Goal: Task Accomplishment & Management: Manage account settings

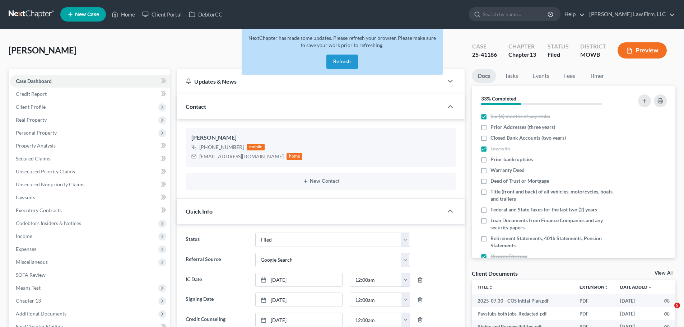
select select "3"
select select "4"
select select "0"
click at [349, 59] on button "Refresh" at bounding box center [342, 62] width 32 height 14
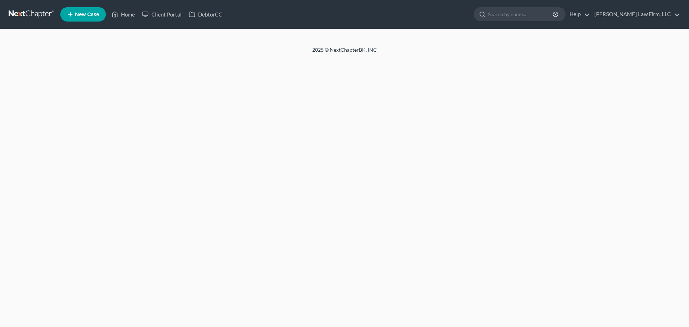
select select "4"
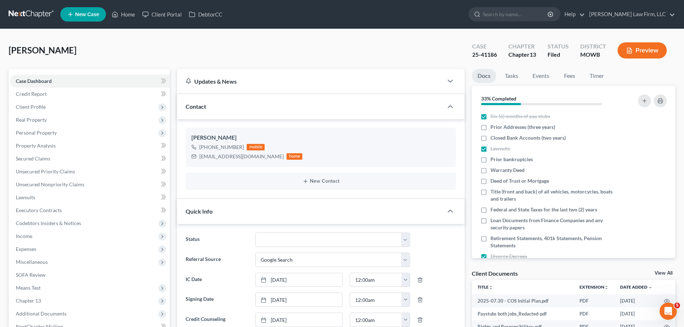
drag, startPoint x: 68, startPoint y: 144, endPoint x: 198, endPoint y: 62, distance: 152.9
click at [198, 62] on div "[PERSON_NAME] Upgraded Case 25-41186 Chapter Chapter 13 Status [GEOGRAPHIC_DATA…" at bounding box center [342, 53] width 667 height 31
click at [122, 17] on link "Home" at bounding box center [123, 14] width 31 height 13
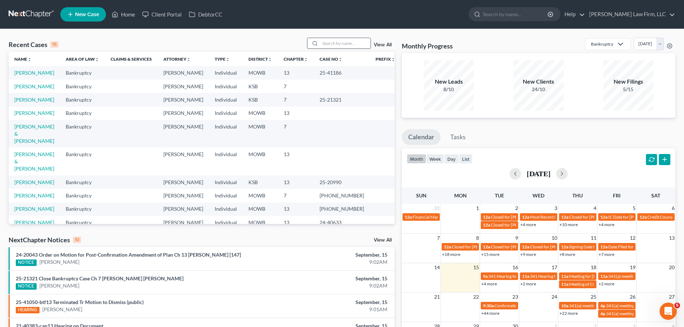
click at [349, 45] on input "search" at bounding box center [345, 43] width 50 height 10
type input "[PERSON_NAME]"
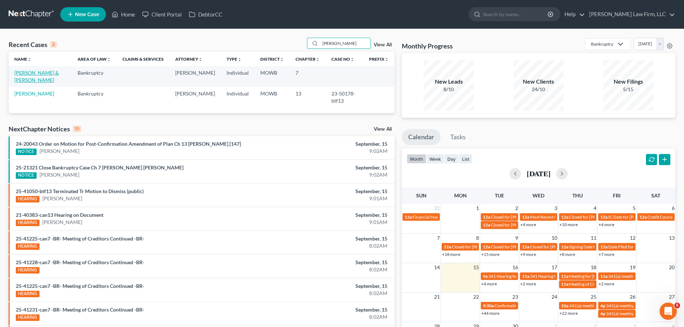
click at [39, 74] on link "[PERSON_NAME] & [PERSON_NAME]" at bounding box center [36, 76] width 45 height 13
select select "0"
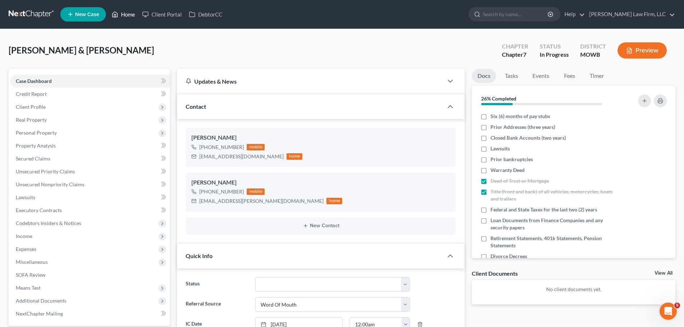
drag, startPoint x: 129, startPoint y: 13, endPoint x: 300, endPoint y: 35, distance: 173.0
click at [129, 13] on link "Home" at bounding box center [123, 14] width 31 height 13
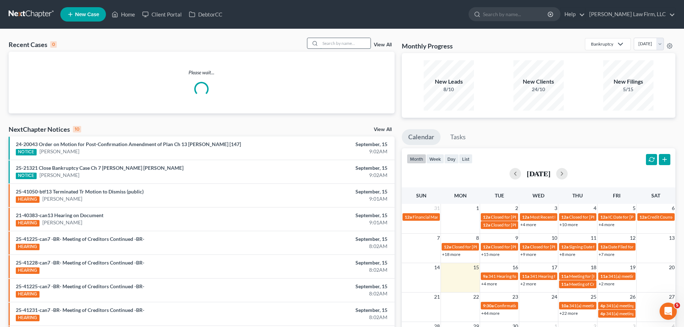
click at [360, 48] on input "search" at bounding box center [345, 43] width 50 height 10
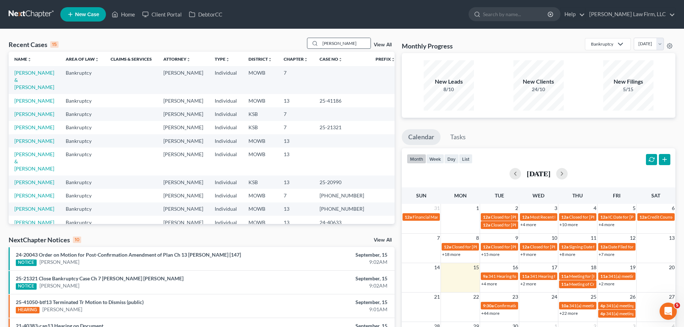
type input "[PERSON_NAME]"
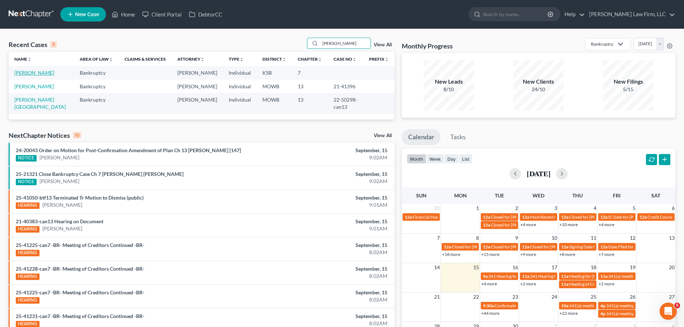
click at [35, 71] on link "[PERSON_NAME]" at bounding box center [34, 73] width 40 height 6
select select "4"
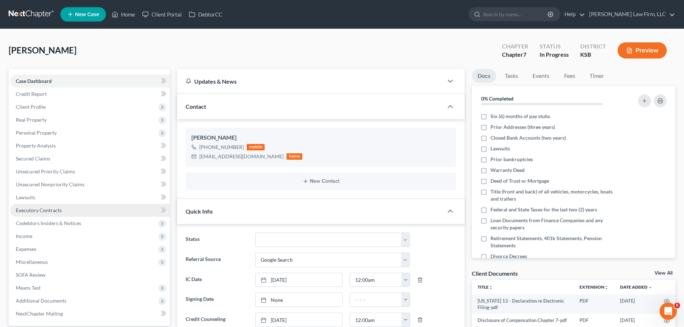
scroll to position [985, 0]
click at [56, 142] on link "Property Analysis" at bounding box center [90, 145] width 160 height 13
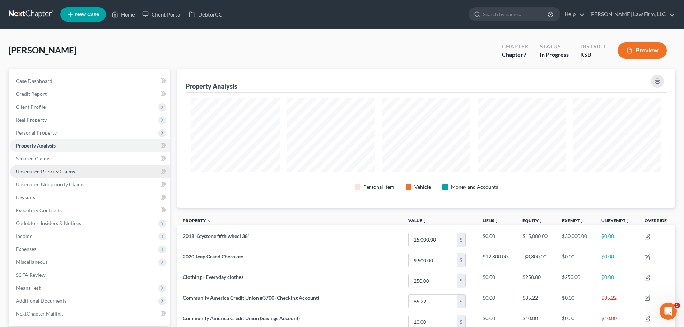
scroll to position [139, 498]
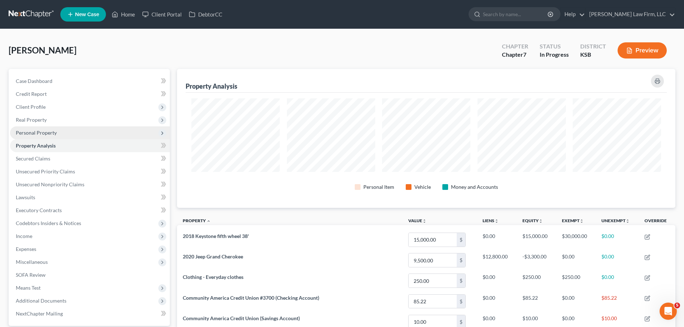
click at [67, 130] on span "Personal Property" at bounding box center [90, 132] width 160 height 13
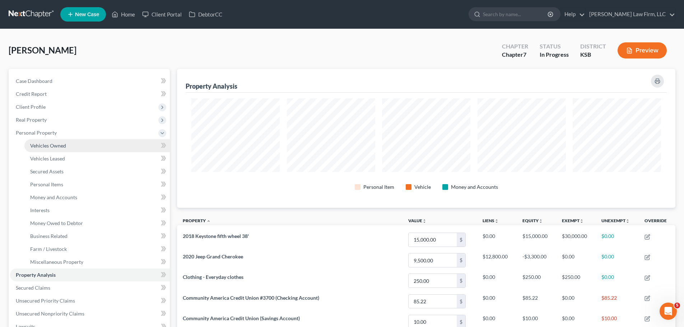
click at [63, 145] on span "Vehicles Owned" at bounding box center [48, 146] width 36 height 6
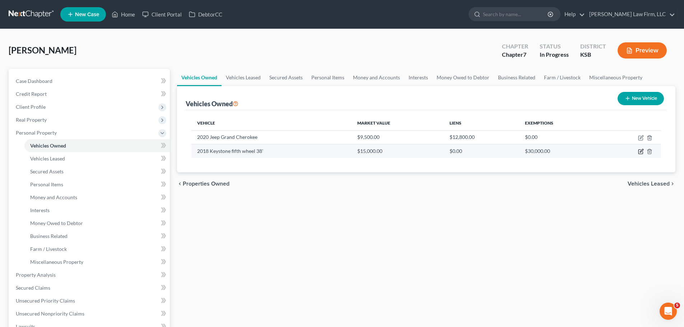
click at [639, 151] on icon "button" at bounding box center [641, 152] width 6 height 6
select select "2"
select select "8"
select select "2"
select select "3"
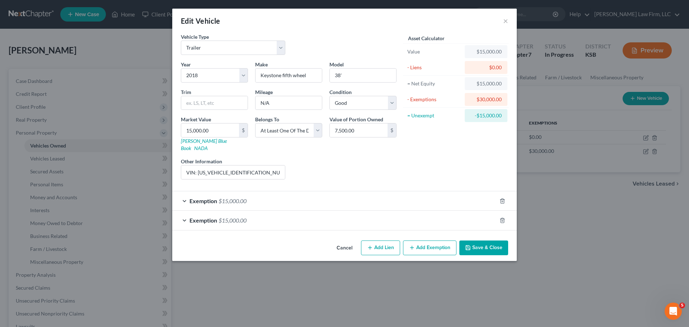
click at [257, 193] on div "Exemption $15,000.00" at bounding box center [334, 200] width 325 height 19
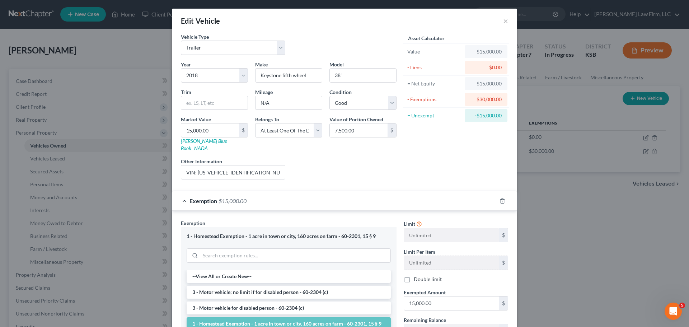
click at [280, 193] on div "Exemption $15,000.00" at bounding box center [334, 200] width 325 height 19
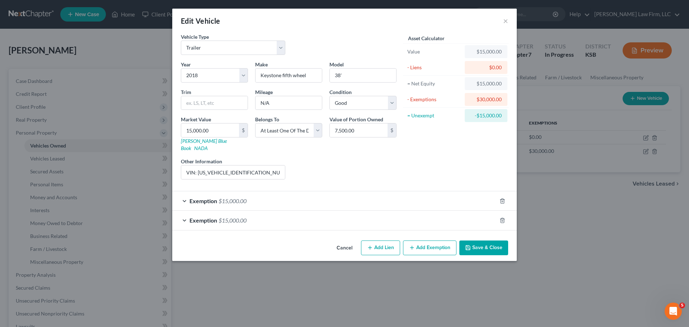
click at [268, 211] on div "Exemption $15,000.00" at bounding box center [334, 220] width 325 height 19
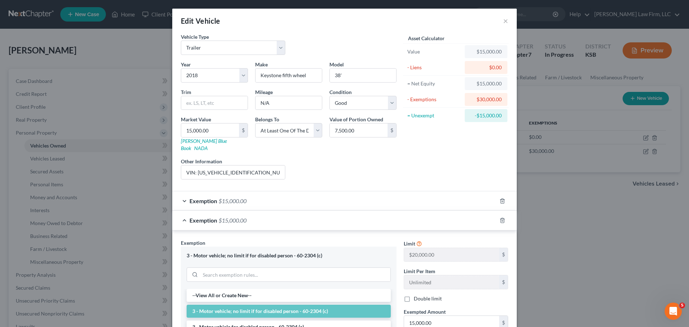
click at [268, 211] on div "Exemption $15,000.00" at bounding box center [334, 220] width 325 height 19
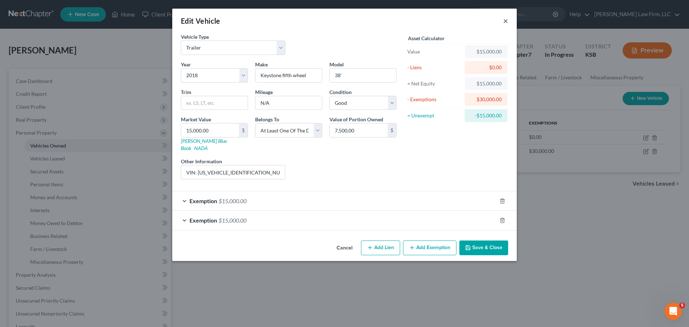
click at [506, 22] on button "×" at bounding box center [505, 21] width 5 height 9
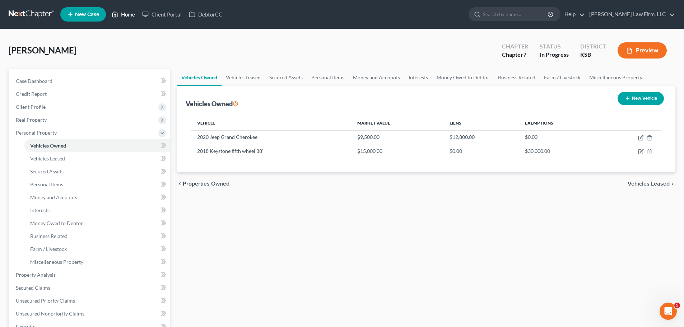
click at [121, 10] on link "Home" at bounding box center [123, 14] width 31 height 13
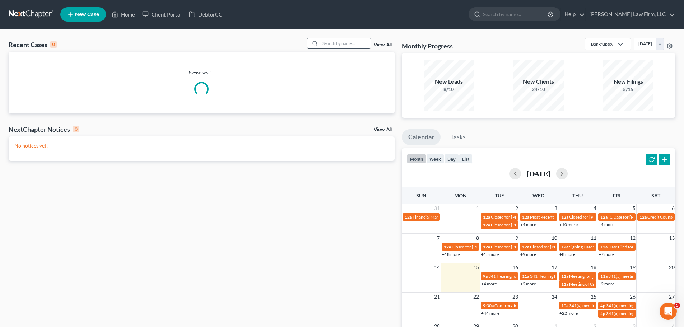
click at [344, 46] on input "search" at bounding box center [345, 43] width 50 height 10
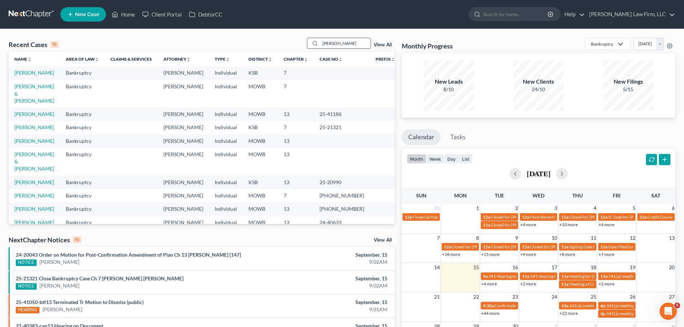
type input "[PERSON_NAME]"
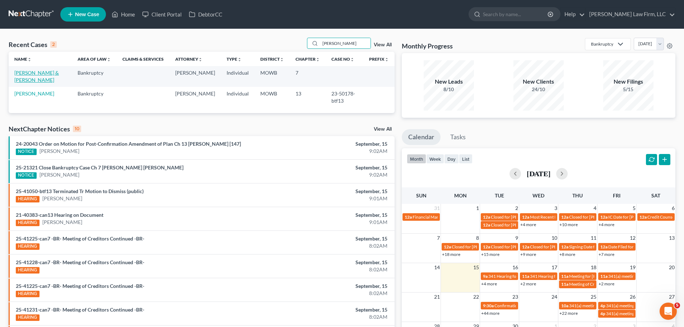
click at [47, 73] on link "[PERSON_NAME] & [PERSON_NAME]" at bounding box center [36, 76] width 45 height 13
select select "4"
select select "0"
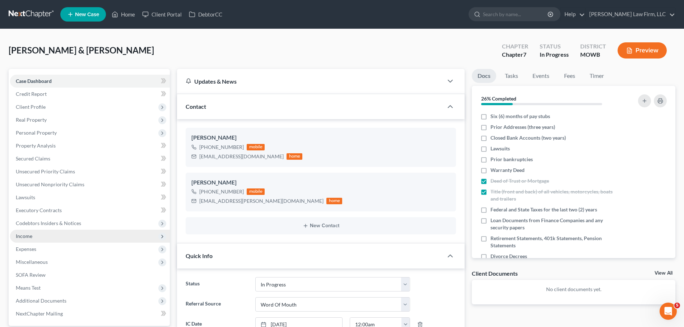
click at [38, 236] on span "Income" at bounding box center [90, 236] width 160 height 13
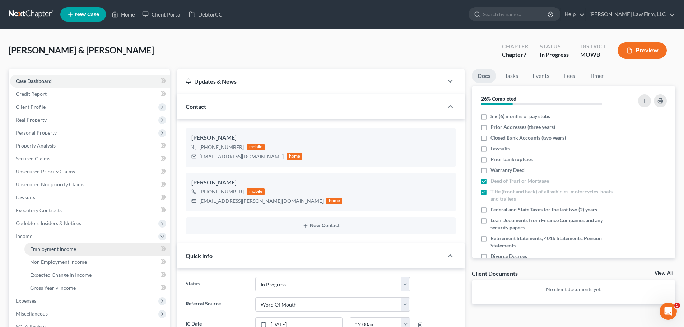
click at [68, 249] on span "Employment Income" at bounding box center [53, 249] width 46 height 6
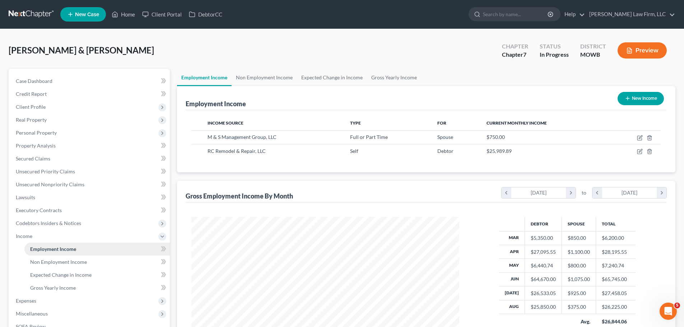
scroll to position [134, 282]
click at [385, 79] on link "Gross Yearly Income" at bounding box center [394, 77] width 54 height 17
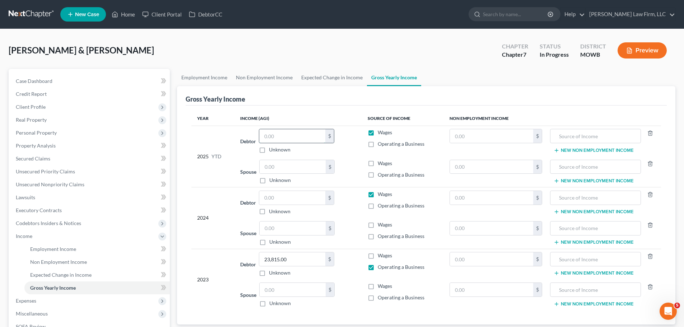
click at [304, 140] on input "text" at bounding box center [292, 136] width 66 height 14
click at [275, 200] on input "text" at bounding box center [292, 198] width 66 height 14
type input "112,877.1"
click at [286, 134] on input "text" at bounding box center [292, 136] width 66 height 14
type input "68,792.02"
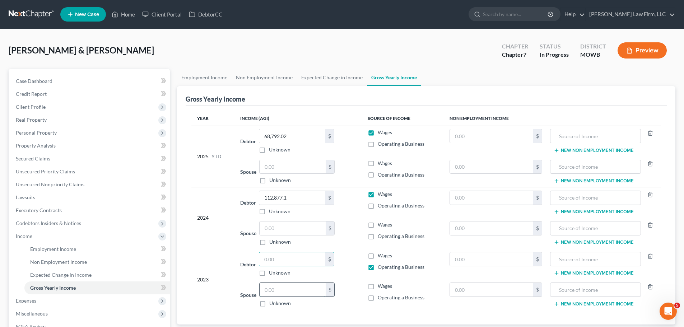
click at [290, 286] on input "text" at bounding box center [293, 290] width 66 height 14
paste input "23,815.00"
type input "23,815.00"
click at [280, 168] on input "text" at bounding box center [293, 167] width 66 height 14
type input "7,768.75"
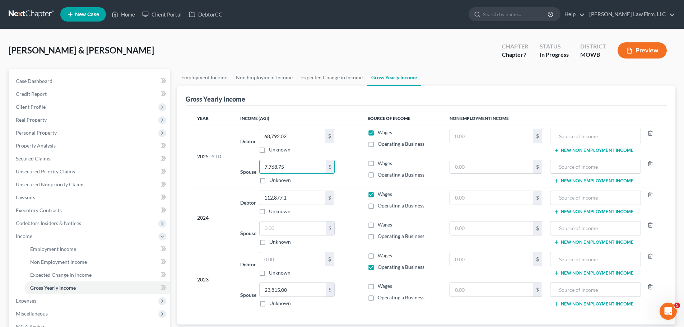
click at [378, 161] on label "Wages" at bounding box center [385, 163] width 14 height 7
click at [381, 161] on input "Wages" at bounding box center [383, 162] width 5 height 5
checkbox input "true"
click at [378, 144] on label "Operating a Business" at bounding box center [401, 143] width 47 height 7
click at [381, 144] on input "Operating a Business" at bounding box center [383, 142] width 5 height 5
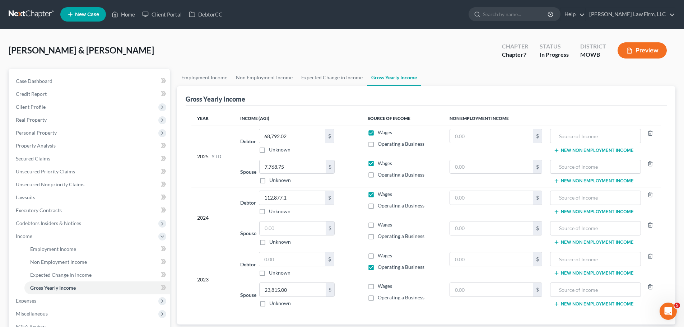
checkbox input "true"
click at [378, 132] on label "Wages" at bounding box center [385, 132] width 14 height 7
click at [381, 132] on input "Wages" at bounding box center [383, 131] width 5 height 5
checkbox input "false"
click at [378, 208] on label "Operating a Business" at bounding box center [401, 205] width 47 height 7
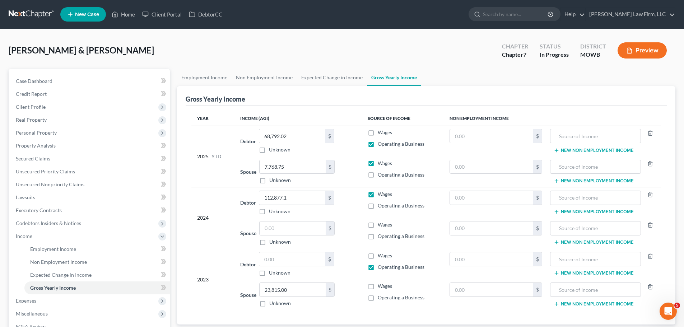
click at [381, 207] on input "Operating a Business" at bounding box center [383, 204] width 5 height 5
checkbox input "true"
click at [378, 194] on label "Wages" at bounding box center [385, 194] width 14 height 7
click at [381, 194] on input "Wages" at bounding box center [383, 193] width 5 height 5
checkbox input "false"
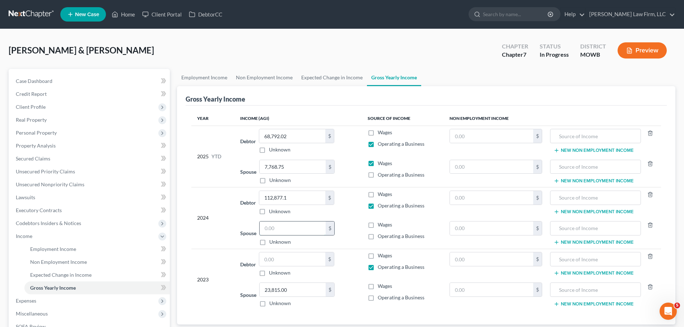
click at [297, 230] on input "text" at bounding box center [293, 229] width 66 height 14
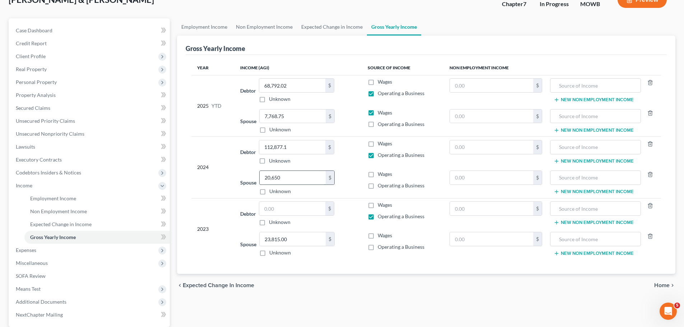
scroll to position [72, 0]
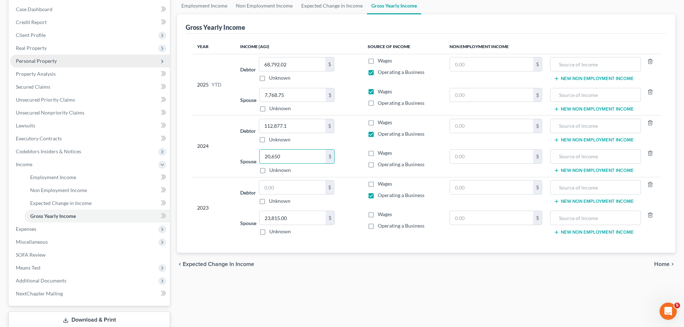
type input "20,650"
click at [50, 63] on span "Personal Property" at bounding box center [36, 61] width 41 height 6
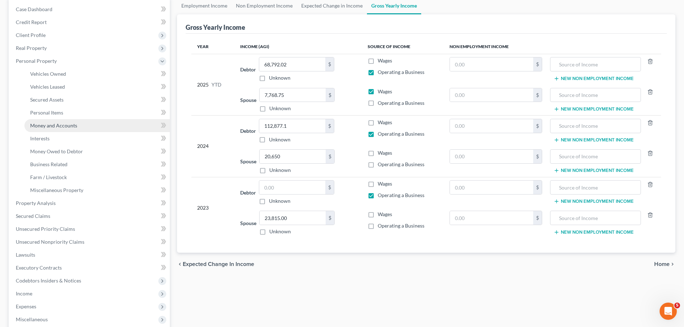
click at [65, 127] on span "Money and Accounts" at bounding box center [53, 125] width 47 height 6
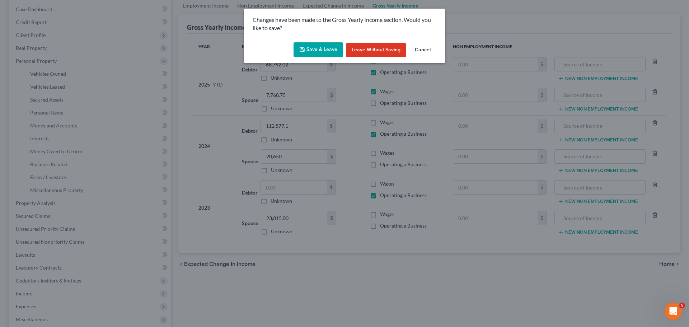
click at [312, 47] on button "Save & Leave" at bounding box center [319, 49] width 50 height 15
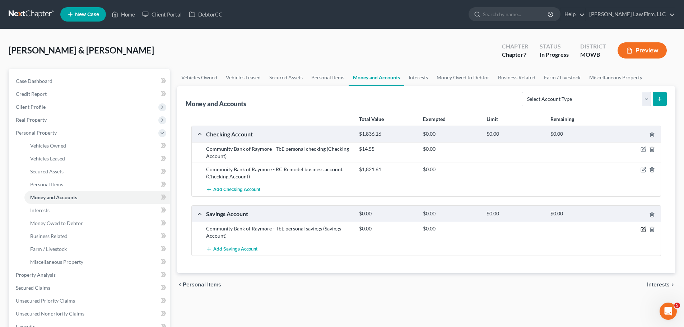
click at [643, 228] on icon "button" at bounding box center [643, 230] width 6 height 6
select select "26"
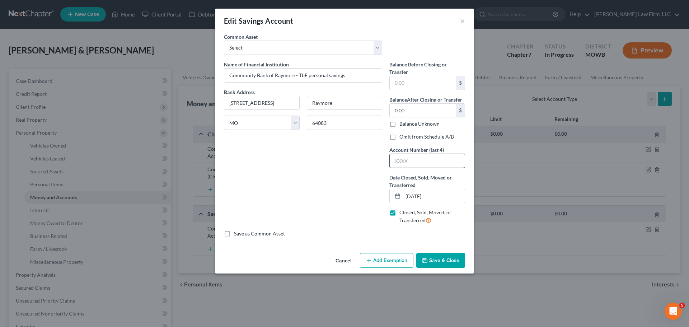
click at [415, 159] on input "text" at bounding box center [427, 161] width 75 height 14
type input "0232"
click at [428, 258] on icon "button" at bounding box center [425, 261] width 6 height 6
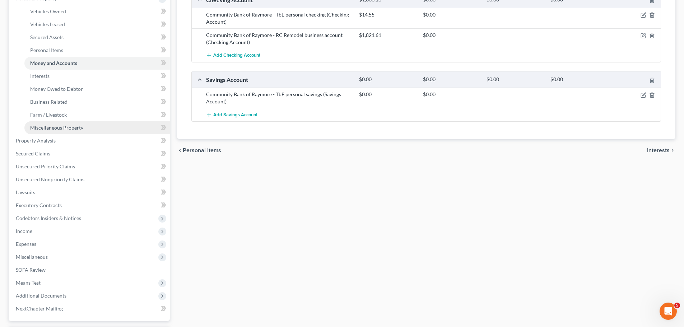
scroll to position [179, 0]
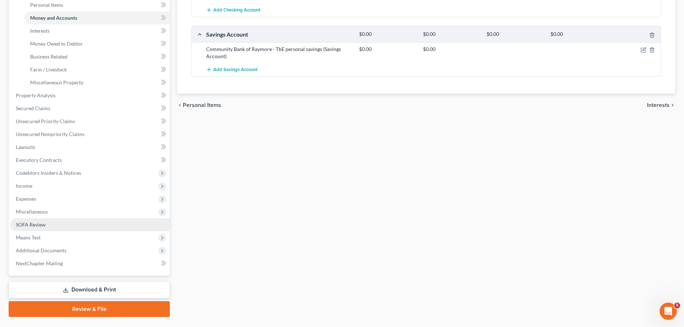
click at [51, 222] on link "SOFA Review" at bounding box center [90, 224] width 160 height 13
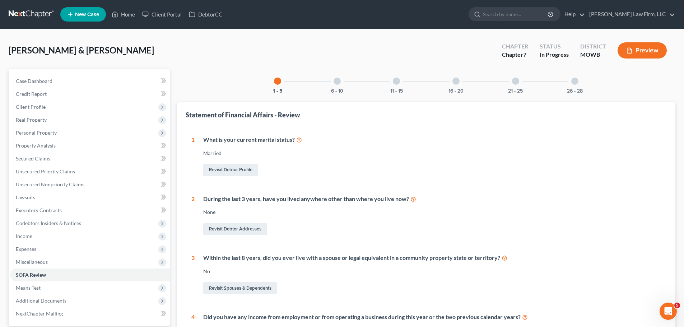
click at [334, 87] on div "6 - 10" at bounding box center [337, 81] width 24 height 24
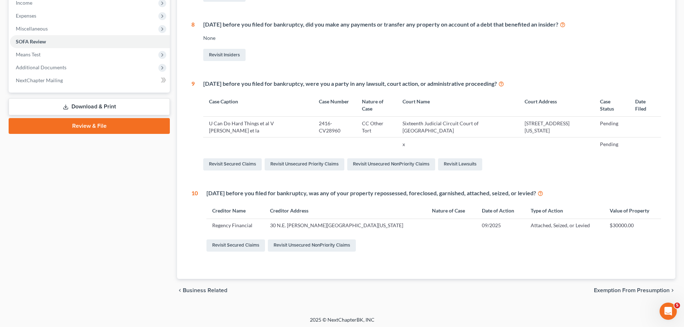
scroll to position [236, 0]
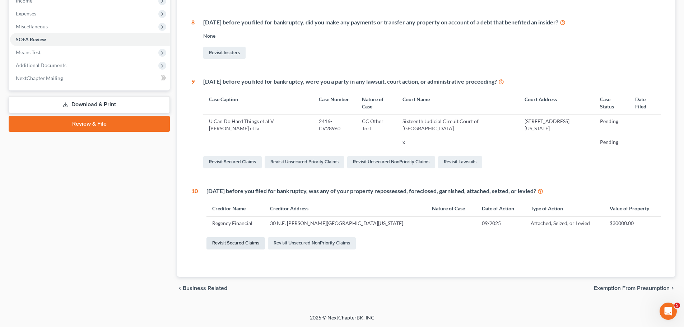
click at [256, 244] on link "Revisit Secured Claims" at bounding box center [235, 243] width 59 height 12
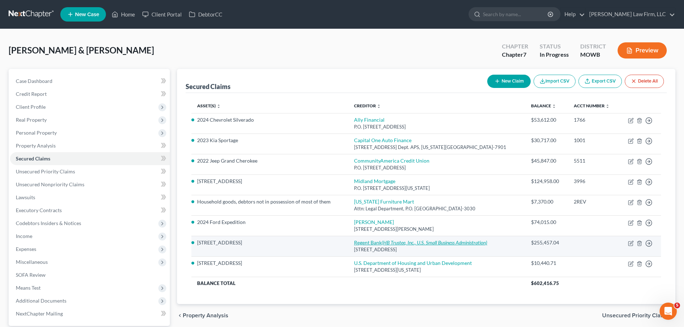
click at [392, 240] on icon "(HB Trustee, Inc., U.S. Small Business Administration)" at bounding box center [435, 242] width 106 height 6
select select "26"
select select "2"
select select "0"
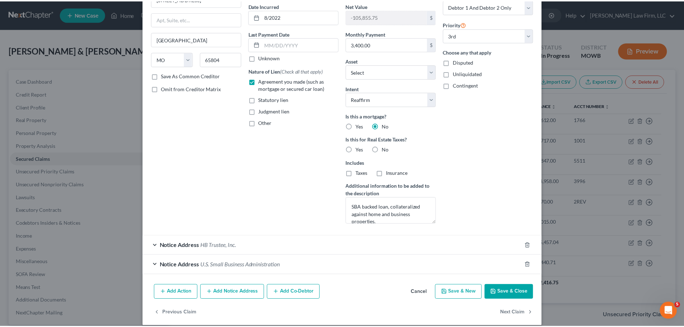
scroll to position [76, 0]
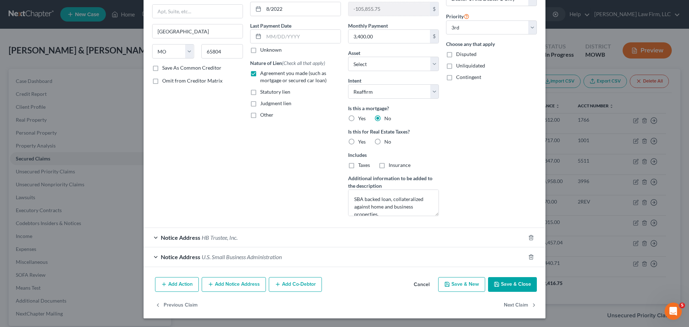
click at [523, 278] on button "Save & Close" at bounding box center [512, 284] width 49 height 15
select select "11"
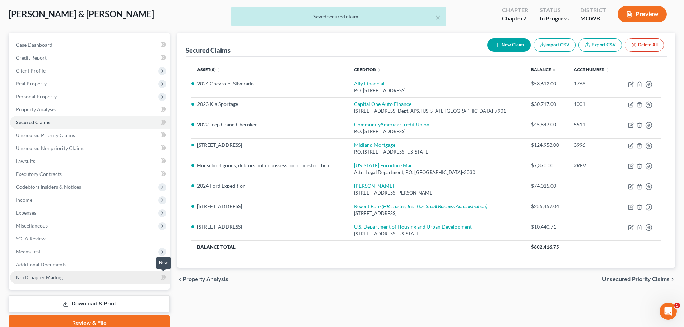
scroll to position [67, 0]
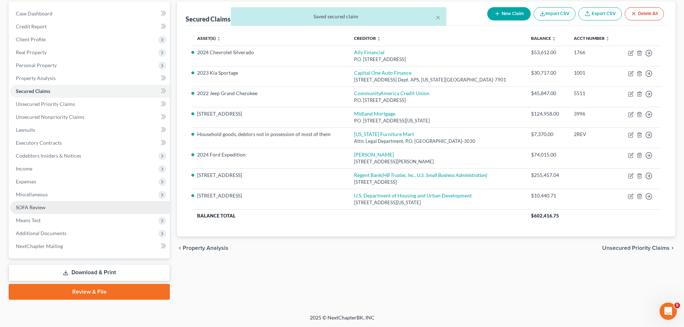
click at [57, 206] on link "SOFA Review" at bounding box center [90, 207] width 160 height 13
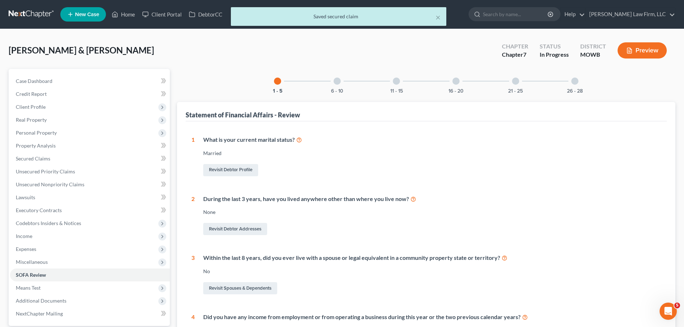
click at [398, 86] on div "11 - 15" at bounding box center [396, 81] width 24 height 24
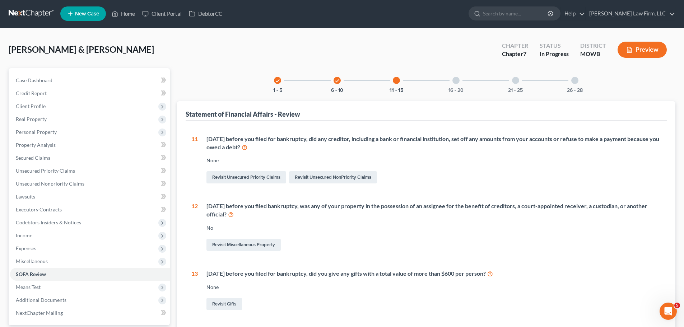
scroll to position [0, 0]
click at [335, 82] on icon "check" at bounding box center [337, 81] width 5 height 5
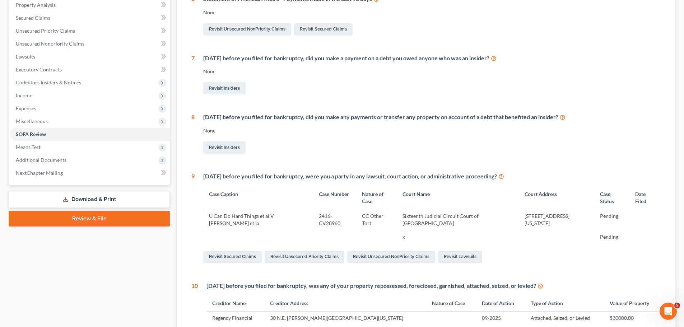
scroll to position [216, 0]
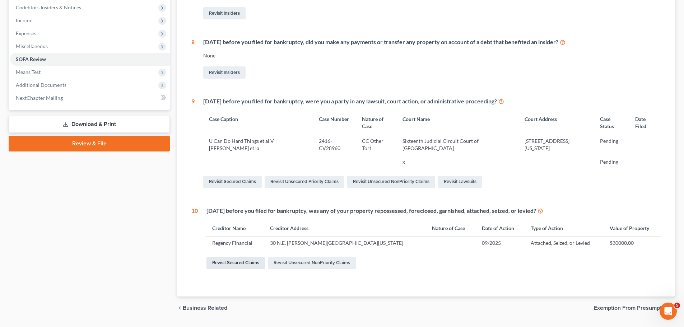
click at [231, 262] on link "Revisit Secured Claims" at bounding box center [235, 263] width 59 height 12
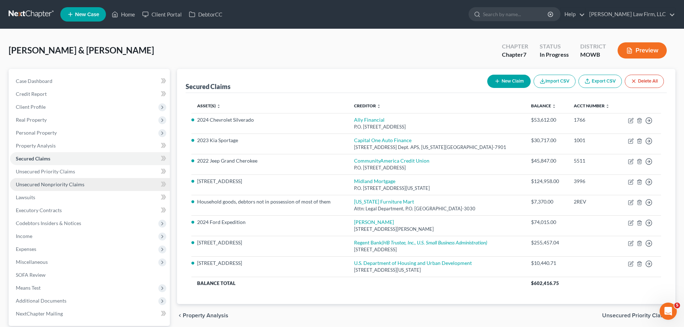
click at [73, 183] on span "Unsecured Nonpriority Claims" at bounding box center [50, 184] width 69 height 6
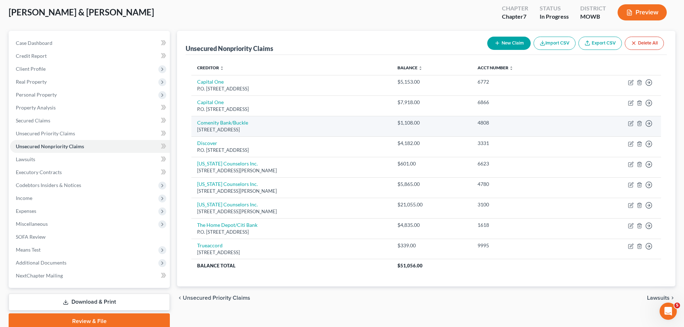
scroll to position [67, 0]
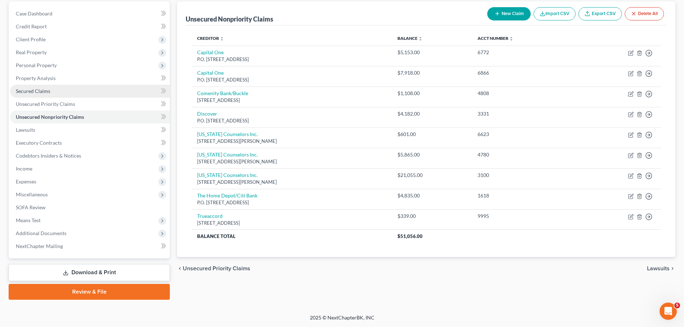
click at [51, 87] on link "Secured Claims" at bounding box center [90, 91] width 160 height 13
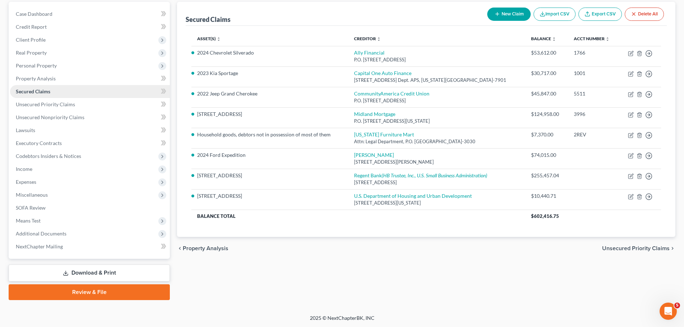
scroll to position [67, 0]
click at [51, 204] on link "SOFA Review" at bounding box center [90, 207] width 160 height 13
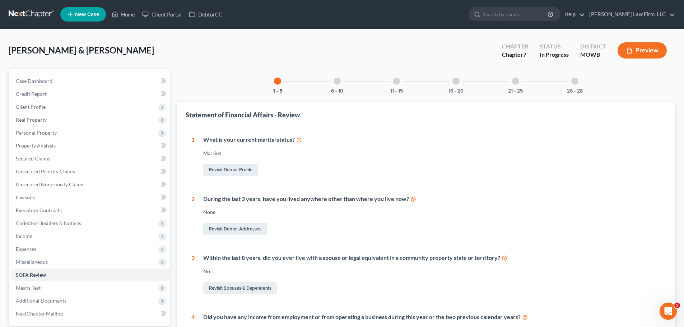
click at [399, 82] on div at bounding box center [396, 81] width 7 height 7
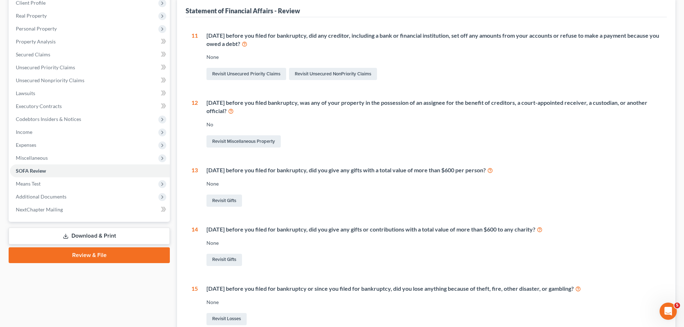
scroll to position [0, 0]
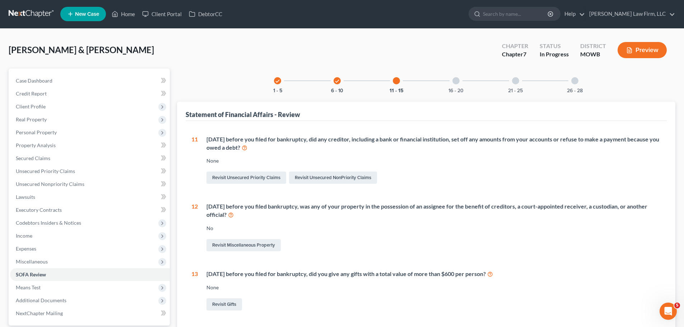
click at [338, 79] on icon "check" at bounding box center [337, 81] width 5 height 5
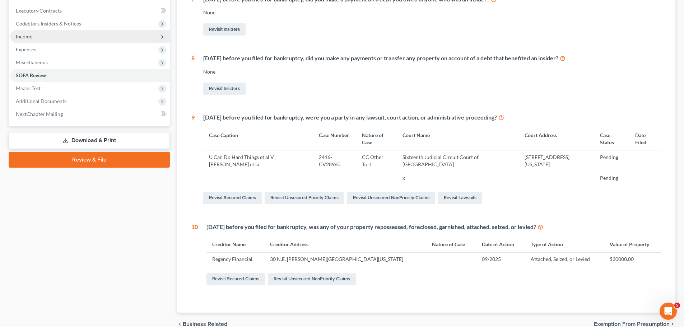
scroll to position [164, 0]
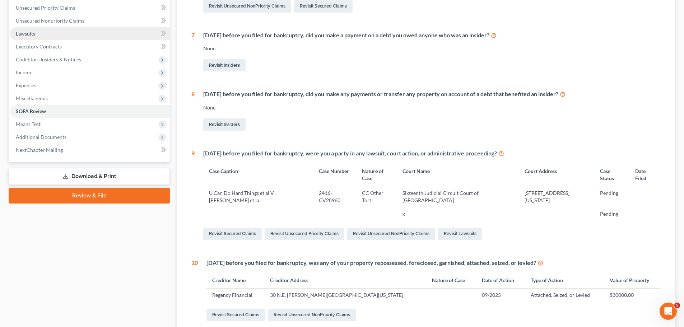
click at [46, 36] on link "Lawsuits" at bounding box center [90, 33] width 160 height 13
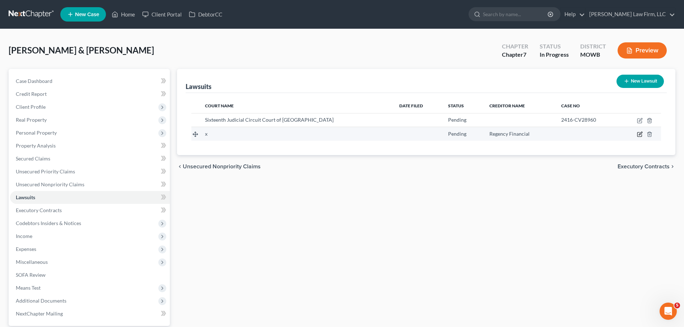
click at [639, 132] on icon "button" at bounding box center [639, 134] width 4 height 4
select select "0"
select select "3"
select select "26"
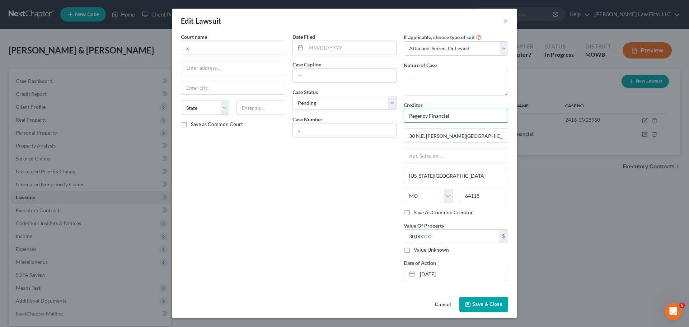
drag, startPoint x: 456, startPoint y: 115, endPoint x: 404, endPoint y: 117, distance: 52.1
click at [404, 117] on input "Regency Financial" at bounding box center [456, 116] width 104 height 14
type input "Regent Bank"
drag, startPoint x: 452, startPoint y: 139, endPoint x: 390, endPoint y: 139, distance: 62.1
click at [390, 139] on div "Court name * x State [US_STATE] AK AR AZ CA CO CT DE DC [GEOGRAPHIC_DATA] [GEOG…" at bounding box center [344, 160] width 335 height 254
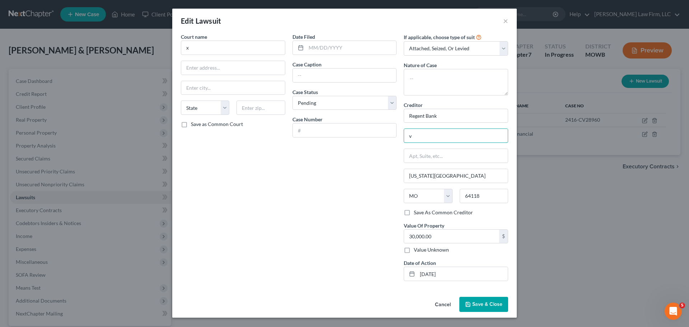
drag, startPoint x: 421, startPoint y: 138, endPoint x: 398, endPoint y: 137, distance: 23.0
click at [398, 137] on div "Court name * x State [US_STATE] AK AR AZ CA CO CT DE DC [GEOGRAPHIC_DATA] [GEOG…" at bounding box center [344, 160] width 335 height 254
paste input "[STREET_ADDRESS]"
type input "[STREET_ADDRESS]"
click at [496, 198] on input "64118" at bounding box center [484, 196] width 48 height 14
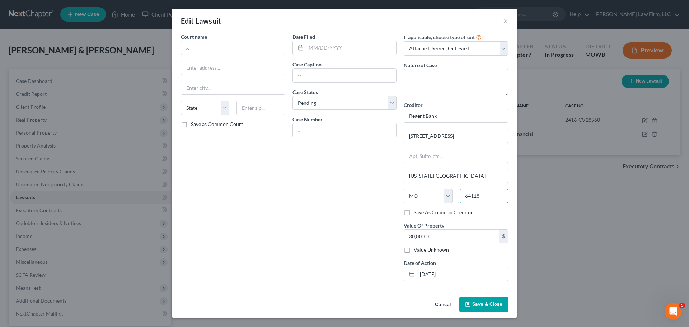
click at [472, 196] on input "64118" at bounding box center [484, 196] width 48 height 14
click at [478, 195] on input "64118" at bounding box center [484, 196] width 48 height 14
paste input "74136"
type input "74136"
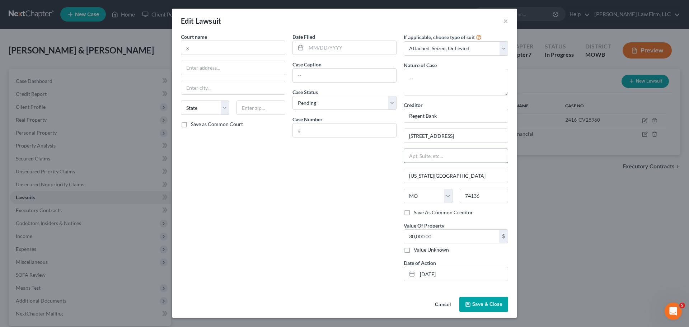
type input "Tulsa"
select select "37"
click at [448, 152] on input "text" at bounding box center [456, 156] width 104 height 14
drag, startPoint x: 322, startPoint y: 175, endPoint x: 312, endPoint y: 205, distance: 32.0
click at [312, 203] on div "Date Filed Case Caption Case Status * Select Pending On Appeal Concluded Case N…" at bounding box center [345, 160] width 112 height 254
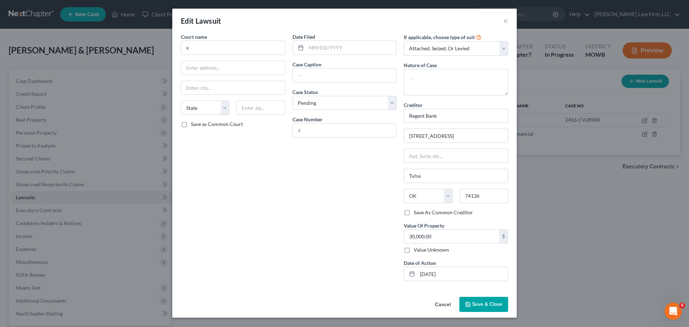
click at [477, 303] on span "Save & Close" at bounding box center [487, 304] width 30 height 6
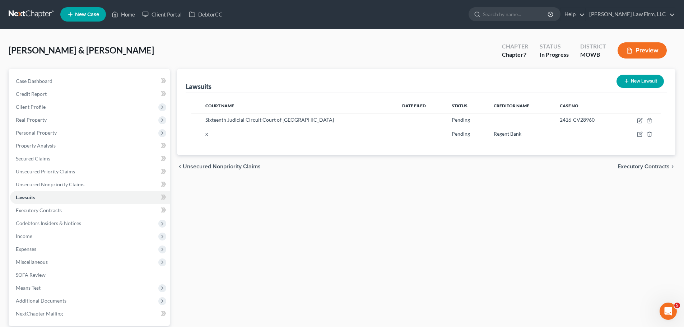
click at [647, 55] on button "Preview" at bounding box center [641, 50] width 49 height 16
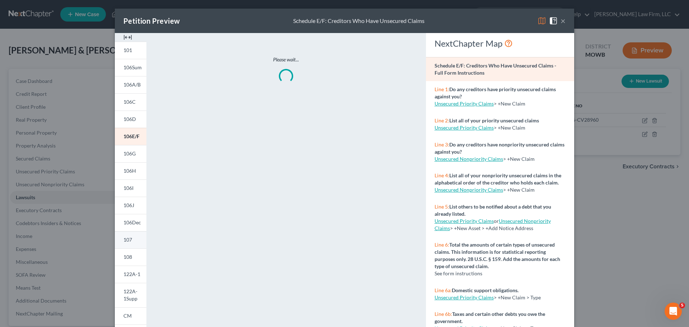
click at [133, 239] on link "107" at bounding box center [131, 239] width 32 height 17
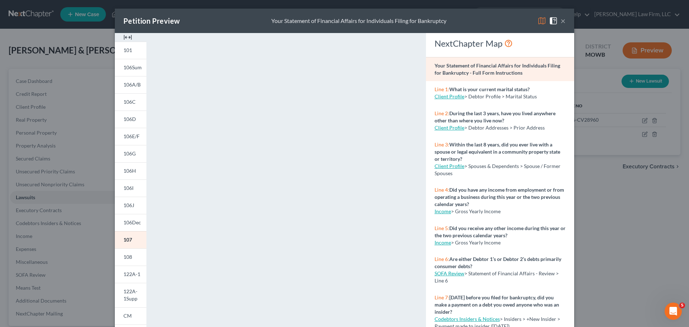
click at [561, 19] on button "×" at bounding box center [563, 21] width 5 height 9
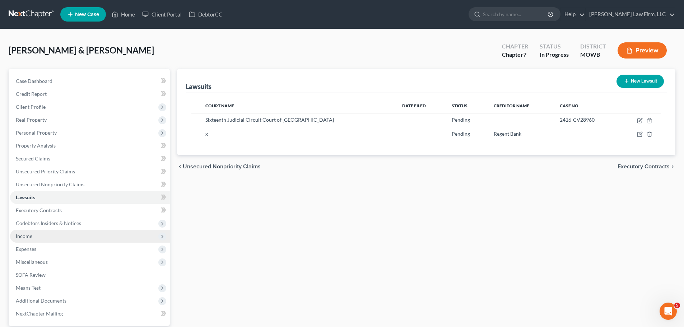
click at [41, 234] on span "Income" at bounding box center [90, 236] width 160 height 13
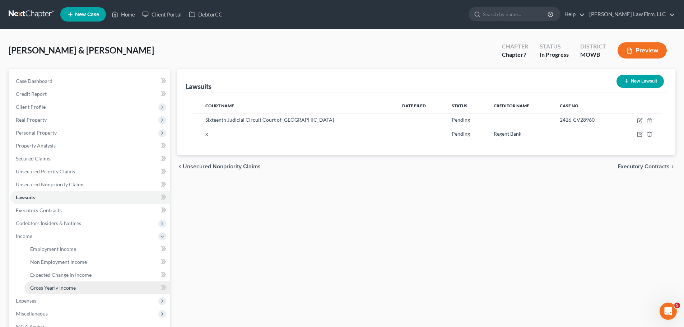
click at [76, 285] on link "Gross Yearly Income" at bounding box center [96, 287] width 145 height 13
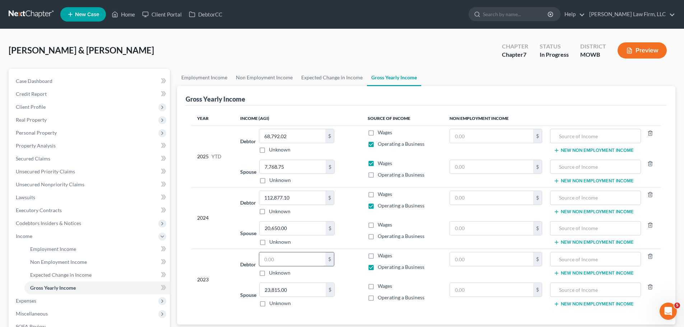
click at [292, 260] on input "text" at bounding box center [292, 259] width 66 height 14
type input "37,136"
drag, startPoint x: 371, startPoint y: 298, endPoint x: 368, endPoint y: 291, distance: 7.5
click at [360, 293] on tr "Spouse 23,815.00 $ Unknown Balance Undetermined 23,815.00 $ Unknown Wages Opera…" at bounding box center [426, 295] width 470 height 31
click at [364, 289] on td "Wages Operating a Business" at bounding box center [403, 295] width 82 height 31
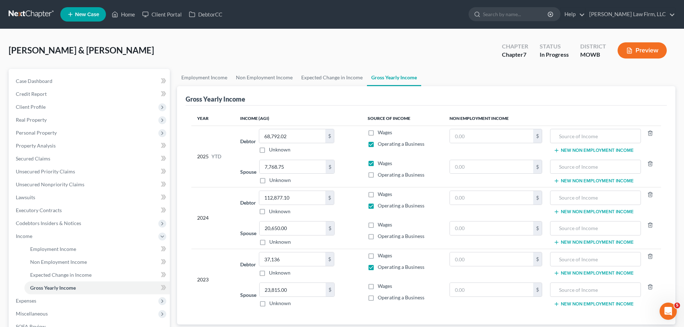
click at [378, 286] on label "Wages" at bounding box center [385, 286] width 14 height 7
click at [381, 286] on input "Wages" at bounding box center [383, 285] width 5 height 5
checkbox input "true"
click at [378, 226] on label "Wages" at bounding box center [385, 224] width 14 height 7
click at [381, 226] on input "Wages" at bounding box center [383, 223] width 5 height 5
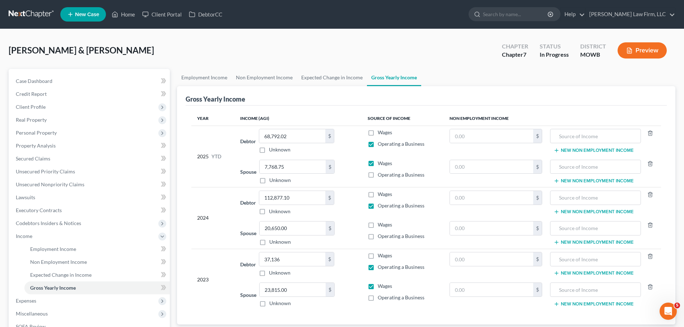
checkbox input "true"
click at [629, 47] on icon "button" at bounding box center [629, 50] width 6 height 6
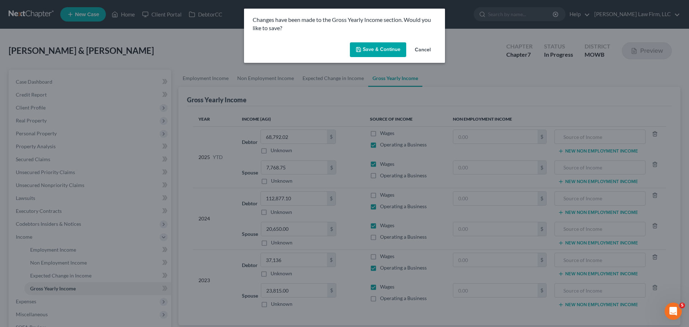
click at [368, 56] on button "Save & Continue" at bounding box center [378, 49] width 56 height 15
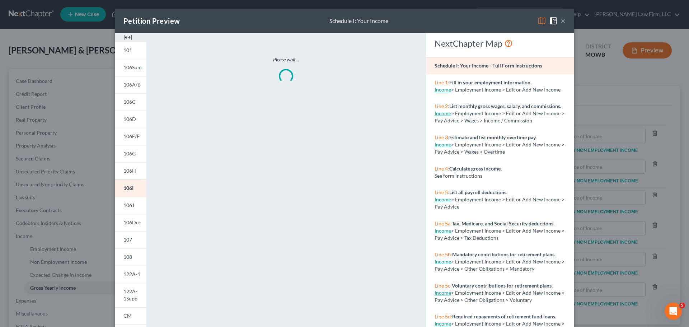
drag, startPoint x: 368, startPoint y: 56, endPoint x: 331, endPoint y: 22, distance: 49.8
click at [331, 22] on div "Schedule I: Your Income" at bounding box center [359, 21] width 59 height 8
click at [133, 239] on link "107" at bounding box center [131, 239] width 32 height 17
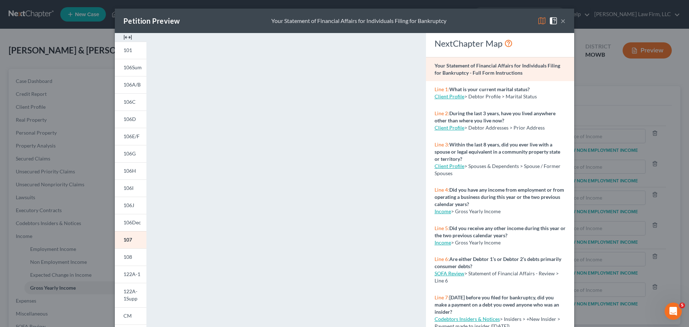
click at [561, 22] on button "×" at bounding box center [563, 21] width 5 height 9
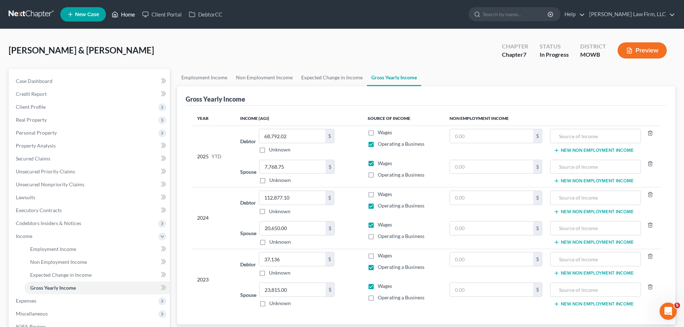
click at [139, 14] on link "Home" at bounding box center [123, 14] width 31 height 13
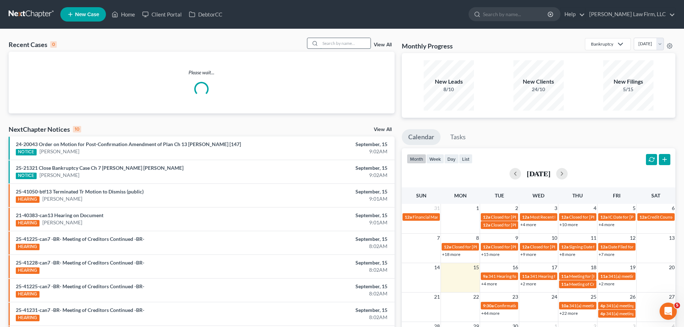
click at [339, 44] on input "search" at bounding box center [345, 43] width 50 height 10
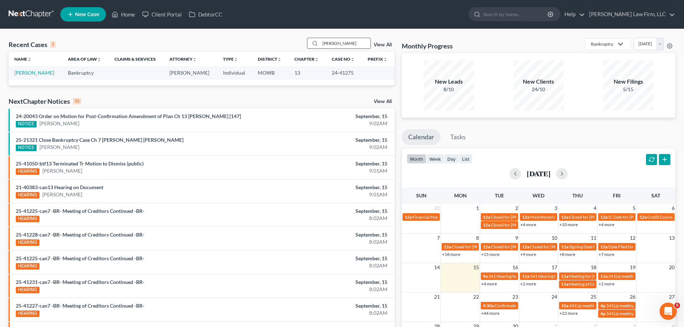
type input "[PERSON_NAME]"
click at [31, 75] on link "[PERSON_NAME]" at bounding box center [34, 73] width 40 height 6
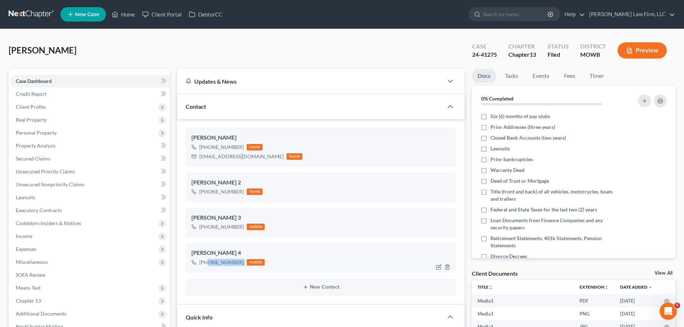
drag, startPoint x: 243, startPoint y: 261, endPoint x: 207, endPoint y: 269, distance: 37.0
click at [207, 269] on div "[PERSON_NAME] 4 [PHONE_NUMBER] mobile" at bounding box center [321, 257] width 270 height 29
copy div "[PHONE_NUMBER]"
click at [130, 13] on link "Home" at bounding box center [123, 14] width 31 height 13
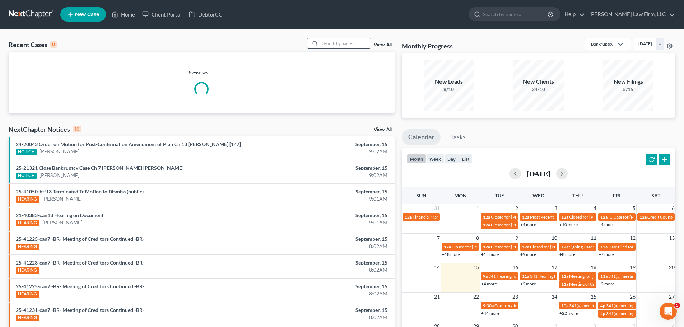
click at [353, 45] on input "search" at bounding box center [345, 43] width 50 height 10
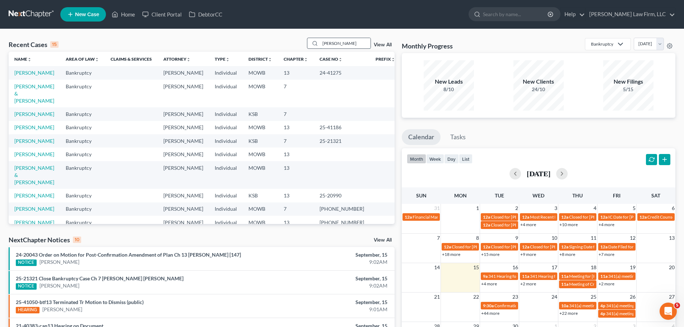
type input "[PERSON_NAME]"
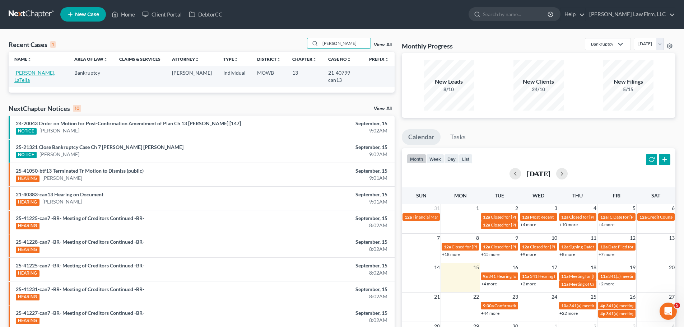
click at [35, 74] on link "[PERSON_NAME], LaTeila" at bounding box center [34, 76] width 41 height 13
select select "6"
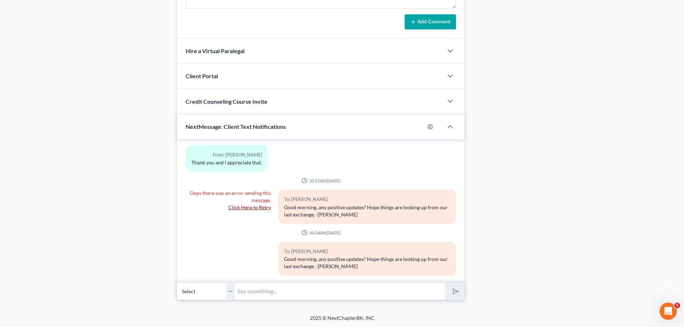
scroll to position [835, 0]
click at [230, 287] on select "Select [PHONE_NUMBER] - [PERSON_NAME]" at bounding box center [205, 291] width 57 height 18
click at [264, 288] on input "text" at bounding box center [339, 291] width 210 height 18
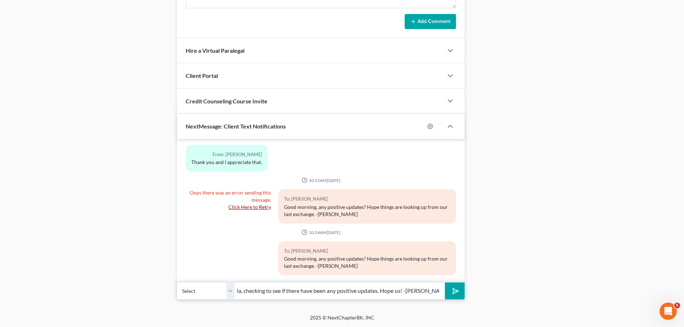
scroll to position [0, 52]
type input "Good morning, LaTeila, checking to see if there have been any positive updates.…"
click at [445, 283] on button "submit" at bounding box center [455, 291] width 20 height 17
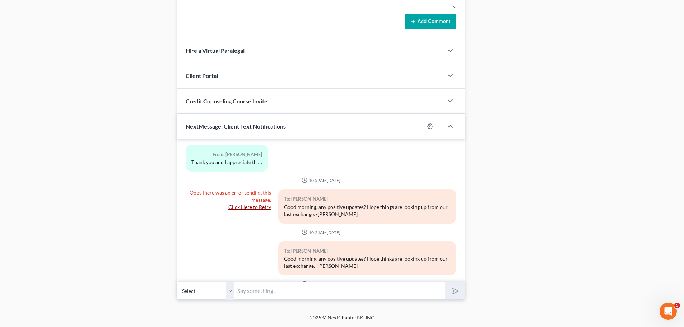
scroll to position [2537, 0]
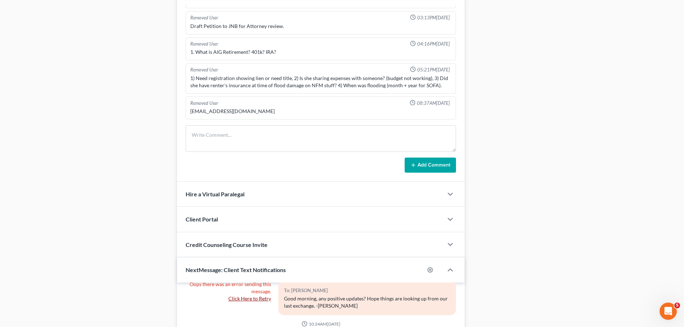
drag, startPoint x: 86, startPoint y: 83, endPoint x: 81, endPoint y: 73, distance: 11.3
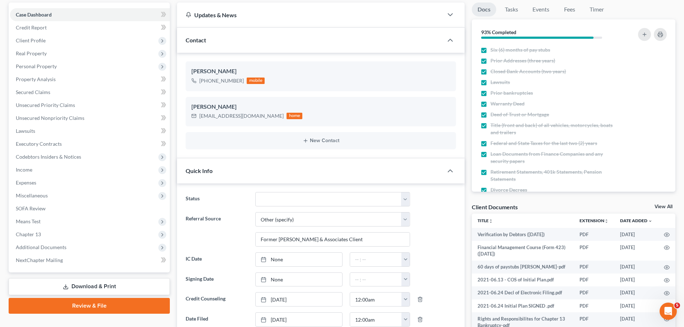
scroll to position [0, 0]
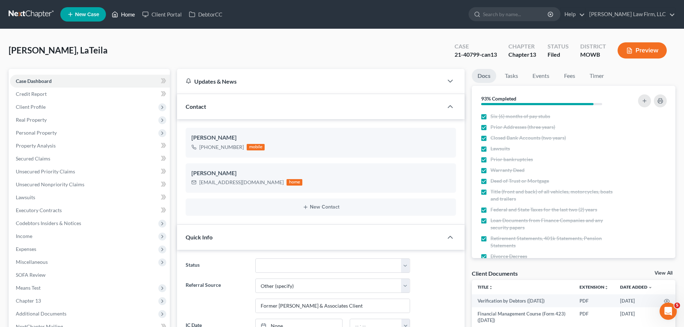
click at [118, 19] on link "Home" at bounding box center [123, 14] width 31 height 13
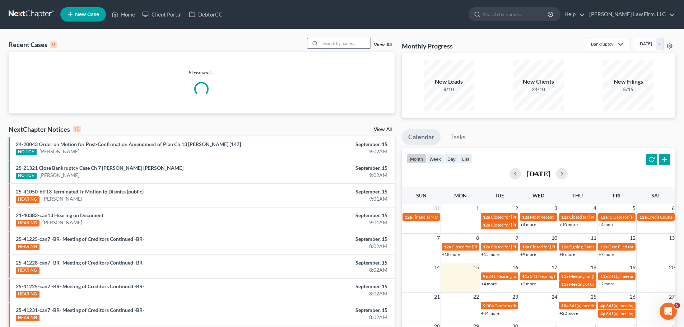
click at [351, 45] on input "search" at bounding box center [345, 43] width 50 height 10
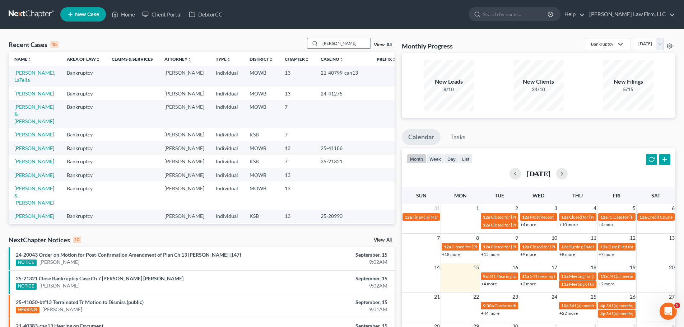
type input "[PERSON_NAME]"
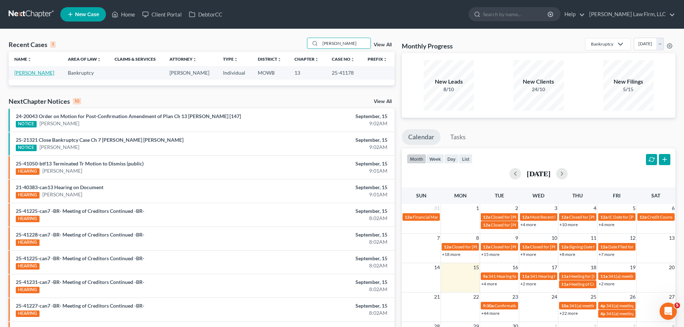
click at [32, 75] on link "[PERSON_NAME]" at bounding box center [34, 73] width 40 height 6
select select "4"
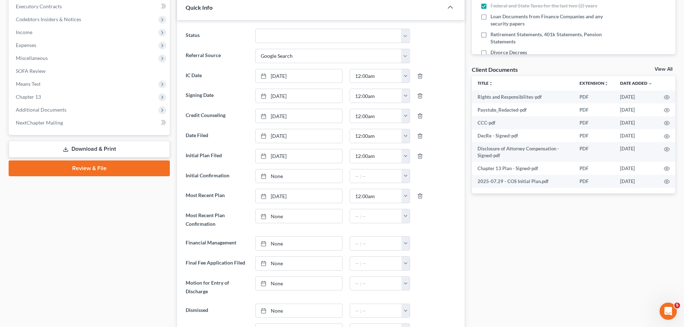
scroll to position [215, 0]
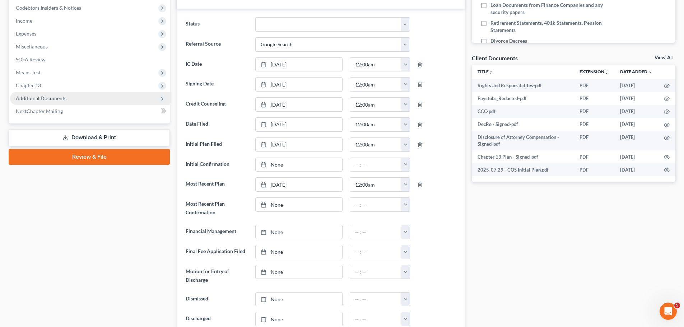
click at [74, 99] on span "Additional Documents" at bounding box center [90, 98] width 160 height 13
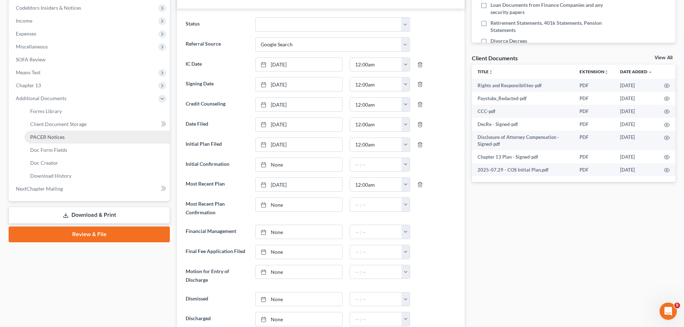
click at [70, 135] on link "PACER Notices" at bounding box center [96, 137] width 145 height 13
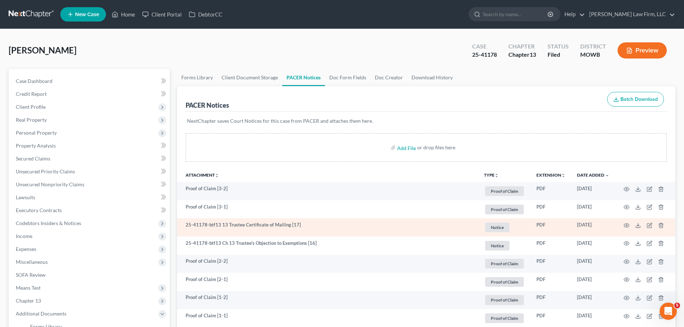
click at [498, 225] on span "Notice" at bounding box center [497, 228] width 24 height 10
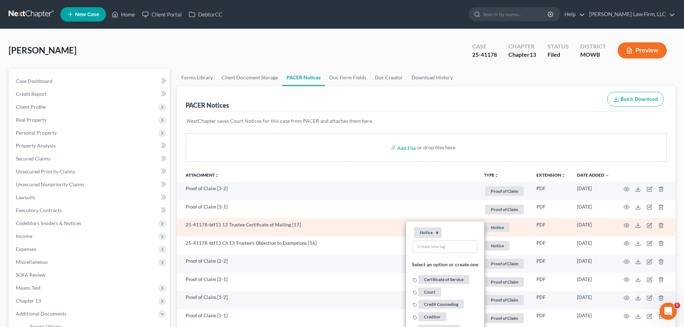
click at [437, 233] on button "×" at bounding box center [436, 233] width 3 height 6
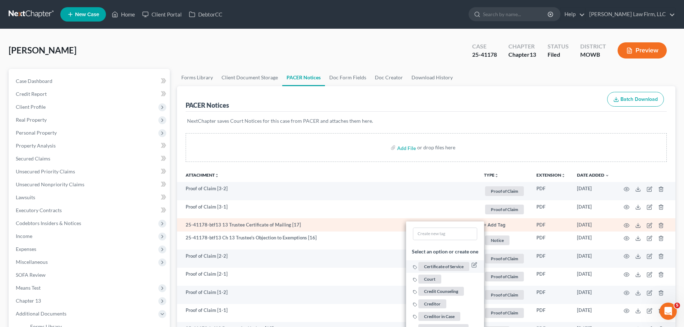
click at [449, 265] on span "Certificate of Service" at bounding box center [443, 266] width 51 height 9
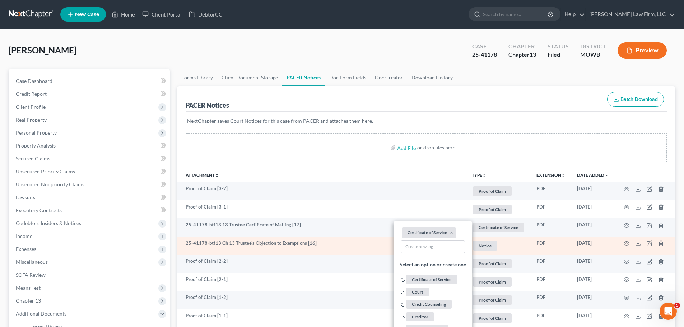
click at [487, 243] on span "Notice" at bounding box center [485, 246] width 24 height 10
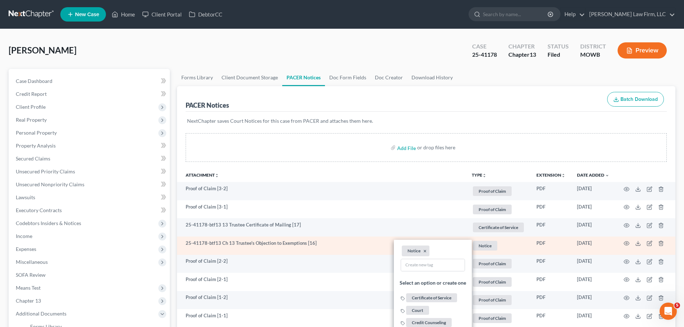
scroll to position [215, 0]
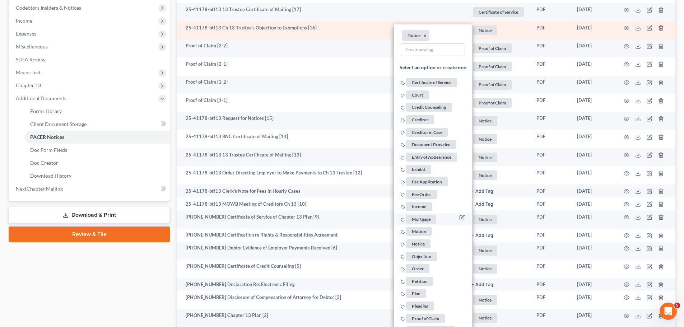
click at [425, 256] on span "Objection" at bounding box center [421, 256] width 31 height 9
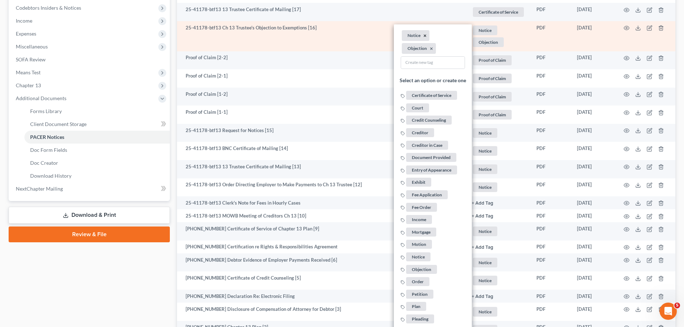
click at [425, 34] on button "×" at bounding box center [424, 35] width 3 height 6
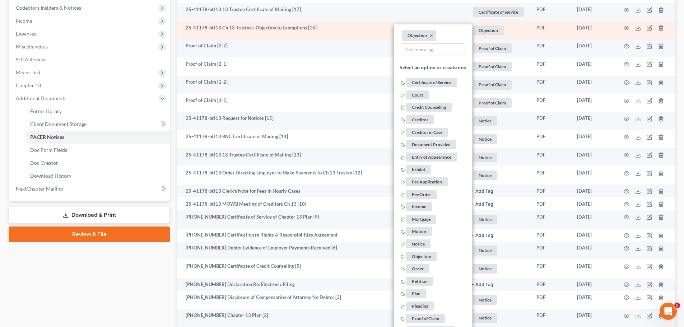
click at [639, 28] on icon at bounding box center [638, 28] width 6 height 6
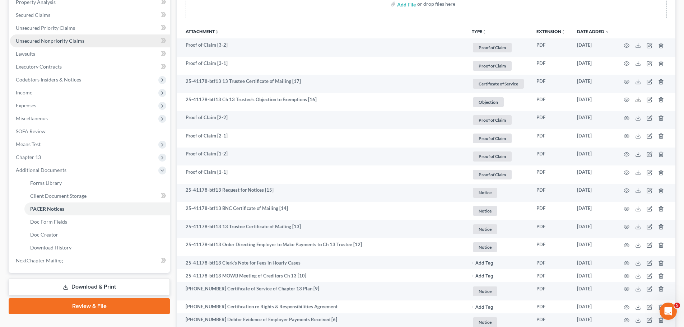
scroll to position [108, 0]
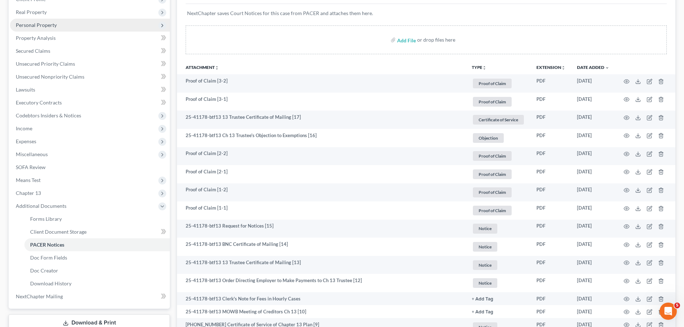
click at [67, 26] on span "Personal Property" at bounding box center [90, 25] width 160 height 13
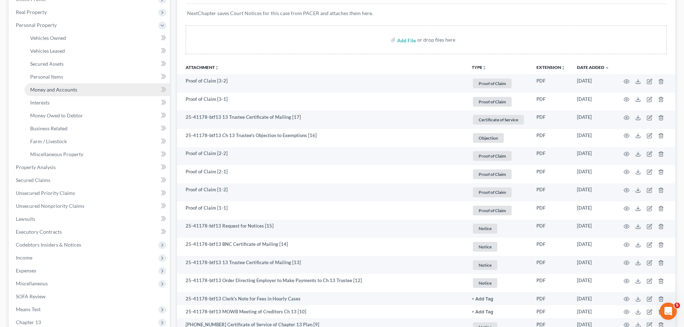
click at [74, 92] on span "Money and Accounts" at bounding box center [53, 90] width 47 height 6
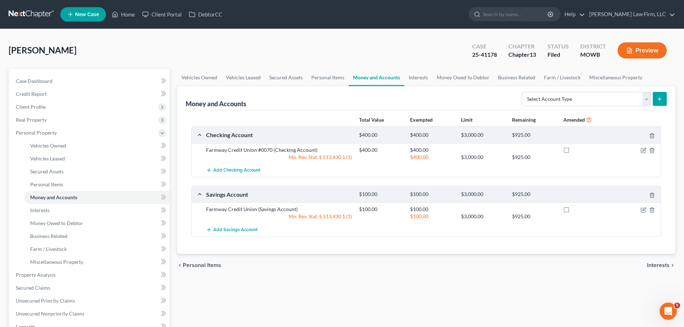
click at [647, 151] on div at bounding box center [635, 149] width 51 height 7
click at [645, 151] on icon "button" at bounding box center [643, 151] width 6 height 6
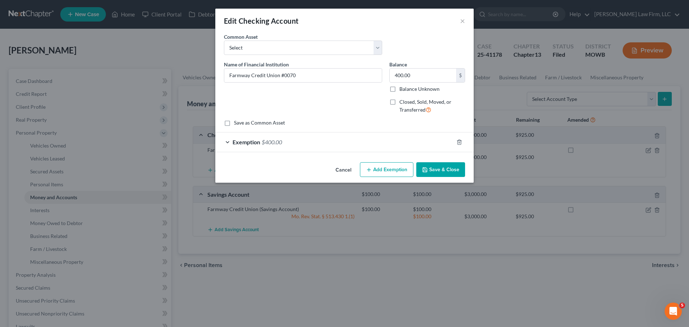
click at [338, 141] on div "Exemption $400.00" at bounding box center [334, 141] width 238 height 19
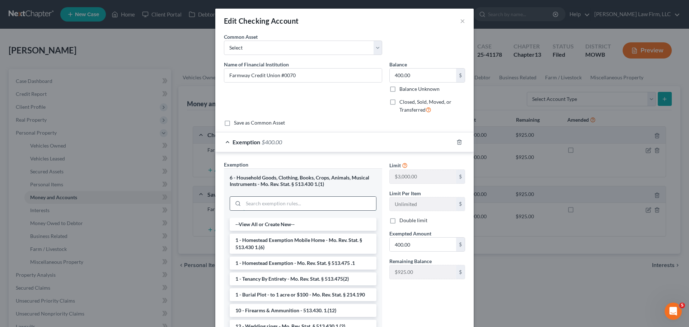
click at [292, 201] on input "search" at bounding box center [309, 204] width 133 height 14
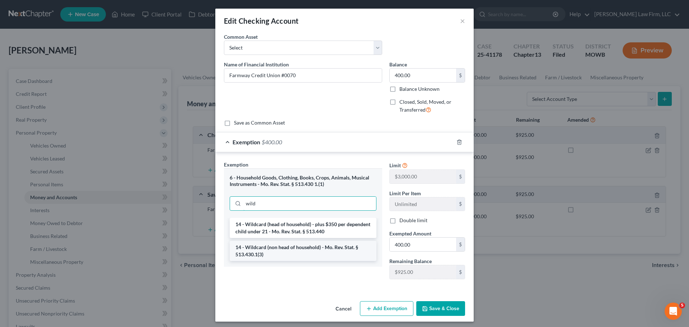
type input "wild"
click at [293, 247] on li "14 - Wildcard (non head of household) - Mo. Rev. Stat. § 513.430.1(3)" at bounding box center [303, 251] width 147 height 20
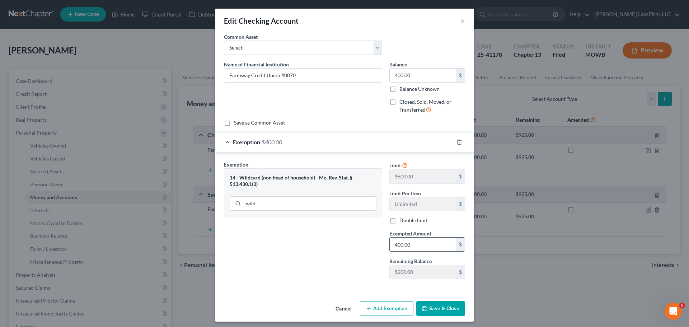
click at [418, 248] on input "400.00" at bounding box center [423, 245] width 66 height 14
type input "200"
click at [452, 304] on button "Save & Close" at bounding box center [440, 308] width 49 height 15
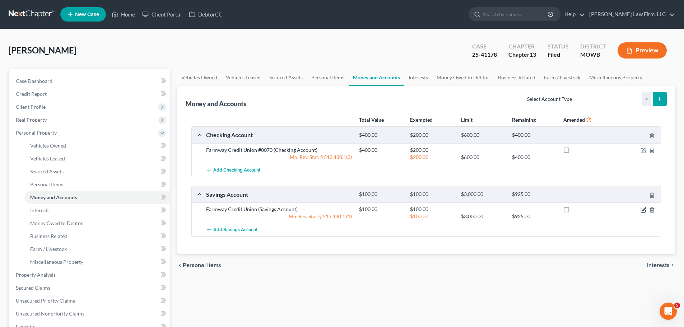
click at [643, 211] on icon "button" at bounding box center [643, 209] width 3 height 3
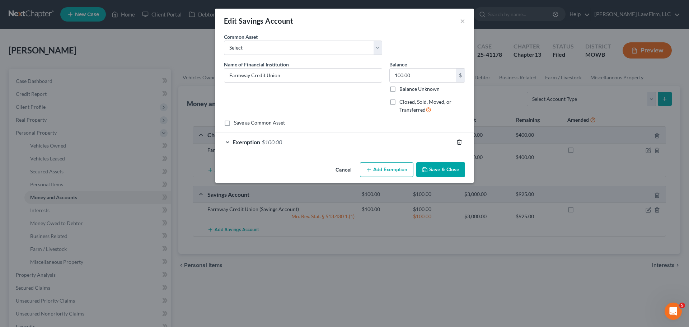
click at [459, 144] on icon "button" at bounding box center [460, 142] width 6 height 6
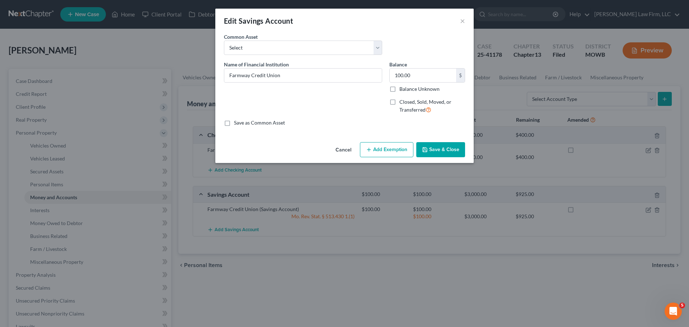
click at [448, 150] on button "Save & Close" at bounding box center [440, 149] width 49 height 15
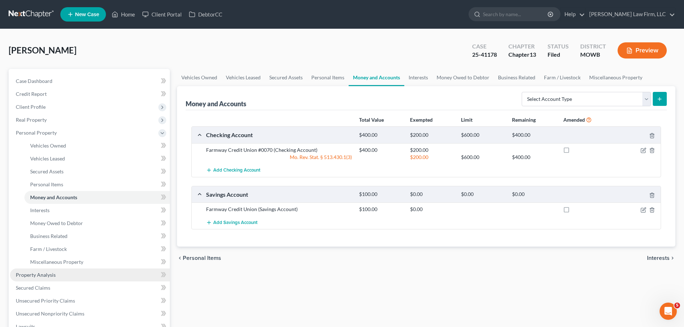
click at [73, 270] on link "Property Analysis" at bounding box center [90, 275] width 160 height 13
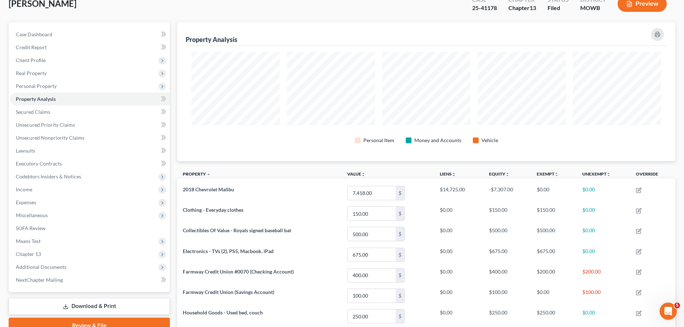
scroll to position [137, 0]
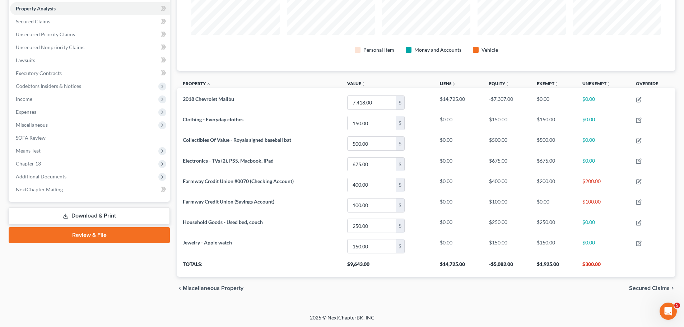
click at [81, 213] on link "Download & Print" at bounding box center [89, 216] width 161 height 17
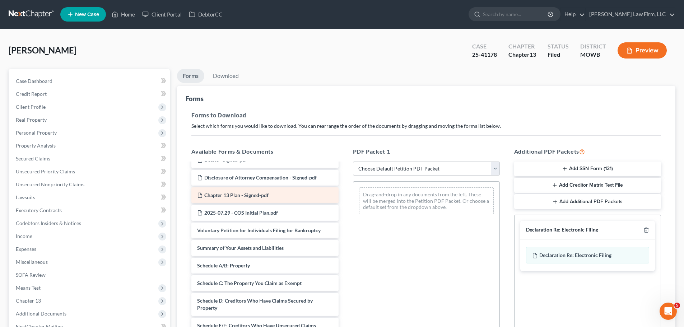
scroll to position [72, 0]
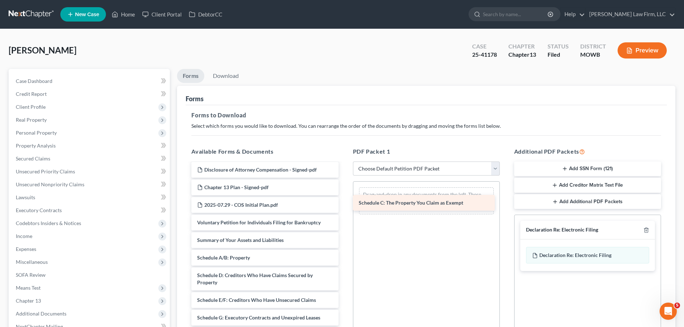
drag, startPoint x: 232, startPoint y: 277, endPoint x: 393, endPoint y: 205, distance: 177.1
click at [344, 205] on div "Schedule C: The Property You Claim as Exempt Rights and Responsibilites-pdf Pay…" at bounding box center [265, 304] width 158 height 424
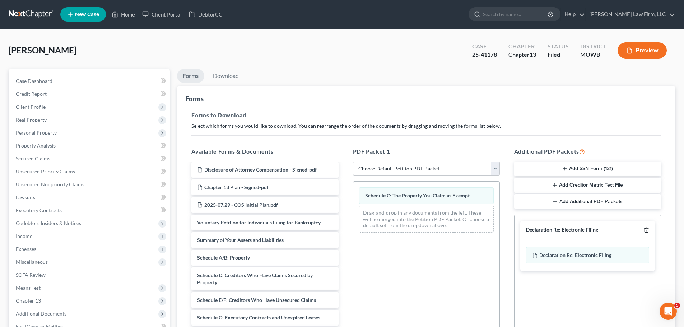
click at [647, 231] on icon "button" at bounding box center [646, 230] width 6 height 6
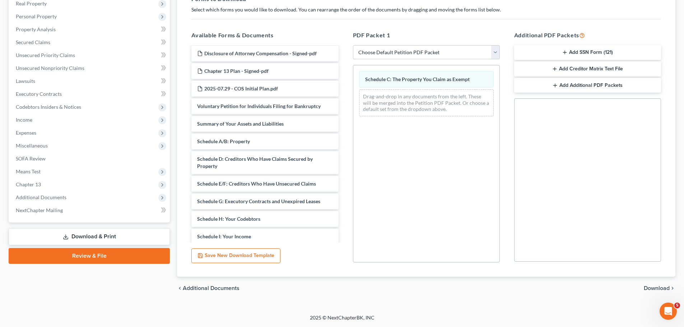
click at [653, 286] on span "Download" at bounding box center [657, 288] width 26 height 6
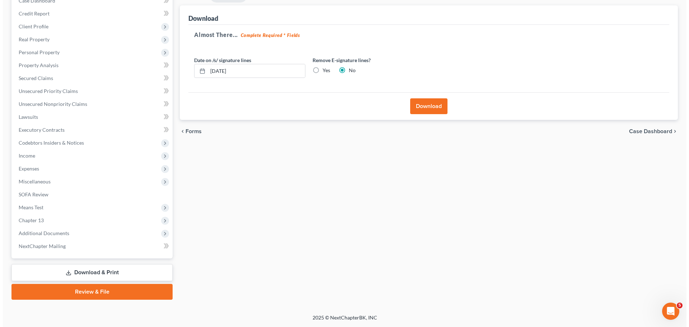
scroll to position [80, 0]
click at [321, 69] on label "Yes" at bounding box center [324, 70] width 8 height 7
click at [323, 69] on input "Yes" at bounding box center [325, 69] width 5 height 5
radio input "true"
radio input "false"
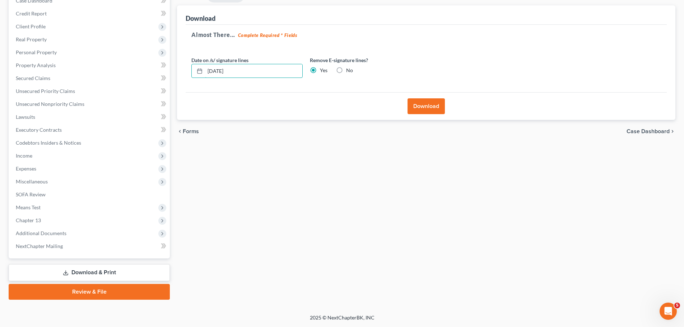
drag, startPoint x: 254, startPoint y: 75, endPoint x: 187, endPoint y: 71, distance: 66.9
click at [187, 71] on div "Almost There... Complete Required * Fields Date on /s/ signature lines [DATE] R…" at bounding box center [426, 59] width 481 height 68
click at [435, 104] on button "Download" at bounding box center [425, 106] width 37 height 16
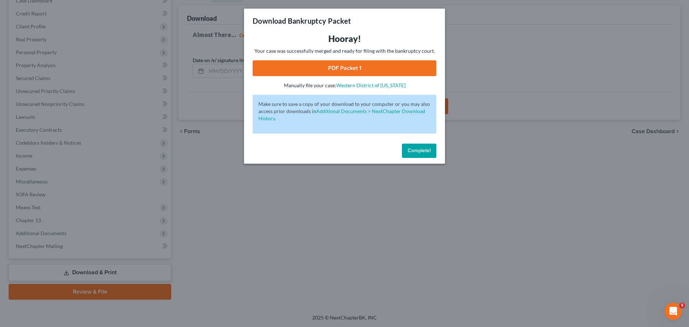
click at [339, 67] on link "PDF Packet 1" at bounding box center [345, 68] width 184 height 16
click at [423, 148] on span "Complete!" at bounding box center [419, 151] width 23 height 6
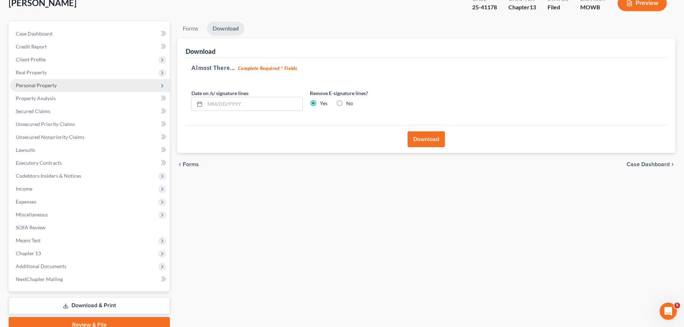
scroll to position [0, 0]
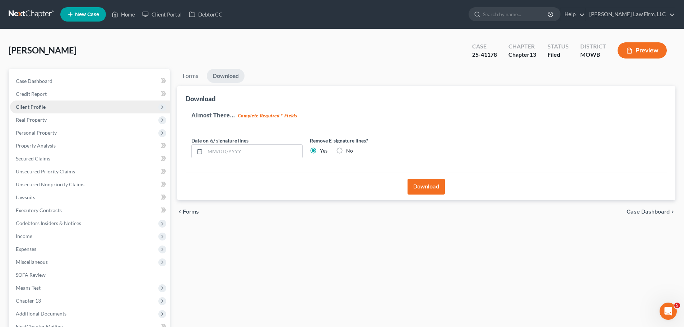
click at [53, 108] on span "Client Profile" at bounding box center [90, 107] width 160 height 13
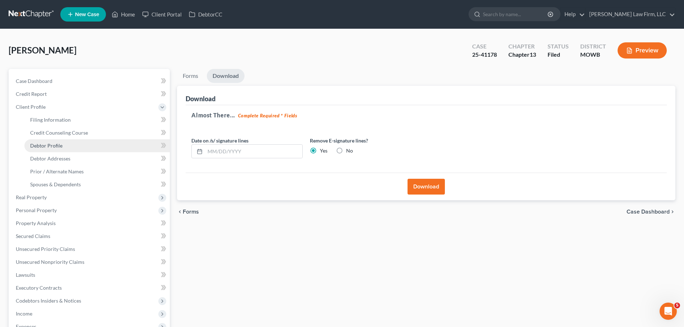
click at [68, 145] on link "Debtor Profile" at bounding box center [96, 145] width 145 height 13
select select "0"
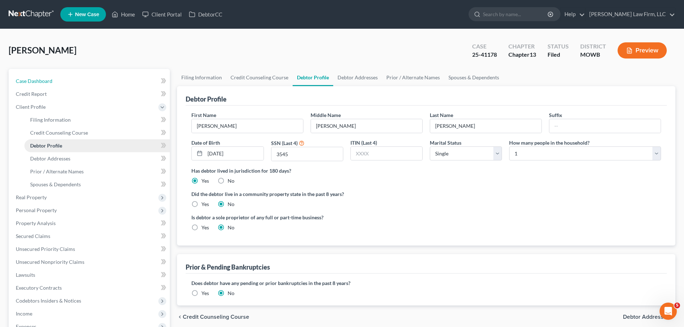
drag, startPoint x: 45, startPoint y: 81, endPoint x: 86, endPoint y: 144, distance: 75.4
click at [45, 81] on span "Case Dashboard" at bounding box center [34, 81] width 37 height 6
select select "4"
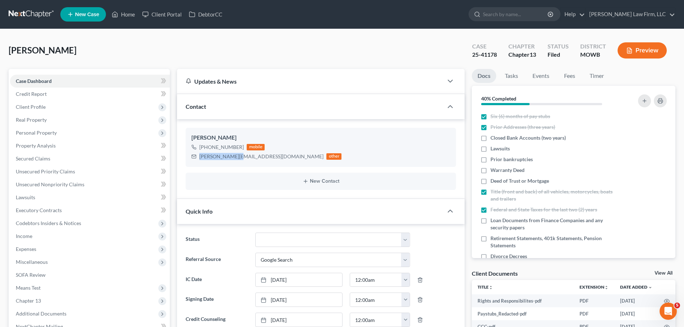
drag, startPoint x: 237, startPoint y: 159, endPoint x: 505, endPoint y: 0, distance: 311.3
click at [199, 164] on div "[PERSON_NAME] [PHONE_NUMBER] mobile [PERSON_NAME][EMAIL_ADDRESS][DOMAIN_NAME] o…" at bounding box center [321, 147] width 270 height 39
copy div "[PERSON_NAME][EMAIL_ADDRESS][DOMAIN_NAME]"
drag, startPoint x: 241, startPoint y: 146, endPoint x: 206, endPoint y: 148, distance: 34.9
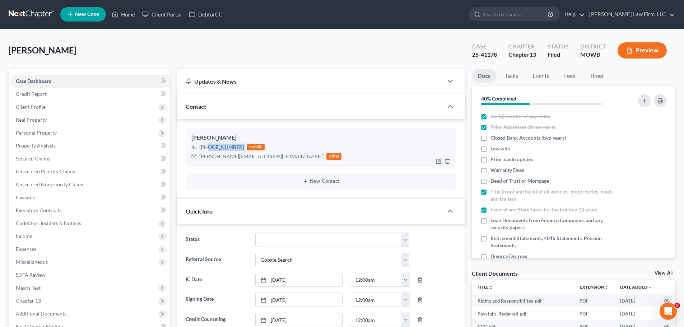
click at [206, 148] on div "[PHONE_NUMBER] mobile" at bounding box center [266, 147] width 150 height 9
copy div "[PHONE_NUMBER]"
drag, startPoint x: 300, startPoint y: 39, endPoint x: 36, endPoint y: 33, distance: 265.0
click at [300, 39] on div "[PERSON_NAME] Upgraded Case 25-41178 Chapter Chapter 13 Status [GEOGRAPHIC_DATA…" at bounding box center [342, 53] width 667 height 31
click at [123, 14] on link "Home" at bounding box center [123, 14] width 31 height 13
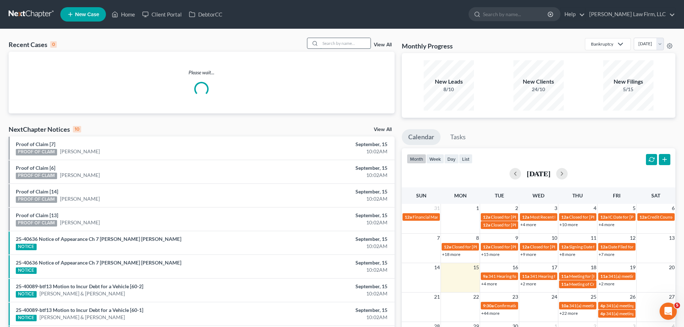
click at [354, 43] on input "search" at bounding box center [345, 43] width 50 height 10
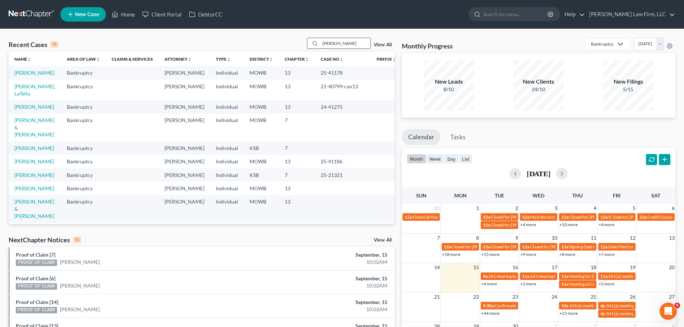
type input "[PERSON_NAME]"
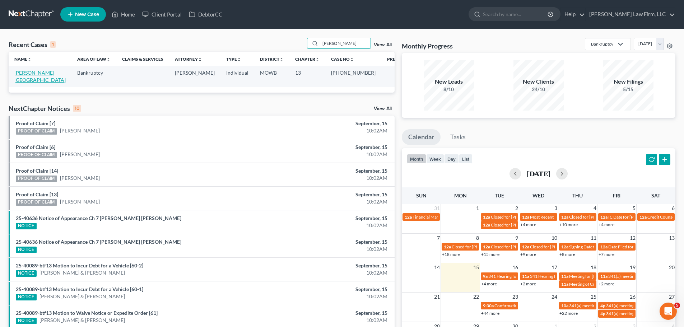
click at [29, 72] on link "[PERSON_NAME][GEOGRAPHIC_DATA]" at bounding box center [39, 76] width 51 height 13
select select "6"
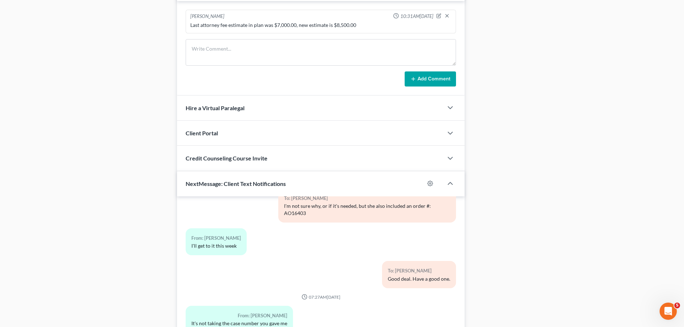
scroll to position [718, 0]
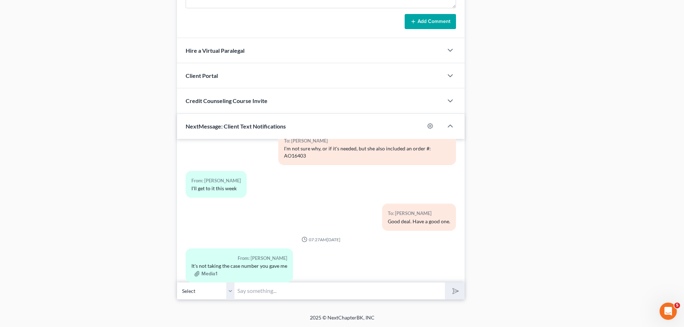
click at [228, 289] on select "Select [PHONE_NUMBER] - [PERSON_NAME]" at bounding box center [205, 291] width 57 height 18
click at [249, 291] on input "text" at bounding box center [339, 291] width 210 height 18
type input "Were you able to mail a payment for the domestic support? The prosecutor is pok…"
click at [445, 283] on button "submit" at bounding box center [455, 291] width 20 height 17
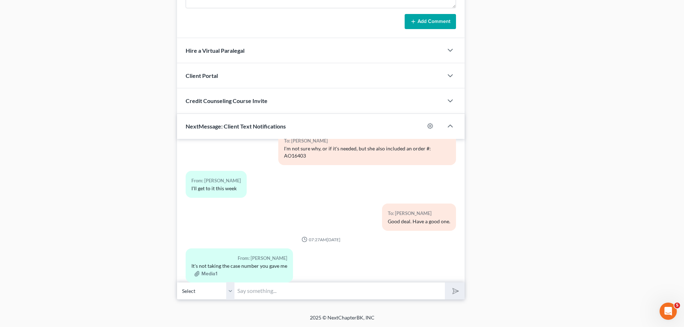
scroll to position [6870, 0]
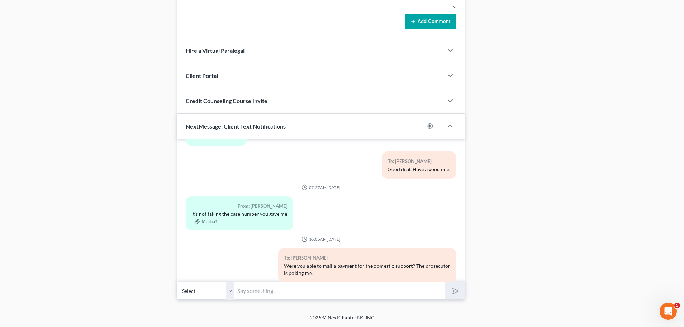
click at [289, 297] on input "text" at bounding box center [339, 291] width 210 height 18
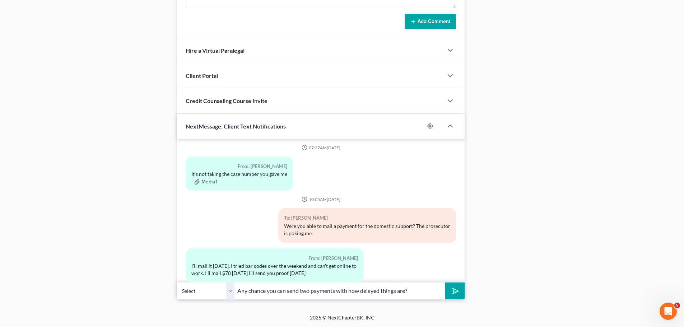
type input "Any chance you can send two payments with how delayed things are?"
click at [445, 283] on button "submit" at bounding box center [455, 291] width 20 height 17
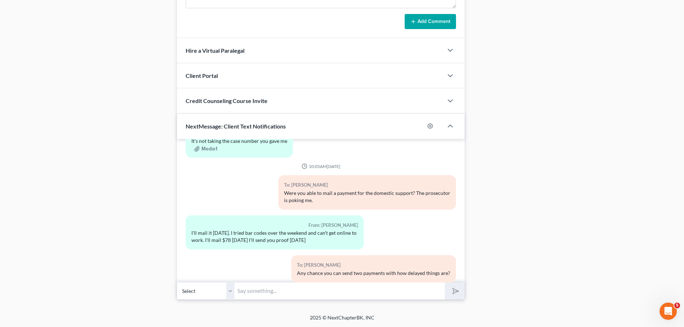
scroll to position [6983, 0]
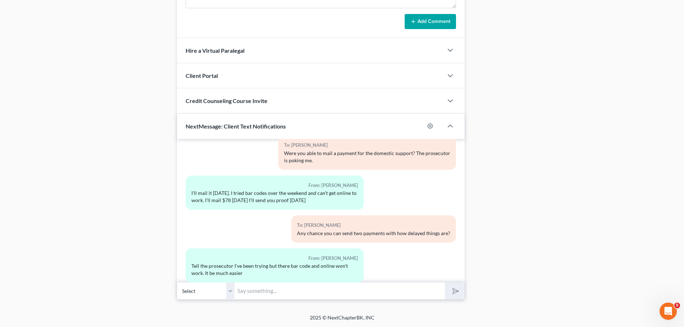
click at [312, 293] on input "text" at bounding box center [339, 291] width 210 height 18
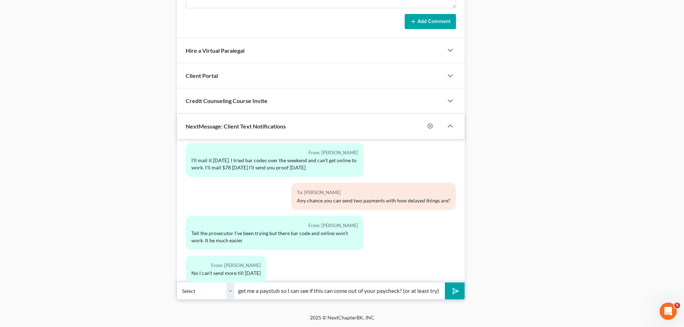
scroll to position [0, 0]
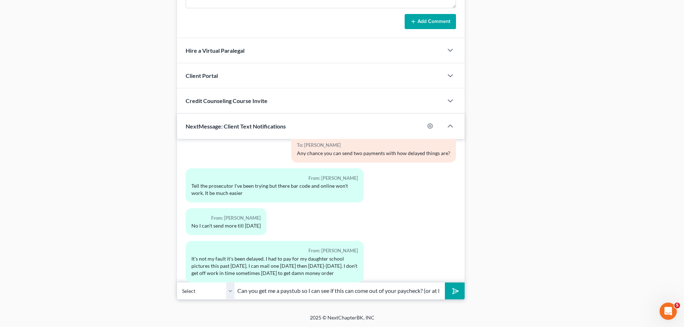
click at [404, 298] on input "Can you get me a paystub so I can see if this can come out of your paycheck? (o…" at bounding box center [339, 291] width 210 height 18
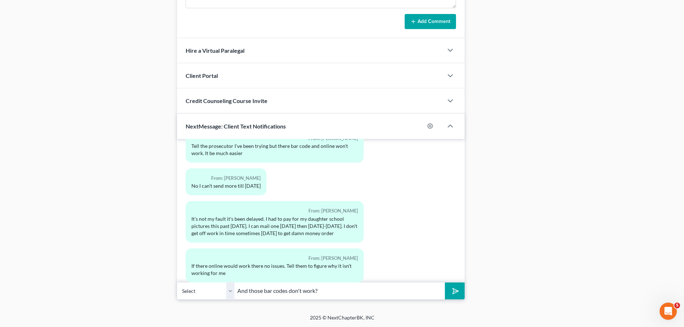
drag, startPoint x: 344, startPoint y: 294, endPoint x: 331, endPoint y: 294, distance: 12.9
click at [331, 294] on input "And those bar codes don't work?" at bounding box center [339, 291] width 210 height 18
type input "And those bar codes don't work? My suspicion is that the case number they gave …"
click at [445, 283] on button "submit" at bounding box center [455, 291] width 20 height 17
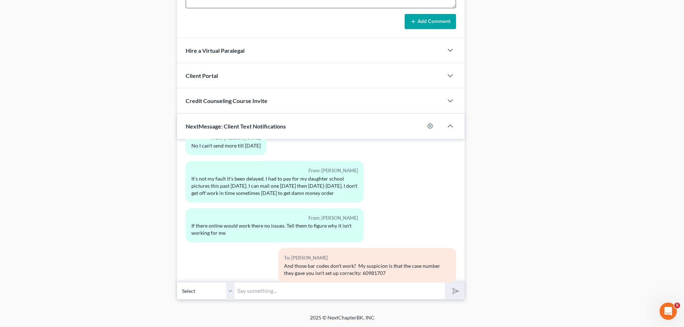
scroll to position [7182, 0]
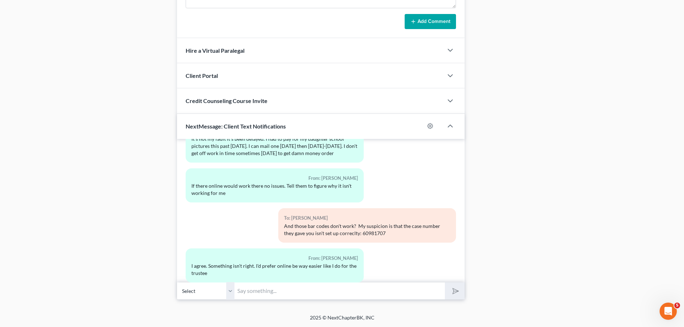
click at [284, 298] on input "text" at bounding box center [339, 291] width 210 height 18
drag, startPoint x: 81, startPoint y: 220, endPoint x: 84, endPoint y: 212, distance: 8.6
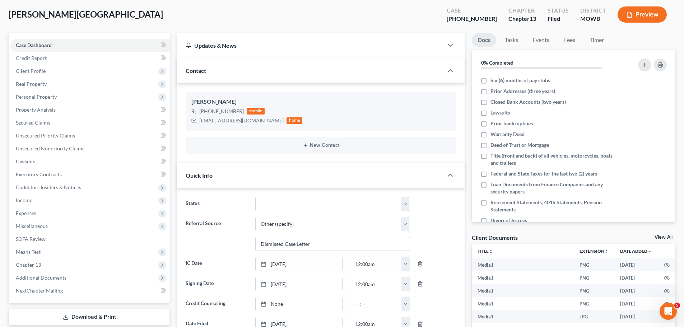
scroll to position [0, 0]
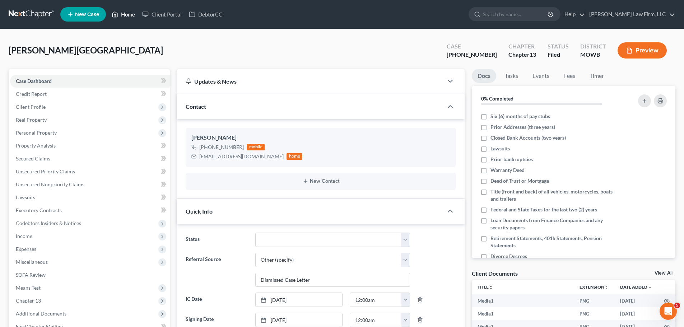
click at [127, 13] on link "Home" at bounding box center [123, 14] width 31 height 13
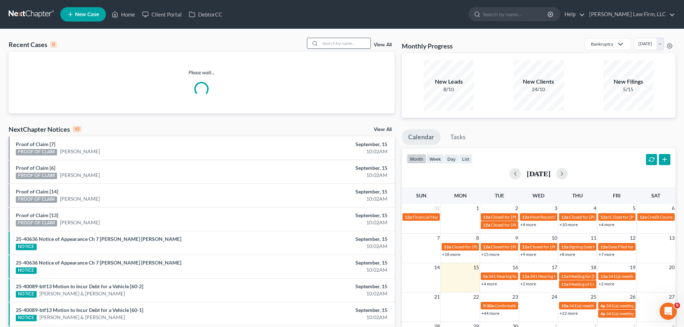
click at [345, 42] on input "search" at bounding box center [345, 43] width 50 height 10
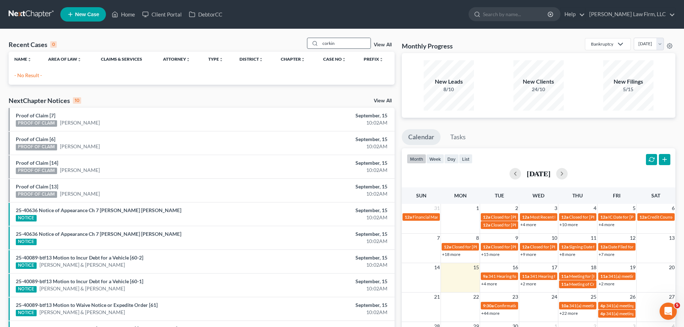
type input "corkin"
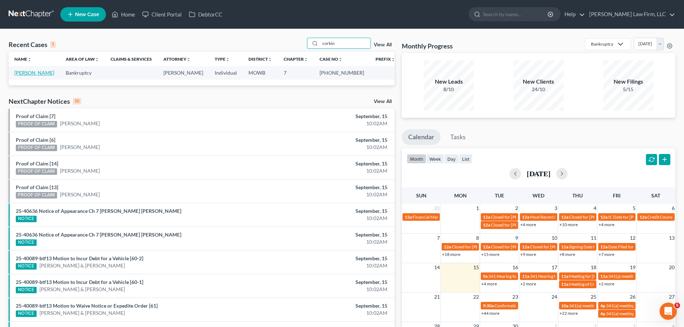
click at [40, 75] on link "[PERSON_NAME]" at bounding box center [34, 73] width 40 height 6
select select "4"
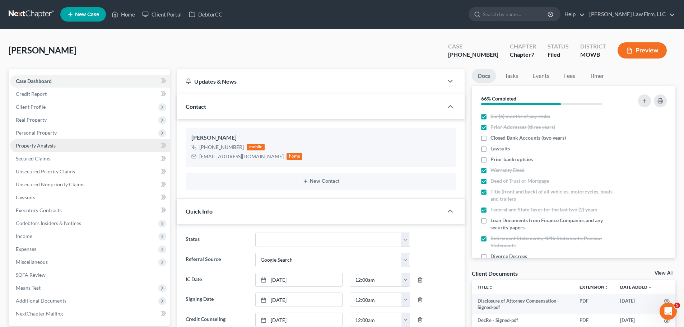
click at [68, 144] on link "Property Analysis" at bounding box center [90, 145] width 160 height 13
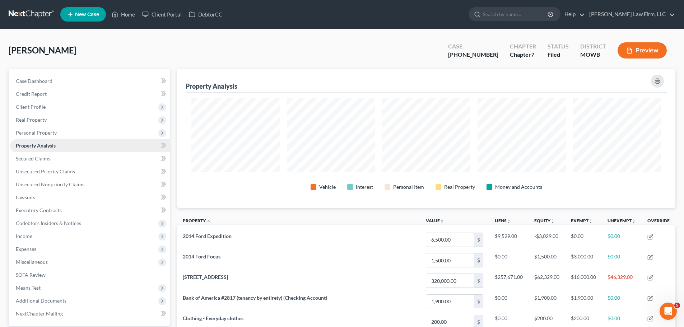
scroll to position [139, 498]
click at [46, 122] on span "Real Property" at bounding box center [31, 120] width 31 height 6
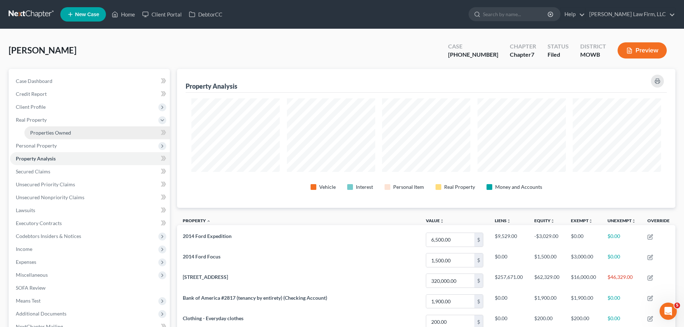
click at [77, 136] on link "Properties Owned" at bounding box center [96, 132] width 145 height 13
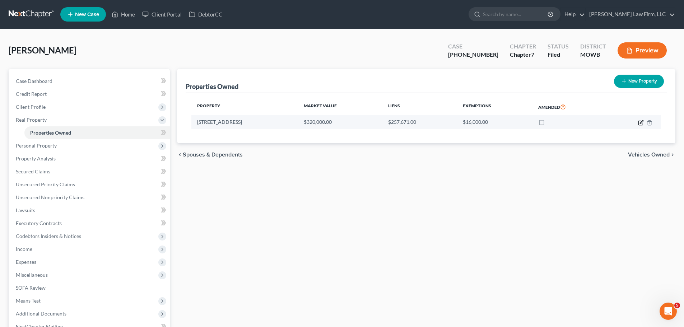
click at [641, 122] on icon "button" at bounding box center [641, 121] width 3 height 3
select select "26"
select select "3"
select select "5"
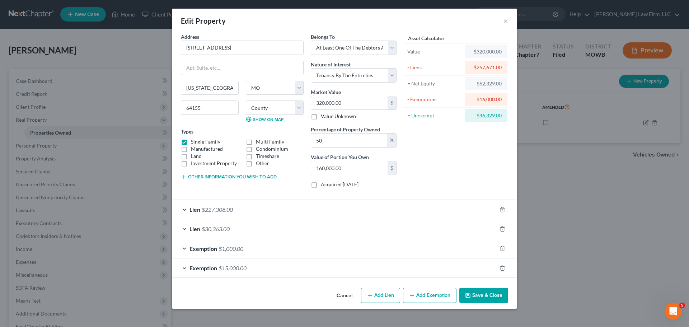
click at [496, 293] on button "Save & Close" at bounding box center [484, 295] width 49 height 15
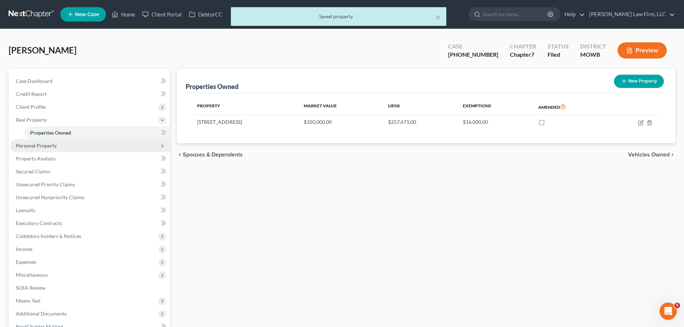
click at [53, 147] on span "Personal Property" at bounding box center [36, 146] width 41 height 6
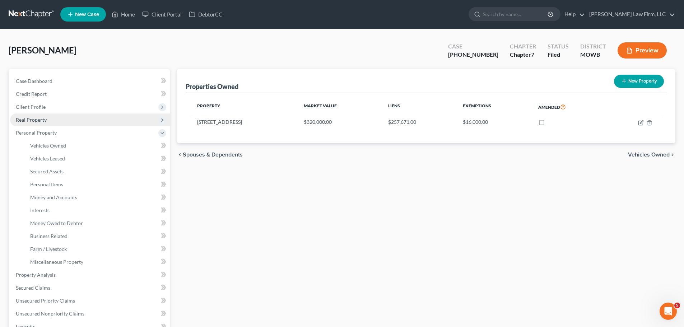
click at [47, 118] on span "Real Property" at bounding box center [90, 119] width 160 height 13
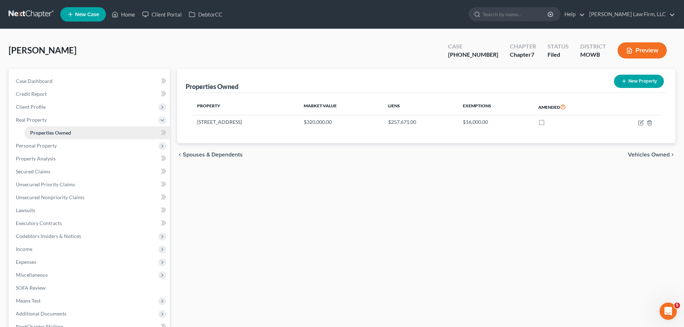
click at [62, 132] on span "Properties Owned" at bounding box center [50, 133] width 41 height 6
click at [59, 121] on span "Real Property" at bounding box center [90, 119] width 160 height 13
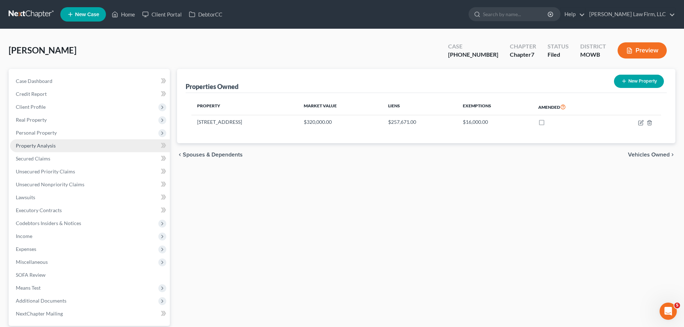
click at [64, 143] on link "Property Analysis" at bounding box center [90, 145] width 160 height 13
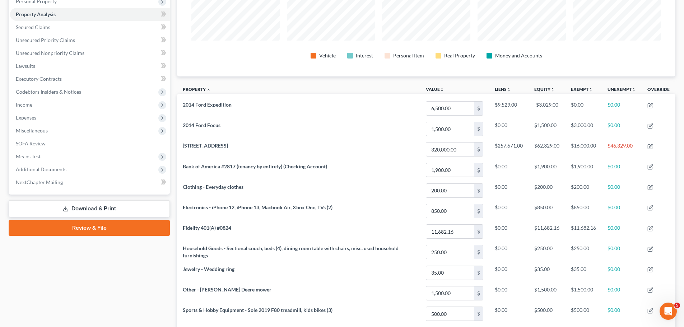
scroll to position [108, 0]
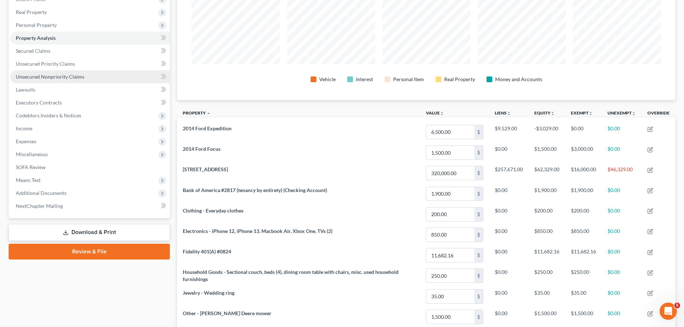
click at [73, 78] on span "Unsecured Nonpriority Claims" at bounding box center [50, 77] width 69 height 6
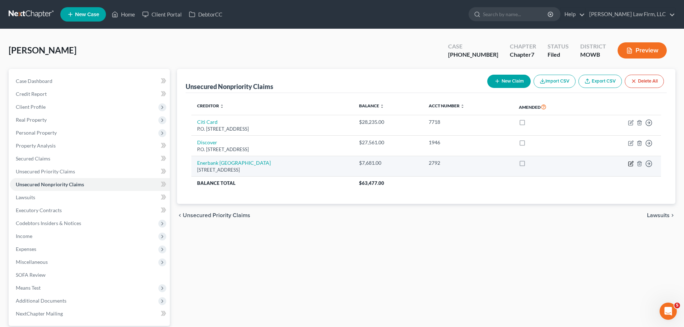
click at [630, 166] on icon "button" at bounding box center [631, 164] width 6 height 6
select select "46"
select select "3"
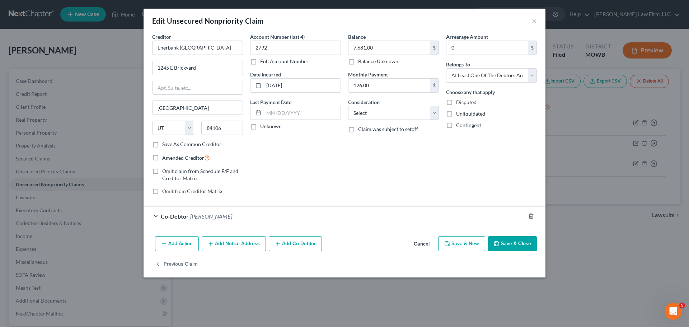
click at [527, 247] on button "Save & Close" at bounding box center [512, 243] width 49 height 15
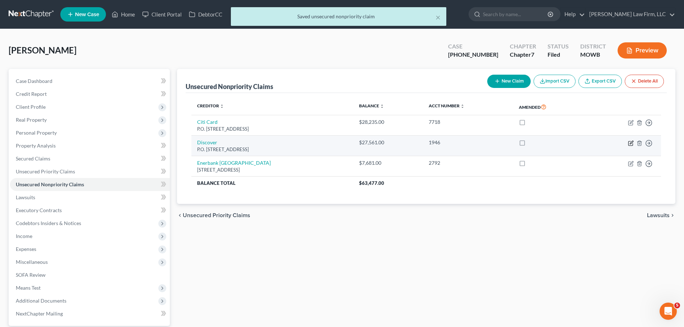
click at [631, 142] on icon "button" at bounding box center [631, 142] width 3 height 3
select select "46"
select select "2"
select select "0"
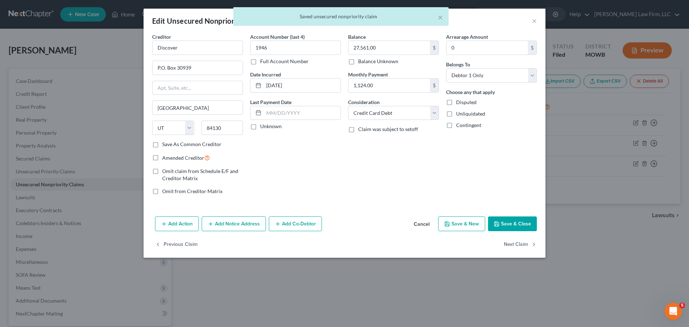
click at [517, 225] on button "Save & Close" at bounding box center [512, 223] width 49 height 15
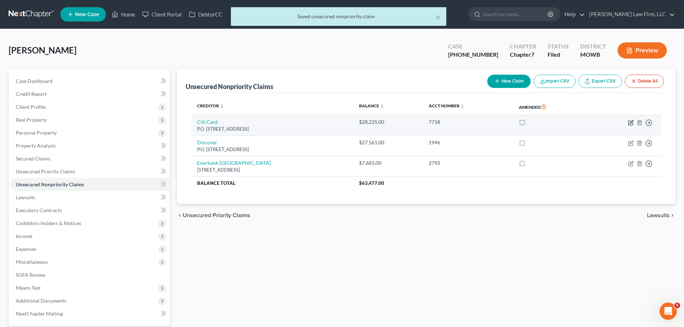
click at [631, 122] on icon "button" at bounding box center [631, 123] width 6 height 6
select select "43"
select select "2"
select select "0"
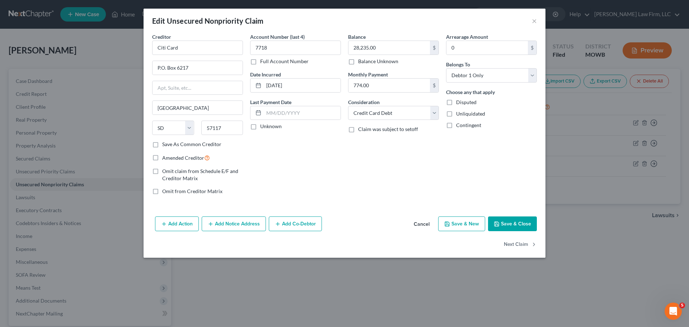
click at [505, 227] on button "Save & Close" at bounding box center [512, 223] width 49 height 15
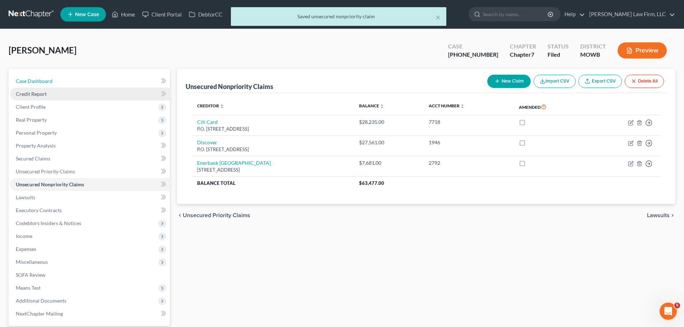
drag, startPoint x: 66, startPoint y: 79, endPoint x: 145, endPoint y: 98, distance: 81.0
click at [66, 79] on link "Case Dashboard" at bounding box center [90, 81] width 160 height 13
select select "4"
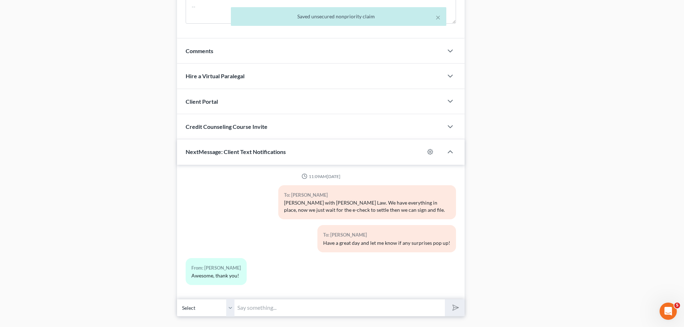
scroll to position [595, 0]
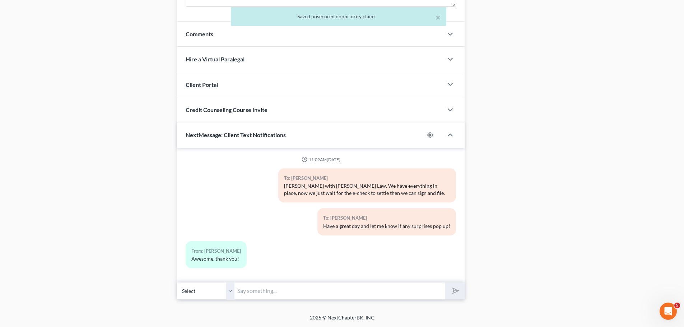
click at [257, 291] on input "text" at bounding box center [339, 291] width 210 height 18
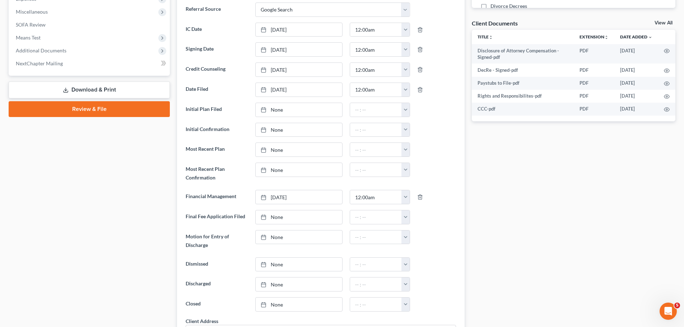
scroll to position [0, 0]
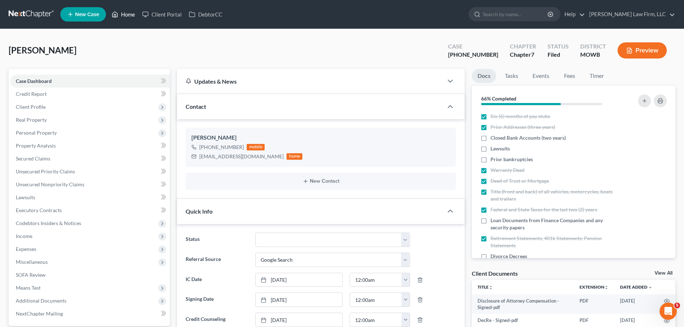
click at [119, 11] on link "Home" at bounding box center [123, 14] width 31 height 13
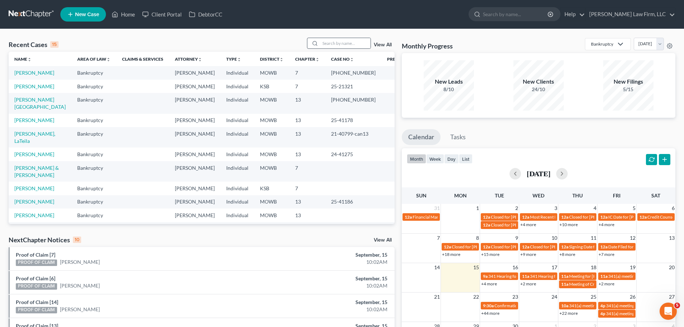
drag, startPoint x: 346, startPoint y: 33, endPoint x: 346, endPoint y: 38, distance: 4.7
click at [346, 36] on div "Recent Cases 15 View All Name unfold_more expand_more expand_less Area of Law u…" at bounding box center [342, 266] width 684 height 475
click at [346, 38] on input "search" at bounding box center [345, 43] width 50 height 10
type input "[PERSON_NAME]"
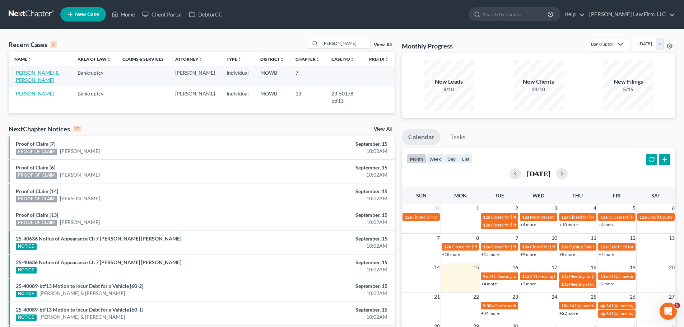
click at [46, 71] on link "[PERSON_NAME] & [PERSON_NAME]" at bounding box center [36, 76] width 45 height 13
select select "4"
select select "0"
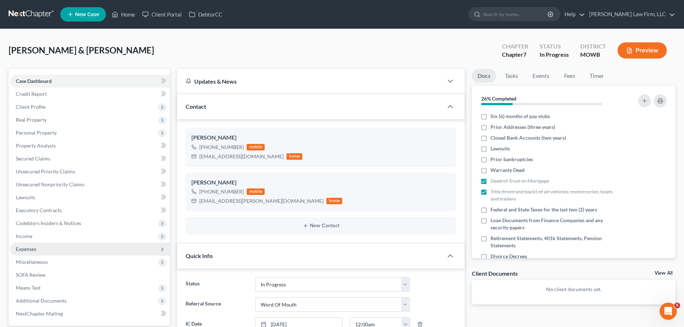
click at [32, 246] on span "Expenses" at bounding box center [26, 249] width 20 height 6
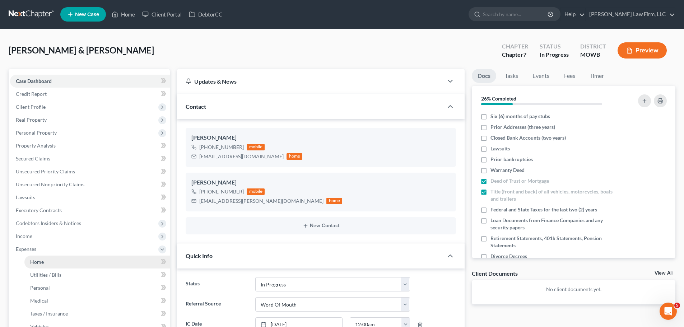
click at [59, 267] on link "Home" at bounding box center [96, 262] width 145 height 13
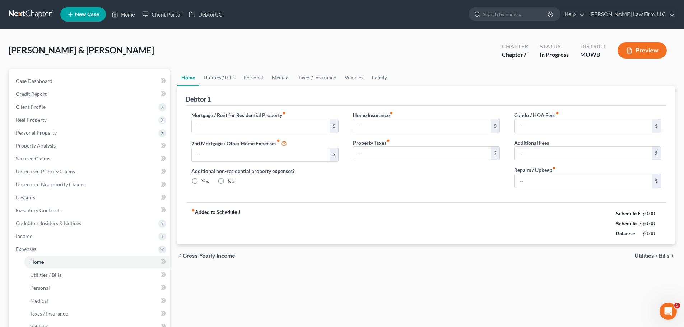
type input "2,152.46"
type input "0.00"
radio input "true"
type input "167.00"
type input "0.00"
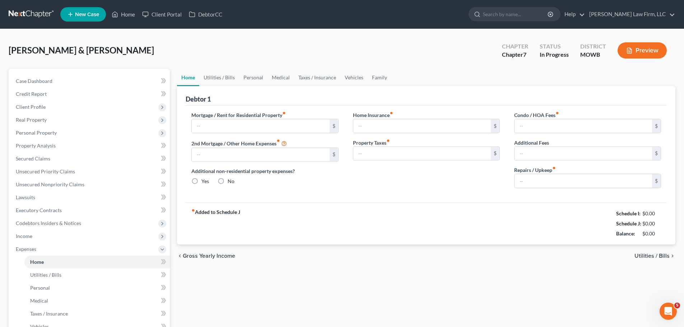
type input "0.00"
type input "175.00"
click at [229, 78] on link "Utilities / Bills" at bounding box center [219, 77] width 40 height 17
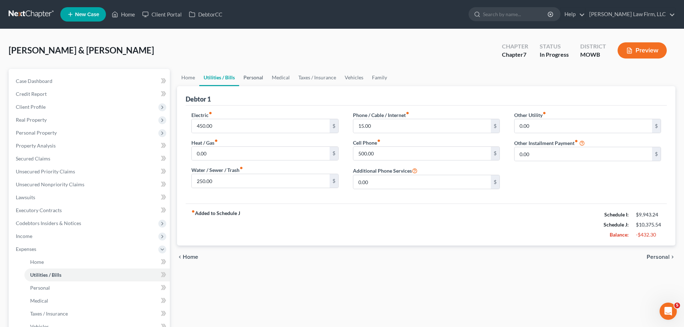
click at [248, 77] on link "Personal" at bounding box center [253, 77] width 28 height 17
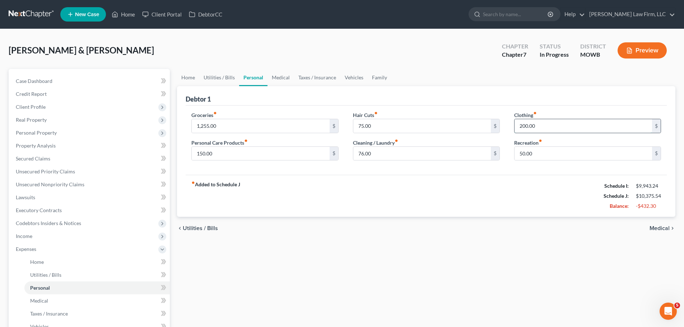
click at [544, 122] on input "200.00" at bounding box center [582, 126] width 137 height 14
type input "150"
click at [528, 154] on input "50.00" at bounding box center [582, 154] width 137 height 14
type input "25"
click at [284, 75] on link "Medical" at bounding box center [280, 77] width 27 height 17
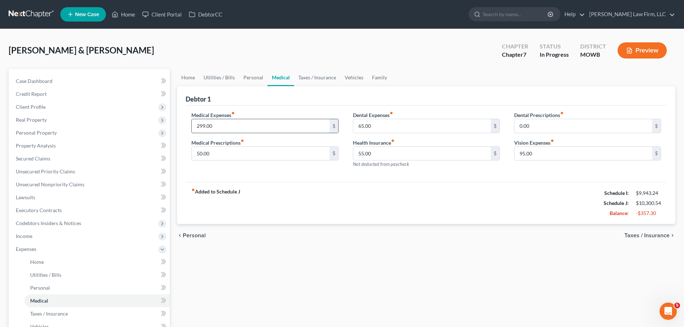
click at [252, 124] on input "299.00" at bounding box center [260, 126] width 137 height 14
type input "120"
click at [200, 152] on input "50.00" at bounding box center [260, 154] width 137 height 14
click at [386, 122] on input "65.00" at bounding box center [421, 126] width 137 height 14
type input "50"
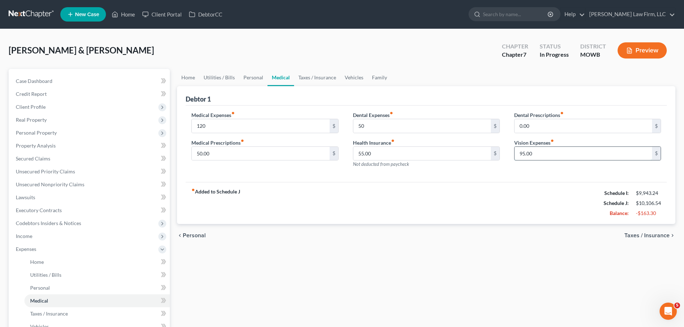
click at [563, 150] on input "95.00" at bounding box center [582, 154] width 137 height 14
type input "25"
click at [554, 126] on input "0.00" at bounding box center [582, 126] width 137 height 14
click at [311, 73] on link "Taxes / Insurance" at bounding box center [317, 77] width 46 height 17
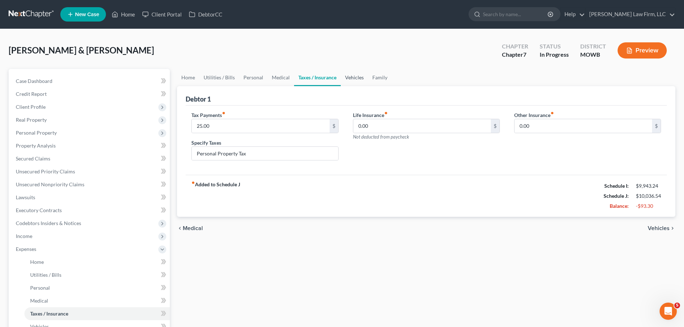
click at [358, 78] on link "Vehicles" at bounding box center [354, 77] width 27 height 17
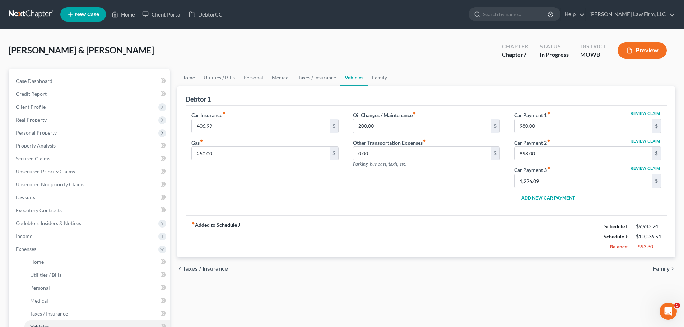
click at [265, 176] on div "Car Insurance fiber_manual_record 406.99 $ Gas fiber_manual_record 250.00 $" at bounding box center [264, 158] width 161 height 95
click at [377, 76] on link "Family" at bounding box center [380, 77] width 24 height 17
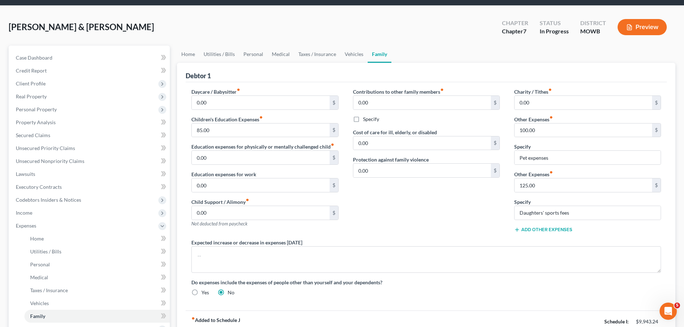
scroll to position [36, 0]
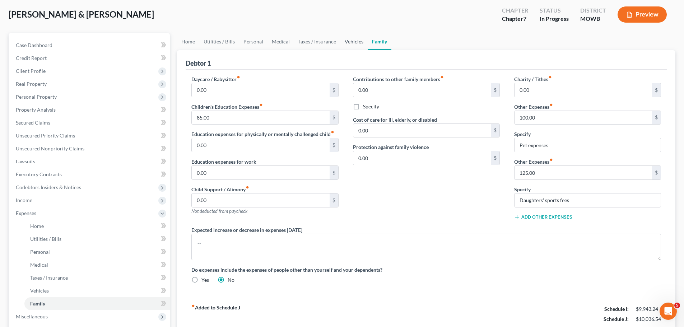
click at [353, 45] on link "Vehicles" at bounding box center [353, 41] width 27 height 17
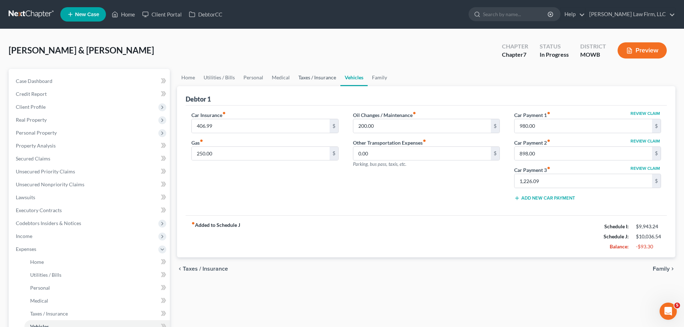
click at [310, 80] on link "Taxes / Insurance" at bounding box center [317, 77] width 46 height 17
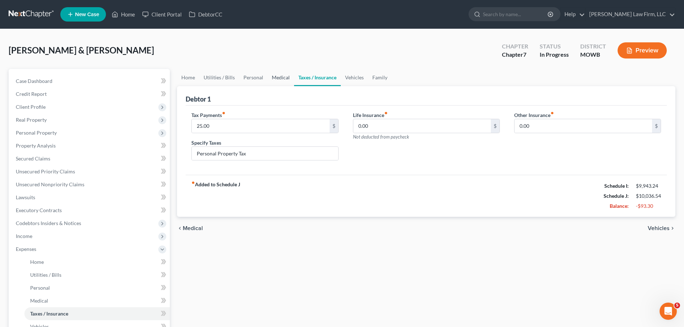
click at [275, 78] on link "Medical" at bounding box center [280, 77] width 27 height 17
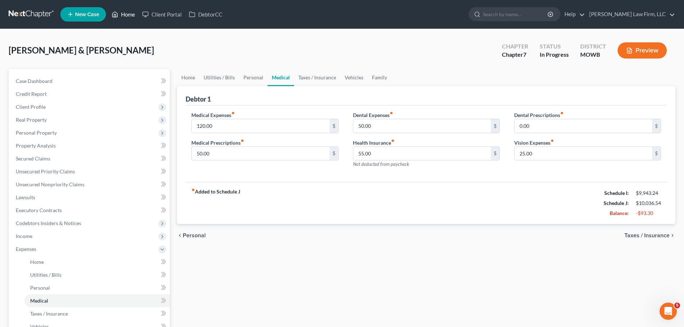
click at [135, 15] on link "Home" at bounding box center [123, 14] width 31 height 13
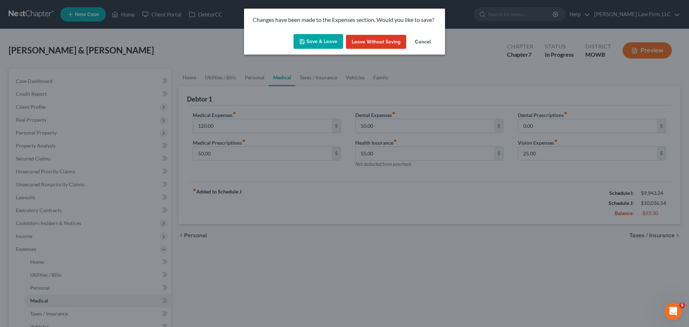
click at [430, 44] on button "Cancel" at bounding box center [422, 42] width 27 height 14
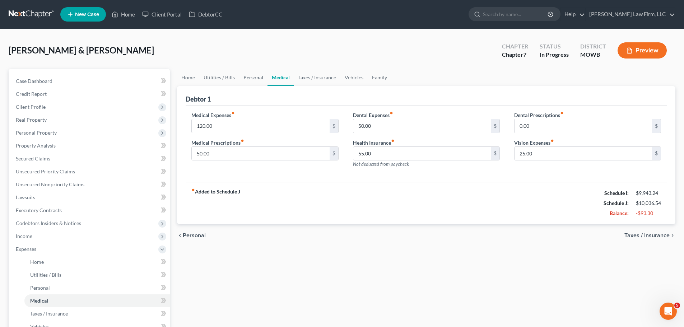
click at [256, 81] on link "Personal" at bounding box center [253, 77] width 28 height 17
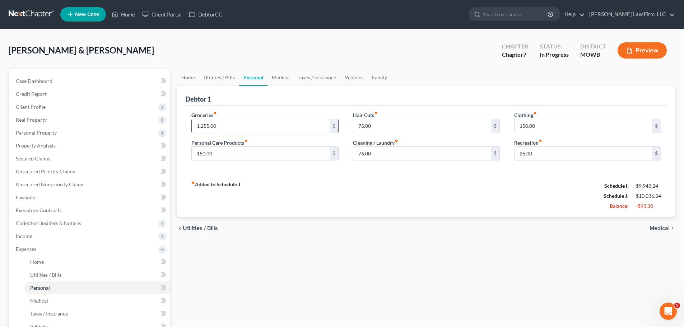
click at [230, 127] on input "1,255.00" at bounding box center [260, 126] width 137 height 14
type input "1,155"
click at [381, 76] on link "Family" at bounding box center [380, 77] width 24 height 17
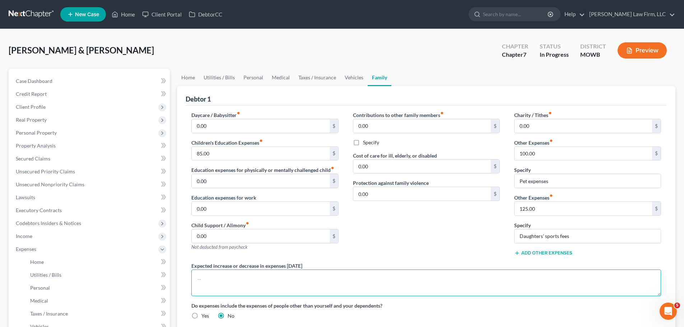
click at [271, 281] on textarea at bounding box center [426, 283] width 470 height 27
click at [402, 284] on textarea "Debtors did not list the substantial debt owed to Regent Bank for their SBA bac…" at bounding box center [426, 283] width 470 height 27
click at [545, 275] on textarea "Debtors did not list the substantial debt owed to Regent Bank for their SBA bac…" at bounding box center [426, 283] width 470 height 27
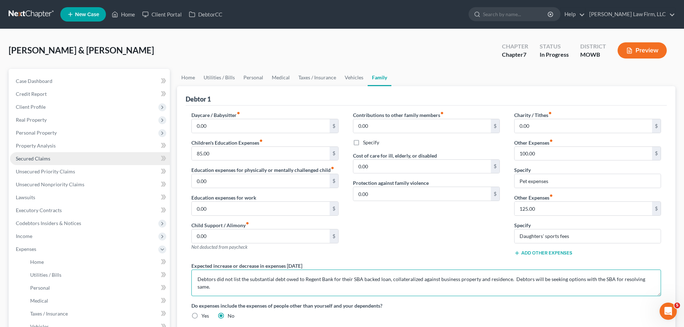
type textarea "Debtors did not list the substantial debt owed to Regent Bank for their SBA bac…"
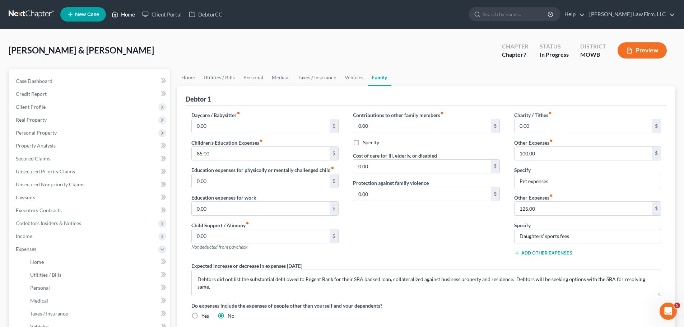
click at [120, 11] on link "Home" at bounding box center [123, 14] width 31 height 13
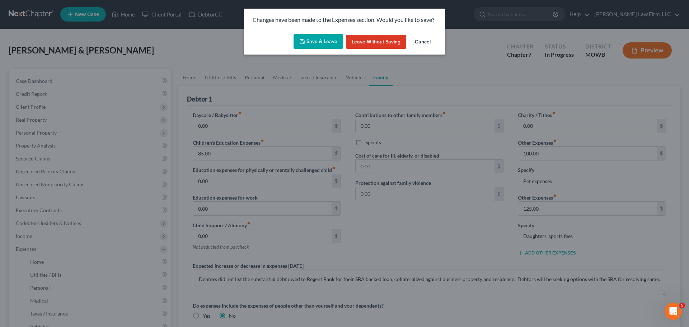
click at [322, 42] on button "Save & Leave" at bounding box center [319, 41] width 50 height 15
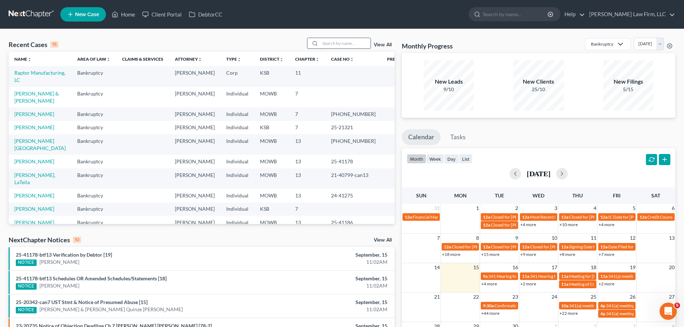
click at [352, 43] on input "search" at bounding box center [345, 43] width 50 height 10
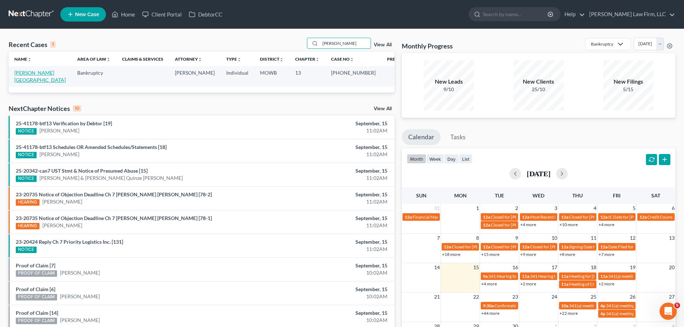
type input "[PERSON_NAME]"
click at [36, 71] on link "[PERSON_NAME][GEOGRAPHIC_DATA]" at bounding box center [39, 76] width 51 height 13
select select "6"
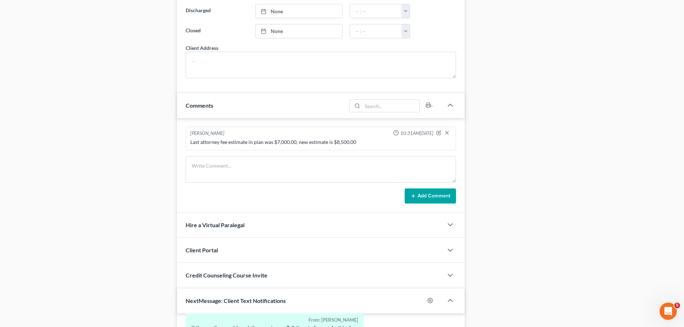
scroll to position [718, 0]
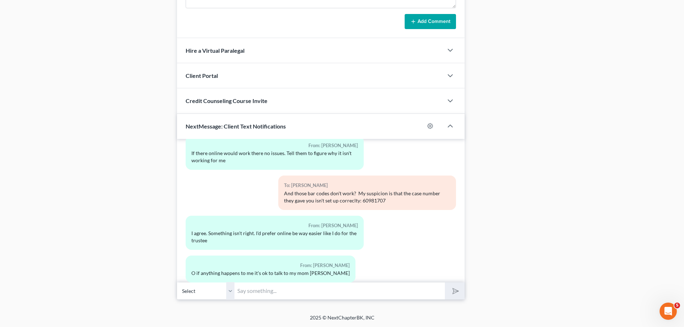
click at [266, 289] on input "text" at bounding box center [339, 291] width 210 height 18
type input "Which store had you gone to with the barcode?"
click at [445, 283] on button "submit" at bounding box center [455, 291] width 20 height 17
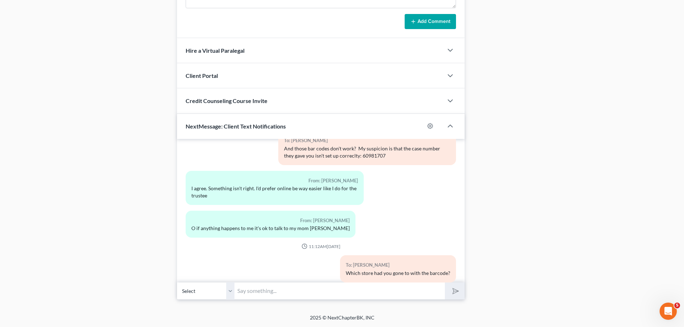
scroll to position [7293, 0]
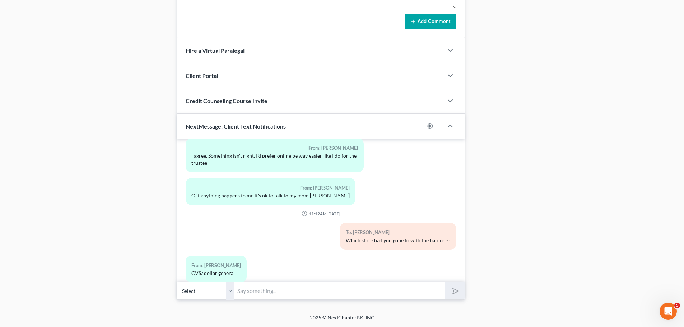
click at [269, 293] on input "text" at bounding box center [339, 291] width 210 height 18
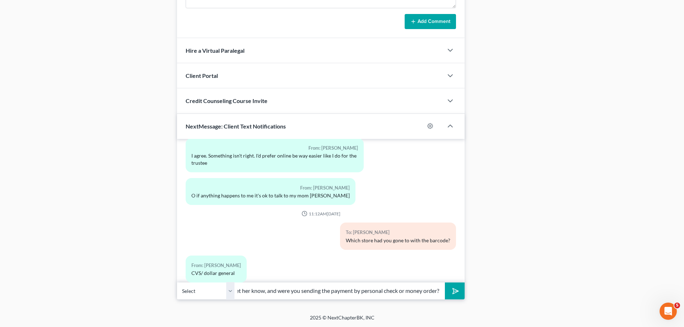
scroll to position [0, 14]
type input "I'll let her know, and were you sending the payment by personal check or money …"
click at [445, 283] on button "submit" at bounding box center [455, 291] width 20 height 17
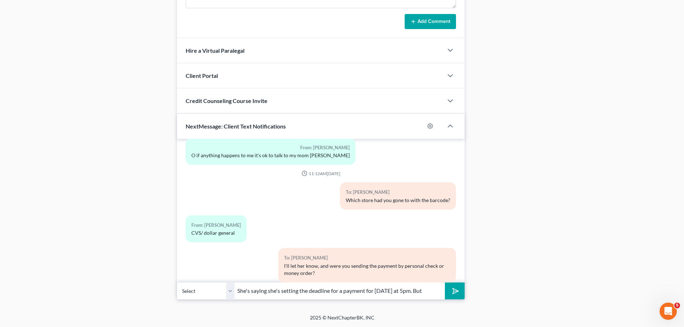
type input "She's saying she's setting the deadline for a payment for [DATE] at 5pm. But"
click at [445, 283] on button "submit" at bounding box center [455, 291] width 20 height 17
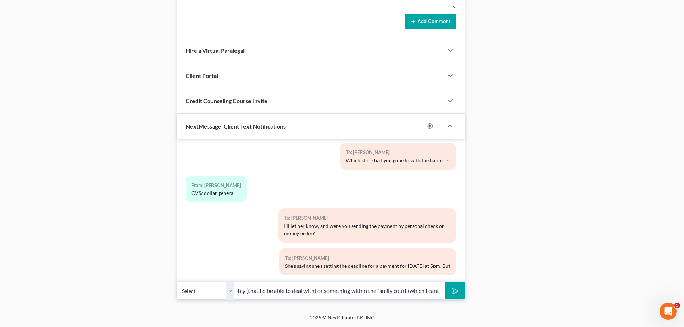
scroll to position [0, 181]
type input "I don't know if she intends to file a Motion to Dismiss within the bankruptcy (…"
click at [445, 283] on button "submit" at bounding box center [455, 291] width 20 height 17
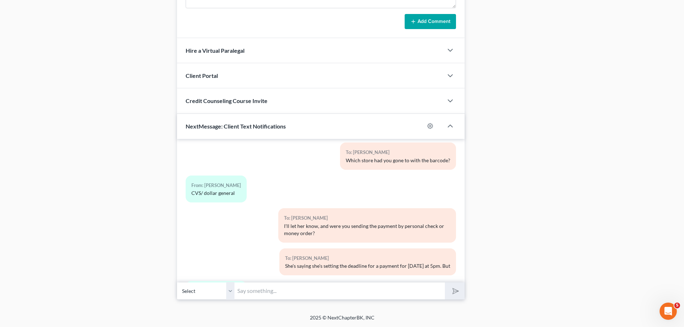
scroll to position [7453, 0]
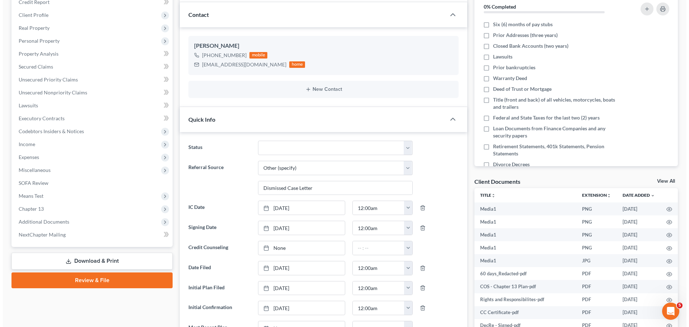
scroll to position [0, 0]
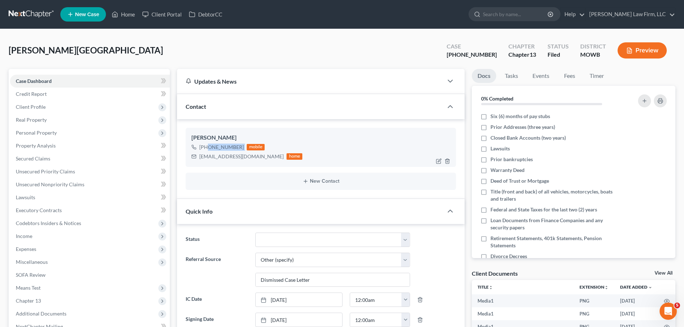
drag, startPoint x: 243, startPoint y: 144, endPoint x: 206, endPoint y: 148, distance: 37.5
click at [206, 148] on div "[PHONE_NUMBER] mobile" at bounding box center [246, 147] width 111 height 9
copy div "[PHONE_NUMBER]"
click at [120, 16] on link "Home" at bounding box center [123, 14] width 31 height 13
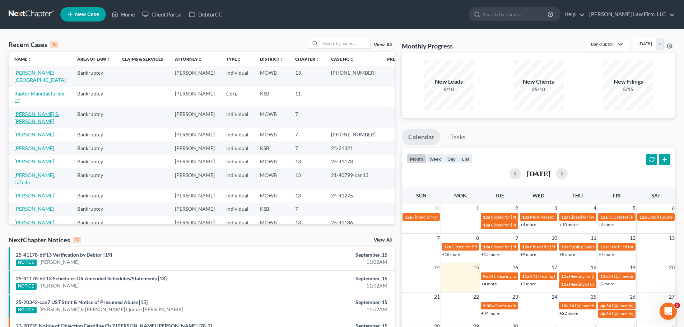
click at [28, 111] on link "[PERSON_NAME] & [PERSON_NAME]" at bounding box center [36, 117] width 45 height 13
select select "4"
select select "0"
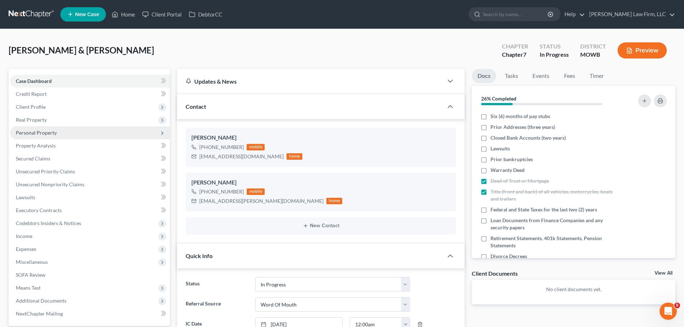
click at [53, 136] on span "Personal Property" at bounding box center [90, 132] width 160 height 13
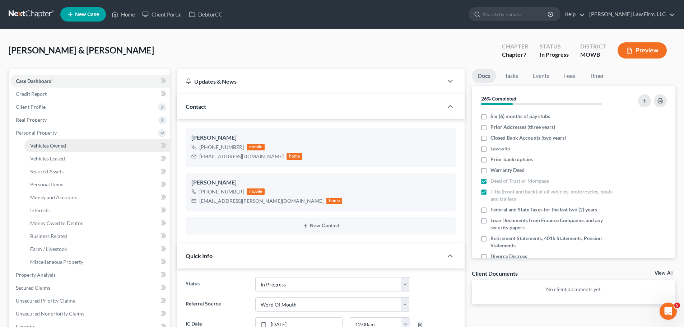
click at [75, 143] on link "Vehicles Owned" at bounding box center [96, 145] width 145 height 13
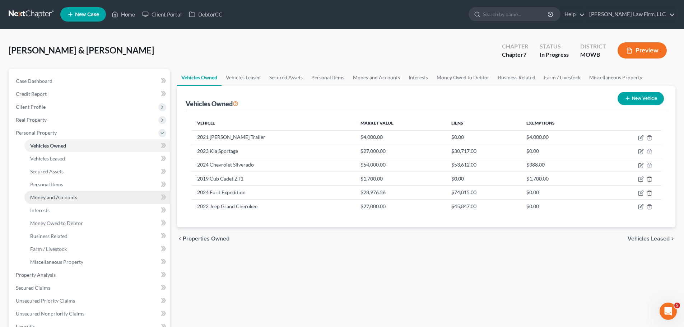
click at [63, 194] on span "Money and Accounts" at bounding box center [53, 197] width 47 height 6
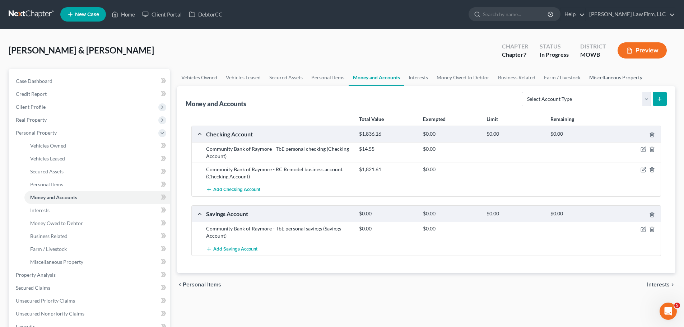
click at [606, 75] on link "Miscellaneous Property" at bounding box center [616, 77] width 62 height 17
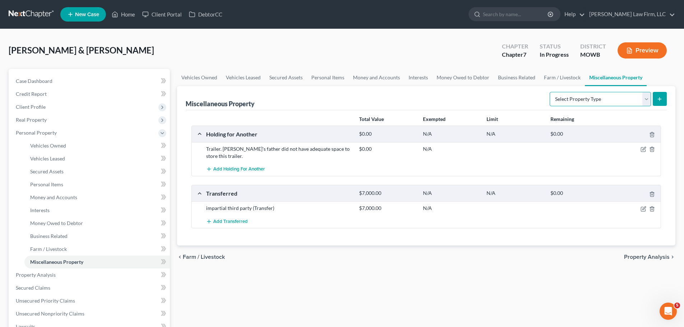
click at [646, 94] on select "Select Property Type Assigned for Creditor Benefit [DATE] Holding for Another N…" at bounding box center [600, 99] width 101 height 14
click at [470, 80] on link "Money Owed to Debtor" at bounding box center [462, 77] width 61 height 17
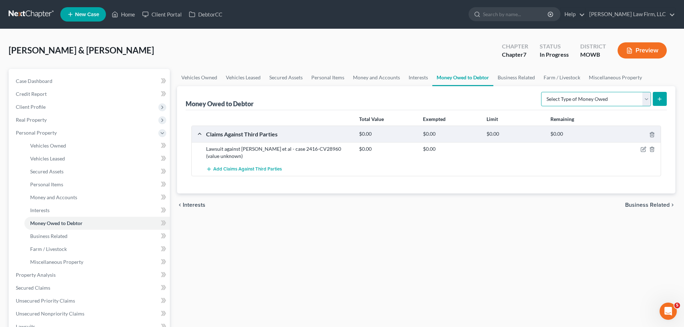
click at [608, 92] on select "Select Type of Money Owed Accounts Receivable Alimony Child Support Claims Agai…" at bounding box center [596, 99] width 110 height 14
select select "claims_against_third_parties"
click at [542, 92] on select "Select Type of Money Owed Accounts Receivable Alimony Child Support Claims Agai…" at bounding box center [596, 99] width 110 height 14
click at [643, 152] on icon "button" at bounding box center [643, 150] width 4 height 4
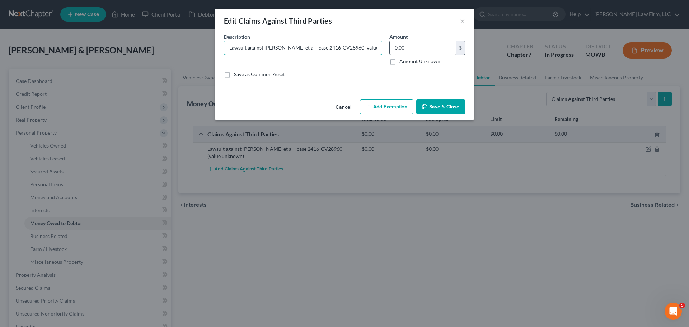
scroll to position [0, 19]
drag, startPoint x: 355, startPoint y: 46, endPoint x: 418, endPoint y: 48, distance: 63.2
click at [418, 48] on div "Description * Lawsuit against [PERSON_NAME] et al - case 2416-CV28960 (value un…" at bounding box center [344, 58] width 248 height 51
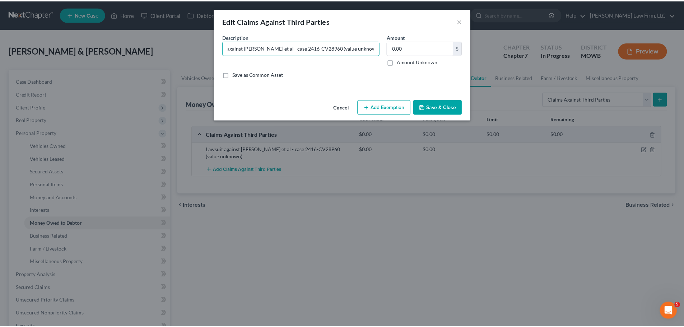
scroll to position [0, 0]
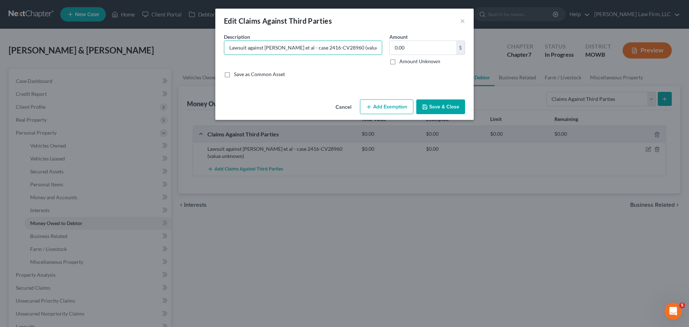
click at [373, 71] on div "Save as Common Asset" at bounding box center [344, 74] width 241 height 7
click at [430, 109] on button "Save & Close" at bounding box center [440, 106] width 49 height 15
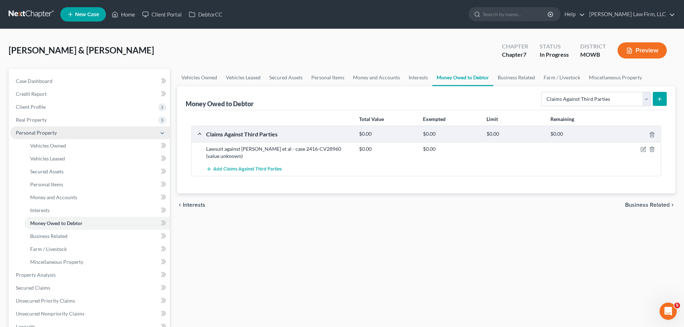
click at [64, 129] on span "Personal Property" at bounding box center [90, 132] width 160 height 13
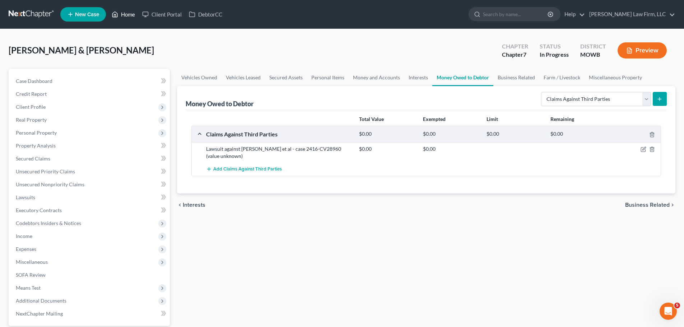
click at [123, 14] on link "Home" at bounding box center [123, 14] width 31 height 13
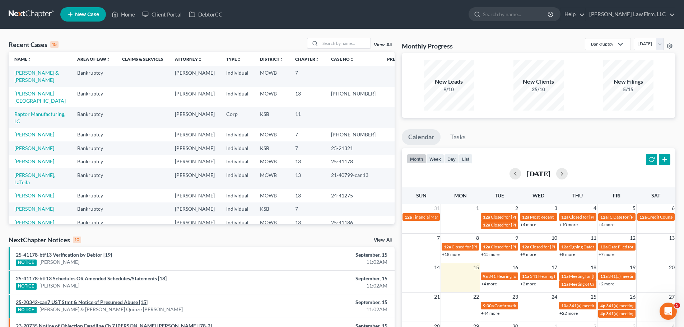
click at [127, 301] on link "25-20342-can7 UST Stmt & Notice of Presumed Abuse [15]" at bounding box center [82, 302] width 132 height 6
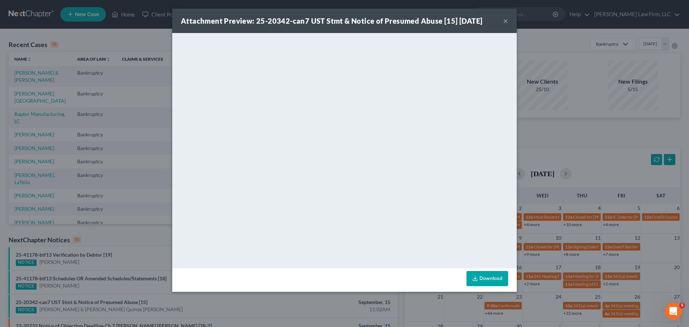
click at [506, 22] on button "×" at bounding box center [505, 21] width 5 height 9
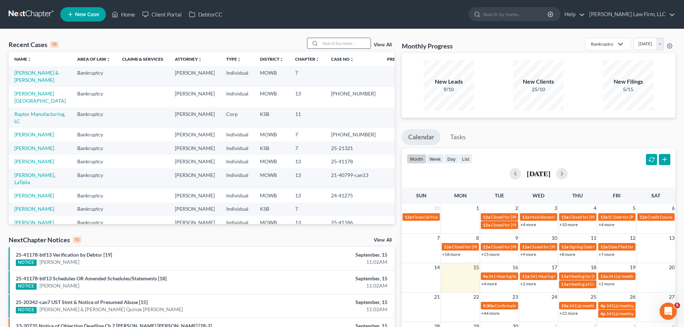
click at [342, 40] on input "search" at bounding box center [345, 43] width 50 height 10
type input "[PERSON_NAME]"
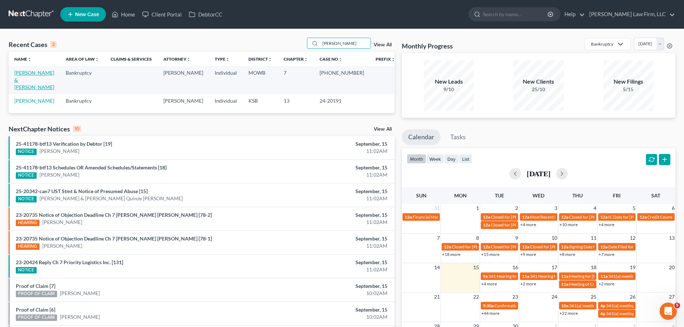
click at [44, 74] on link "[PERSON_NAME] & [PERSON_NAME]" at bounding box center [34, 80] width 40 height 20
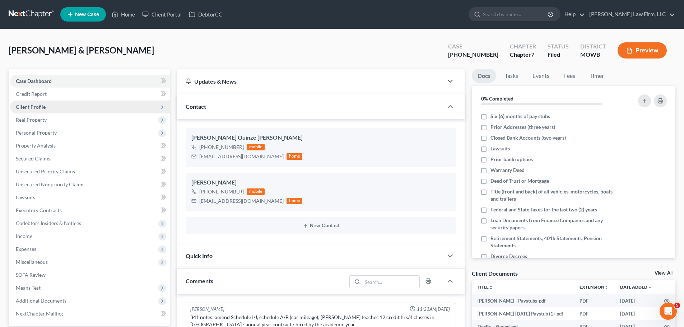
scroll to position [510, 0]
click at [119, 10] on link "Home" at bounding box center [123, 14] width 31 height 13
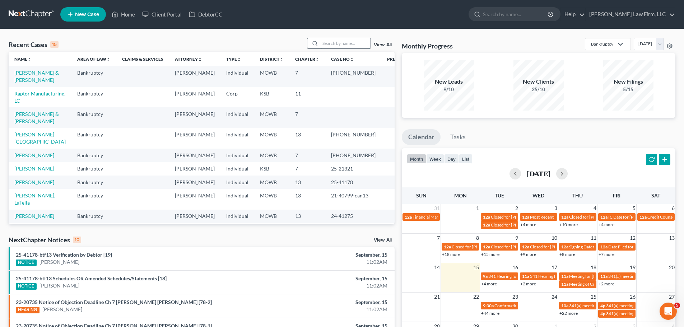
click at [334, 43] on input "search" at bounding box center [345, 43] width 50 height 10
click at [30, 131] on link "[PERSON_NAME][GEOGRAPHIC_DATA]" at bounding box center [39, 137] width 51 height 13
select select "6"
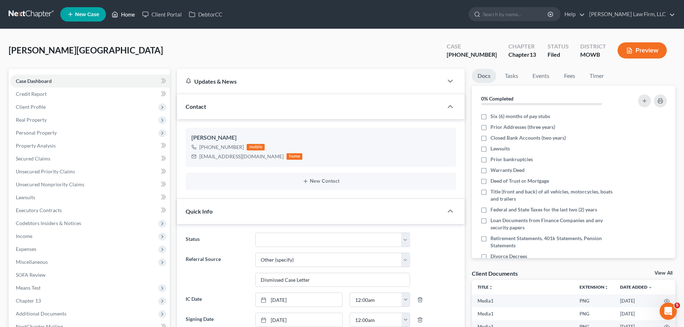
click at [122, 9] on link "Home" at bounding box center [123, 14] width 31 height 13
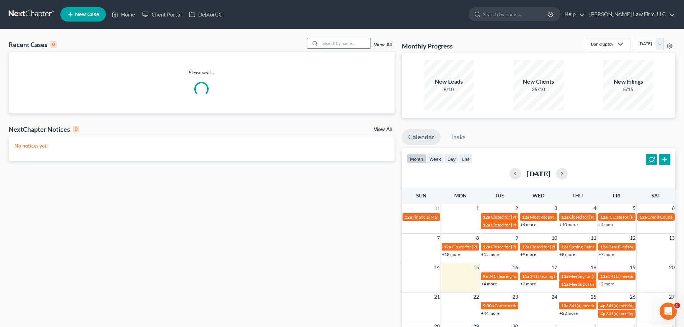
click at [354, 45] on input "search" at bounding box center [345, 43] width 50 height 10
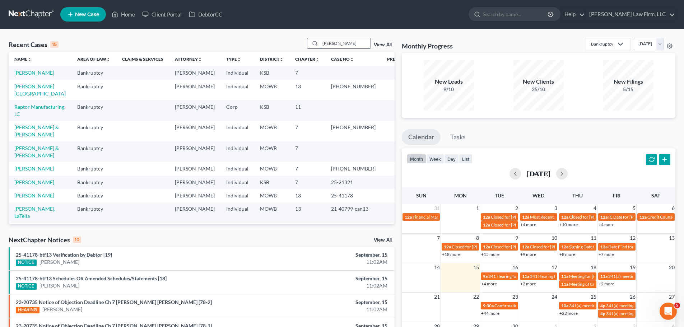
type input "[PERSON_NAME]"
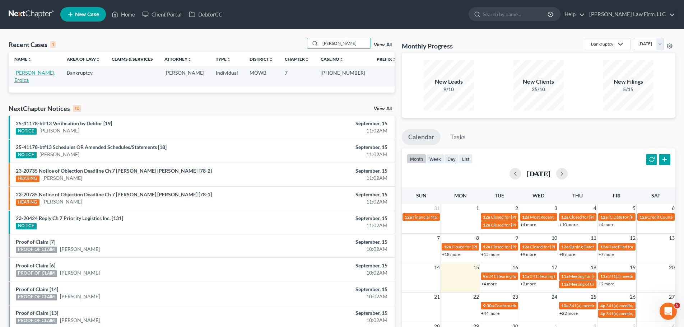
click at [39, 72] on link "[PERSON_NAME], Eroica" at bounding box center [34, 76] width 41 height 13
select select "4"
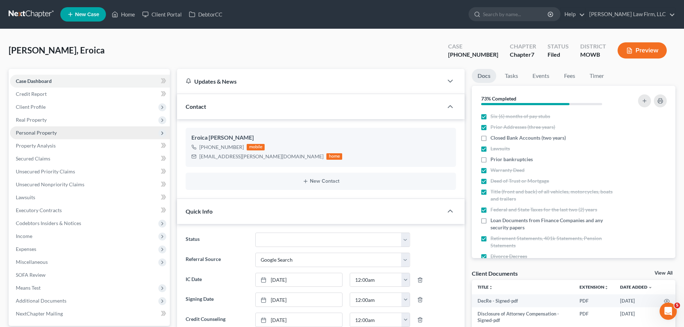
scroll to position [196, 0]
drag, startPoint x: 258, startPoint y: 159, endPoint x: 197, endPoint y: 165, distance: 61.3
click at [197, 165] on div "Eroica [PERSON_NAME] [PHONE_NUMBER] mobile [EMAIL_ADDRESS][PERSON_NAME][DOMAIN_…" at bounding box center [321, 147] width 270 height 39
copy div "[EMAIL_ADDRESS][PERSON_NAME][DOMAIN_NAME]"
drag, startPoint x: 234, startPoint y: 138, endPoint x: 189, endPoint y: 141, distance: 45.0
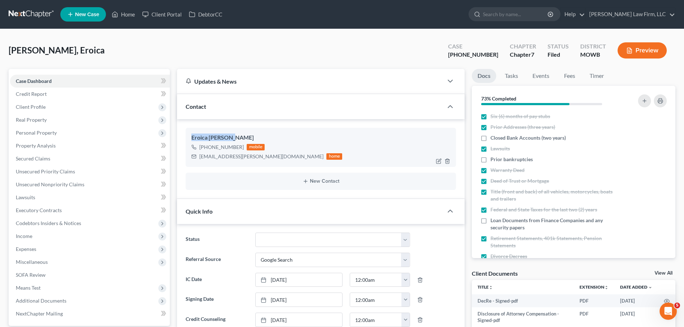
click at [189, 141] on div "Eroica [PERSON_NAME] [PHONE_NUMBER] mobile [EMAIL_ADDRESS][PERSON_NAME][DOMAIN_…" at bounding box center [321, 147] width 270 height 39
copy div "Eroica [PERSON_NAME]"
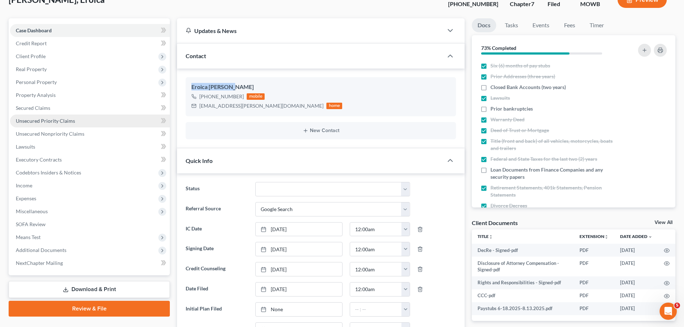
scroll to position [0, 0]
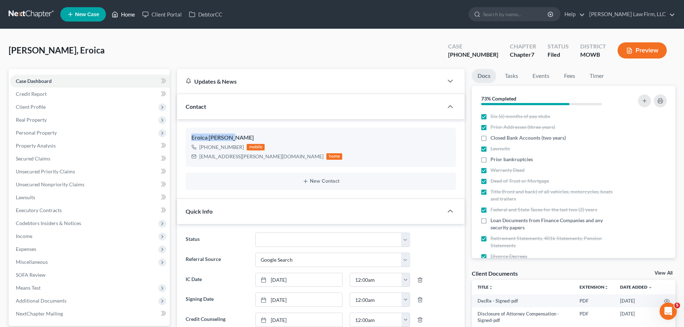
click at [128, 16] on link "Home" at bounding box center [123, 14] width 31 height 13
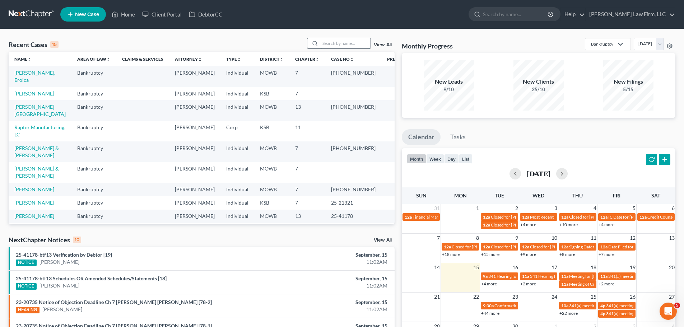
click at [344, 43] on input "search" at bounding box center [345, 43] width 50 height 10
type input "[PERSON_NAME]"
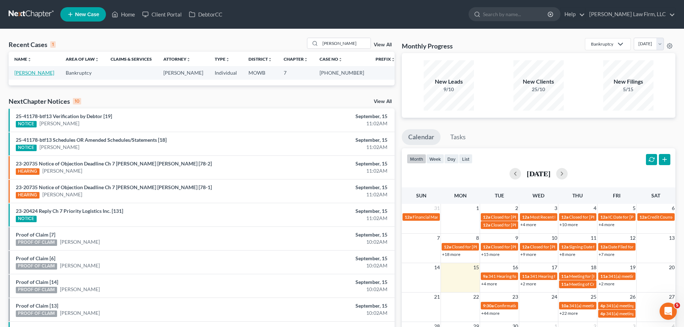
click at [40, 74] on link "[PERSON_NAME]" at bounding box center [34, 73] width 40 height 6
select select "4"
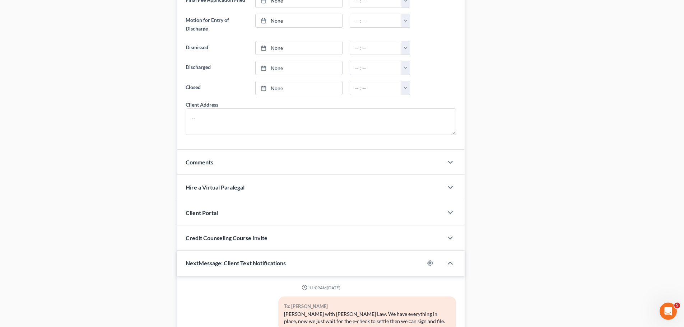
scroll to position [595, 0]
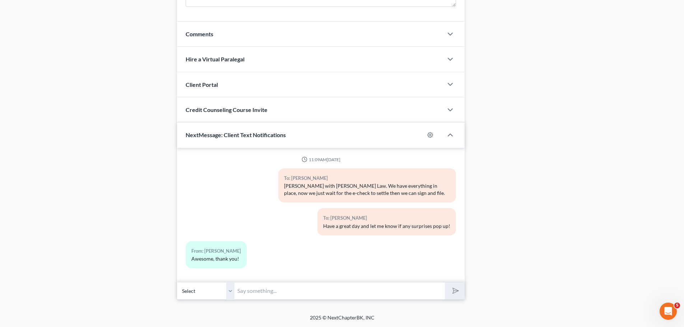
click at [279, 288] on input "text" at bounding box center [339, 291] width 210 height 18
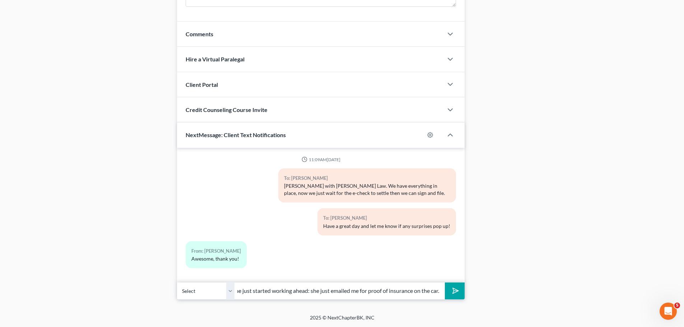
scroll to position [0, 52]
click at [435, 292] on input "Trustee looks like she just started working ahead: she just emailed me for proo…" at bounding box center [339, 291] width 210 height 18
type input "Trustee looks like she just started working ahead: she just emailed me for proo…"
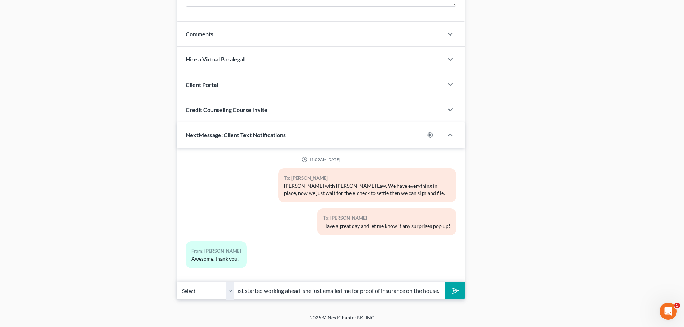
click at [445, 283] on button "submit" at bounding box center [455, 291] width 20 height 17
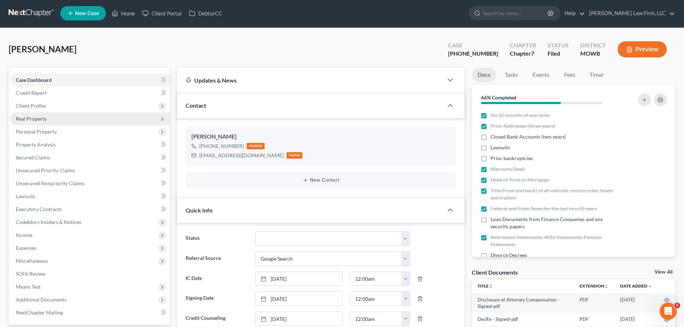
scroll to position [0, 0]
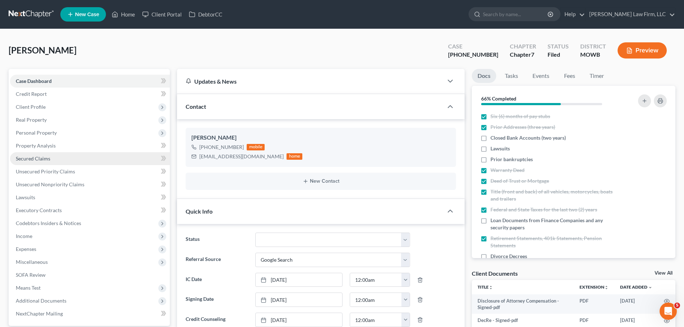
drag, startPoint x: 56, startPoint y: 156, endPoint x: 60, endPoint y: 162, distance: 6.5
click at [56, 156] on link "Secured Claims" at bounding box center [90, 158] width 160 height 13
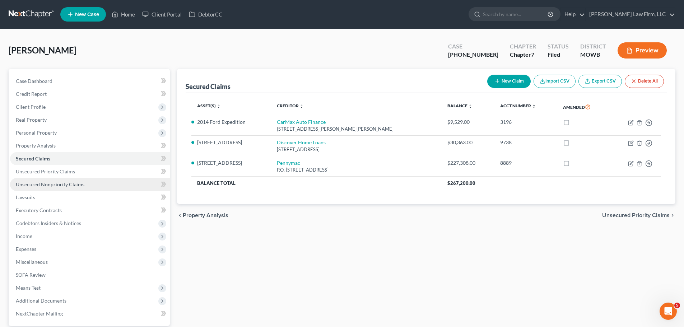
click at [65, 186] on span "Unsecured Nonpriority Claims" at bounding box center [50, 184] width 69 height 6
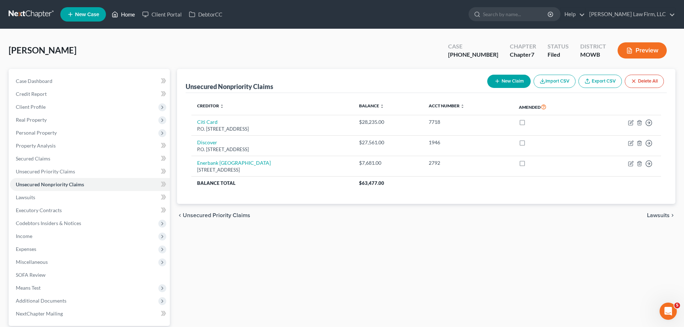
click at [125, 16] on link "Home" at bounding box center [123, 14] width 31 height 13
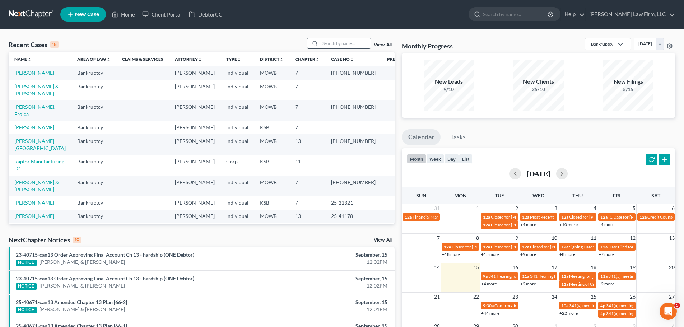
click at [328, 45] on input "search" at bounding box center [345, 43] width 50 height 10
type input "[PERSON_NAME]"
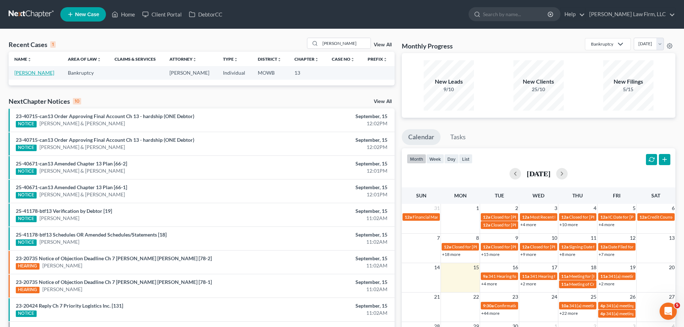
click at [35, 73] on link "[PERSON_NAME]" at bounding box center [34, 73] width 40 height 6
select select "4"
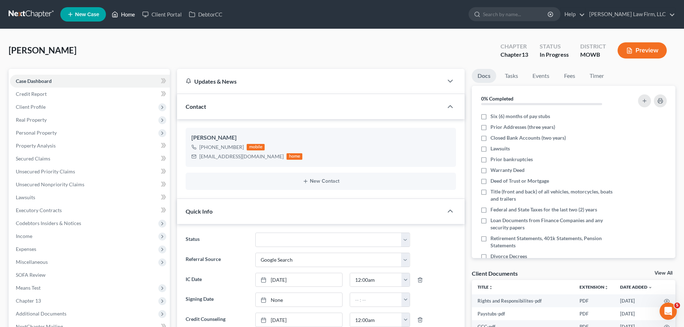
drag, startPoint x: 112, startPoint y: 41, endPoint x: 112, endPoint y: 16, distance: 24.4
click at [112, 41] on div "[PERSON_NAME] Upgraded Chapter Chapter 13 Status In Progress District [GEOGRAPH…" at bounding box center [342, 53] width 667 height 31
click at [120, 15] on link "Home" at bounding box center [123, 14] width 31 height 13
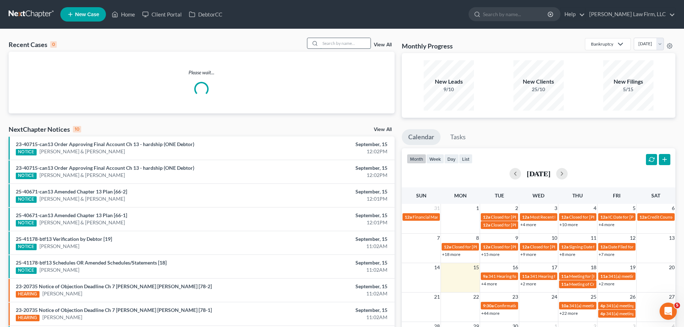
click at [340, 43] on input "search" at bounding box center [345, 43] width 50 height 10
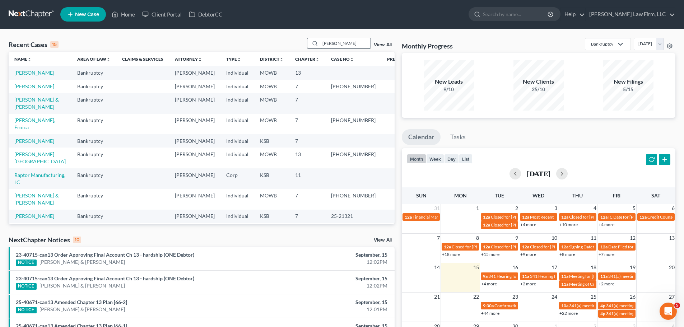
type input "[PERSON_NAME]"
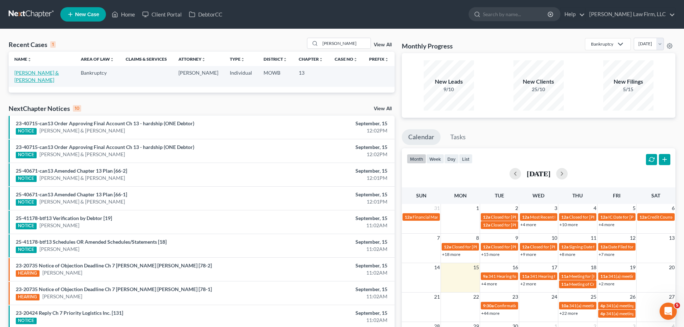
click at [56, 74] on link "[PERSON_NAME] & [PERSON_NAME]" at bounding box center [36, 76] width 45 height 13
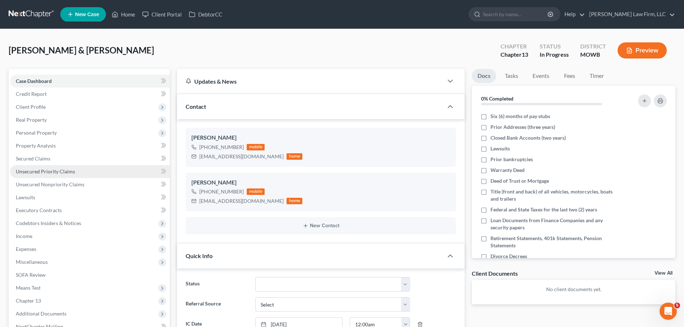
drag, startPoint x: 67, startPoint y: 169, endPoint x: 96, endPoint y: 165, distance: 28.9
click at [67, 169] on span "Unsecured Priority Claims" at bounding box center [45, 171] width 59 height 6
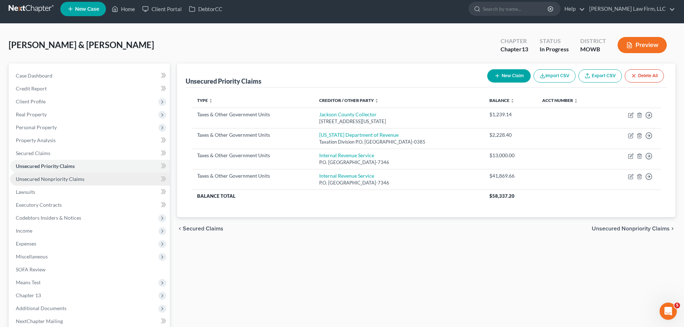
scroll to position [36, 0]
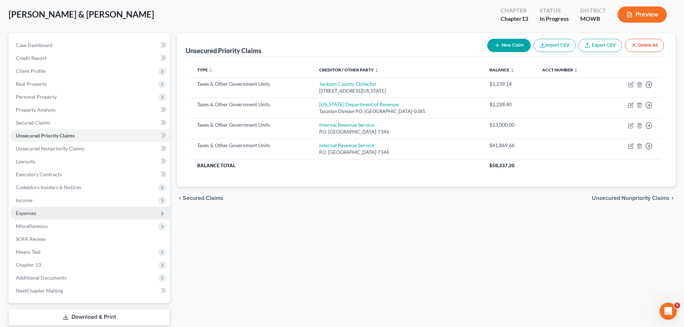
click at [43, 211] on span "Expenses" at bounding box center [90, 213] width 160 height 13
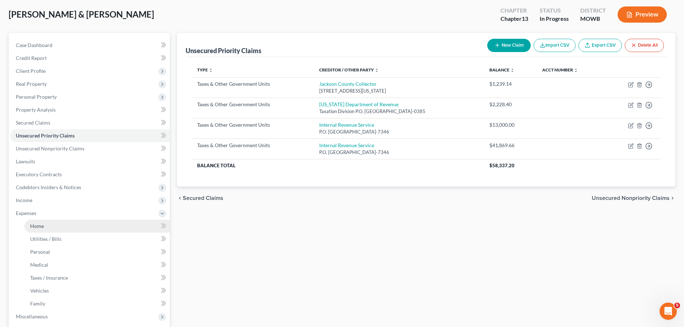
click at [63, 227] on link "Home" at bounding box center [96, 226] width 145 height 13
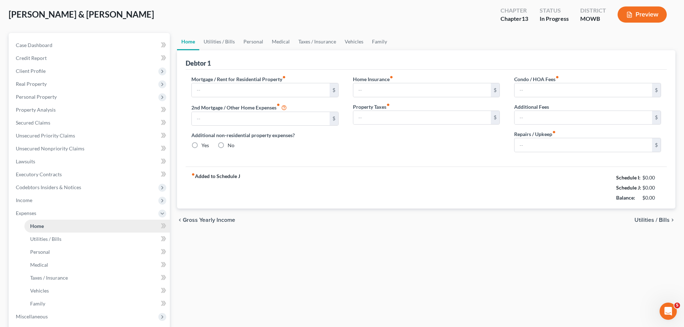
scroll to position [1, 0]
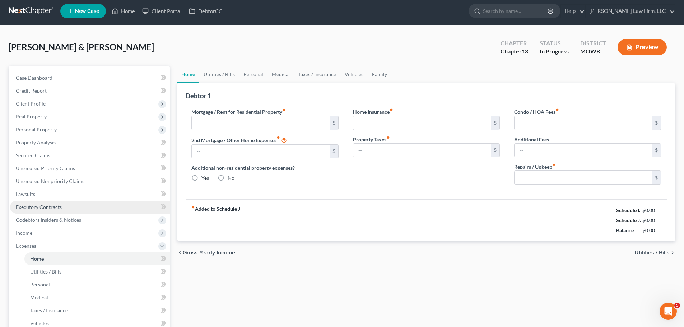
type input "480.00"
type input "0.00"
radio input "true"
type input "0.00"
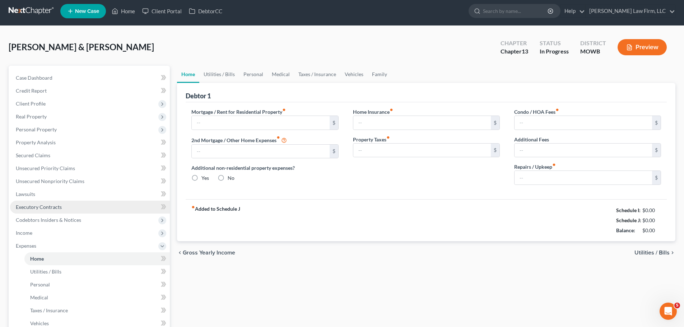
type input "0.00"
type input "250.00"
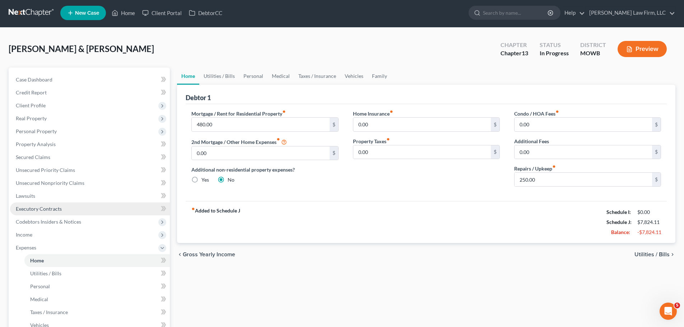
scroll to position [0, 0]
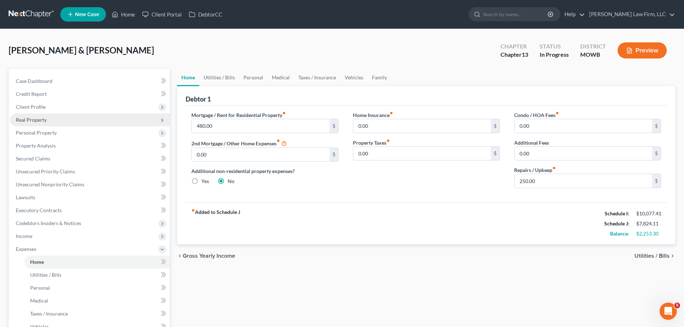
click at [55, 122] on span "Real Property" at bounding box center [90, 119] width 160 height 13
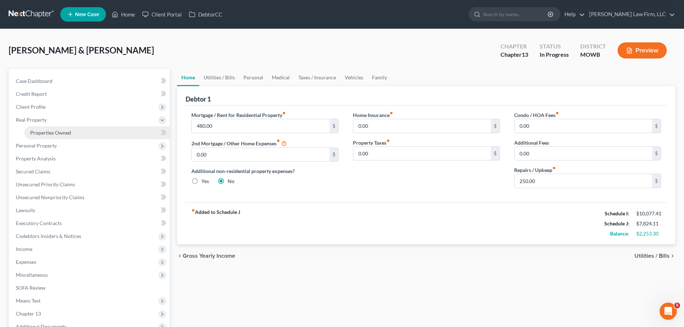
click at [57, 132] on span "Properties Owned" at bounding box center [50, 133] width 41 height 6
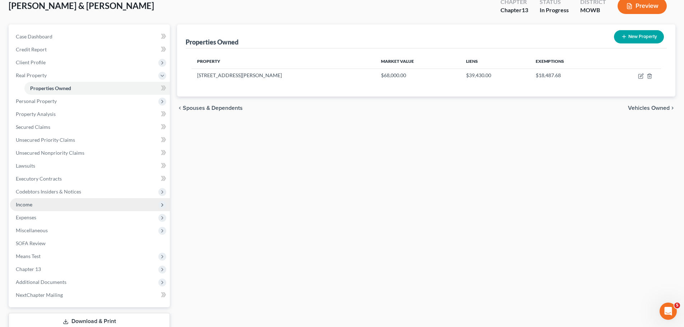
scroll to position [93, 0]
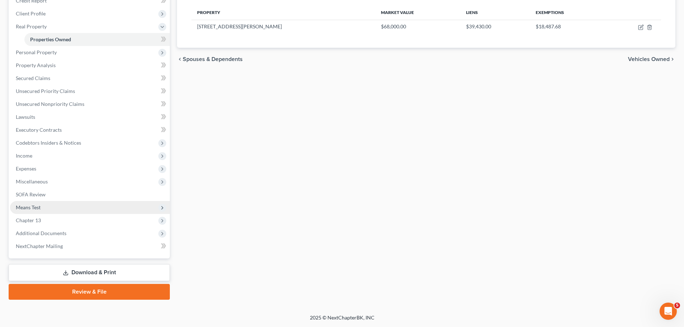
click at [53, 205] on span "Means Test" at bounding box center [90, 207] width 160 height 13
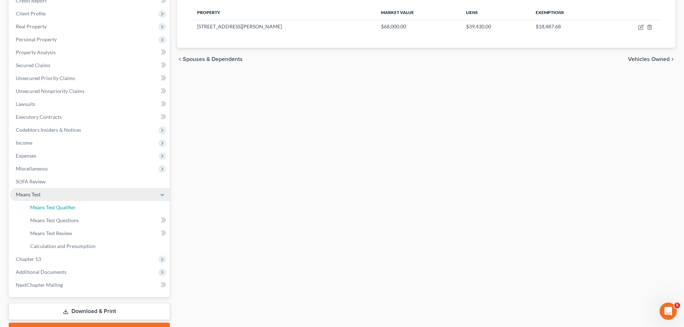
click at [53, 205] on span "Means Test Qualifier" at bounding box center [53, 207] width 46 height 6
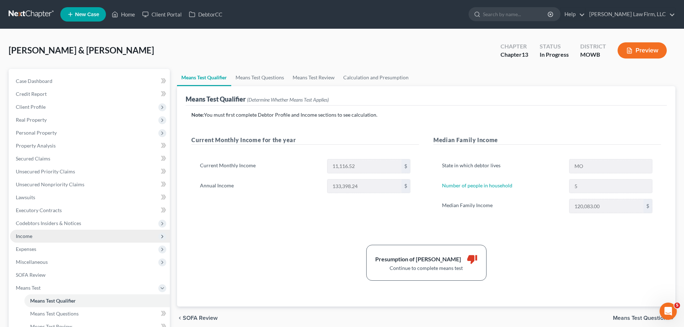
click at [39, 236] on span "Income" at bounding box center [90, 236] width 160 height 13
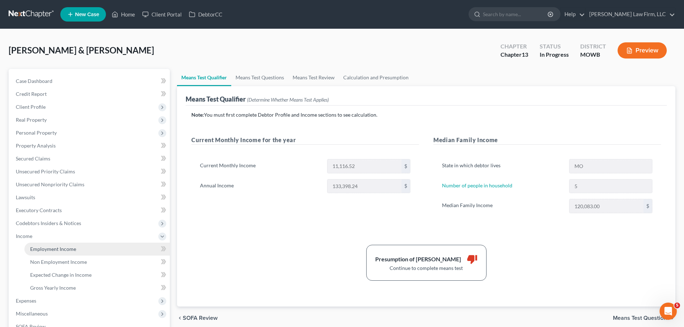
click at [53, 247] on span "Employment Income" at bounding box center [53, 249] width 46 height 6
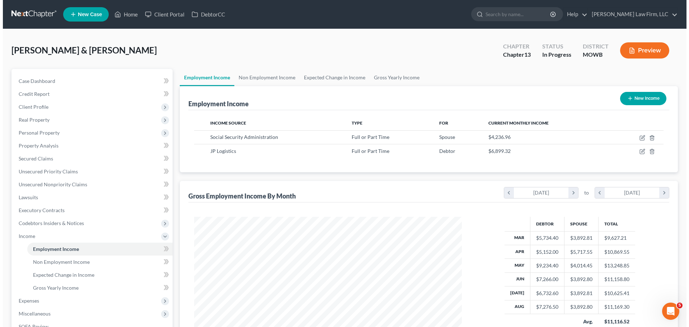
scroll to position [134, 282]
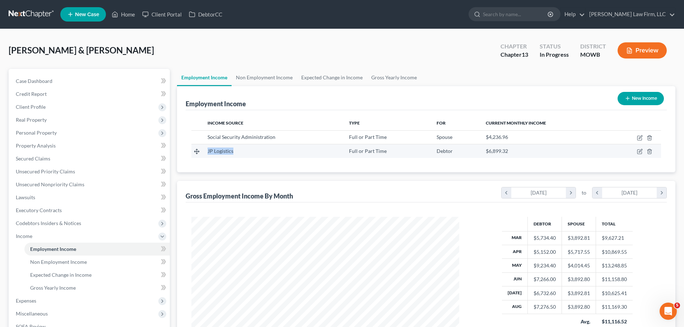
drag, startPoint x: 236, startPoint y: 151, endPoint x: 206, endPoint y: 152, distance: 29.8
click at [206, 152] on td "JP Logistics" at bounding box center [272, 151] width 141 height 14
copy span "JP Logistics"
click at [640, 153] on icon "button" at bounding box center [640, 152] width 6 height 6
select select "0"
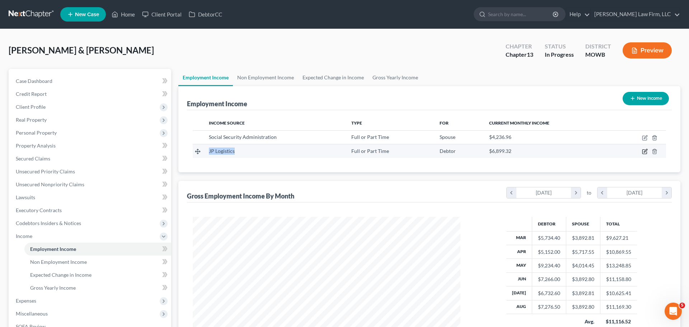
select select "14"
select select "3"
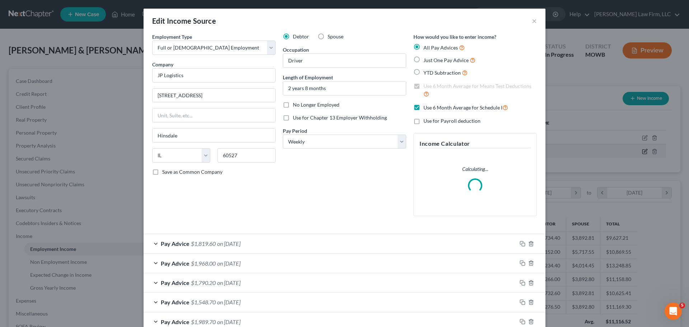
scroll to position [135, 285]
drag, startPoint x: 215, startPoint y: 96, endPoint x: 123, endPoint y: 95, distance: 91.2
click at [123, 95] on div "Edit Income Source × Employment Type * Select Full or [DEMOGRAPHIC_DATA] Employ…" at bounding box center [344, 163] width 689 height 327
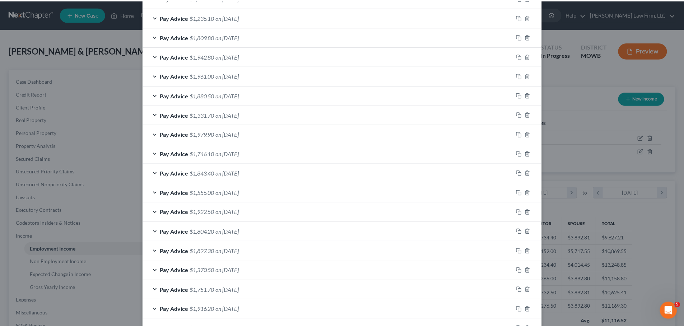
scroll to position [416, 0]
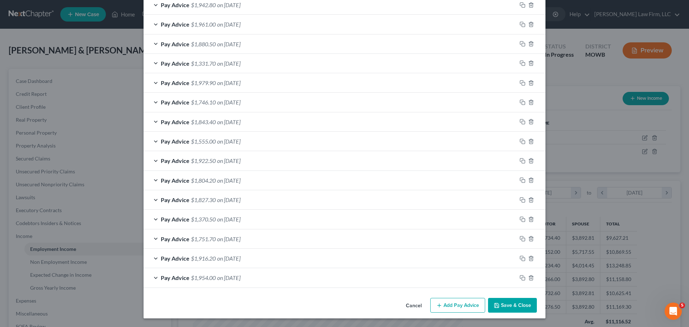
drag, startPoint x: 511, startPoint y: 307, endPoint x: 247, endPoint y: 230, distance: 274.5
click at [511, 307] on button "Save & Close" at bounding box center [512, 305] width 49 height 15
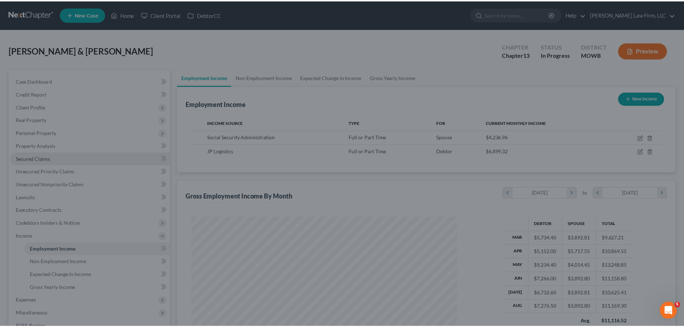
scroll to position [358865, 358717]
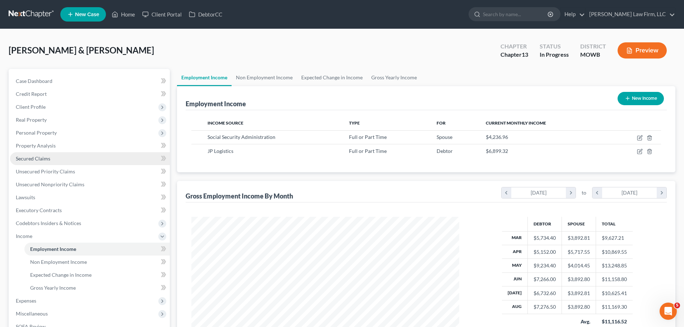
click at [41, 159] on span "Secured Claims" at bounding box center [33, 158] width 34 height 6
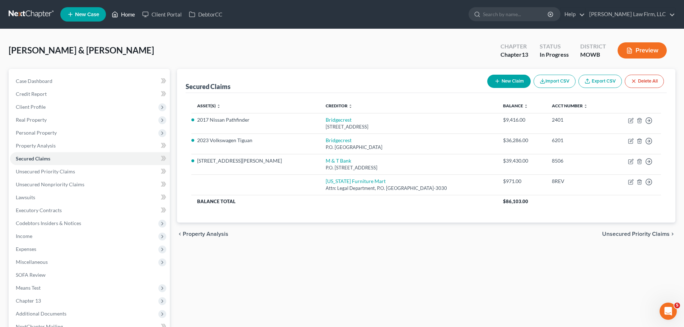
click at [132, 18] on link "Home" at bounding box center [123, 14] width 31 height 13
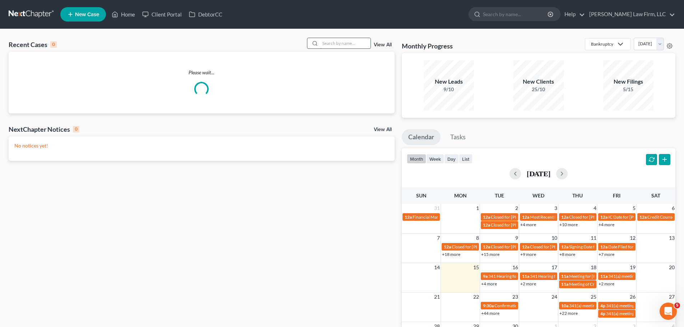
click at [355, 45] on input "search" at bounding box center [345, 43] width 50 height 10
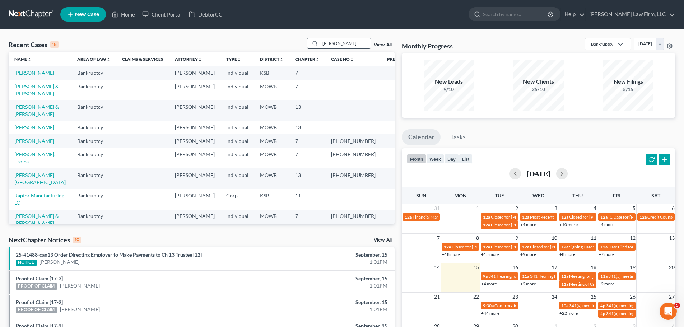
type input "[PERSON_NAME]"
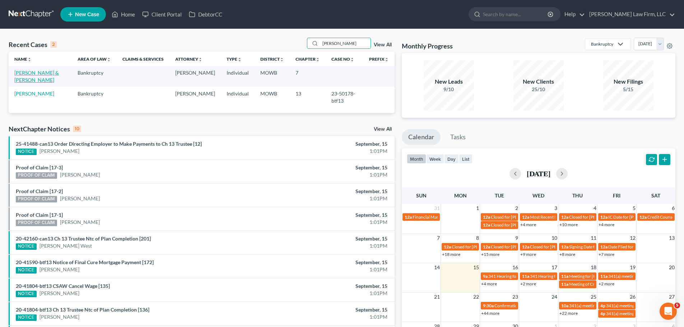
click at [48, 74] on link "[PERSON_NAME] & [PERSON_NAME]" at bounding box center [36, 76] width 45 height 13
select select "4"
select select "0"
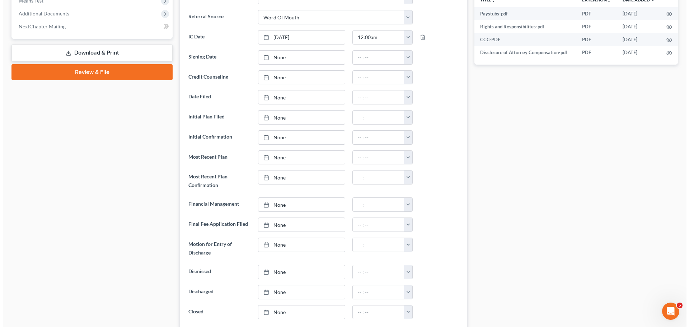
scroll to position [488, 0]
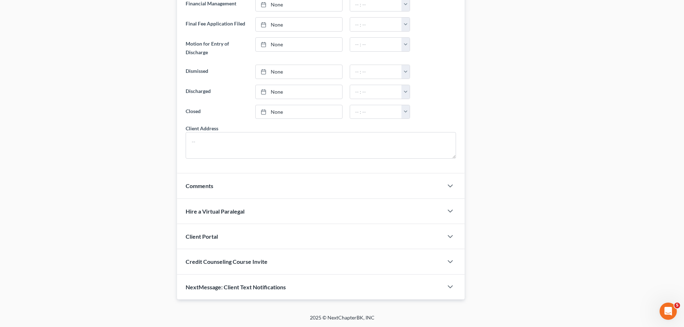
click at [260, 287] on span "NextMessage: Client Text Notifications" at bounding box center [236, 287] width 100 height 7
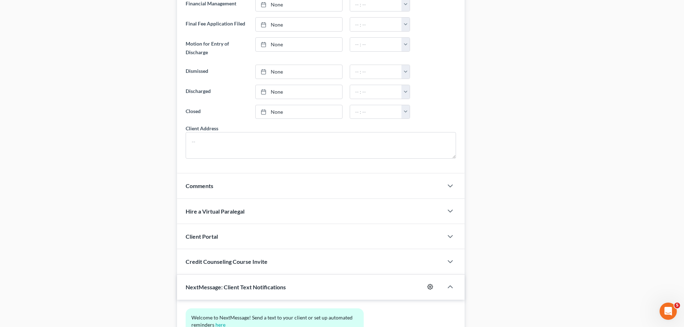
click at [433, 287] on icon "button" at bounding box center [430, 286] width 5 height 5
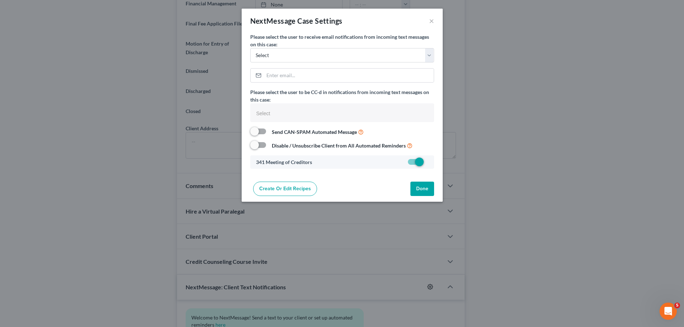
select select
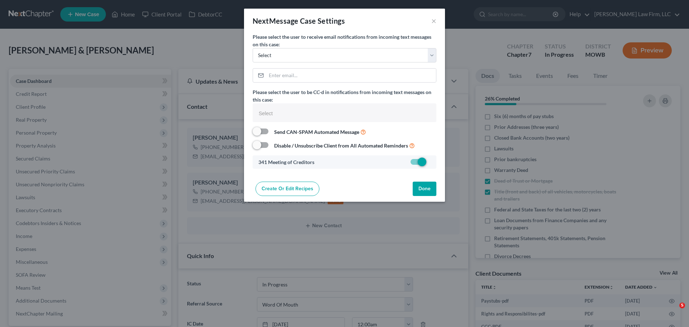
select select "4"
select select "0"
select select
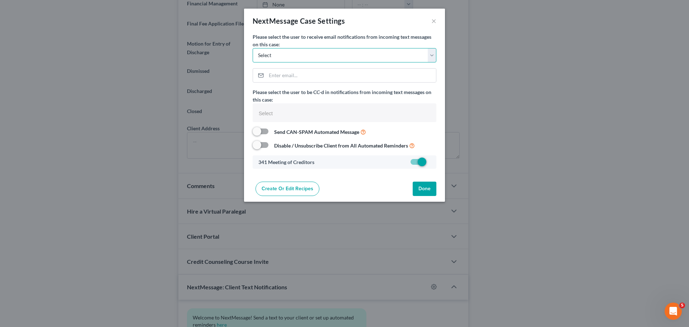
drag, startPoint x: 302, startPoint y: 52, endPoint x: 296, endPoint y: 62, distance: 11.0
click at [302, 52] on select "Select cmontemayor@saderlawfirm.com bmccormack@saderlawfirm.com cguffey@saderla…" at bounding box center [345, 55] width 184 height 14
click at [253, 48] on select "Select cmontemayor@saderlawfirm.com bmccormack@saderlawfirm.com cguffey@saderla…" at bounding box center [345, 55] width 184 height 14
click at [420, 188] on button "Done" at bounding box center [425, 189] width 24 height 14
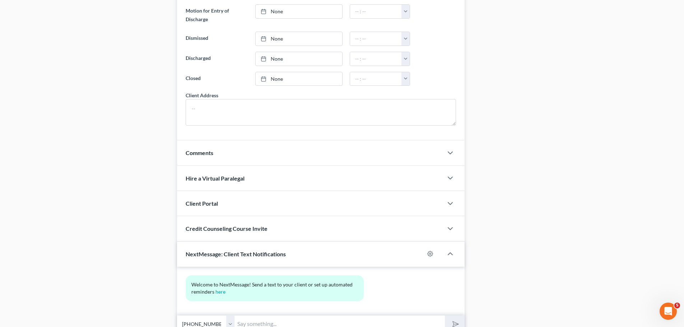
scroll to position [554, 0]
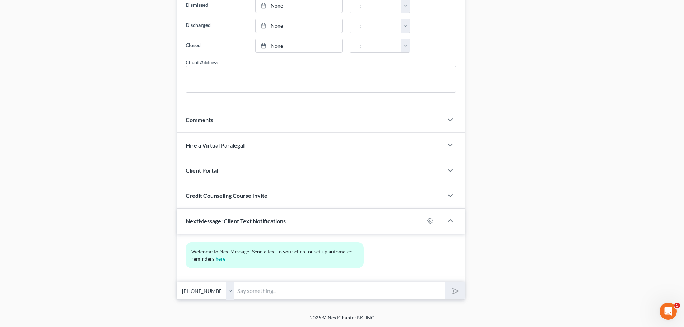
click at [258, 284] on input "text" at bounding box center [339, 291] width 210 height 18
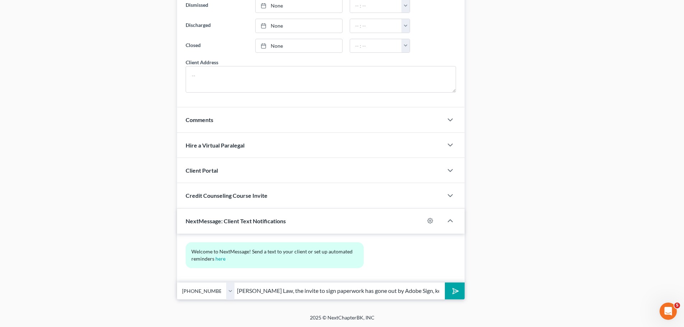
scroll to position [0, 61]
type input "Steven Long with Sader Law, the invite to sign paperwork has gone out by Adobe …"
click at [445, 283] on button "submit" at bounding box center [455, 291] width 20 height 17
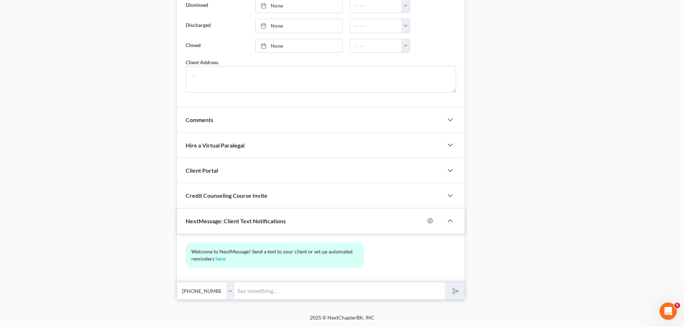
scroll to position [0, 0]
click at [231, 290] on select "Select +1 (816) 517-7108 - Ryan Staley +1 (196) 517-7108 - Charice Staley" at bounding box center [205, 291] width 57 height 18
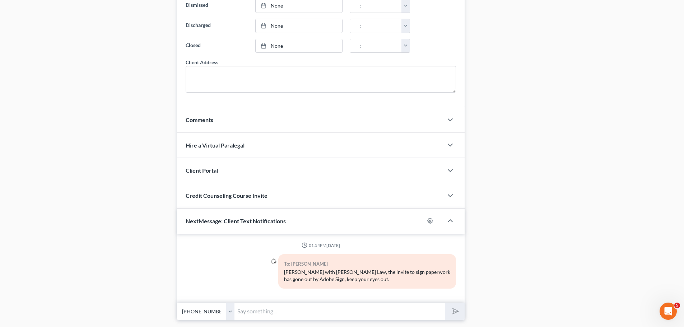
drag, startPoint x: 257, startPoint y: 310, endPoint x: 454, endPoint y: 311, distance: 197.8
click at [257, 310] on input "text" at bounding box center [339, 312] width 210 height 18
paste input "Steven Long with Sader Law, the invite to sign paperwork has gone out by Adobe …"
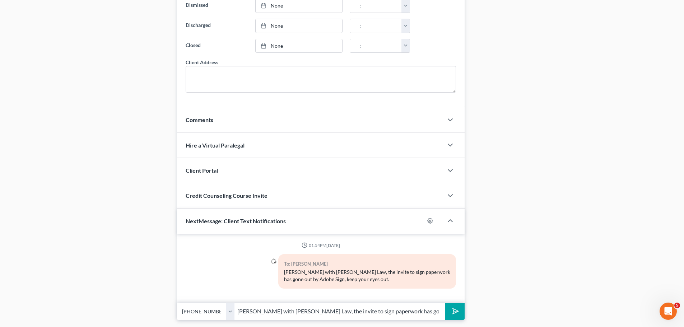
scroll to position [0, 61]
type input "Steven Long with Sader Law, the invite to sign paperwork has gone out by Adobe …"
click at [459, 312] on button "submit" at bounding box center [455, 311] width 20 height 17
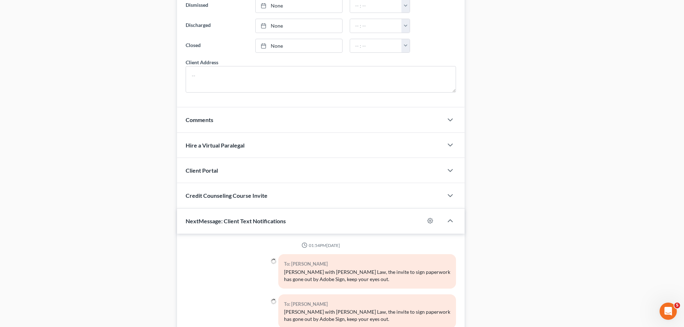
scroll to position [614, 0]
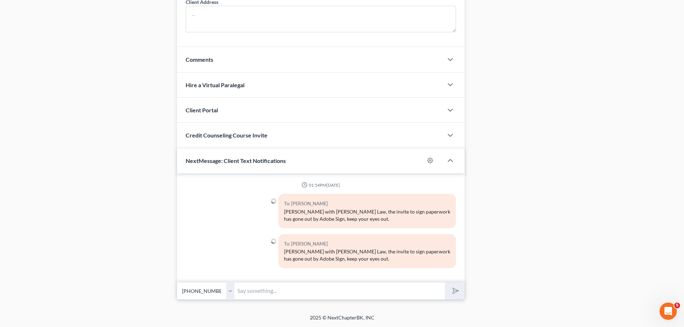
drag, startPoint x: 236, startPoint y: 288, endPoint x: 229, endPoint y: 293, distance: 8.5
click at [236, 288] on input "text" at bounding box center [339, 291] width 210 height 18
click at [232, 289] on select "Select +1 (816) 517-7108 - Ryan Staley +1 (196) 517-7108 - Charice Staley" at bounding box center [205, 291] width 57 height 18
select select "1"
click at [177, 282] on select "Select +1 (816) 517-7108 - Ryan Staley +1 (196) 517-7108 - Charice Staley" at bounding box center [205, 291] width 57 height 18
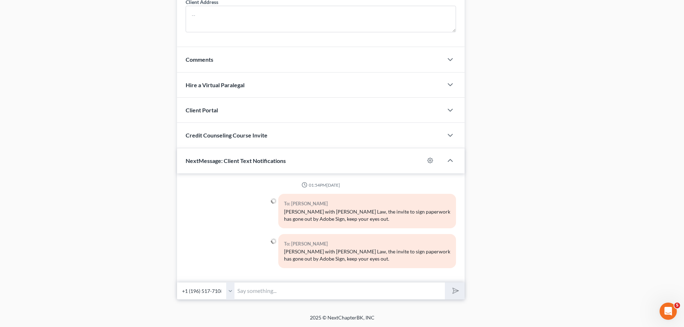
click at [260, 290] on input "text" at bounding box center [339, 291] width 210 height 18
paste input "Steven Long with Sader Law, the invite to sign paperwork has gone out by Adobe …"
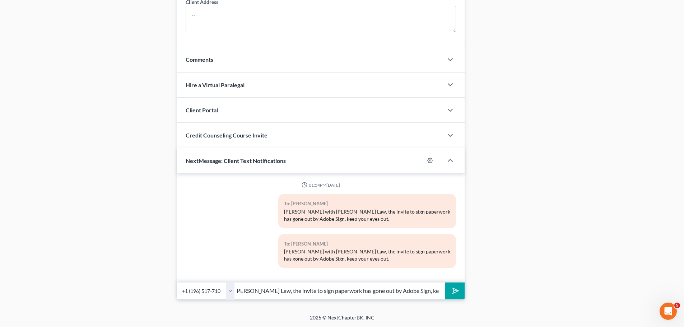
type input "Steven Long with Sader Law, the invite to sign paperwork has gone out by Adobe …"
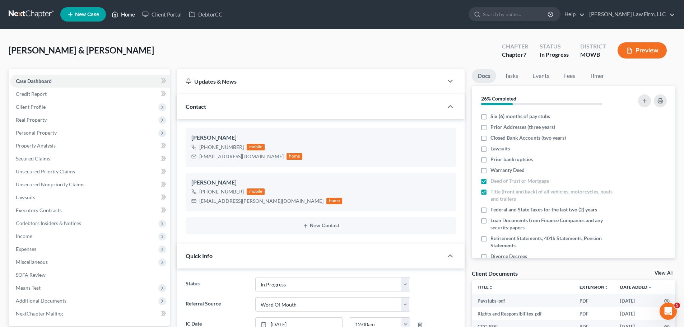
click at [127, 12] on link "Home" at bounding box center [123, 14] width 31 height 13
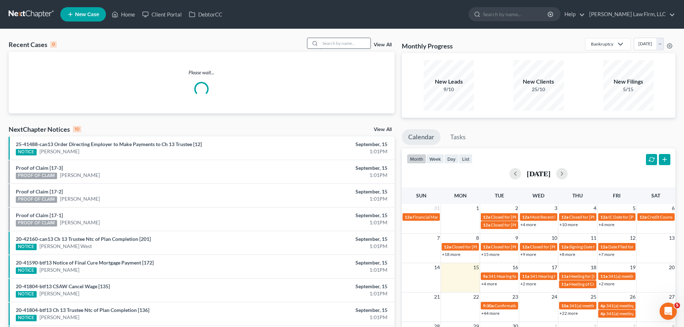
click at [358, 42] on input "search" at bounding box center [345, 43] width 50 height 10
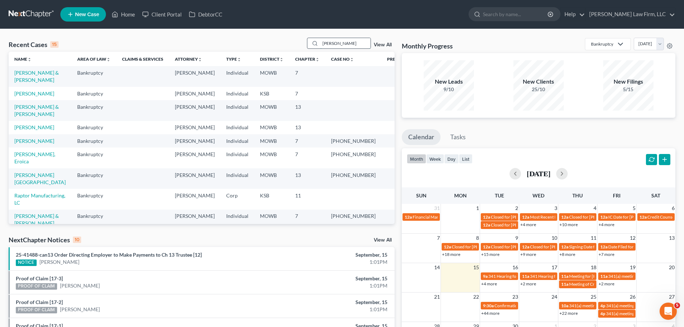
type input "[PERSON_NAME]"
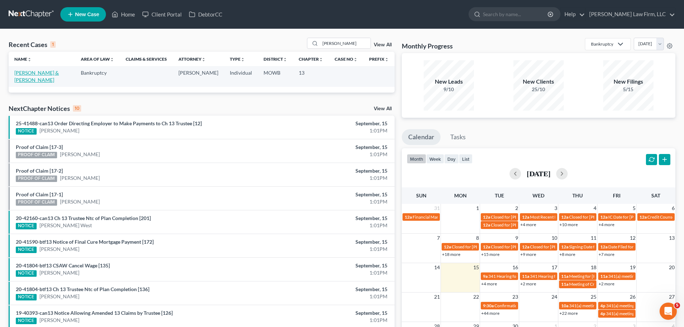
click at [52, 72] on link "[PERSON_NAME] & [PERSON_NAME]" at bounding box center [36, 76] width 45 height 13
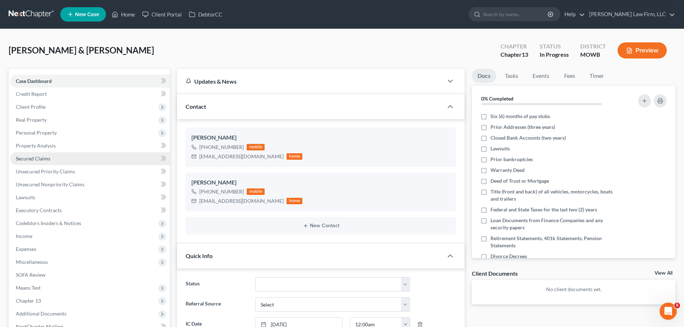
click at [49, 155] on span "Secured Claims" at bounding box center [33, 158] width 34 height 6
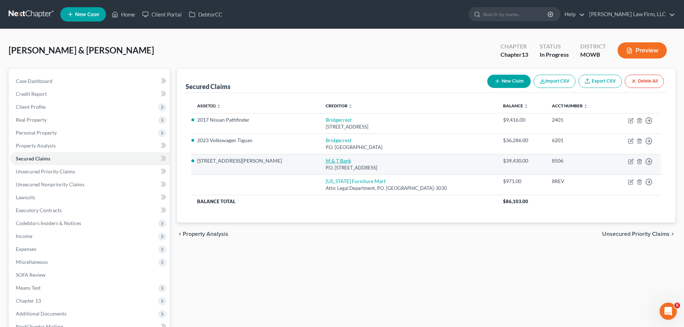
click at [326, 159] on link "M & T Bank" at bounding box center [338, 161] width 25 height 6
select select "7"
select select "15"
select select "2"
select select "1"
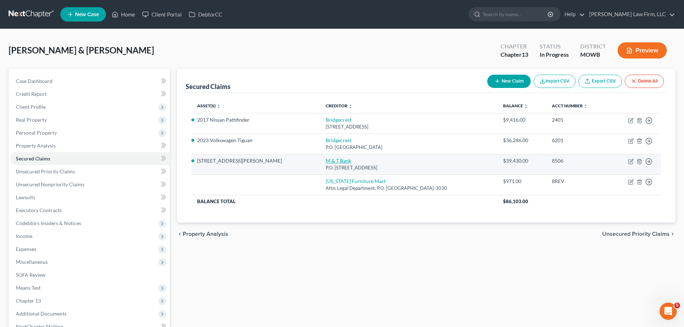
select select "0"
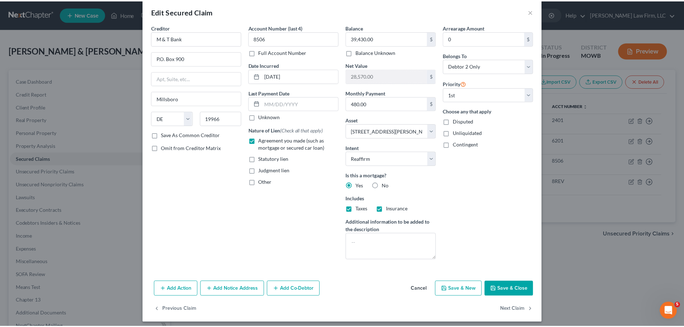
scroll to position [14, 0]
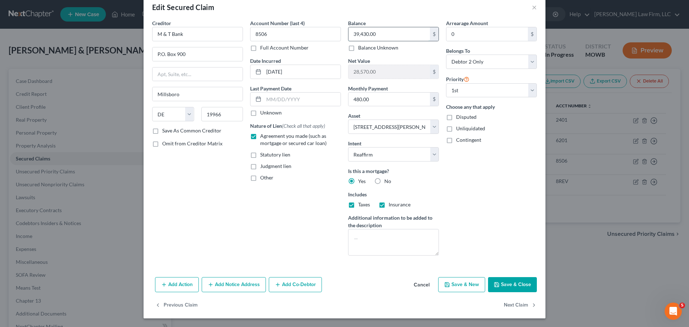
click at [376, 37] on input "39,430.00" at bounding box center [389, 34] width 81 height 14
click at [383, 104] on input "480.00" at bounding box center [389, 100] width 81 height 14
click at [510, 289] on button "Save & Close" at bounding box center [512, 284] width 49 height 15
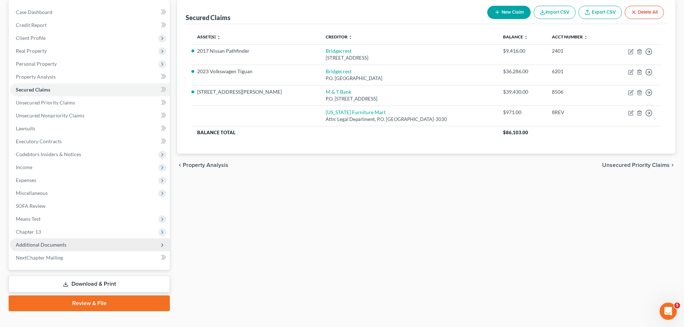
scroll to position [72, 0]
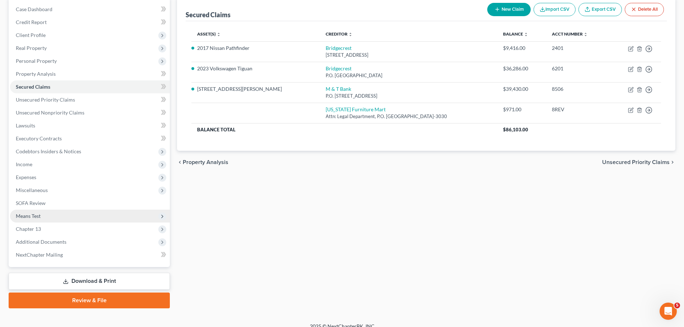
click at [49, 216] on span "Means Test" at bounding box center [90, 216] width 160 height 13
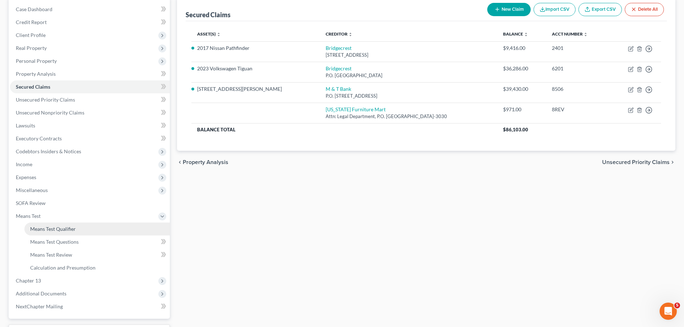
click at [72, 229] on span "Means Test Qualifier" at bounding box center [53, 229] width 46 height 6
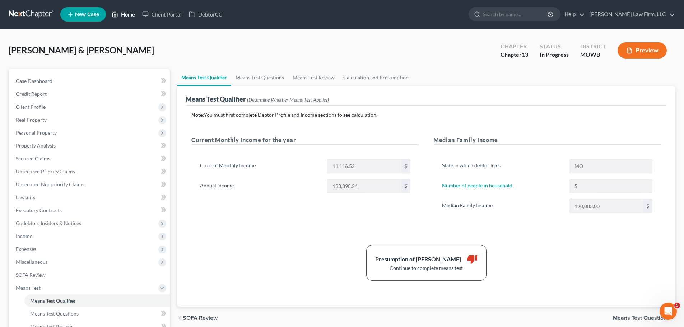
drag, startPoint x: 126, startPoint y: 16, endPoint x: 225, endPoint y: 45, distance: 103.6
click at [126, 16] on link "Home" at bounding box center [123, 14] width 31 height 13
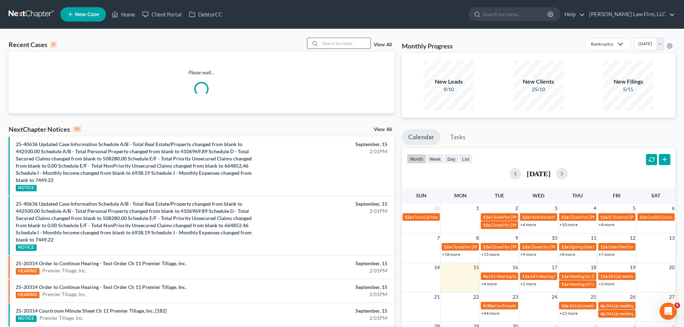
click at [338, 44] on input "search" at bounding box center [345, 43] width 50 height 10
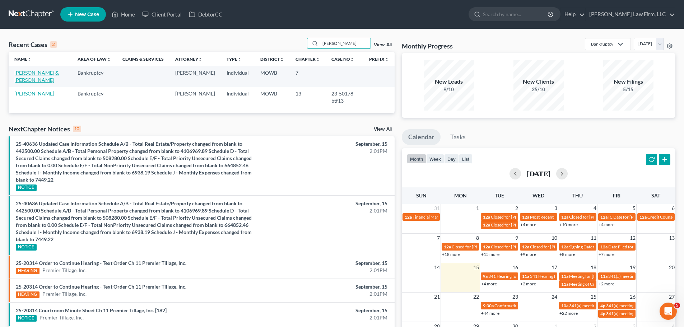
type input "[PERSON_NAME]"
click at [51, 74] on link "[PERSON_NAME] & [PERSON_NAME]" at bounding box center [36, 76] width 45 height 13
select select "4"
select select "0"
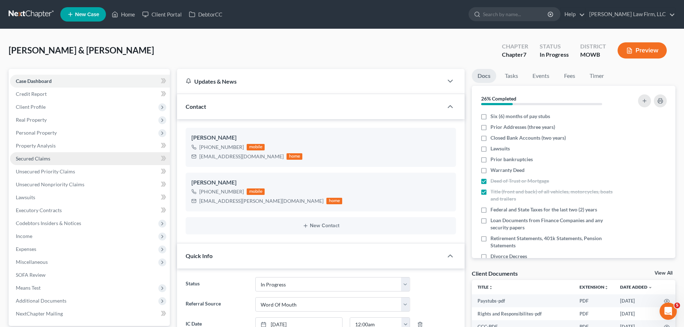
click at [28, 154] on link "Secured Claims" at bounding box center [90, 158] width 160 height 13
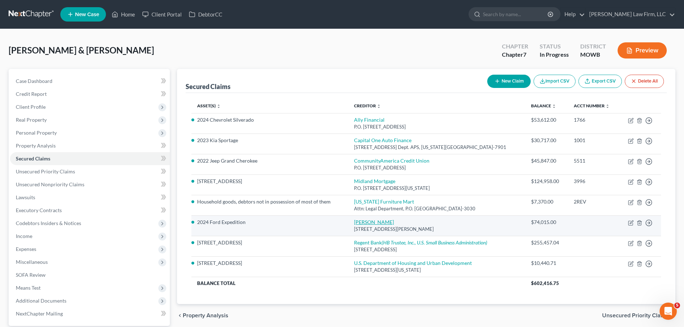
click at [367, 220] on link "[PERSON_NAME]" at bounding box center [374, 222] width 40 height 6
select select "26"
select select "13"
select select "2"
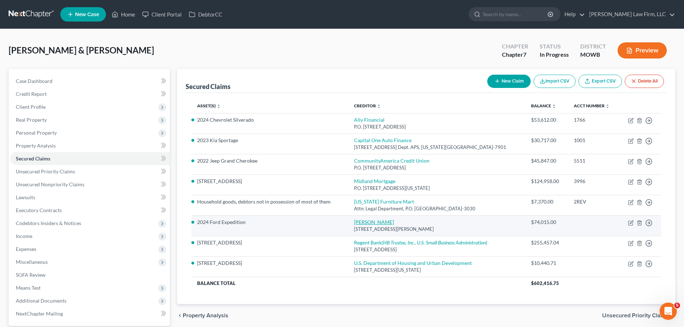
select select "0"
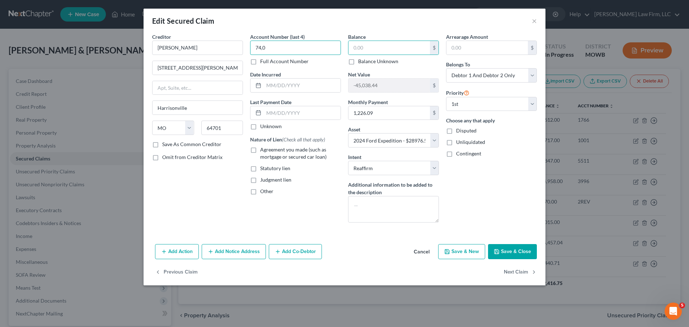
paste input "text"
type input "74,0"
click at [427, 252] on button "Cancel" at bounding box center [421, 252] width 27 height 14
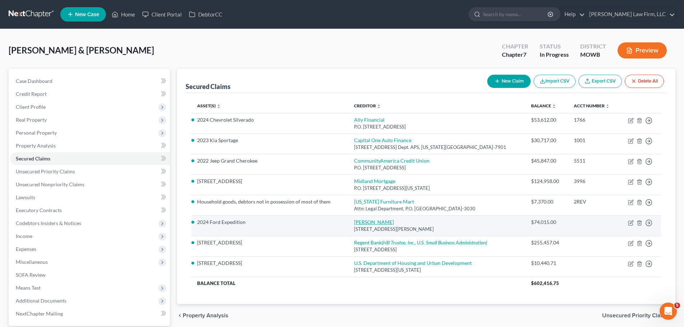
click at [373, 222] on link "[PERSON_NAME]" at bounding box center [374, 222] width 40 height 6
select select "26"
select select "13"
select select "2"
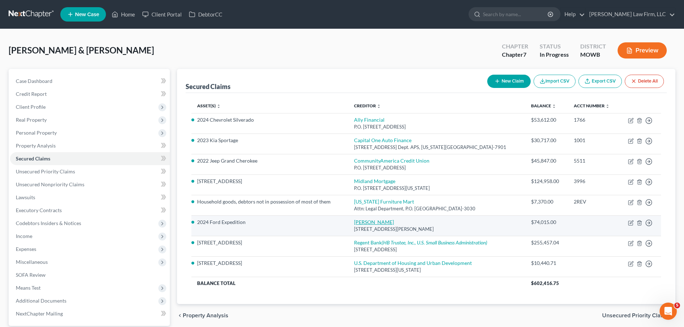
select select "0"
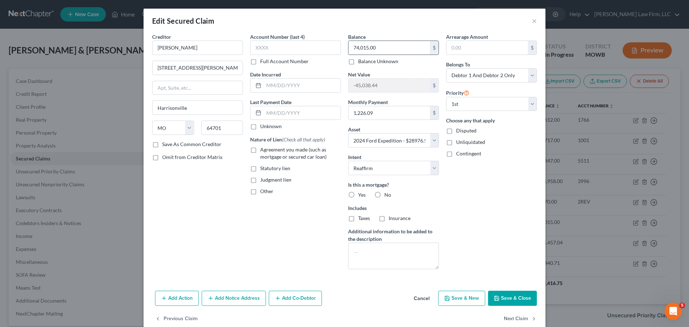
click at [392, 52] on input "74,015.00" at bounding box center [389, 48] width 81 height 14
paste input "28,796.56"
type input "28,796.56"
click at [509, 297] on button "Save & Close" at bounding box center [512, 298] width 49 height 15
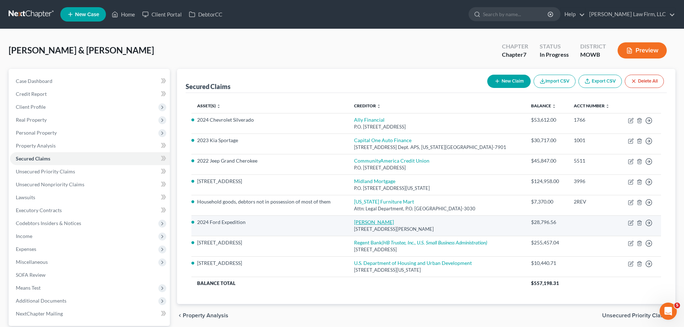
click at [362, 219] on link "[PERSON_NAME]" at bounding box center [374, 222] width 40 height 6
select select "26"
select select "13"
select select "2"
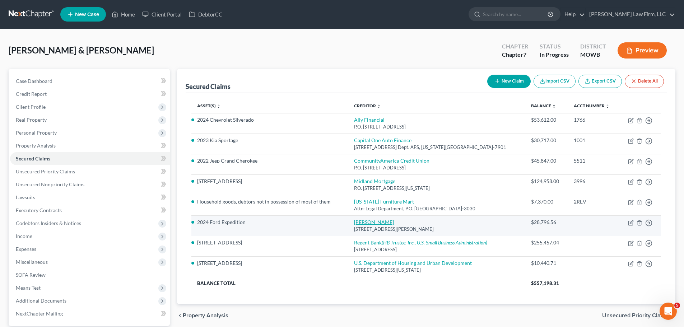
select select "0"
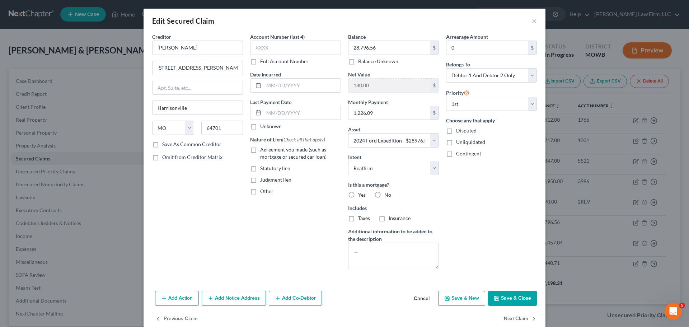
click at [506, 294] on button "Save & Close" at bounding box center [512, 298] width 49 height 15
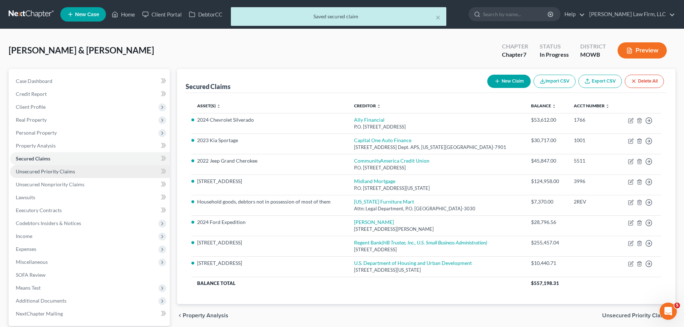
click at [72, 167] on link "Unsecured Priority Claims" at bounding box center [90, 171] width 160 height 13
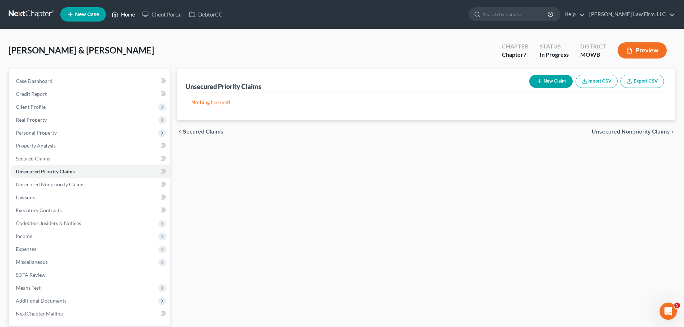
click at [126, 12] on link "Home" at bounding box center [123, 14] width 31 height 13
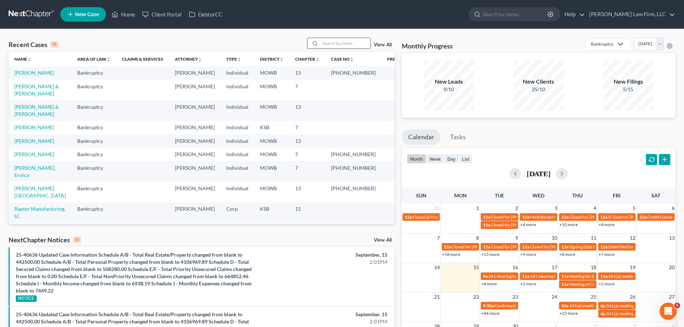
click at [358, 45] on input "search" at bounding box center [345, 43] width 50 height 10
type input "[PERSON_NAME]"
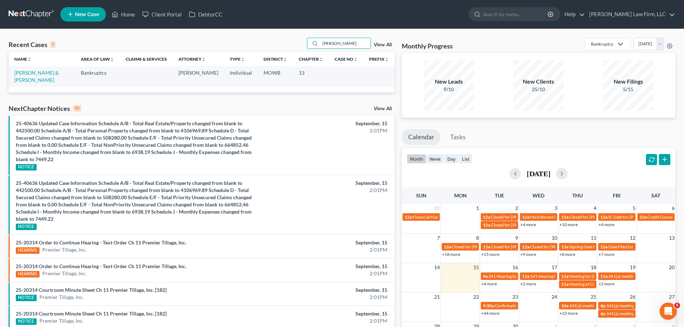
drag, startPoint x: 36, startPoint y: 78, endPoint x: 36, endPoint y: 74, distance: 4.0
click at [36, 77] on td "[PERSON_NAME] & [PERSON_NAME]" at bounding box center [42, 76] width 66 height 20
click at [36, 74] on link "[PERSON_NAME] & [PERSON_NAME]" at bounding box center [36, 76] width 45 height 13
select select "4"
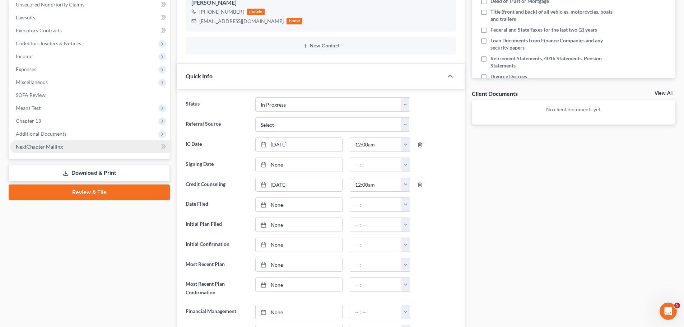
scroll to position [179, 0]
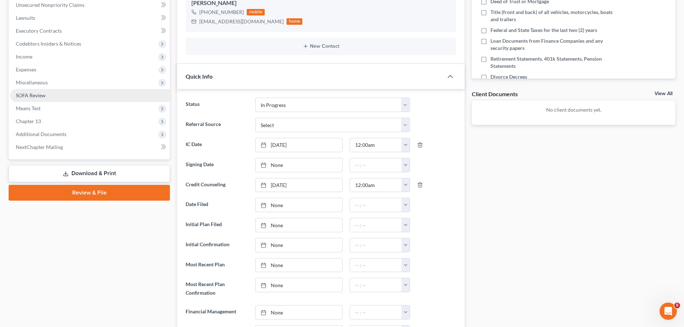
drag, startPoint x: 36, startPoint y: 69, endPoint x: 77, endPoint y: 89, distance: 45.6
click at [36, 69] on span "Expenses" at bounding box center [26, 69] width 20 height 6
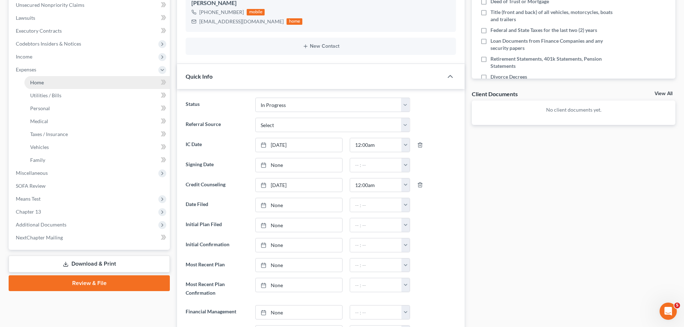
click at [76, 85] on link "Home" at bounding box center [96, 82] width 145 height 13
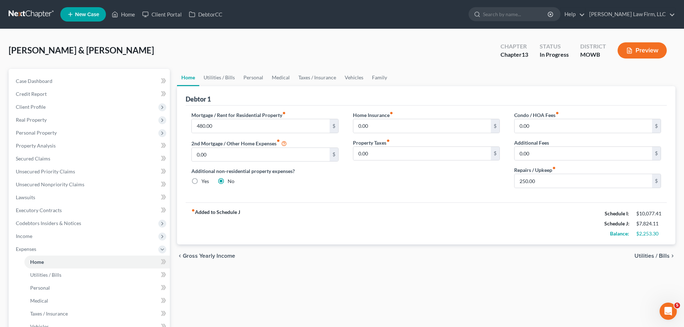
drag, startPoint x: 589, startPoint y: 80, endPoint x: 546, endPoint y: 89, distance: 43.2
click at [589, 80] on ul "Home Utilities / Bills Personal Medical Taxes / Insurance Vehicles Family" at bounding box center [426, 77] width 498 height 17
click at [262, 76] on link "Personal" at bounding box center [253, 77] width 28 height 17
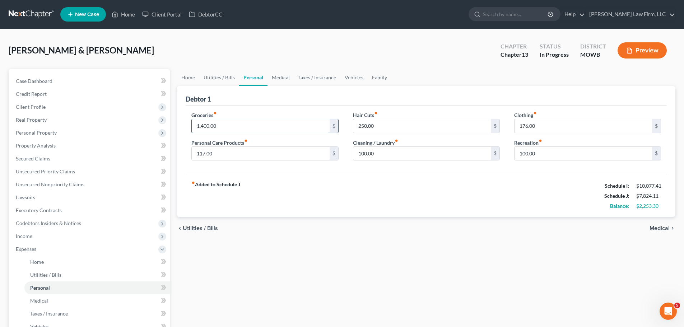
click at [204, 125] on input "1,400.00" at bounding box center [260, 126] width 137 height 14
type input "1,450"
click at [276, 78] on link "Medical" at bounding box center [280, 77] width 27 height 17
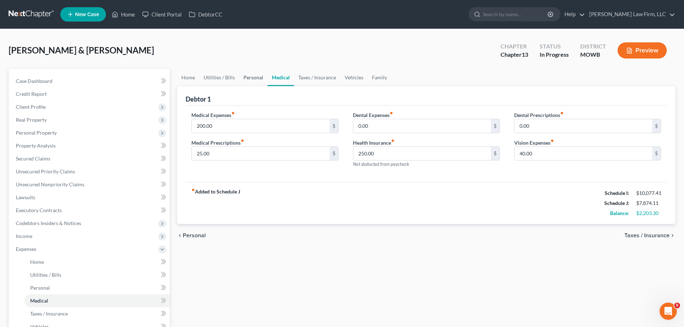
click at [249, 76] on link "Personal" at bounding box center [253, 77] width 28 height 17
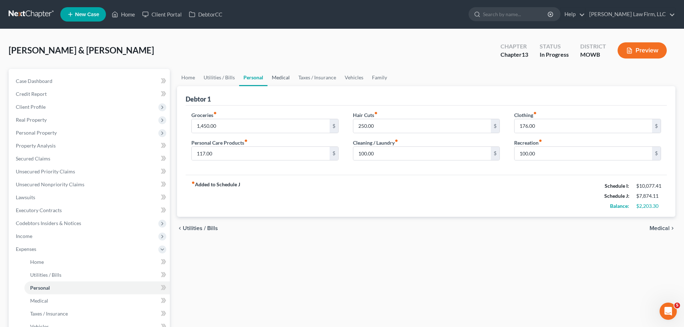
click at [287, 77] on link "Medical" at bounding box center [280, 77] width 27 height 17
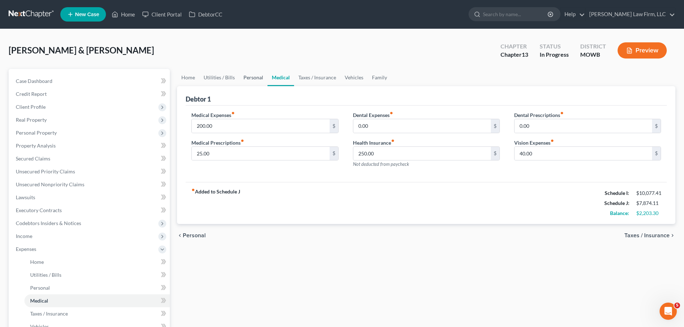
click at [253, 79] on link "Personal" at bounding box center [253, 77] width 28 height 17
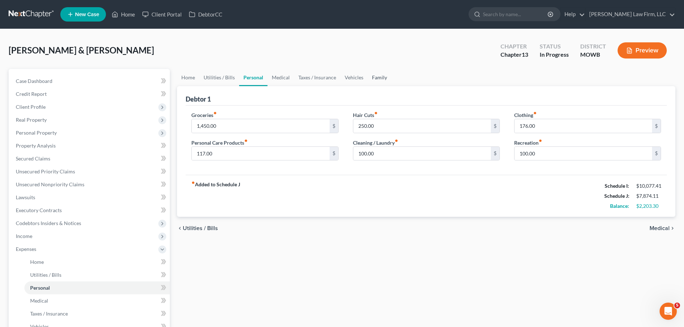
drag, startPoint x: 374, startPoint y: 74, endPoint x: 367, endPoint y: 75, distance: 7.7
click at [374, 74] on link "Family" at bounding box center [380, 77] width 24 height 17
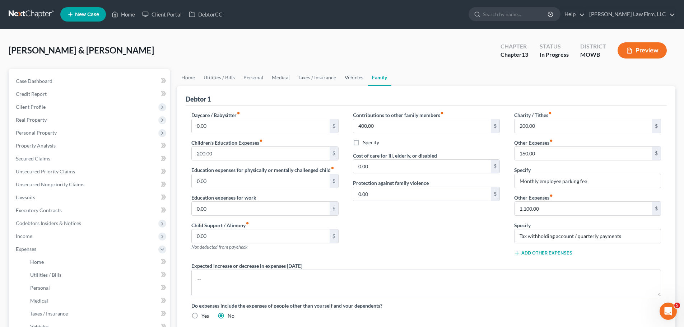
click at [340, 79] on link "Vehicles" at bounding box center [353, 77] width 27 height 17
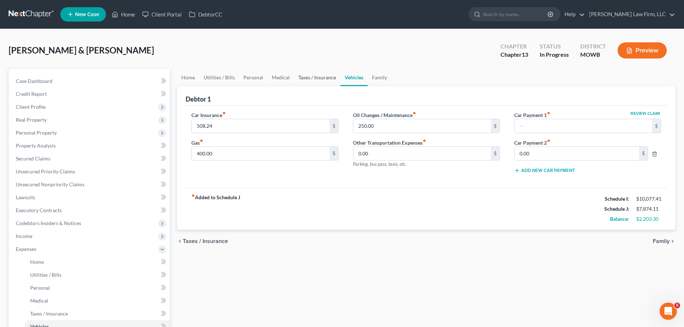
click at [314, 79] on link "Taxes / Insurance" at bounding box center [317, 77] width 46 height 17
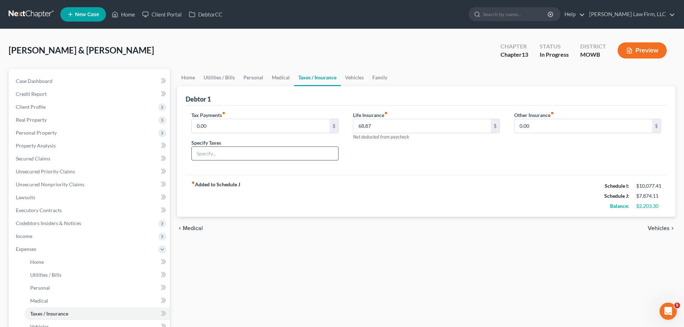
drag, startPoint x: 235, startPoint y: 154, endPoint x: 244, endPoint y: 152, distance: 9.4
click at [235, 154] on input "text" at bounding box center [265, 154] width 146 height 14
type input "Personal Property Tax"
click at [246, 130] on input "0.00" at bounding box center [260, 126] width 137 height 14
type input "25"
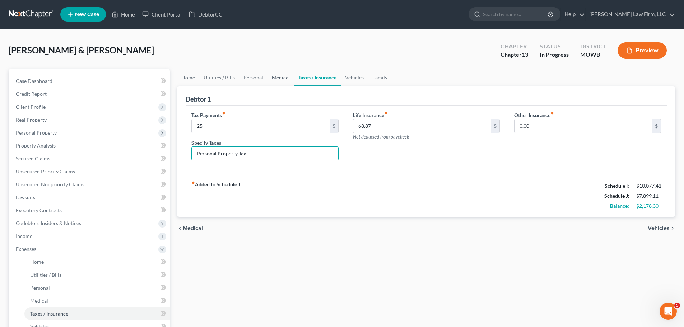
click at [278, 77] on link "Medical" at bounding box center [280, 77] width 27 height 17
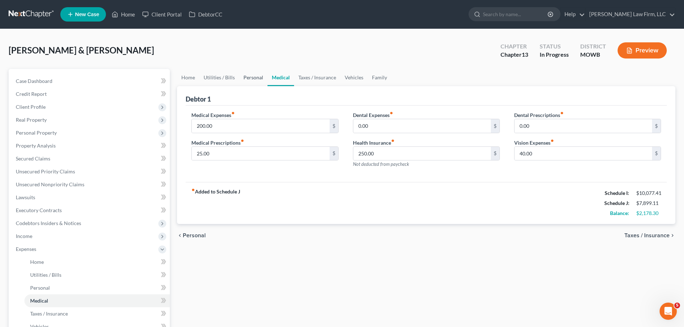
click at [254, 77] on link "Personal" at bounding box center [253, 77] width 28 height 17
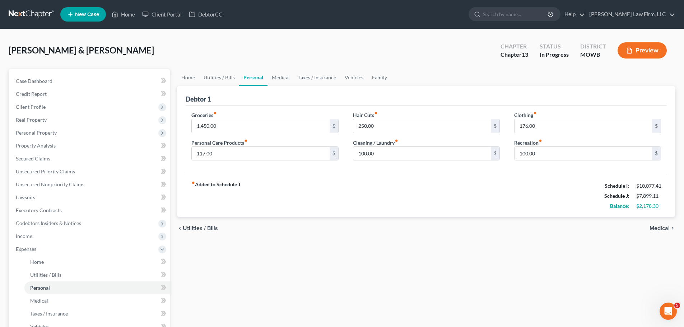
drag, startPoint x: 622, startPoint y: 47, endPoint x: 555, endPoint y: 34, distance: 68.4
click at [555, 34] on div "Hurse, Timothy & Ashley Upgraded Chapter Chapter 13 Status In Progress District…" at bounding box center [342, 257] width 684 height 456
click at [204, 124] on input "1,450.00" at bounding box center [260, 126] width 137 height 14
click at [244, 152] on input "117.00" at bounding box center [260, 154] width 137 height 14
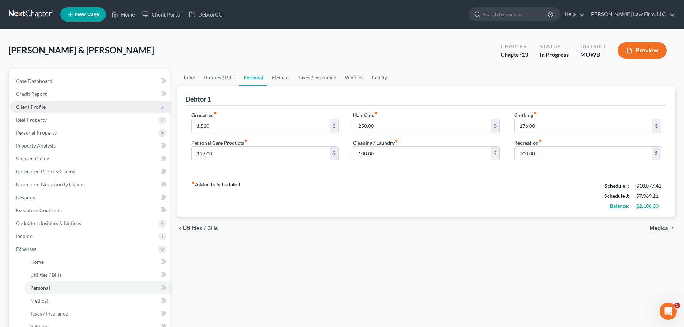
click at [53, 105] on span "Client Profile" at bounding box center [90, 107] width 160 height 13
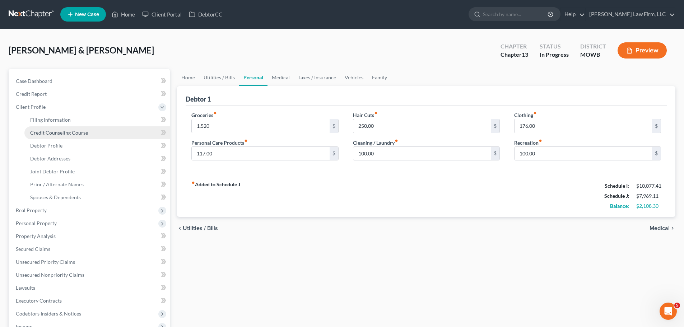
click at [92, 130] on link "Credit Counseling Course" at bounding box center [96, 132] width 145 height 13
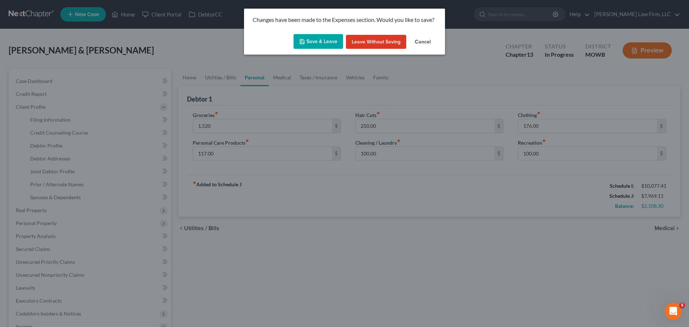
drag, startPoint x: 329, startPoint y: 44, endPoint x: 330, endPoint y: 39, distance: 4.4
click at [329, 43] on button "Save & Leave" at bounding box center [319, 41] width 50 height 15
type input "1,520.00"
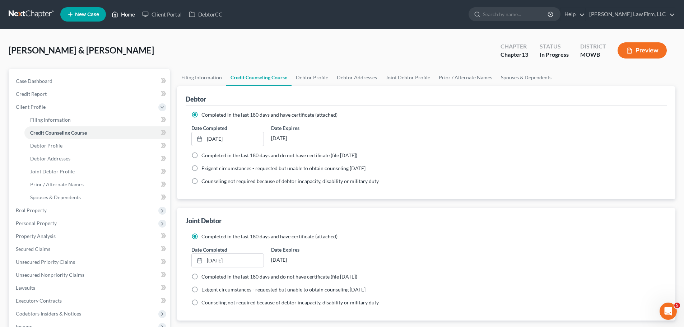
click at [126, 16] on link "Home" at bounding box center [123, 14] width 31 height 13
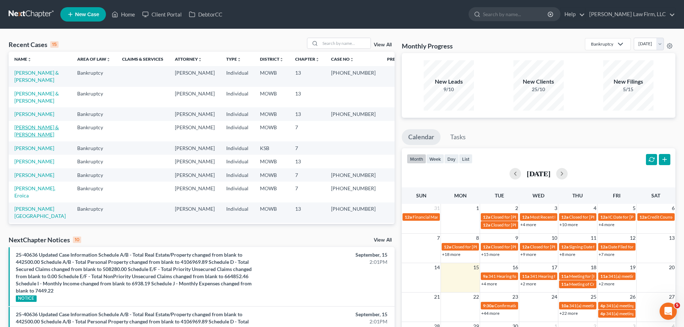
click at [43, 134] on link "[PERSON_NAME] & [PERSON_NAME]" at bounding box center [36, 130] width 45 height 13
select select "4"
select select "0"
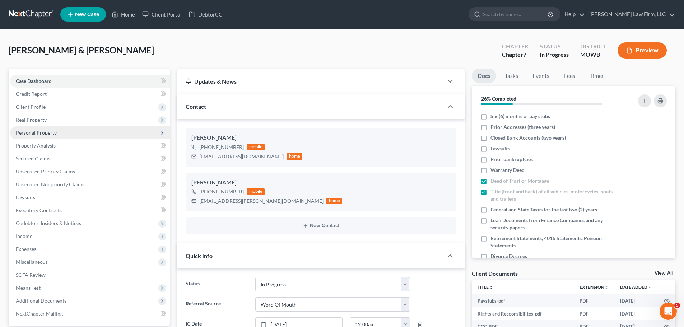
click at [49, 133] on span "Personal Property" at bounding box center [36, 133] width 41 height 6
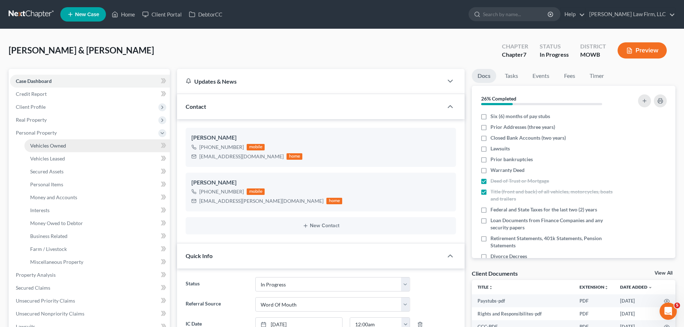
click at [60, 143] on span "Vehicles Owned" at bounding box center [48, 146] width 36 height 6
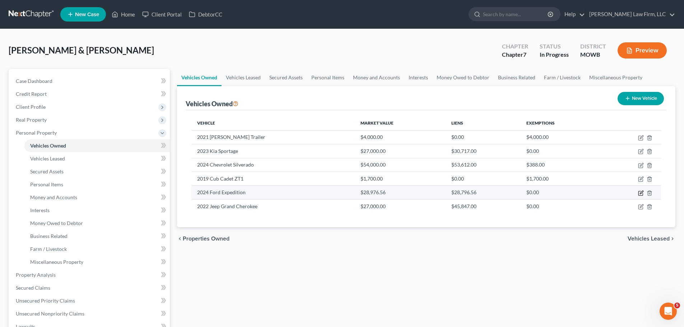
click at [639, 192] on icon "button" at bounding box center [640, 193] width 4 height 4
select select "0"
select select "2"
select select "0"
select select "2"
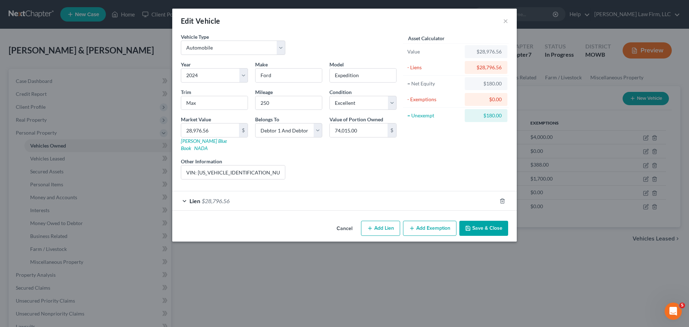
click at [287, 194] on div "Lien $28,796.56" at bounding box center [334, 200] width 325 height 19
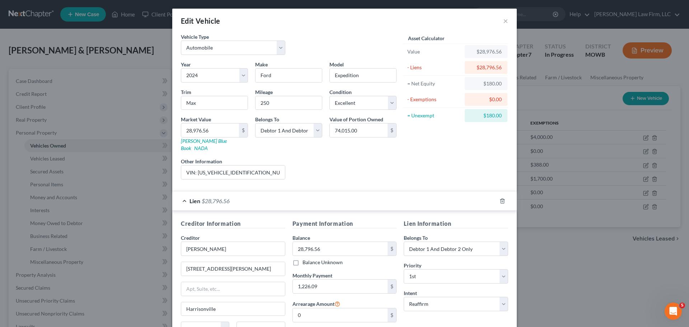
scroll to position [36, 0]
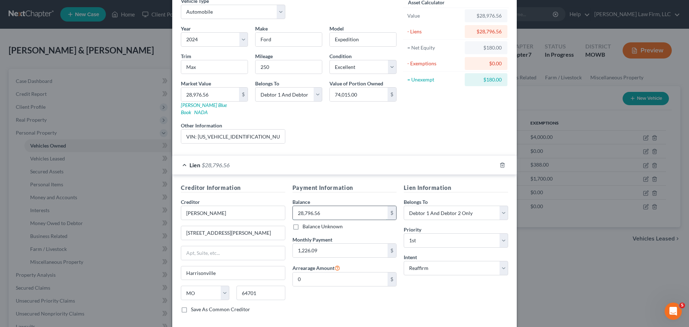
click at [345, 206] on input "28,796.56" at bounding box center [340, 213] width 95 height 14
paste input "74,015.00"
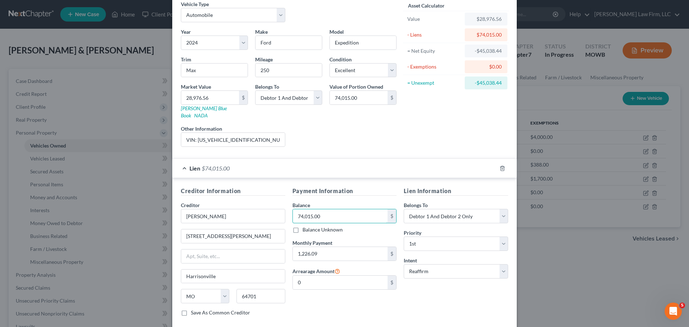
scroll to position [0, 0]
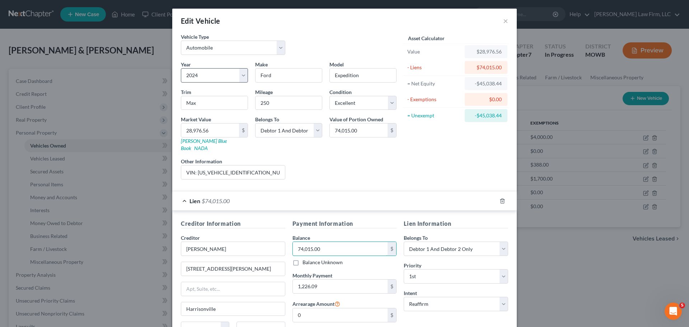
type input "74,015.00"
click at [228, 79] on select "Select 2026 2025 2024 2023 2022 2021 2020 2019 2018 2017 2016 2015 2014 2013 20…" at bounding box center [214, 75] width 67 height 14
drag, startPoint x: 288, startPoint y: 56, endPoint x: 409, endPoint y: 7, distance: 130.7
click at [288, 56] on div "Vehicle Type Select Automobile Truck Trailer Watercraft Aircraft Motor Home Atv…" at bounding box center [288, 47] width 223 height 28
click at [362, 135] on input "74,015.00" at bounding box center [359, 130] width 58 height 14
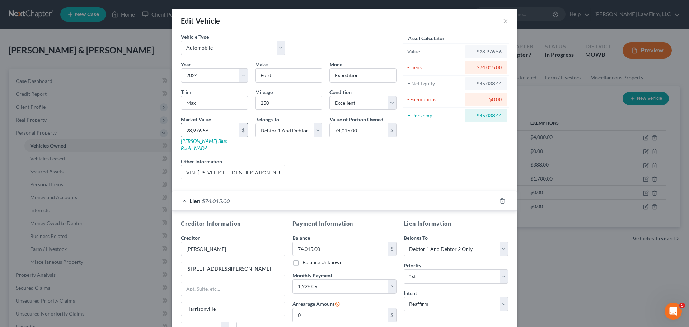
click at [213, 135] on input "28,976.56" at bounding box center [210, 130] width 58 height 14
paste input "74,015.00"
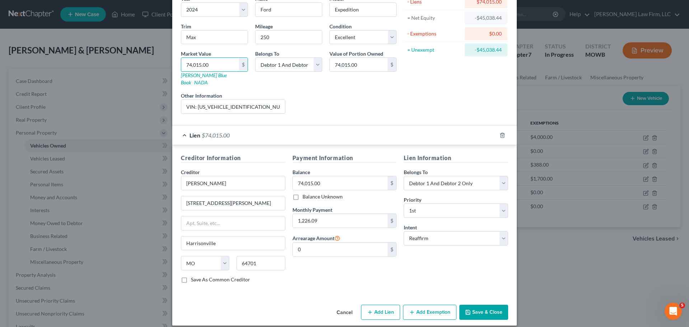
type input "74,015.00"
click at [490, 305] on button "Save & Close" at bounding box center [484, 312] width 49 height 15
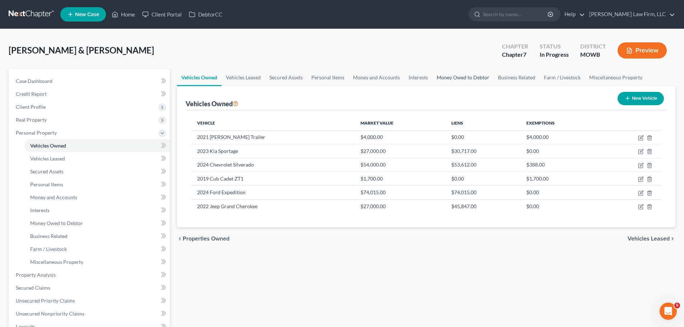
click at [461, 77] on link "Money Owed to Debtor" at bounding box center [462, 77] width 61 height 17
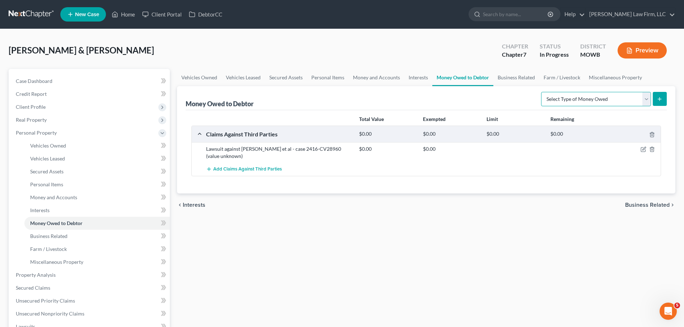
click at [612, 101] on select "Select Type of Money Owed Accounts Receivable Alimony Child Support Claims Agai…" at bounding box center [596, 99] width 110 height 14
select select "expected_tax_refund"
click at [542, 92] on select "Select Type of Money Owed Accounts Receivable Alimony Child Support Claims Agai…" at bounding box center [596, 99] width 110 height 14
click at [661, 99] on icon "submit" at bounding box center [660, 99] width 6 height 6
select select "0"
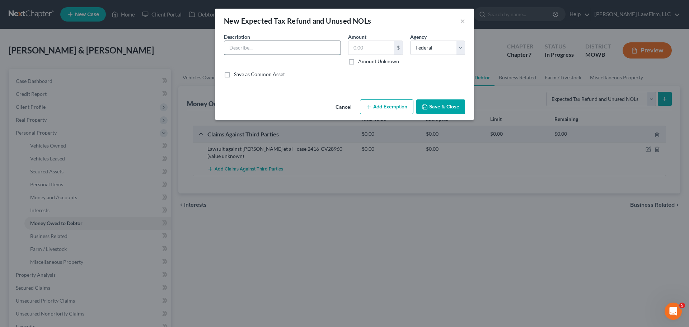
click at [256, 48] on input "text" at bounding box center [282, 48] width 116 height 14
type input "2023 Federal Tax refund"
click at [371, 49] on input "text" at bounding box center [372, 48] width 46 height 14
type input "5,614"
drag, startPoint x: 433, startPoint y: 104, endPoint x: 407, endPoint y: 108, distance: 25.4
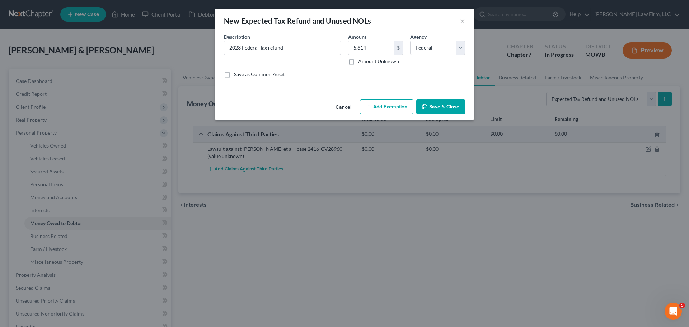
click at [413, 108] on div "Cancel Add Exemption Save & Close" at bounding box center [344, 109] width 258 height 24
click at [407, 108] on button "Add Exemption" at bounding box center [386, 106] width 53 height 15
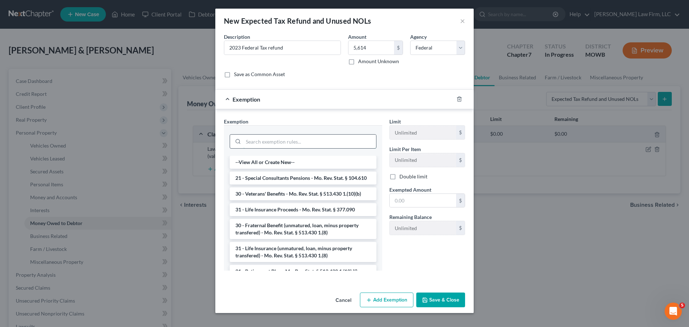
click at [299, 146] on input "search" at bounding box center [309, 142] width 133 height 14
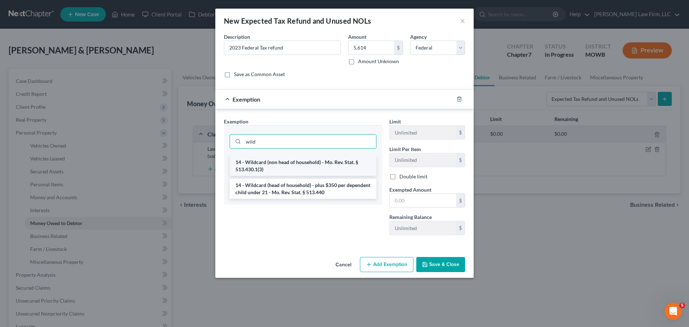
type input "wild"
click at [312, 159] on li "14 - Wildcard (non head of household) - Mo. Rev. Stat. § 513.430.1(3)" at bounding box center [303, 166] width 147 height 20
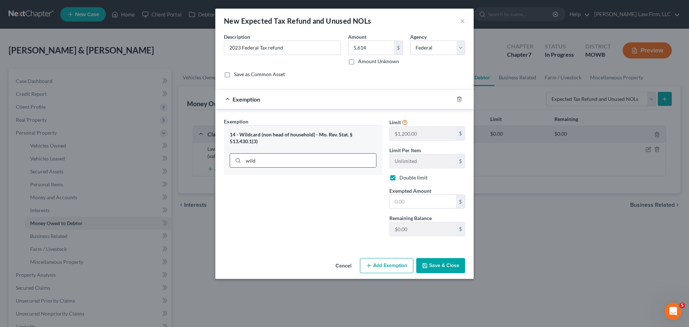
click at [269, 164] on input "wild" at bounding box center [309, 161] width 133 height 14
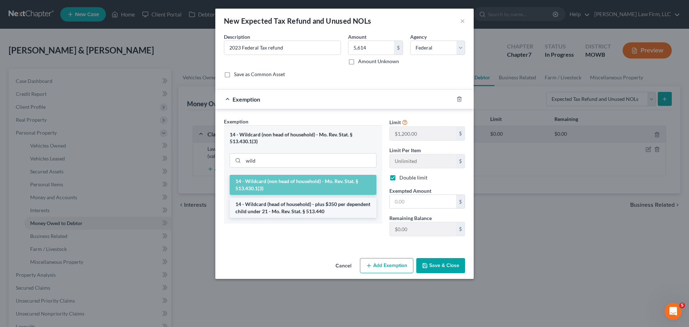
click at [285, 205] on li "14 - Wildcard (head of household) - plus $350 per dependent child under 21 - Mo…" at bounding box center [303, 208] width 147 height 20
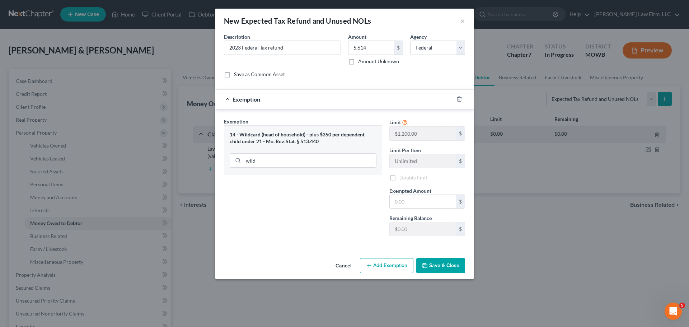
checkbox input "false"
click at [401, 201] on input "text" at bounding box center [423, 202] width 66 height 14
type input "750"
click at [445, 267] on button "Save & Close" at bounding box center [440, 265] width 49 height 15
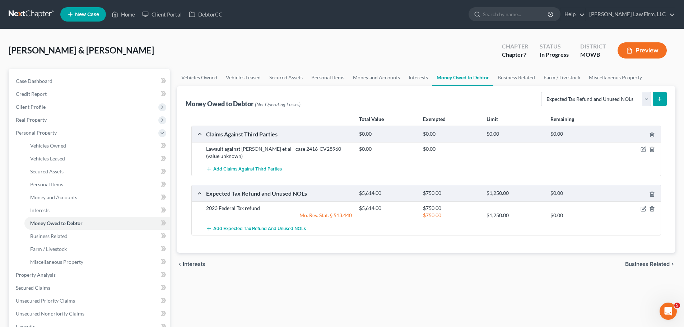
click at [642, 50] on button "Preview" at bounding box center [641, 50] width 49 height 16
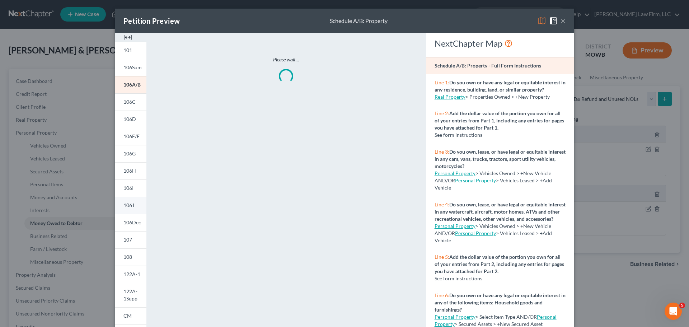
click at [125, 208] on span "106J" at bounding box center [128, 205] width 11 height 6
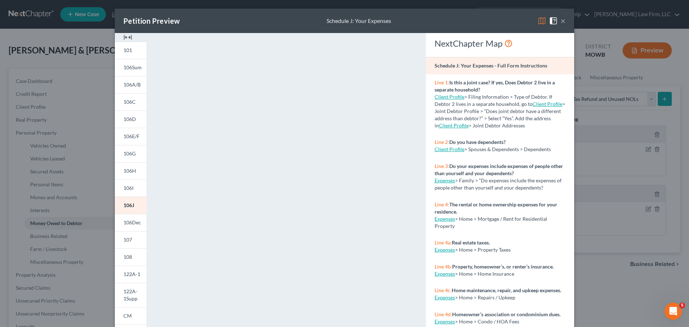
click at [561, 17] on button "×" at bounding box center [563, 21] width 5 height 9
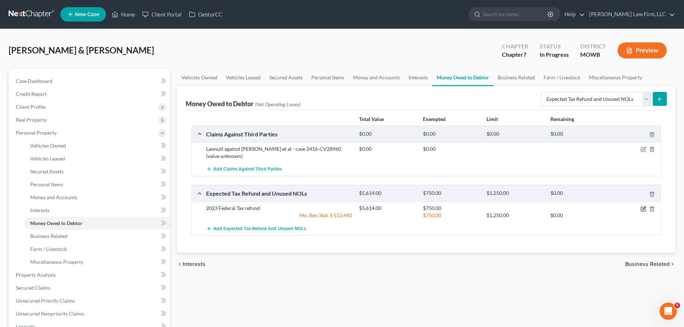
click at [643, 209] on icon "button" at bounding box center [643, 207] width 3 height 3
select select "0"
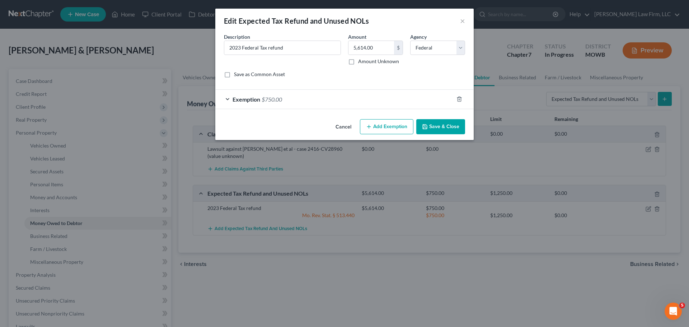
click at [377, 101] on div "Exemption $750.00" at bounding box center [334, 99] width 238 height 19
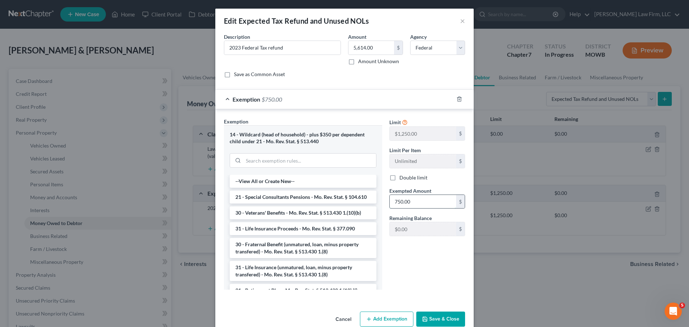
click at [436, 202] on input "750.00" at bounding box center [423, 202] width 66 height 14
type input "1,450"
click at [440, 315] on button "Save & Close" at bounding box center [440, 319] width 49 height 15
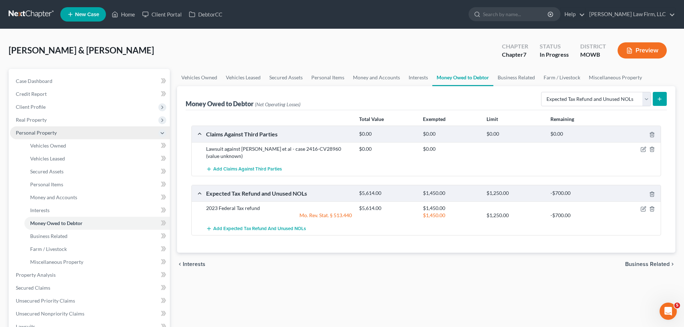
click at [47, 131] on span "Personal Property" at bounding box center [36, 133] width 41 height 6
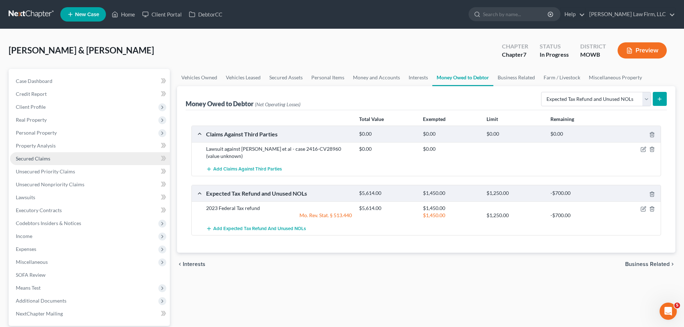
click at [36, 162] on link "Secured Claims" at bounding box center [90, 158] width 160 height 13
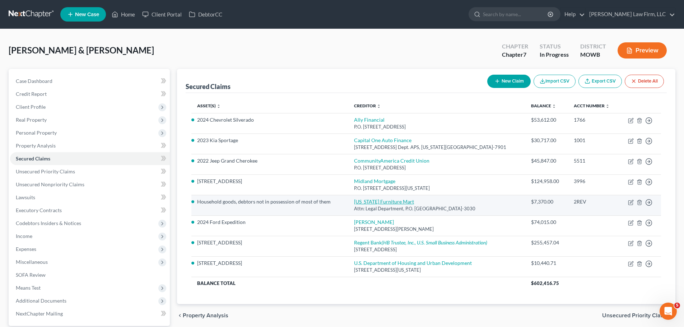
click at [397, 200] on link "[US_STATE] Furniture Mart" at bounding box center [384, 202] width 60 height 6
select select "30"
select select "0"
select select "1"
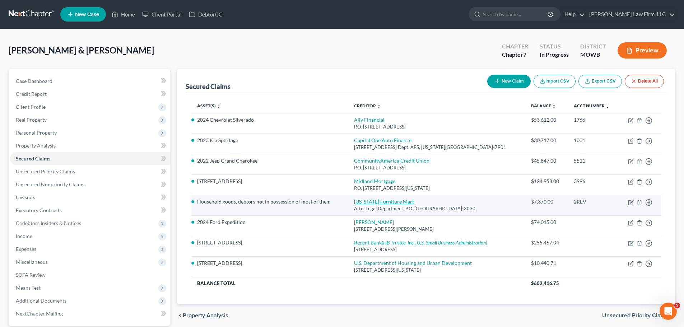
select select "0"
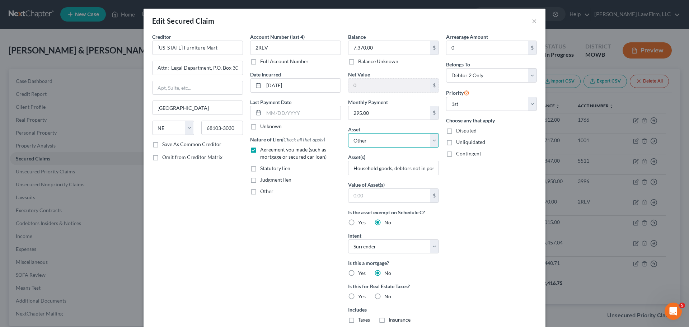
click at [407, 139] on select "Select Other Multiple Assets Household Goods - Various household furniture, Kit…" at bounding box center [393, 140] width 91 height 14
click at [374, 250] on select "Select Surrender Redeem Reaffirm Avoid Other" at bounding box center [393, 246] width 91 height 14
select select "2"
click at [348, 239] on select "Select Surrender Redeem Reaffirm Avoid Other" at bounding box center [393, 246] width 91 height 14
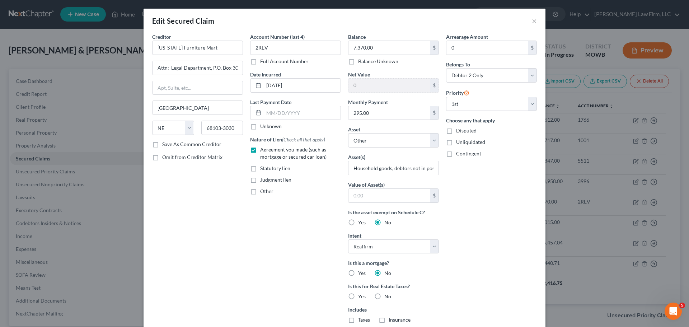
click at [463, 258] on div "Arrearage Amount 0 $ Belongs To * Select Debtor 1 Only Debtor 2 Only Debtor 1 A…" at bounding box center [492, 205] width 98 height 344
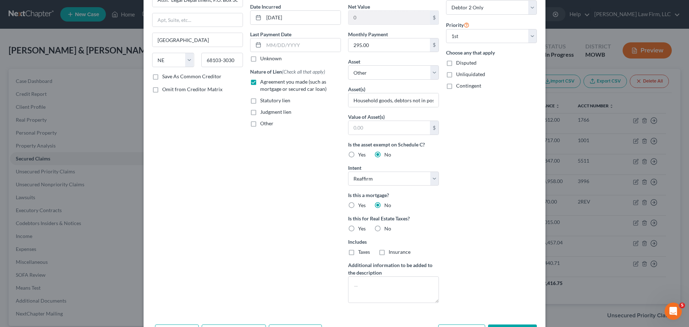
scroll to position [116, 0]
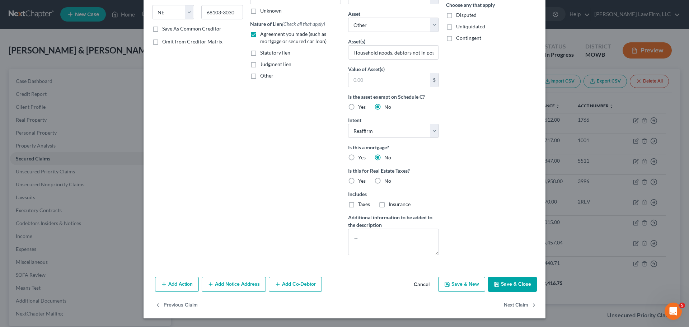
click at [384, 181] on label "No" at bounding box center [387, 180] width 7 height 7
click at [387, 181] on input "No" at bounding box center [389, 179] width 5 height 5
radio input "true"
click at [510, 278] on button "Save & Close" at bounding box center [512, 284] width 49 height 15
select select
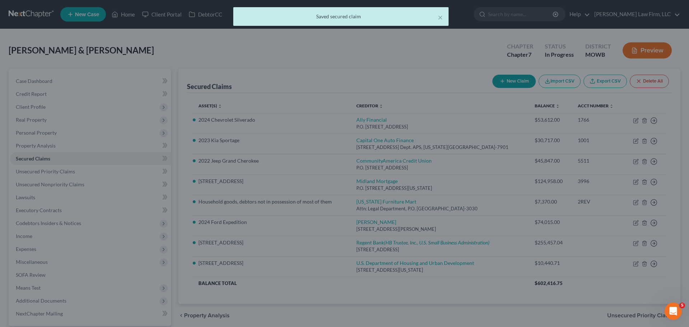
scroll to position [0, 0]
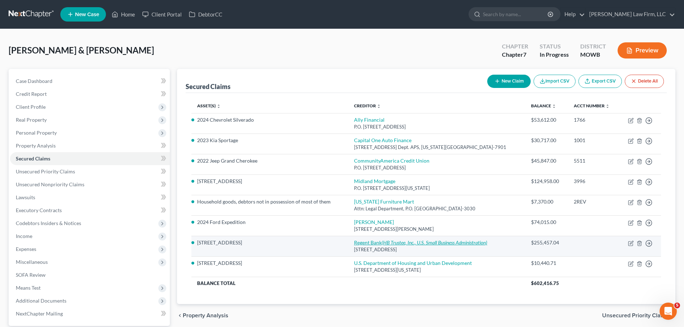
click at [393, 244] on icon "(HB Trustee, Inc., U.S. Small Business Administration)" at bounding box center [435, 242] width 106 height 6
select select "26"
select select "11"
select select "2"
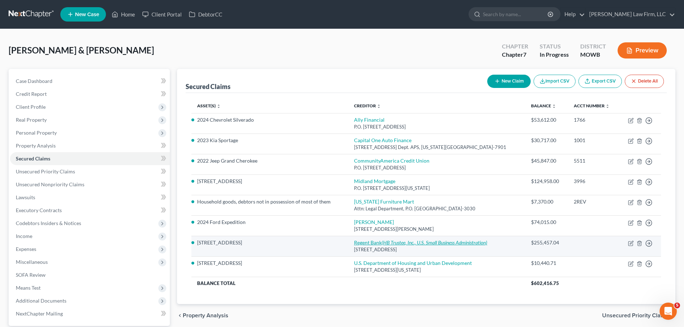
select select "0"
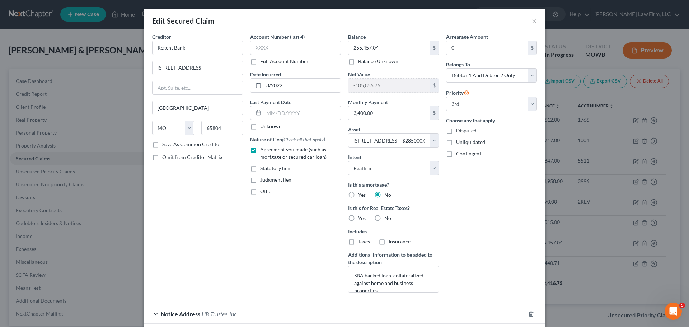
click at [384, 218] on label "No" at bounding box center [387, 218] width 7 height 7
click at [387, 218] on input "No" at bounding box center [389, 217] width 5 height 5
radio input "true"
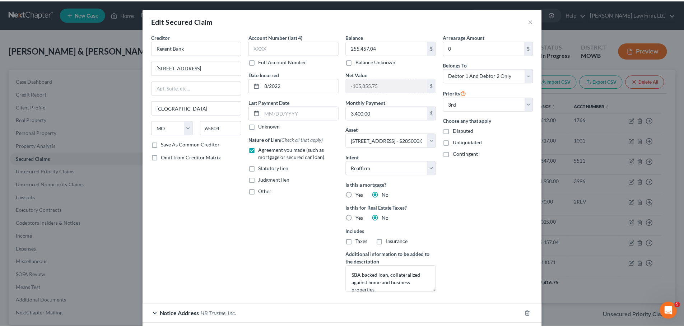
scroll to position [76, 0]
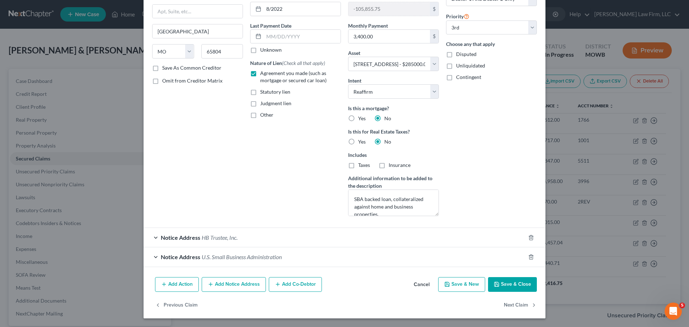
click at [507, 289] on button "Save & Close" at bounding box center [512, 284] width 49 height 15
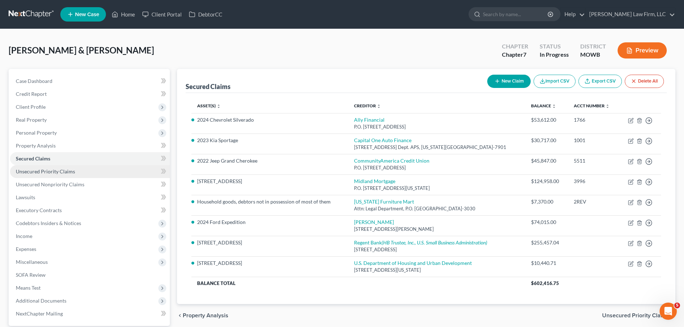
click at [76, 168] on link "Unsecured Priority Claims" at bounding box center [90, 171] width 160 height 13
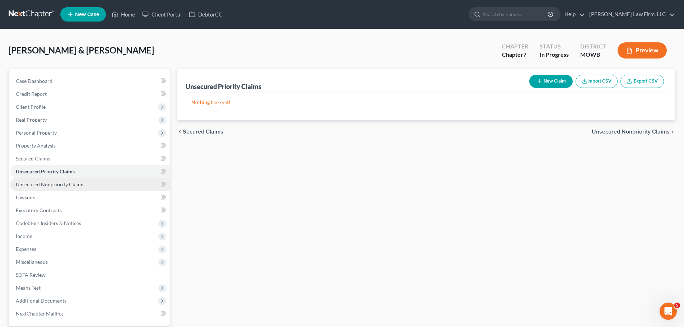
click at [73, 183] on span "Unsecured Nonpriority Claims" at bounding box center [50, 184] width 69 height 6
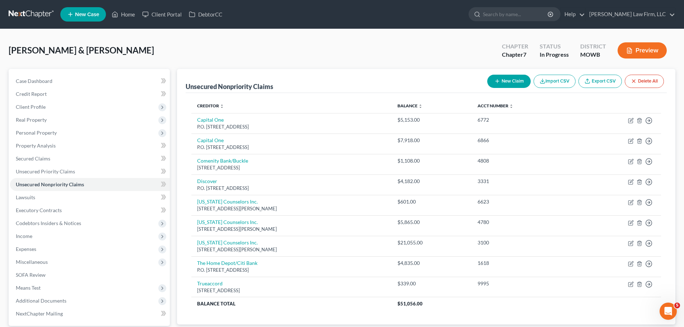
click at [122, 23] on ul "New Case Home Client Portal DebtorCC - No Result - See all results Or Press Ent…" at bounding box center [367, 14] width 615 height 19
click at [124, 18] on link "Home" at bounding box center [123, 14] width 31 height 13
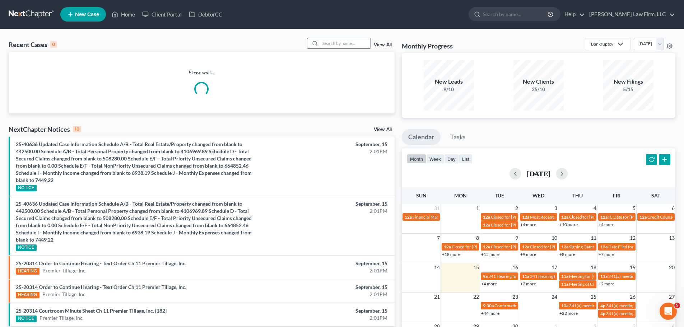
click at [350, 45] on input "search" at bounding box center [345, 43] width 50 height 10
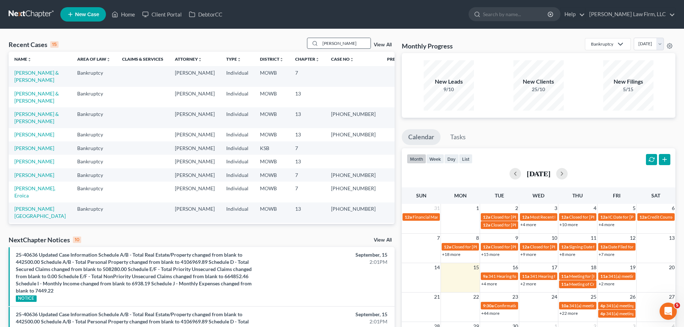
type input "[PERSON_NAME]"
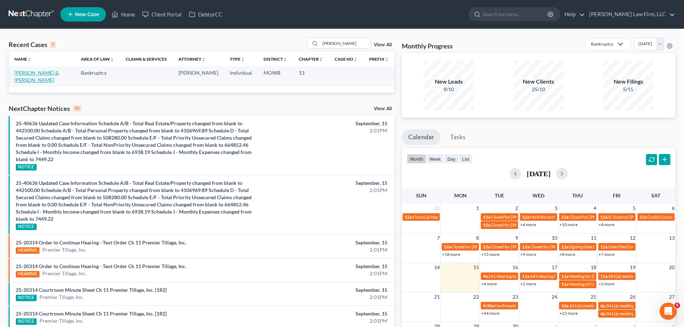
click at [28, 72] on link "[PERSON_NAME] & [PERSON_NAME]" at bounding box center [36, 76] width 45 height 13
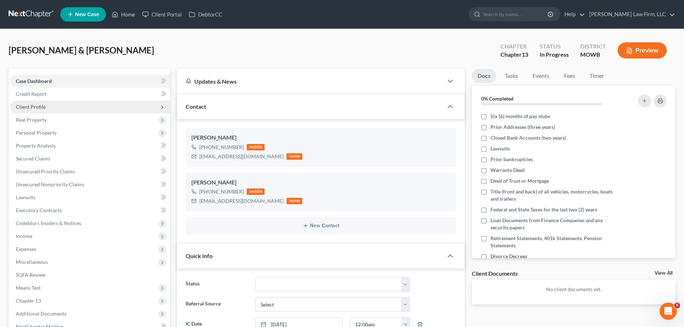
click at [48, 108] on span "Client Profile" at bounding box center [90, 107] width 160 height 13
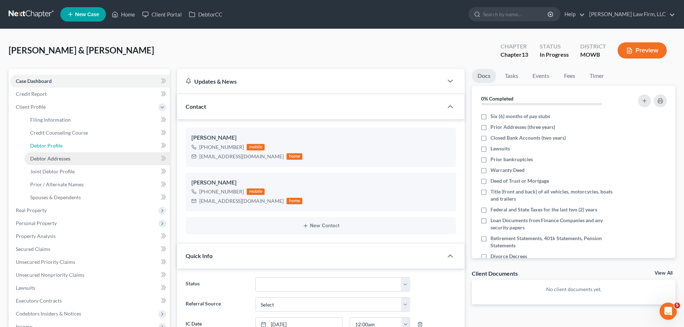
drag, startPoint x: 71, startPoint y: 145, endPoint x: 71, endPoint y: 154, distance: 9.4
click at [71, 145] on link "Debtor Profile" at bounding box center [96, 145] width 145 height 13
select select "1"
select select "4"
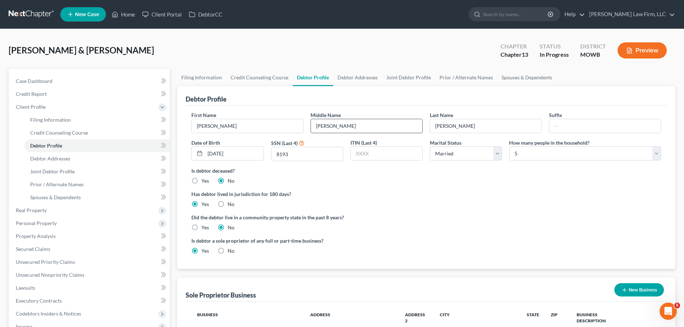
click at [331, 130] on input "Alexander" at bounding box center [366, 126] width 111 height 14
drag, startPoint x: 389, startPoint y: 78, endPoint x: 33, endPoint y: 150, distance: 362.8
click at [389, 78] on link "Joint Debtor Profile" at bounding box center [408, 77] width 53 height 17
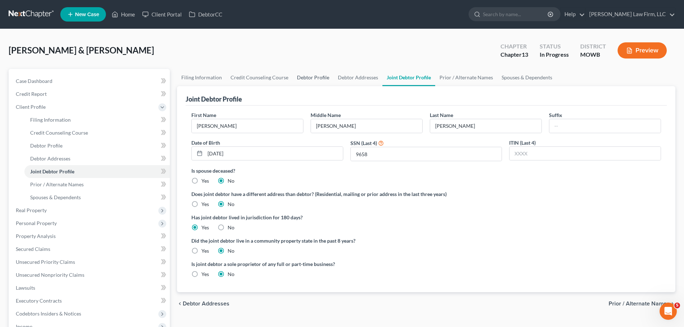
click at [317, 74] on link "Debtor Profile" at bounding box center [313, 77] width 41 height 17
select select "1"
select select "4"
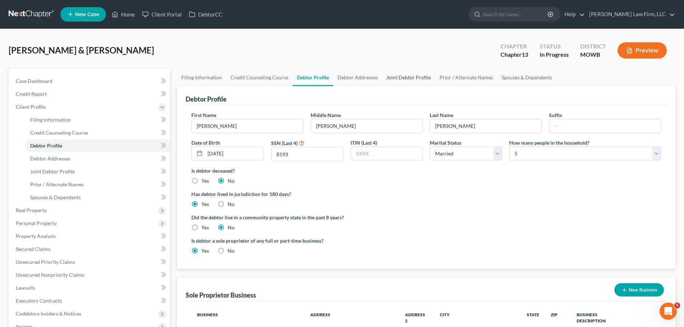
drag, startPoint x: 420, startPoint y: 74, endPoint x: 9, endPoint y: 171, distance: 422.3
click at [420, 74] on link "Joint Debtor Profile" at bounding box center [408, 77] width 53 height 17
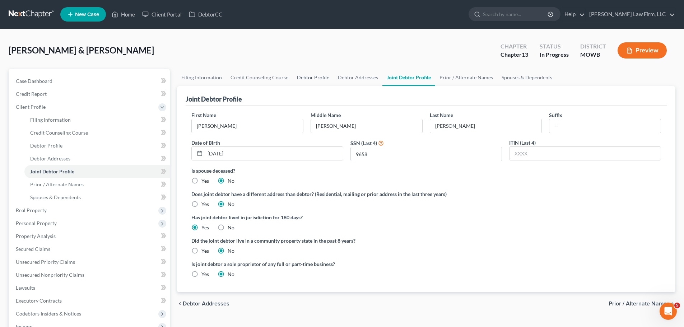
click at [309, 77] on link "Debtor Profile" at bounding box center [313, 77] width 41 height 17
select select "1"
select select "4"
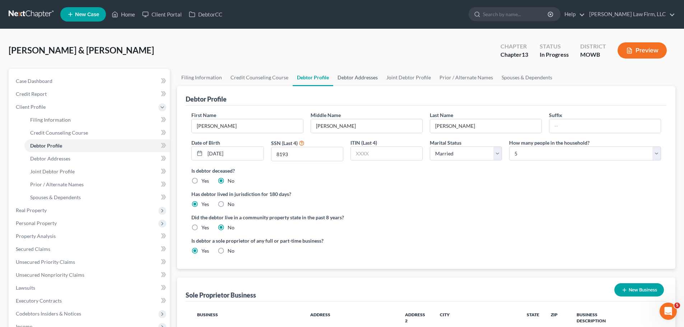
click at [366, 79] on link "Debtor Addresses" at bounding box center [357, 77] width 49 height 17
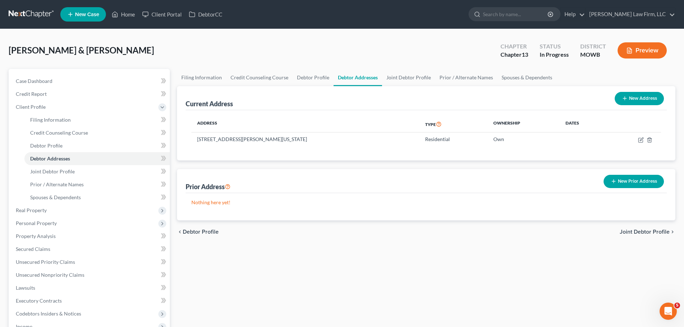
drag, startPoint x: 312, startPoint y: 139, endPoint x: 436, endPoint y: 153, distance: 124.7
click at [298, 140] on td "5224 South Benton Avenue, Kansas City, MO 64130" at bounding box center [305, 139] width 228 height 14
copy td "64130"
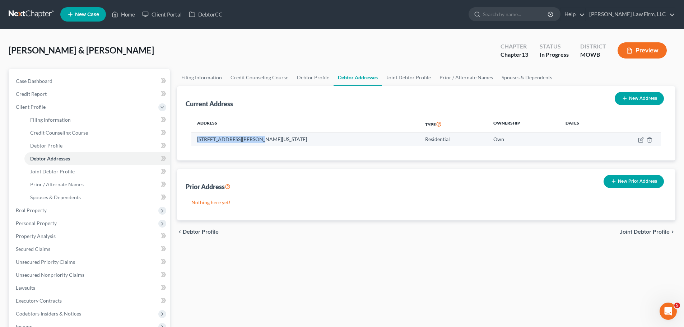
drag, startPoint x: 257, startPoint y: 139, endPoint x: 197, endPoint y: 141, distance: 59.7
click at [197, 141] on td "5224 South Benton Avenue, Kansas City, MO 64130" at bounding box center [305, 139] width 228 height 14
copy td "[STREET_ADDRESS][PERSON_NAME]"
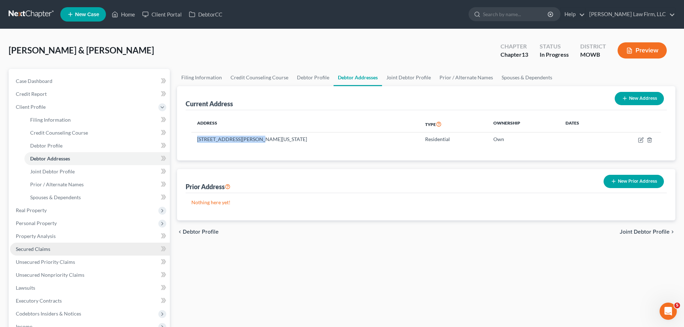
click at [55, 246] on link "Secured Claims" at bounding box center [90, 249] width 160 height 13
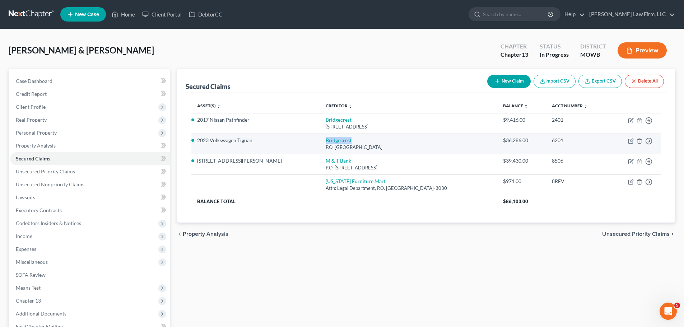
drag, startPoint x: 328, startPoint y: 140, endPoint x: 294, endPoint y: 143, distance: 34.2
click at [320, 143] on td "Bridgecrest P.O. Box 29018, Phoenix, AZ 85038" at bounding box center [408, 144] width 177 height 20
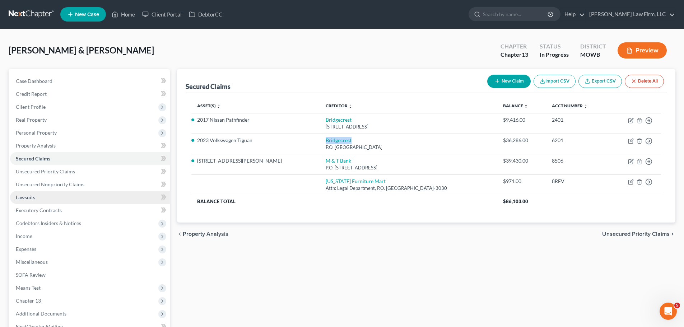
copy link "Bridgecrest"
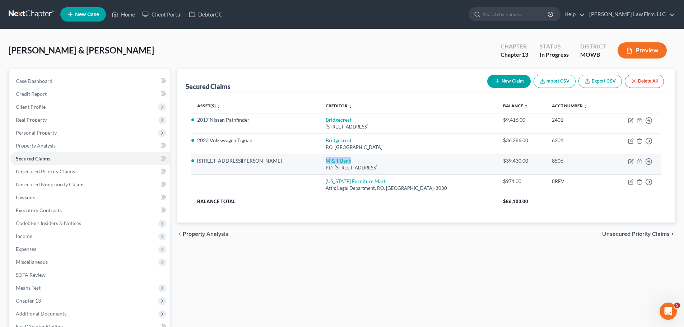
drag, startPoint x: 330, startPoint y: 161, endPoint x: 298, endPoint y: 161, distance: 32.7
click at [320, 161] on td "M & T Bank P.O. Box 900, Millsboro, DE 19966" at bounding box center [408, 164] width 177 height 20
copy link "M & T Bank"
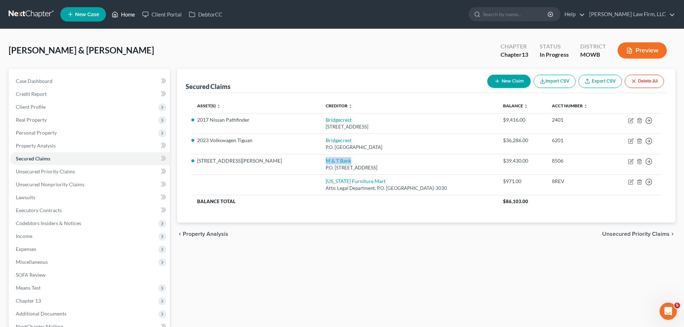
click at [133, 14] on link "Home" at bounding box center [123, 14] width 31 height 13
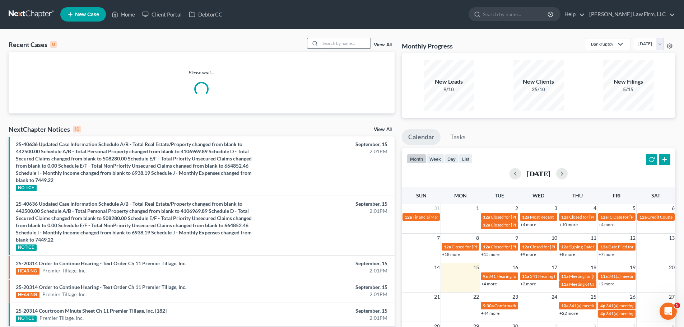
click at [346, 43] on input "search" at bounding box center [345, 43] width 50 height 10
type input "[PERSON_NAME]"
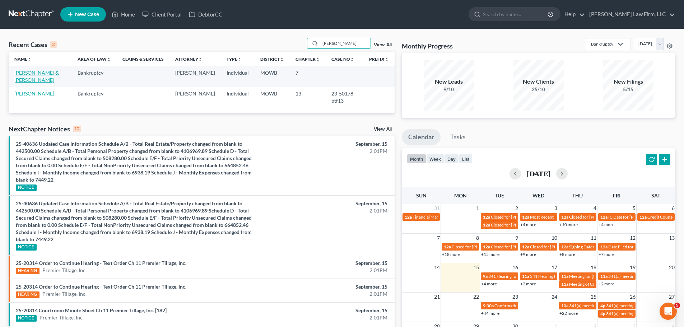
click at [51, 72] on link "[PERSON_NAME] & [PERSON_NAME]" at bounding box center [36, 76] width 45 height 13
select select "4"
select select "0"
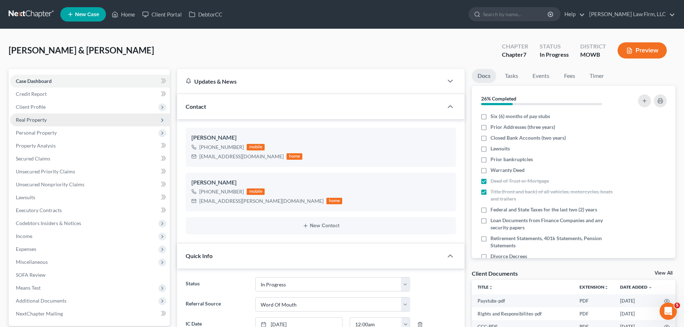
click at [59, 118] on span "Real Property" at bounding box center [90, 119] width 160 height 13
click at [54, 126] on span "Real Property" at bounding box center [90, 119] width 160 height 13
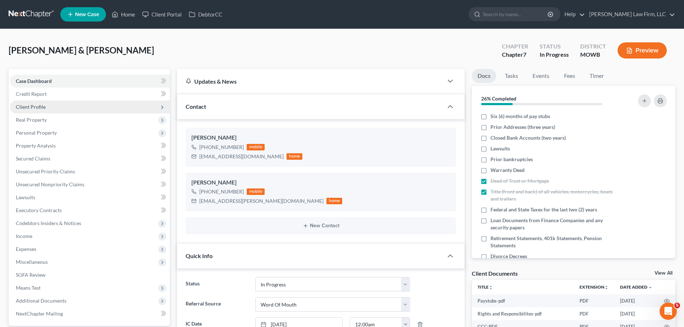
drag, startPoint x: 45, startPoint y: 102, endPoint x: 66, endPoint y: 112, distance: 23.3
click at [45, 102] on span "Client Profile" at bounding box center [90, 107] width 160 height 13
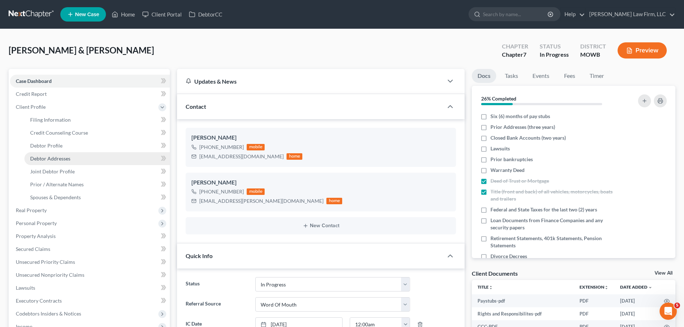
click at [71, 160] on link "Debtor Addresses" at bounding box center [96, 158] width 145 height 13
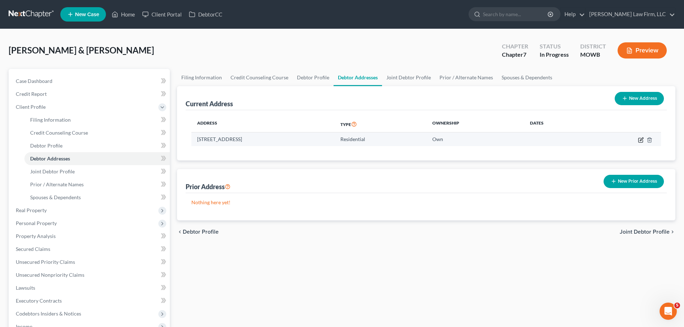
click at [638, 141] on icon "button" at bounding box center [640, 140] width 4 height 4
select select "26"
select select "18"
select select "0"
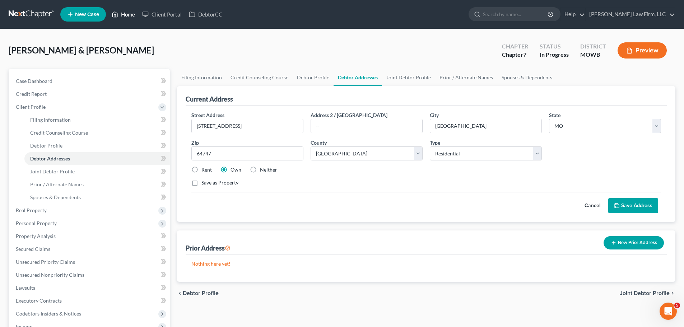
click at [133, 15] on link "Home" at bounding box center [123, 14] width 31 height 13
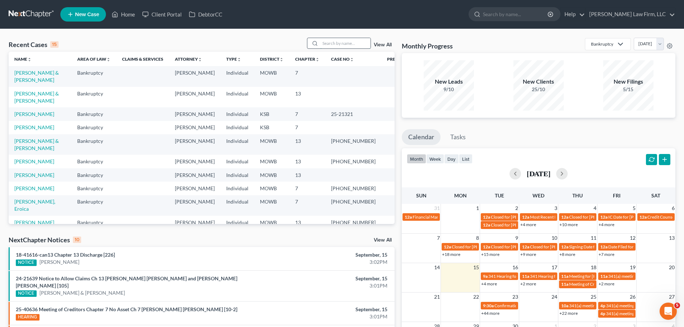
click at [348, 42] on input "search" at bounding box center [345, 43] width 50 height 10
type input "[PERSON_NAME]"
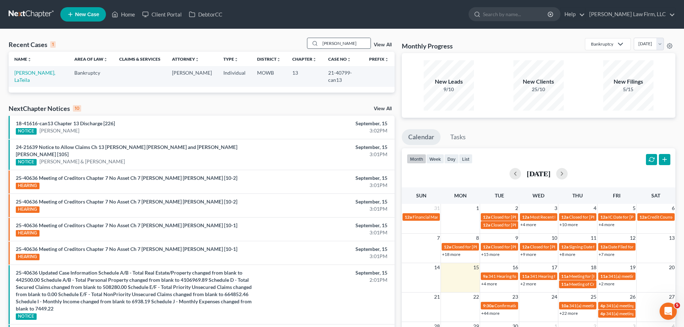
click at [348, 42] on input "[PERSON_NAME]" at bounding box center [345, 43] width 50 height 10
click at [45, 75] on link "[PERSON_NAME], LaTeila" at bounding box center [34, 76] width 41 height 13
select select "3"
select select "6"
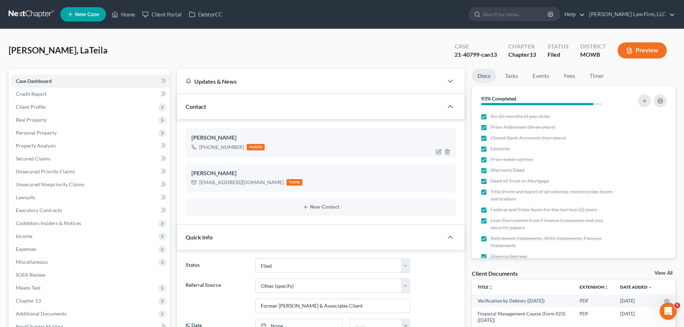
scroll to position [2537, 0]
drag, startPoint x: 243, startPoint y: 149, endPoint x: 205, endPoint y: 149, distance: 38.4
click at [205, 149] on div "+1 (816) 882-6124 mobile" at bounding box center [227, 147] width 73 height 9
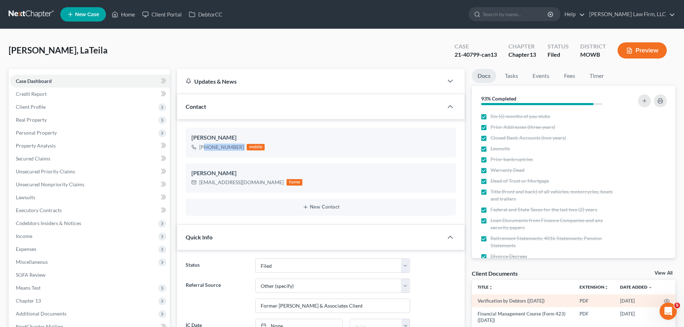
copy div "(816) 882-6124"
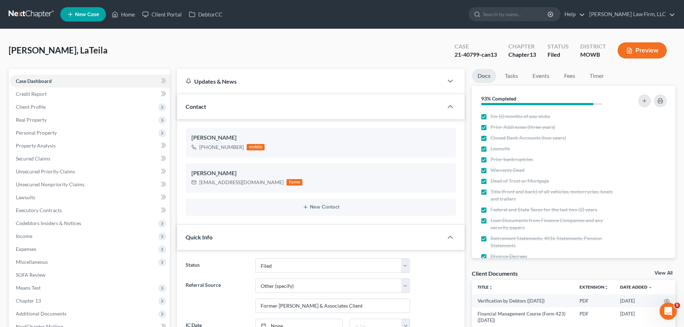
click at [134, 21] on ul "New Case Home Client Portal DebtorCC - No Result - See all results Or Press Ent…" at bounding box center [367, 14] width 615 height 19
click at [134, 11] on link "Home" at bounding box center [123, 14] width 31 height 13
click at [129, 15] on link "Home" at bounding box center [123, 14] width 31 height 13
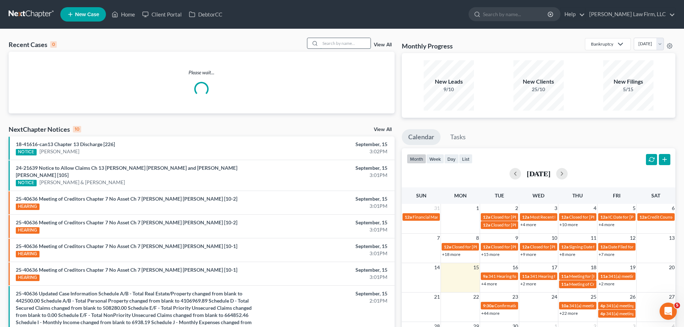
click at [334, 45] on input "search" at bounding box center [345, 43] width 50 height 10
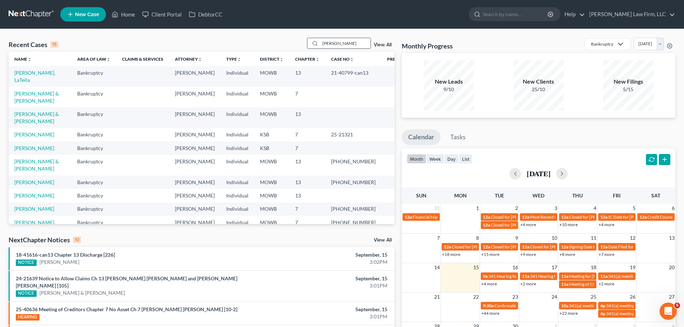
type input "[PERSON_NAME]"
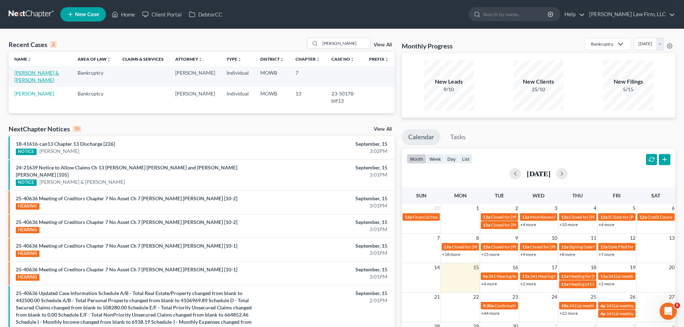
click at [45, 74] on link "[PERSON_NAME] & [PERSON_NAME]" at bounding box center [36, 76] width 45 height 13
select select "0"
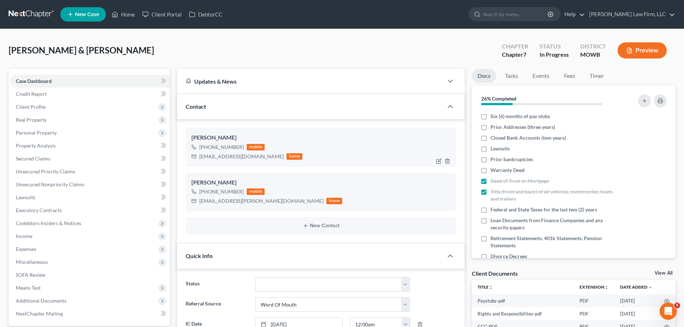
drag, startPoint x: 242, startPoint y: 150, endPoint x: 207, endPoint y: 149, distance: 34.8
click at [207, 149] on div "+1 (816) 517-7108 mobile" at bounding box center [246, 147] width 111 height 9
copy div "816) 517-7108"
click at [123, 14] on link "Home" at bounding box center [123, 14] width 31 height 13
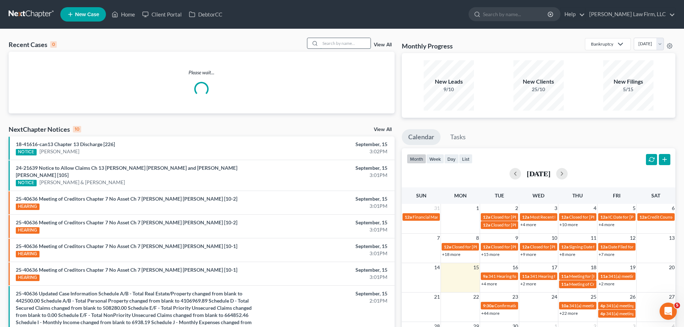
click at [348, 45] on input "search" at bounding box center [345, 43] width 50 height 10
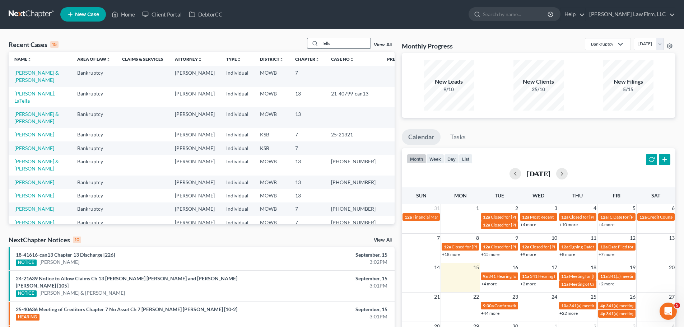
type input "fells"
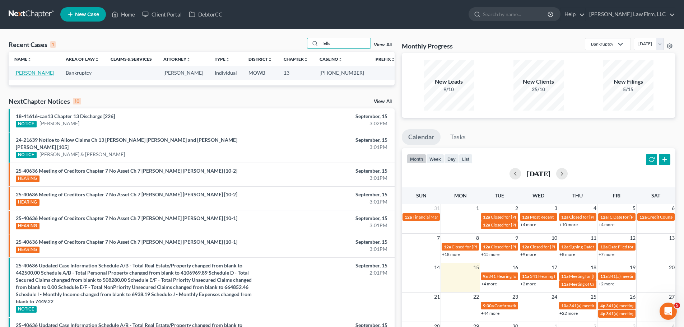
click at [38, 70] on link "[PERSON_NAME]" at bounding box center [34, 73] width 40 height 6
select select "6"
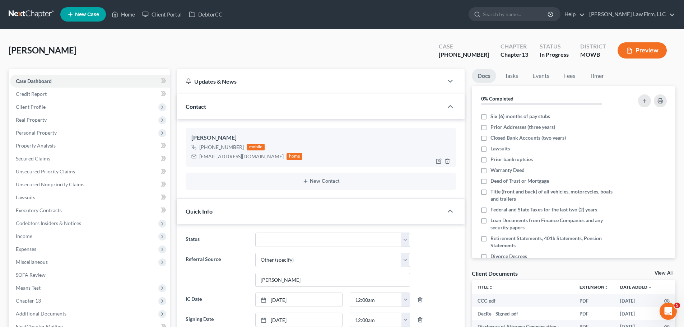
scroll to position [281, 0]
drag, startPoint x: 246, startPoint y: 148, endPoint x: 206, endPoint y: 149, distance: 40.2
click at [206, 149] on div "+1 (816) 602-8374 mobile" at bounding box center [246, 147] width 111 height 9
copy div "(816) 602-8374"
click at [126, 13] on link "Home" at bounding box center [123, 14] width 31 height 13
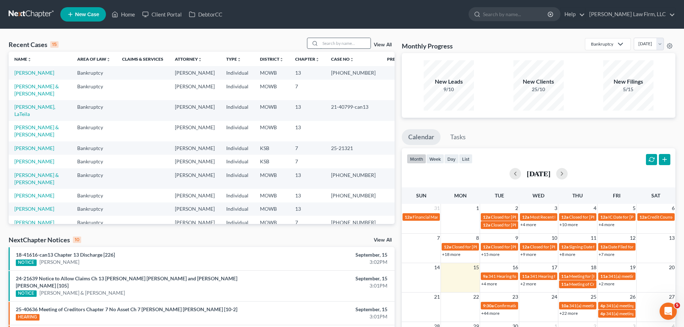
click at [341, 43] on input "search" at bounding box center [345, 43] width 50 height 10
type input "sudduth"
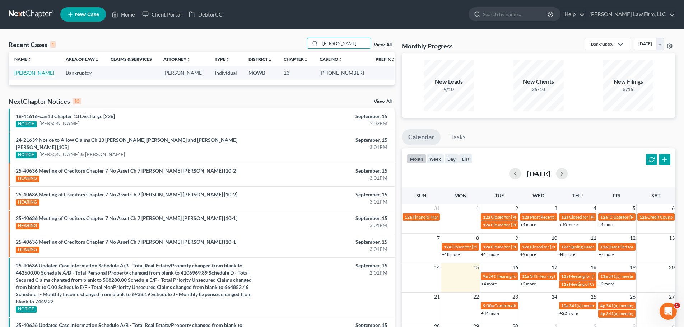
click at [41, 73] on link "Sudduth, Mitchell" at bounding box center [34, 73] width 40 height 6
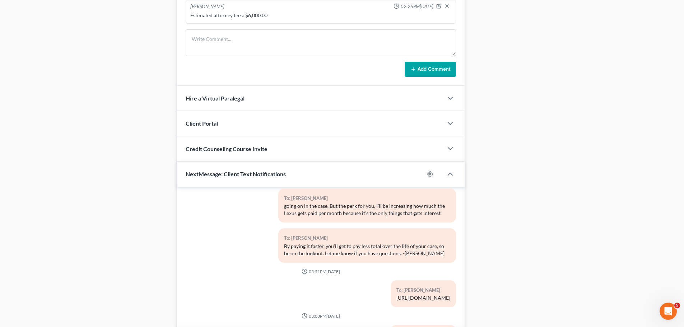
scroll to position [698, 0]
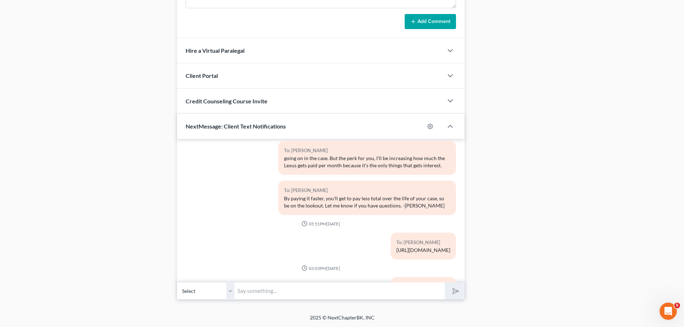
click at [263, 289] on input "text" at bounding box center [339, 291] width 210 height 18
paste input "$26,386.61"
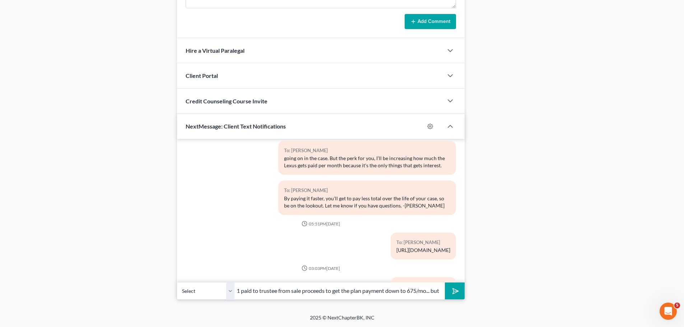
scroll to position [0, 86]
type input "My math shows it'd be $26,386.61 paid to trustee from sale proceeds to get the …"
click at [445, 283] on button "submit" at bounding box center [455, 291] width 20 height 17
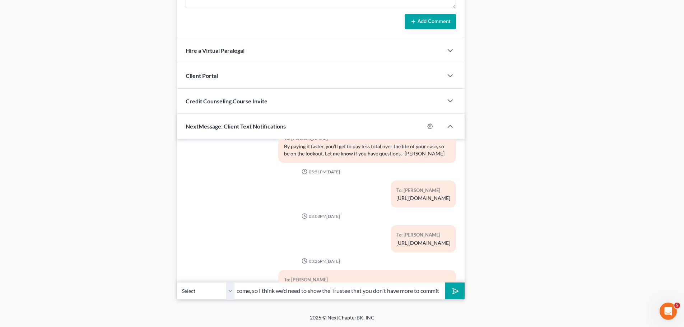
scroll to position [0, 158]
click at [445, 283] on button "submit" at bounding box center [455, 291] width 20 height 17
type input "The plan payment still has to be a commitment of disposable income, so I think …"
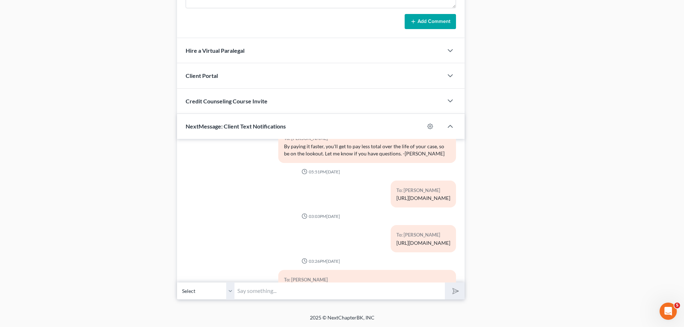
scroll to position [0, 0]
type input "w"
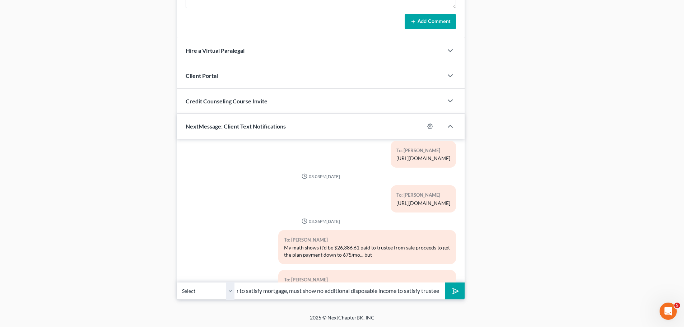
scroll to position [0, 147]
type input "a weird balance to strike, must get monthly payment down to satisfy mortgage, m…"
click at [445, 283] on button "submit" at bounding box center [455, 291] width 20 height 17
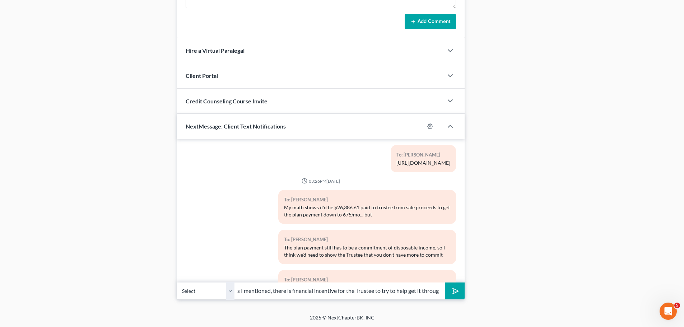
scroll to position [0, 20]
type input "but as I mentioned, there is financial incentive for the Trustee to try to help…"
click at [445, 283] on button "submit" at bounding box center [455, 291] width 20 height 17
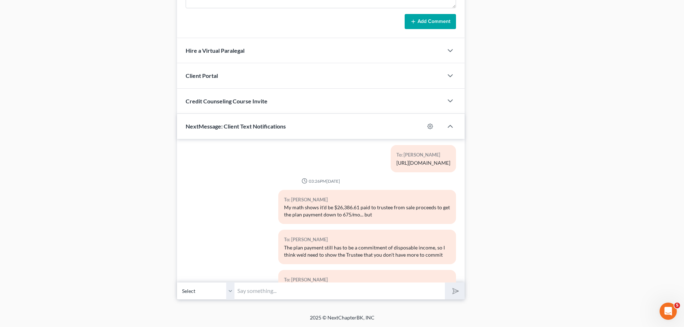
scroll to position [4018, 0]
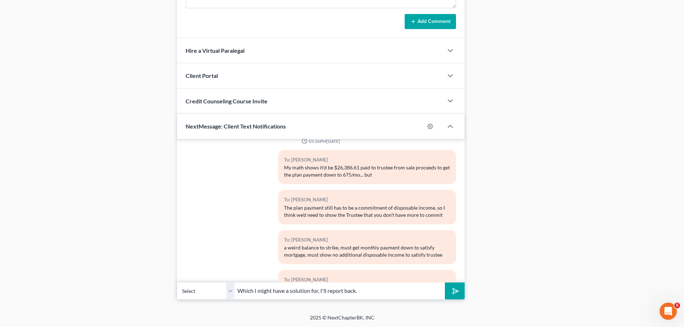
type input "Which I might have a solution for, I'll report back."
click at [445, 283] on button "submit" at bounding box center [455, 291] width 20 height 17
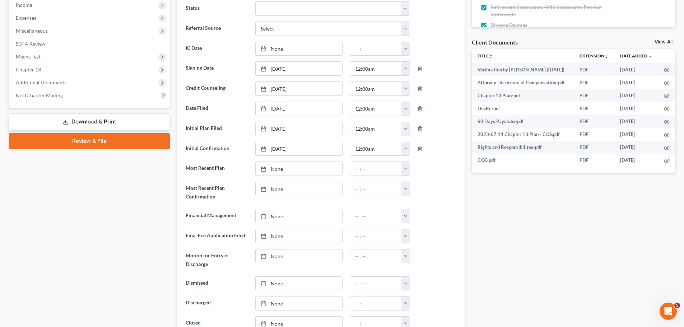
scroll to position [52, 0]
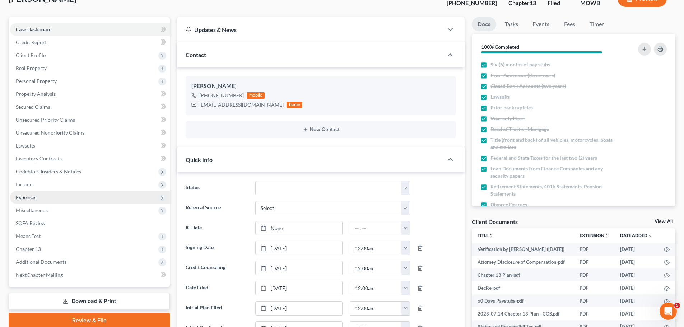
click at [53, 195] on span "Expenses" at bounding box center [90, 197] width 160 height 13
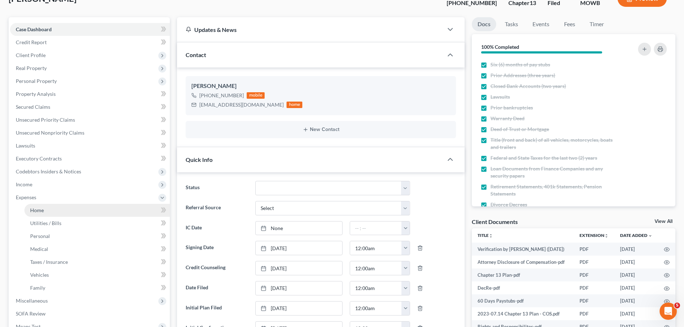
click at [65, 206] on link "Home" at bounding box center [96, 210] width 145 height 13
click at [57, 215] on link "Home" at bounding box center [96, 210] width 145 height 13
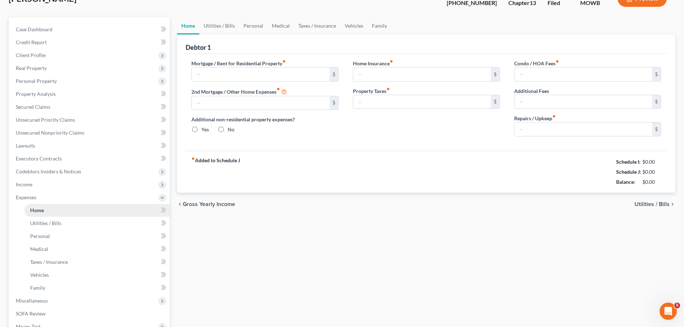
type input "2,100.00"
type input "0.00"
radio input "true"
type input "0.00"
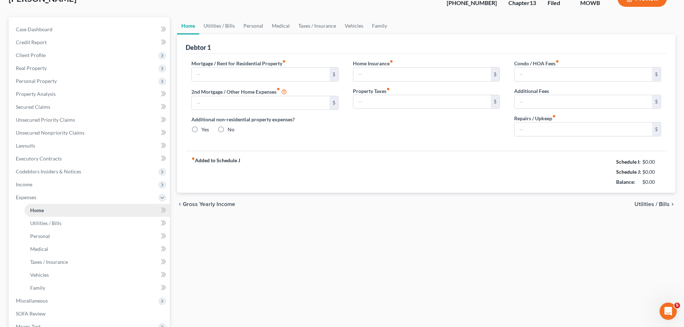
type input "0.00"
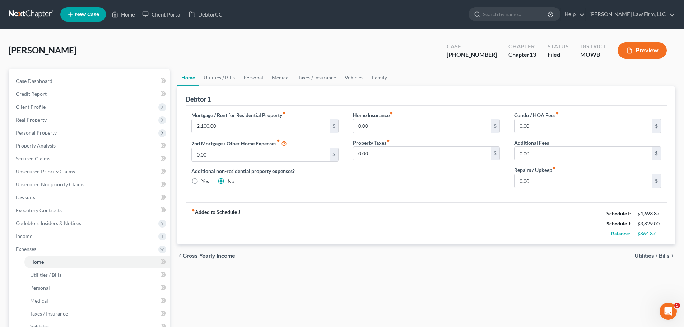
click at [259, 74] on link "Personal" at bounding box center [253, 77] width 28 height 17
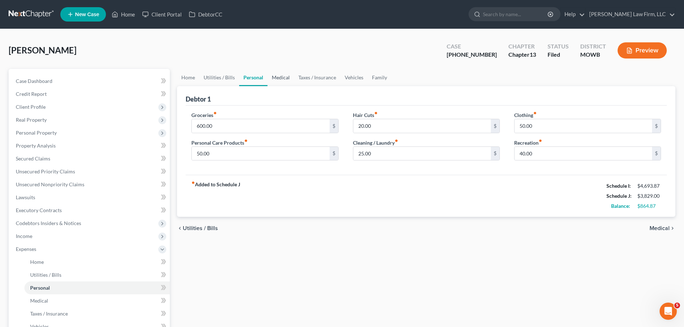
click at [286, 77] on link "Medical" at bounding box center [280, 77] width 27 height 17
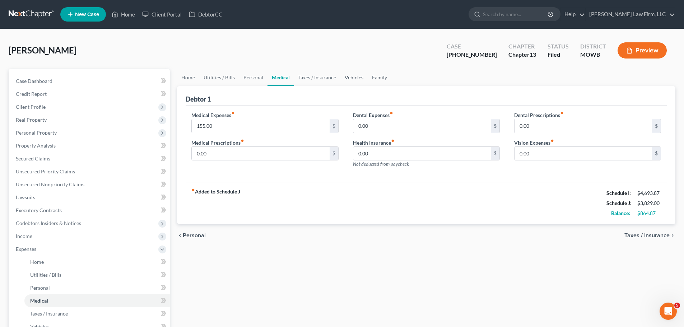
click at [351, 78] on link "Vehicles" at bounding box center [353, 77] width 27 height 17
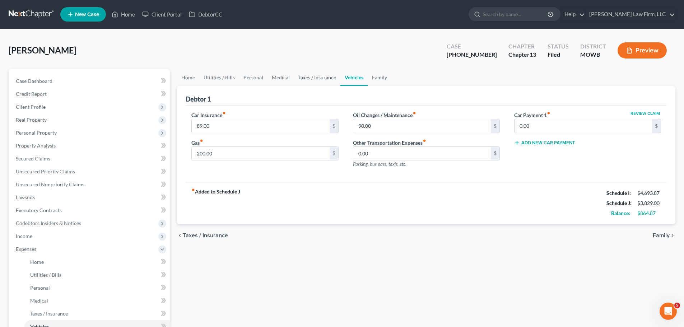
click at [325, 79] on link "Taxes / Insurance" at bounding box center [317, 77] width 46 height 17
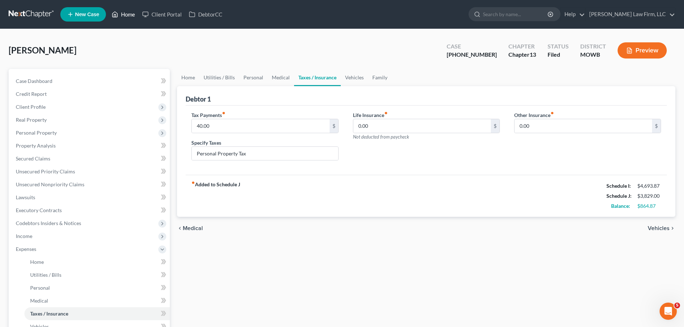
click at [126, 13] on link "Home" at bounding box center [123, 14] width 31 height 13
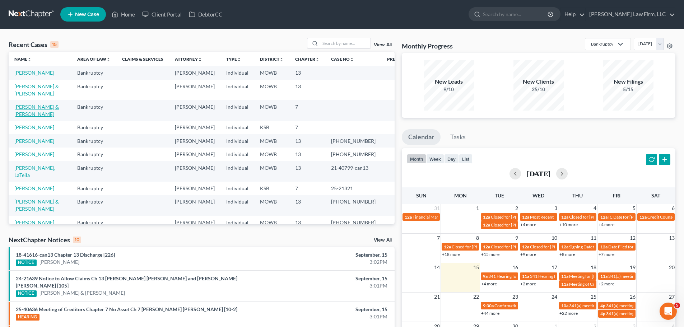
click at [43, 108] on link "[PERSON_NAME] & [PERSON_NAME]" at bounding box center [36, 110] width 45 height 13
select select "0"
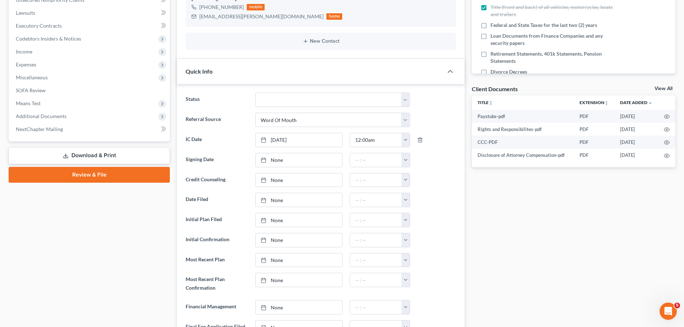
scroll to position [108, 0]
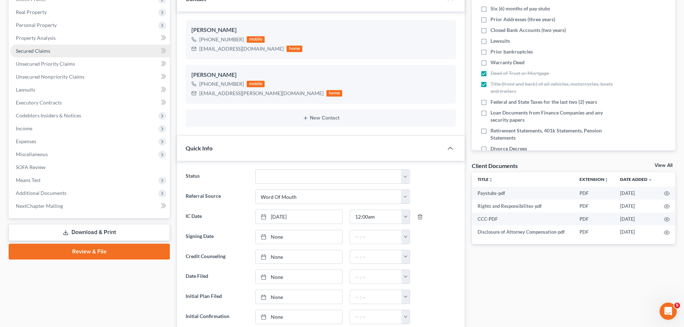
click at [61, 52] on link "Secured Claims" at bounding box center [90, 51] width 160 height 13
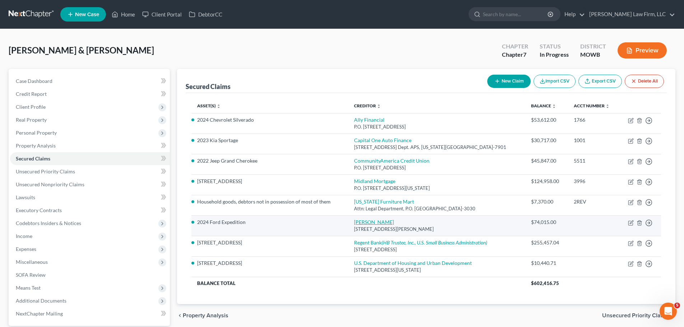
click at [372, 221] on link "[PERSON_NAME]" at bounding box center [374, 222] width 40 height 6
select select "26"
select select "13"
select select "2"
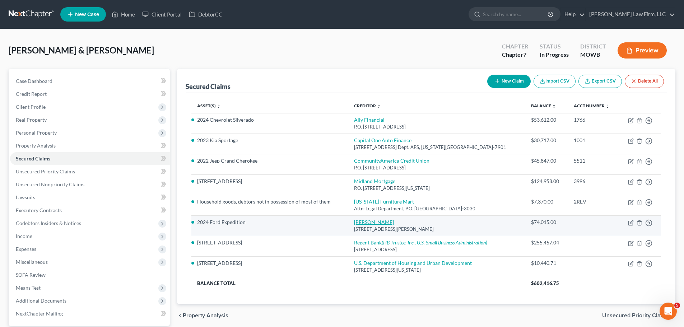
select select "0"
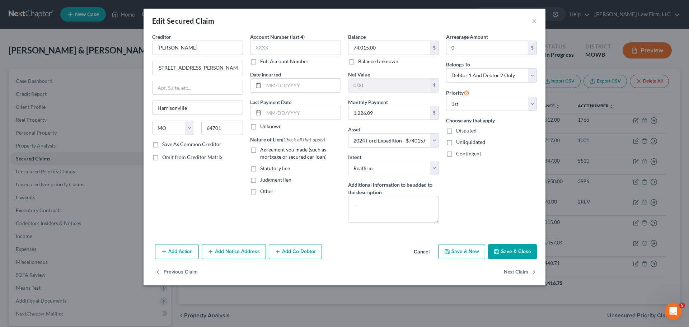
click at [260, 151] on label "Agreement you made (such as mortgage or secured car loan)" at bounding box center [300, 153] width 81 height 14
click at [263, 151] on input "Agreement you made (such as mortgage or secured car loan)" at bounding box center [265, 148] width 5 height 5
checkbox input "true"
click at [502, 249] on button "Save & Close" at bounding box center [512, 251] width 49 height 15
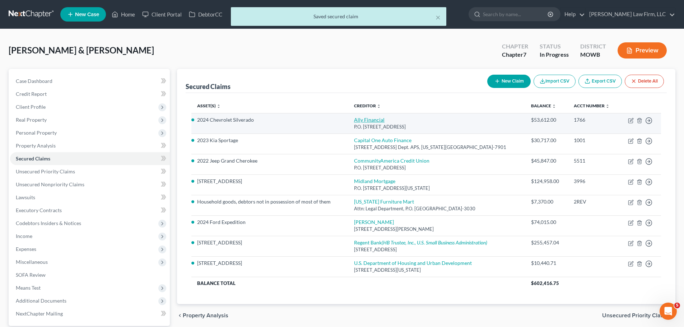
click at [368, 118] on link "Ally Financial" at bounding box center [369, 120] width 31 height 6
select select "24"
select select "5"
select select "2"
select select "0"
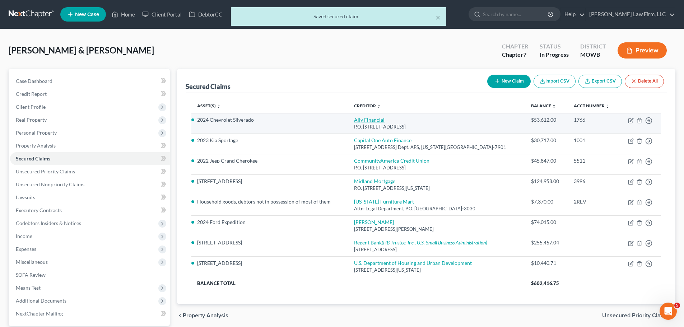
select select "0"
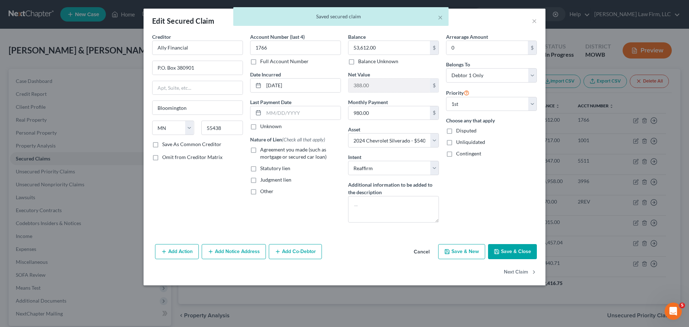
click at [260, 150] on label "Agreement you made (such as mortgage or secured car loan)" at bounding box center [300, 153] width 81 height 14
click at [263, 150] on input "Agreement you made (such as mortgage or secured car loan)" at bounding box center [265, 148] width 5 height 5
checkbox input "true"
click at [528, 252] on button "Save & Close" at bounding box center [512, 251] width 49 height 15
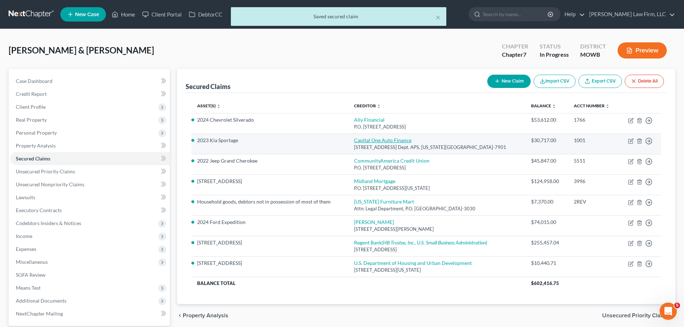
click at [374, 140] on link "Capital One Auto Finance" at bounding box center [382, 140] width 57 height 6
select select "37"
select select "4"
select select "2"
select select "0"
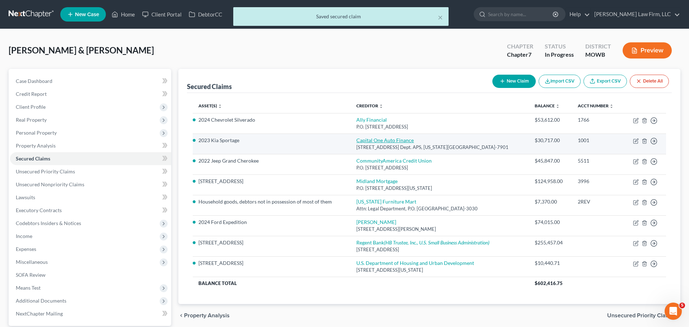
select select "0"
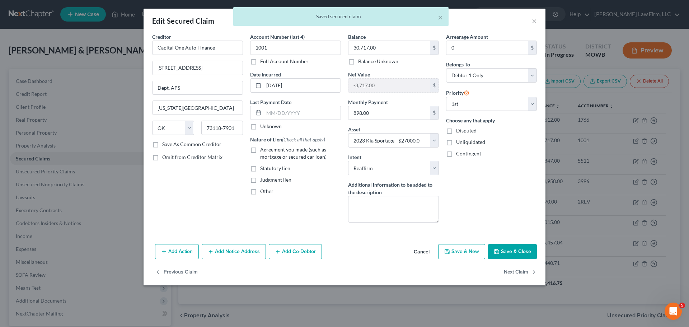
click at [260, 148] on label "Agreement you made (such as mortgage or secured car loan)" at bounding box center [300, 153] width 81 height 14
click at [263, 148] on input "Agreement you made (such as mortgage or secured car loan)" at bounding box center [265, 148] width 5 height 5
checkbox input "true"
drag, startPoint x: 508, startPoint y: 249, endPoint x: 461, endPoint y: 241, distance: 48.0
click at [507, 249] on button "Save & Close" at bounding box center [512, 251] width 49 height 15
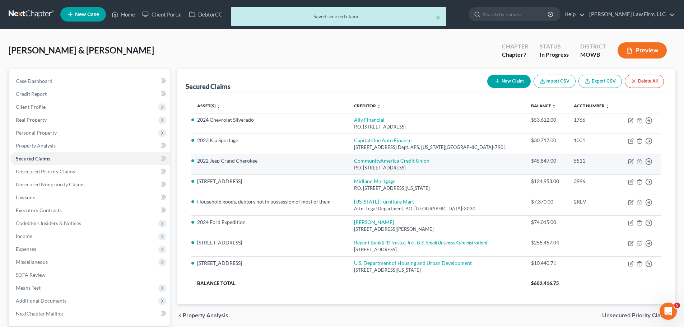
click at [391, 160] on link "CommunityAmerica Credit Union" at bounding box center [391, 161] width 75 height 6
select select "17"
select select "14"
select select "0"
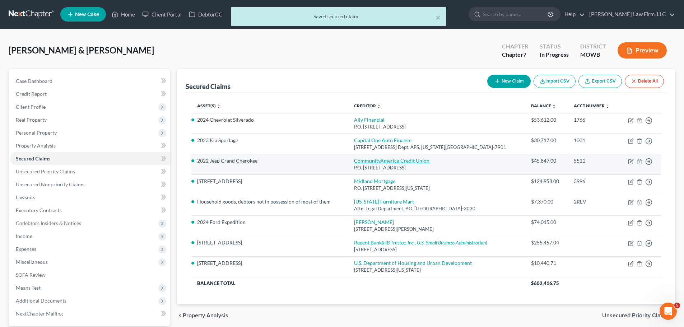
select select "0"
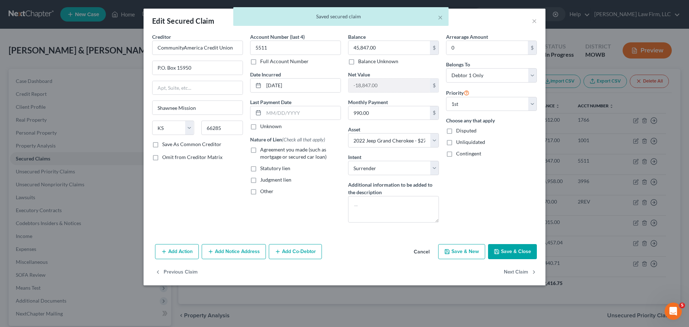
click at [260, 151] on label "Agreement you made (such as mortgage or secured car loan)" at bounding box center [300, 153] width 81 height 14
click at [263, 151] on input "Agreement you made (such as mortgage or secured car loan)" at bounding box center [265, 148] width 5 height 5
checkbox input "true"
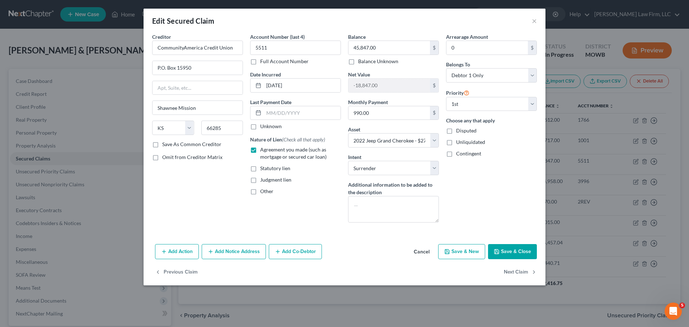
click at [505, 250] on button "Save & Close" at bounding box center [512, 251] width 49 height 15
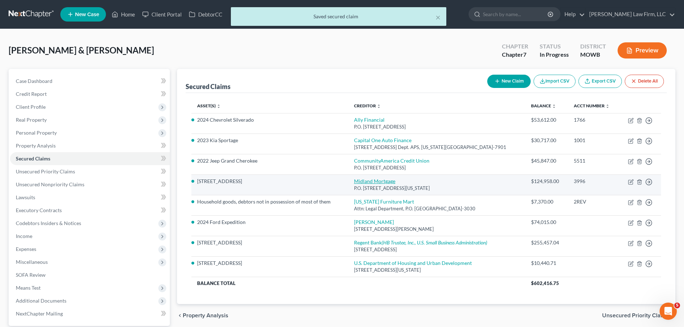
click at [386, 179] on link "Midland Mortgage" at bounding box center [374, 181] width 41 height 6
select select "37"
select select "11"
select select "2"
select select "0"
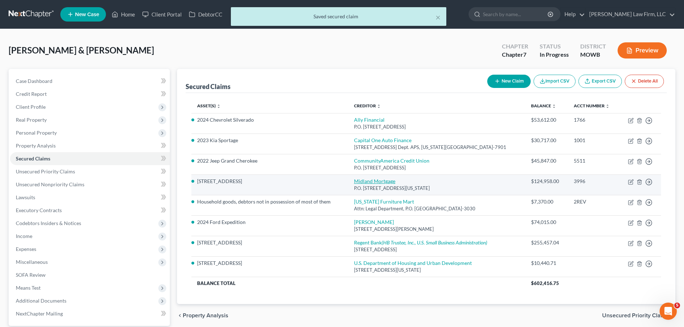
select select "0"
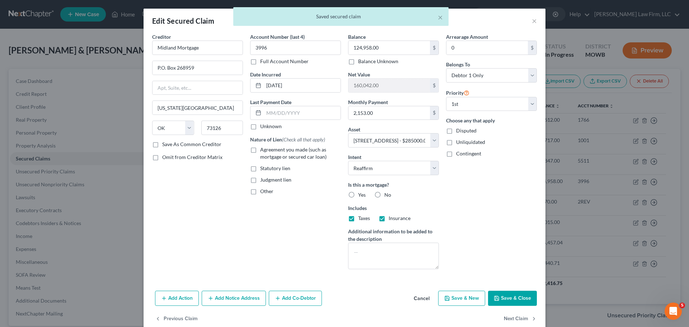
click at [260, 150] on label "Agreement you made (such as mortgage or secured car loan)" at bounding box center [300, 153] width 81 height 14
click at [263, 150] on input "Agreement you made (such as mortgage or secured car loan)" at bounding box center [265, 148] width 5 height 5
checkbox input "true"
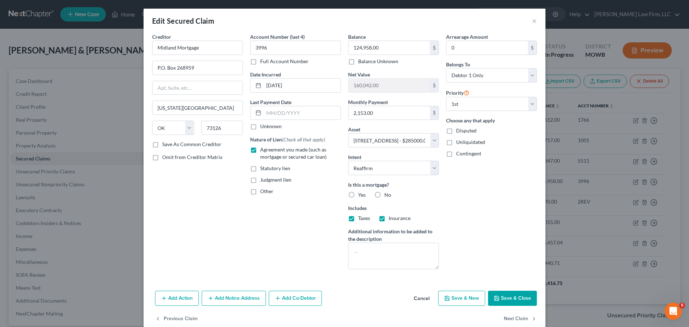
click at [517, 299] on button "Save & Close" at bounding box center [512, 298] width 49 height 15
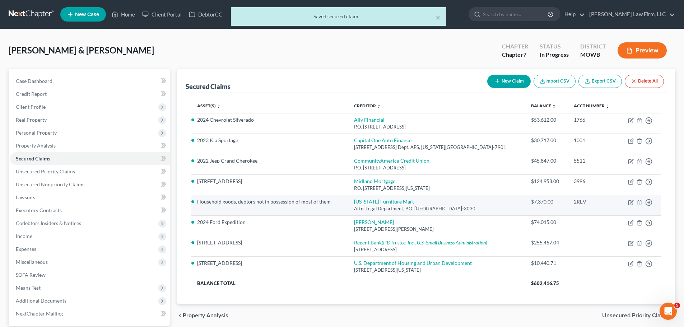
click at [406, 199] on link "[US_STATE] Furniture Mart" at bounding box center [384, 202] width 60 height 6
select select "30"
select select "0"
select select "2"
select select "1"
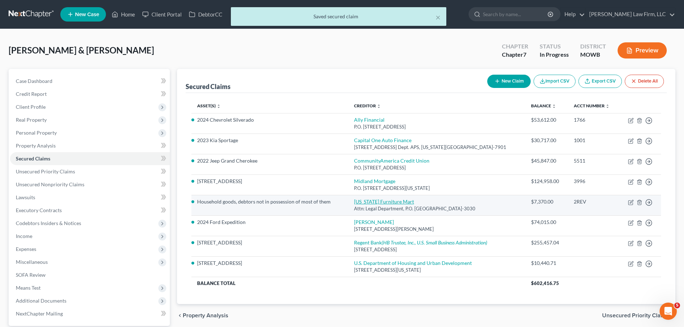
select select "0"
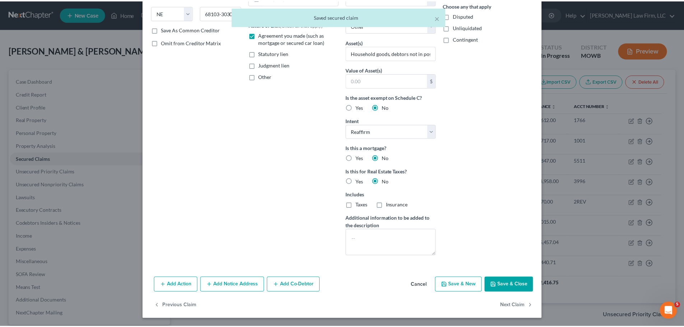
scroll to position [116, 0]
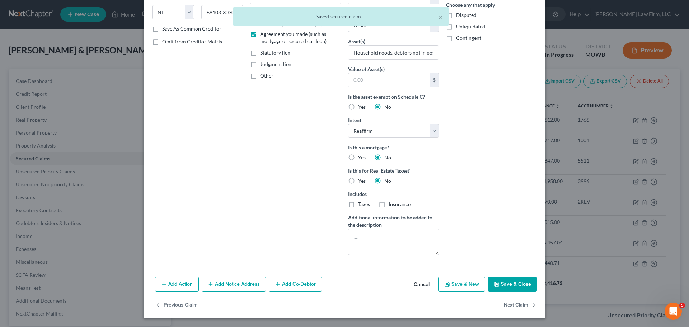
click at [519, 282] on button "Save & Close" at bounding box center [512, 284] width 49 height 15
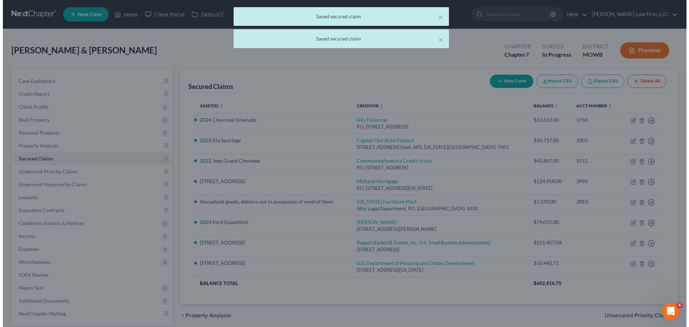
scroll to position [0, 0]
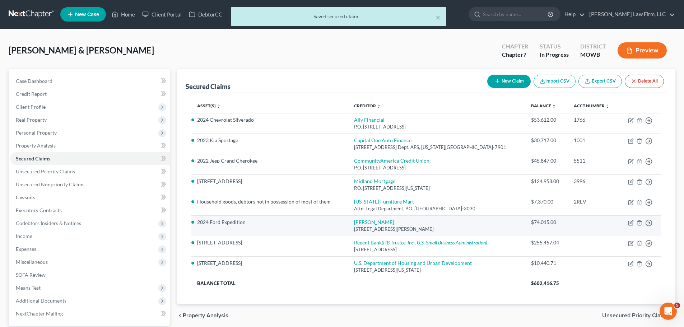
click at [376, 219] on td "Reed Ford 2502 Cantrell Road, Harrisonville, MO 64701" at bounding box center [436, 225] width 177 height 20
click at [376, 219] on link "[PERSON_NAME]" at bounding box center [374, 222] width 40 height 6
select select "26"
select select "13"
select select "2"
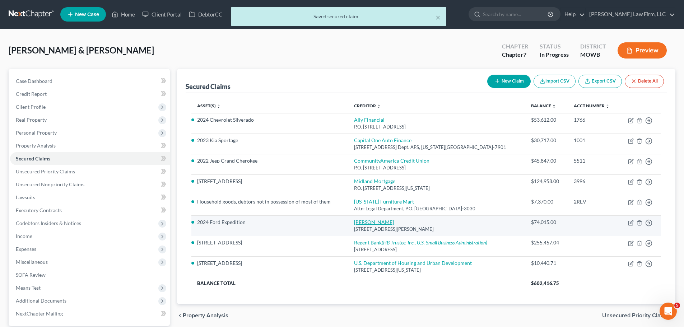
select select "2"
select select "0"
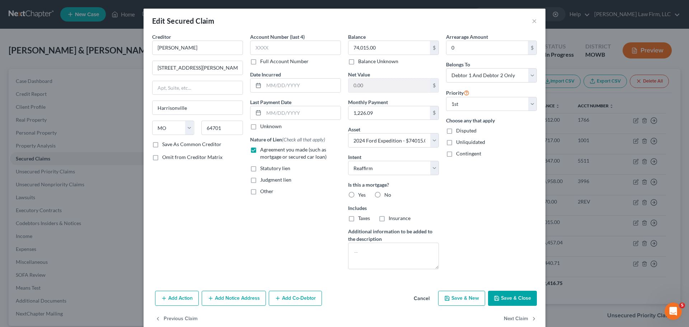
click at [503, 294] on button "Save & Close" at bounding box center [512, 298] width 49 height 15
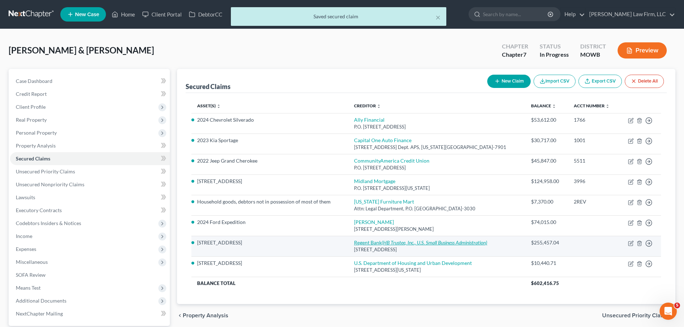
click at [384, 244] on link "Regent Bank (HB Trustee, Inc., U.S. Small Business Administration)" at bounding box center [420, 242] width 133 height 6
select select "26"
select select "11"
select select "2"
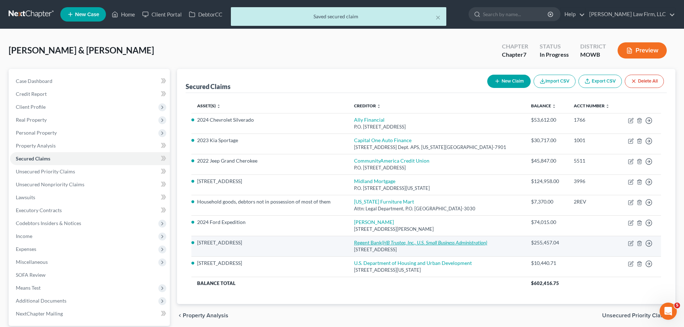
select select "0"
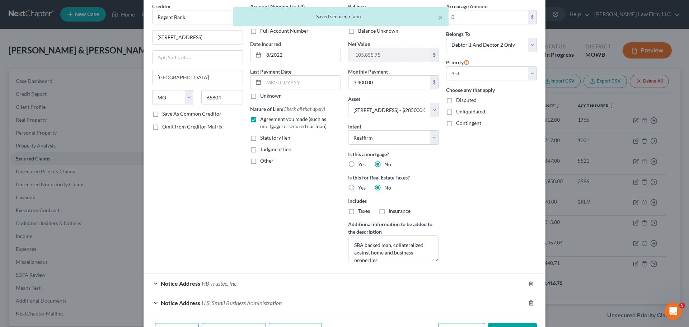
scroll to position [76, 0]
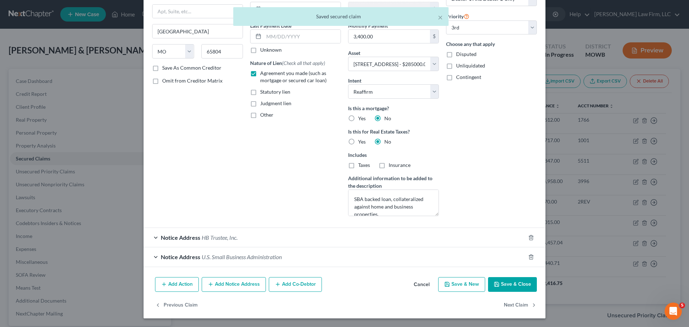
click at [511, 279] on button "Save & Close" at bounding box center [512, 284] width 49 height 15
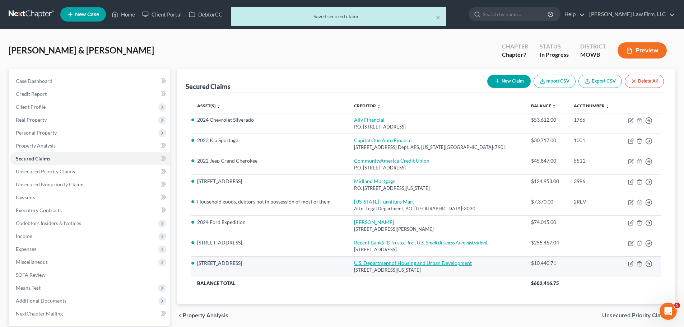
click at [402, 261] on link "U.S. Department of Housing and Urban Development" at bounding box center [413, 263] width 118 height 6
select select "8"
select select "11"
select select "2"
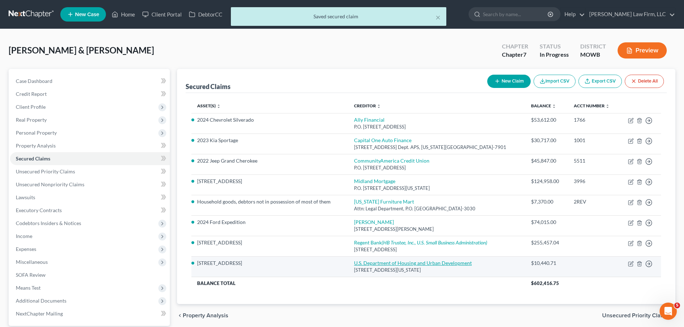
select select "0"
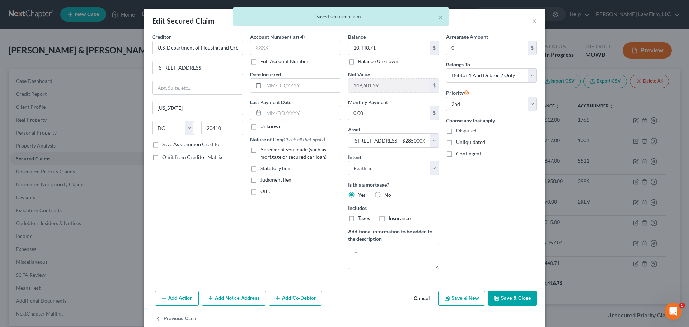
click at [260, 152] on label "Agreement you made (such as mortgage or secured car loan)" at bounding box center [300, 153] width 81 height 14
click at [263, 151] on input "Agreement you made (such as mortgage or secured car loan)" at bounding box center [265, 148] width 5 height 5
checkbox input "true"
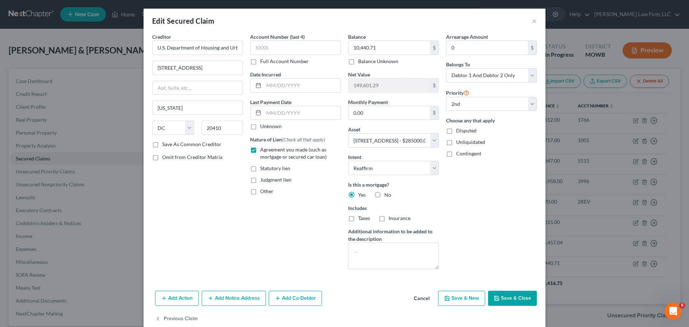
click at [502, 294] on button "Save & Close" at bounding box center [512, 298] width 49 height 15
select select
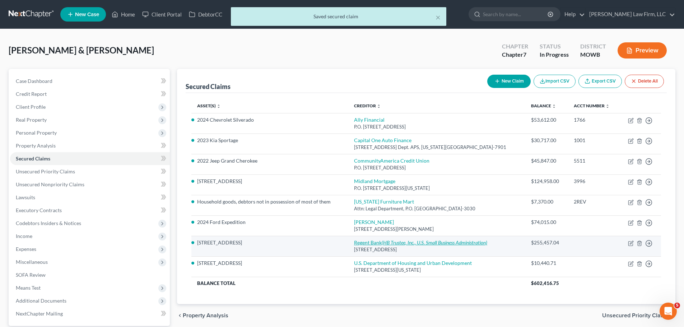
click at [384, 241] on link "Regent Bank (HB Trustee, Inc., U.S. Small Business Administration)" at bounding box center [420, 242] width 133 height 6
select select "26"
select select "2"
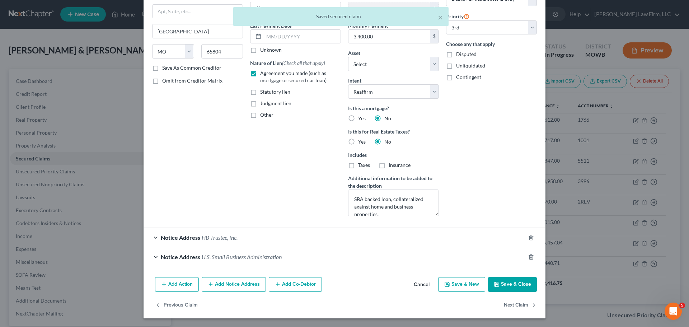
click at [510, 285] on button "Save & Close" at bounding box center [512, 284] width 49 height 15
select select "1"
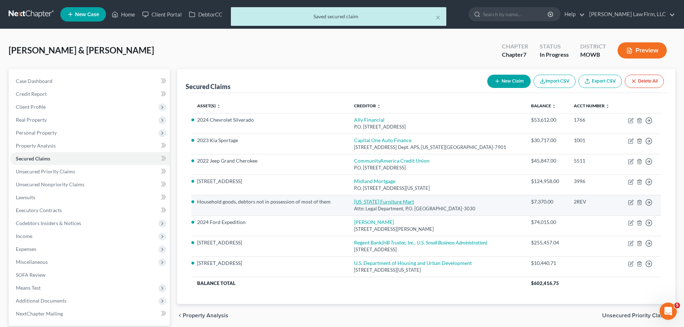
click at [382, 201] on link "[US_STATE] Furniture Mart" at bounding box center [384, 202] width 60 height 6
select select "30"
select select "0"
select select "2"
select select "1"
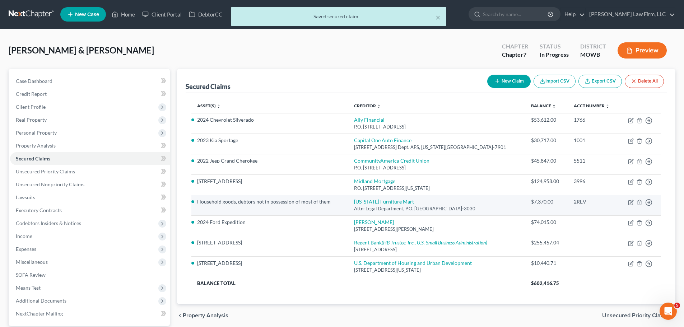
select select "0"
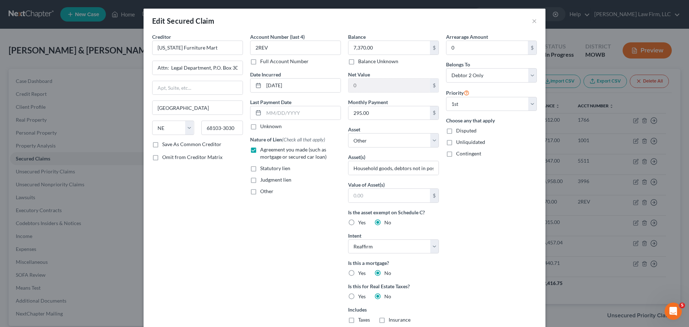
scroll to position [116, 0]
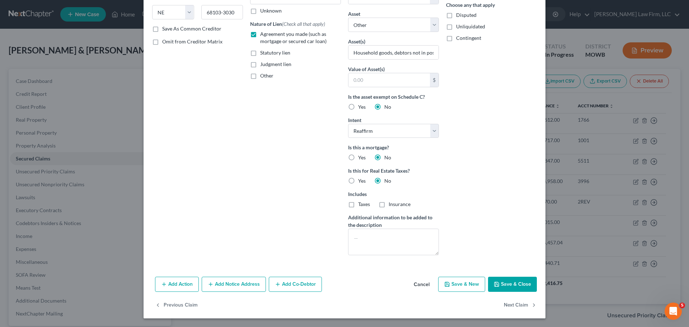
click at [516, 285] on button "Save & Close" at bounding box center [512, 284] width 49 height 15
select select
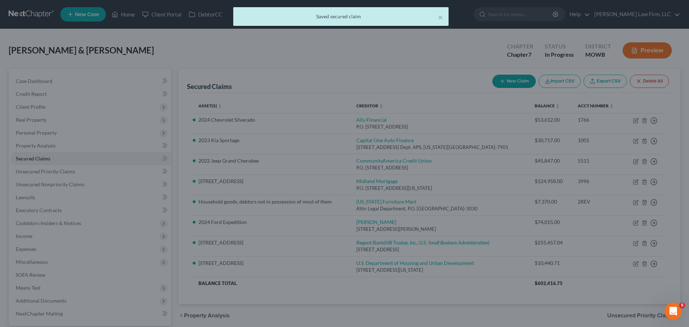
scroll to position [0, 0]
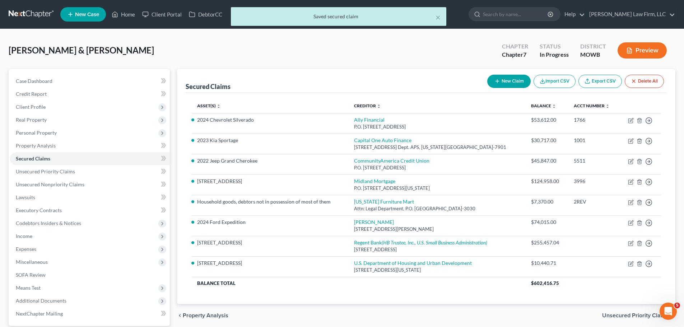
click at [635, 58] on button "Preview" at bounding box center [641, 50] width 49 height 16
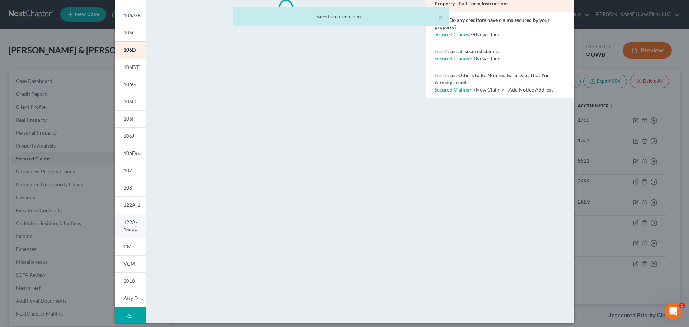
scroll to position [74, 0]
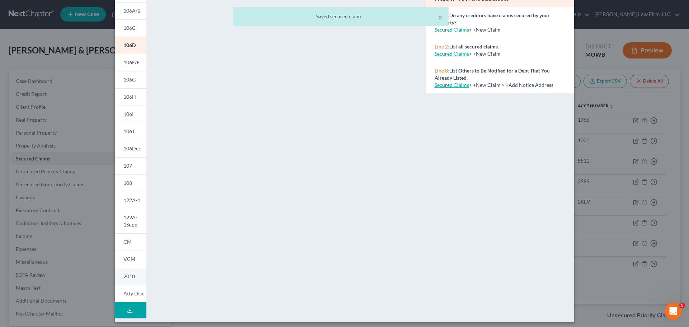
drag, startPoint x: 128, startPoint y: 273, endPoint x: 127, endPoint y: 280, distance: 6.6
click at [128, 273] on span "2010" at bounding box center [128, 276] width 11 height 6
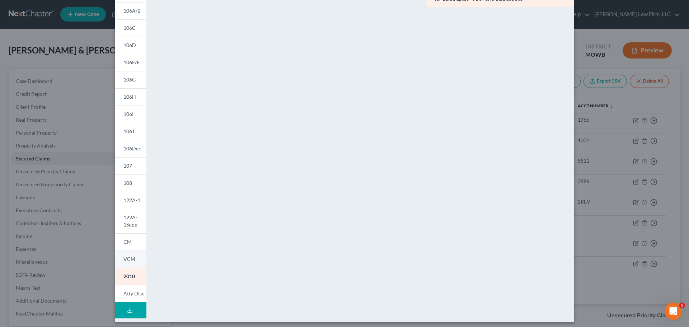
click at [124, 262] on link "VCM" at bounding box center [131, 259] width 32 height 17
click at [125, 241] on span "CM" at bounding box center [127, 242] width 8 height 6
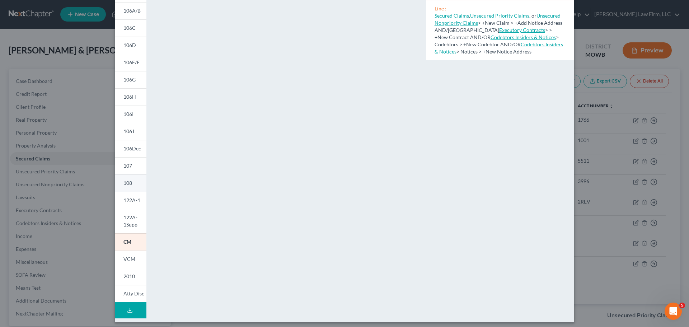
click at [128, 182] on span "108" at bounding box center [127, 183] width 9 height 6
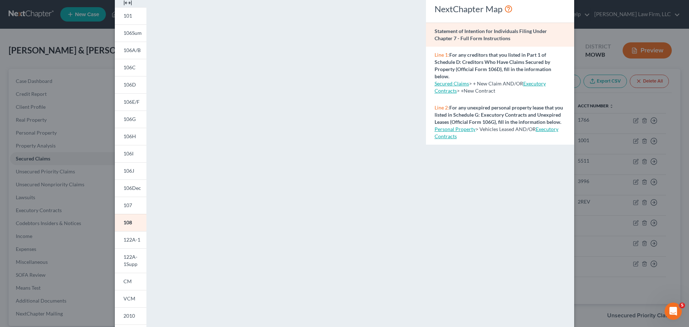
scroll to position [0, 0]
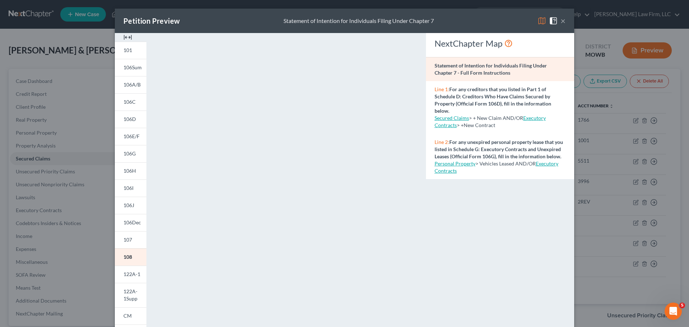
click at [561, 18] on button "×" at bounding box center [563, 21] width 5 height 9
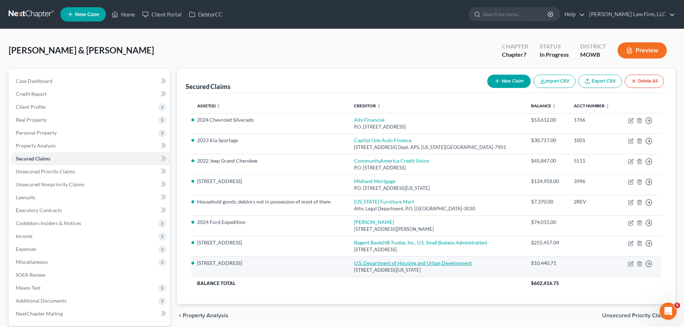
click at [379, 261] on link "U.S. Department of Housing and Urban Development" at bounding box center [413, 263] width 118 height 6
select select "8"
select select "11"
select select "2"
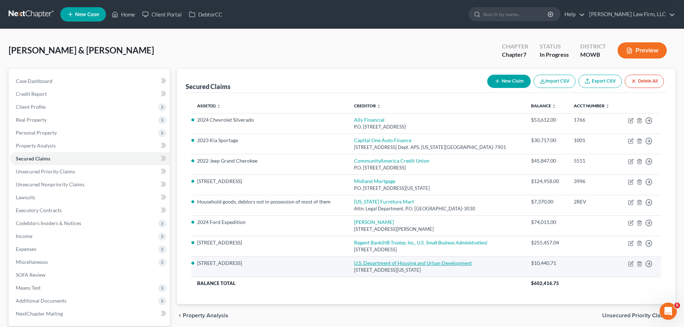
select select "0"
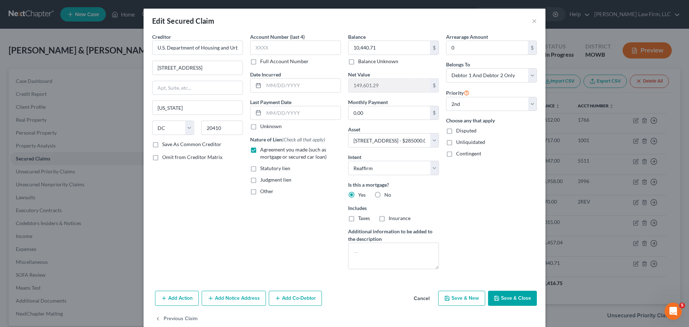
click at [452, 183] on div "Arrearage Amount 0 $ Belongs To * Select Debtor 1 Only Debtor 2 Only Debtor 1 A…" at bounding box center [492, 154] width 98 height 242
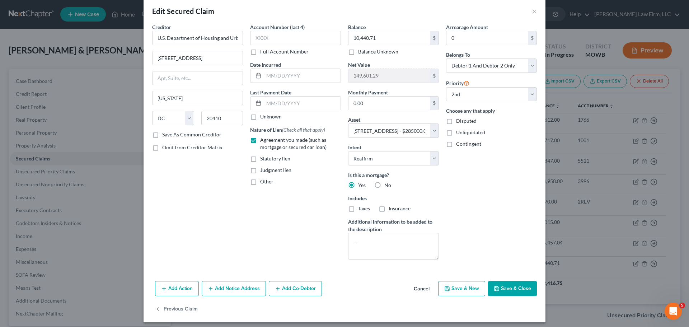
scroll to position [14, 0]
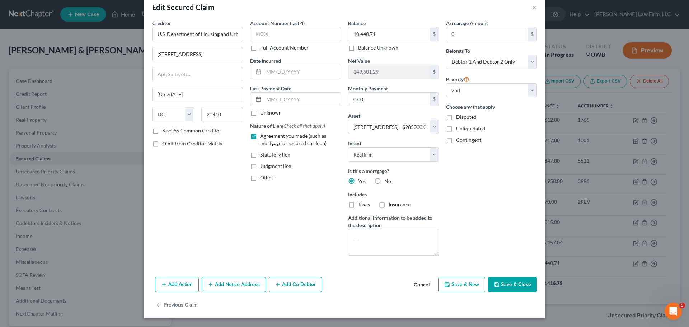
click at [497, 288] on button "Save & Close" at bounding box center [512, 284] width 49 height 15
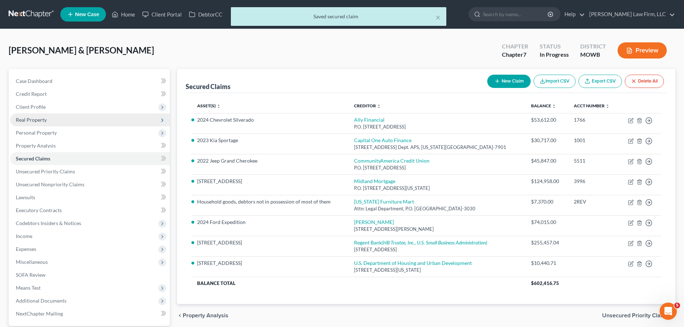
click at [49, 118] on span "Real Property" at bounding box center [90, 119] width 160 height 13
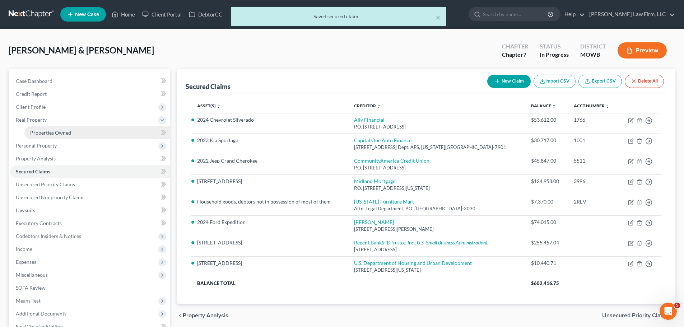
click at [64, 130] on span "Properties Owned" at bounding box center [50, 133] width 41 height 6
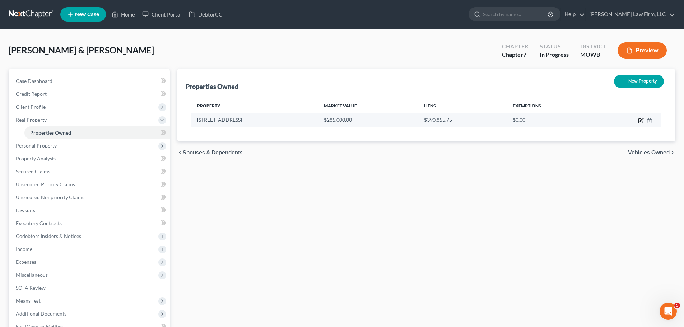
click at [640, 123] on icon "button" at bounding box center [640, 121] width 4 height 4
select select "26"
select select "18"
select select "2"
select select "5"
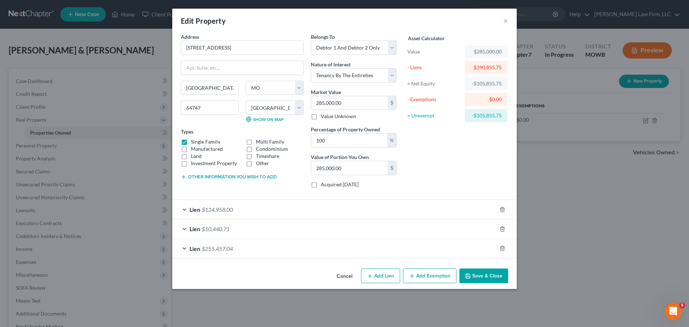
click at [419, 280] on button "Add Exemption" at bounding box center [429, 276] width 53 height 15
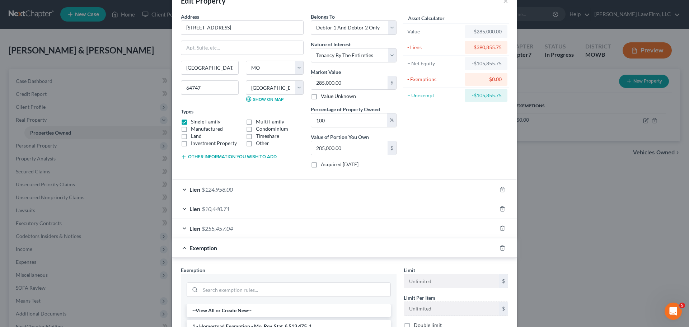
scroll to position [36, 0]
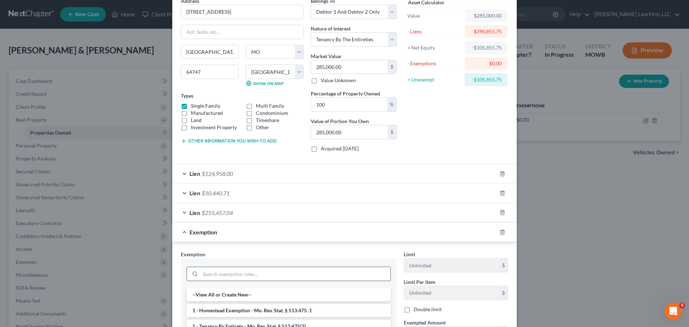
click at [229, 277] on input "search" at bounding box center [295, 274] width 190 height 14
type input "home"
click at [257, 292] on li "1 - Homestead Exemption - Mo. Rev. Stat. § 513.475 .1" at bounding box center [289, 294] width 204 height 13
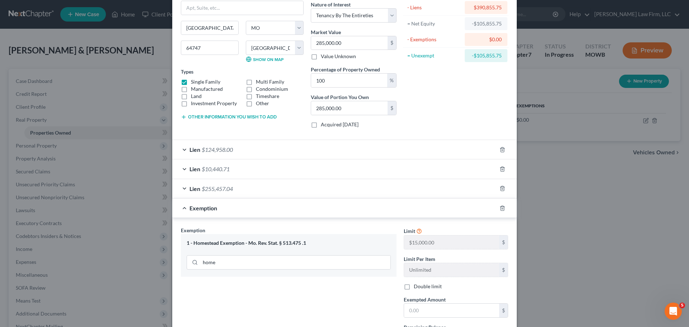
scroll to position [72, 0]
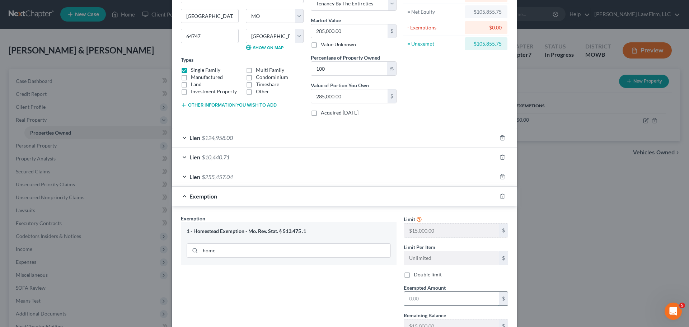
click at [451, 298] on input "text" at bounding box center [451, 299] width 95 height 14
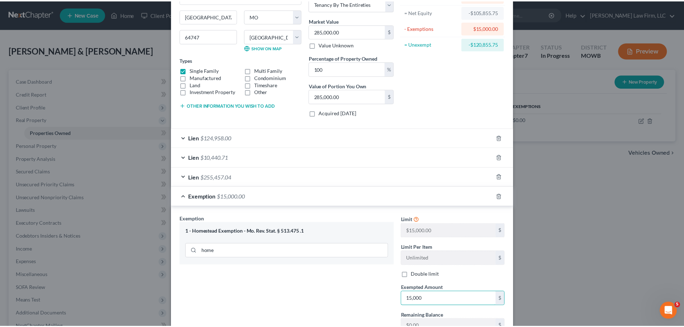
scroll to position [129, 0]
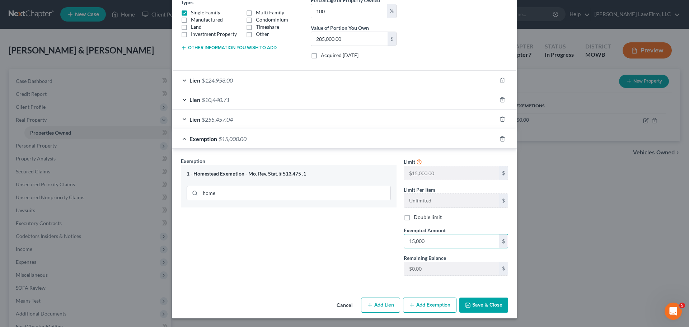
type input "15,000"
click at [486, 309] on button "Save & Close" at bounding box center [484, 305] width 49 height 15
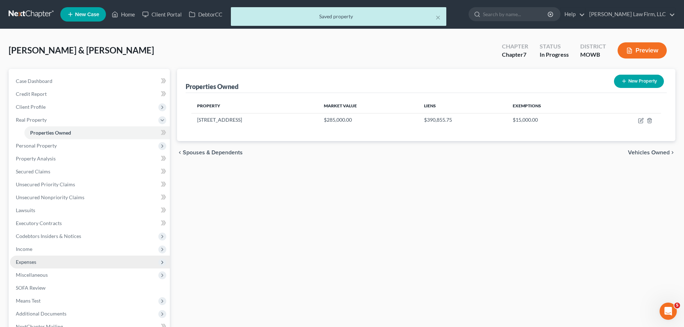
click at [25, 261] on span "Expenses" at bounding box center [26, 262] width 20 height 6
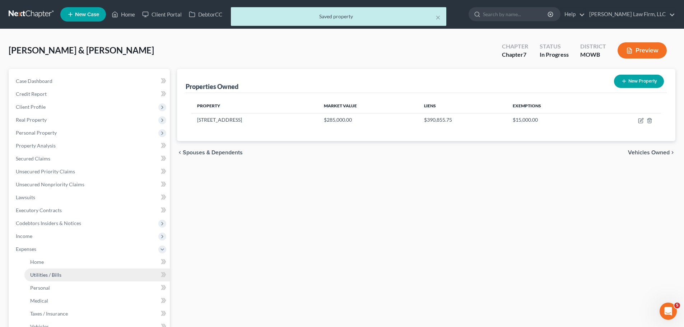
click at [50, 269] on link "Utilities / Bills" at bounding box center [96, 275] width 145 height 13
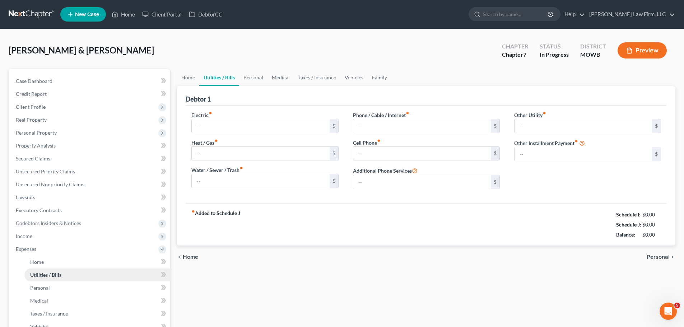
type input "450.00"
type input "0.00"
type input "250.00"
type input "15.00"
type input "500.00"
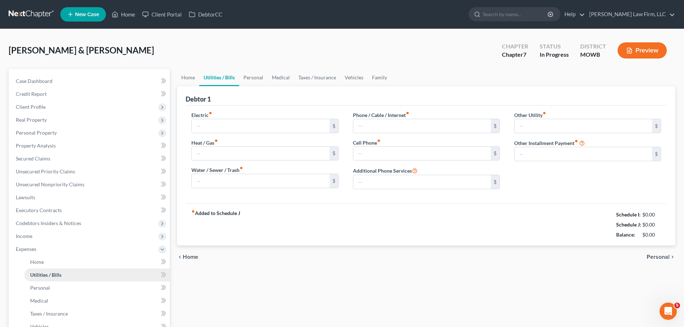
type input "0.00"
click at [125, 13] on link "Home" at bounding box center [123, 14] width 31 height 13
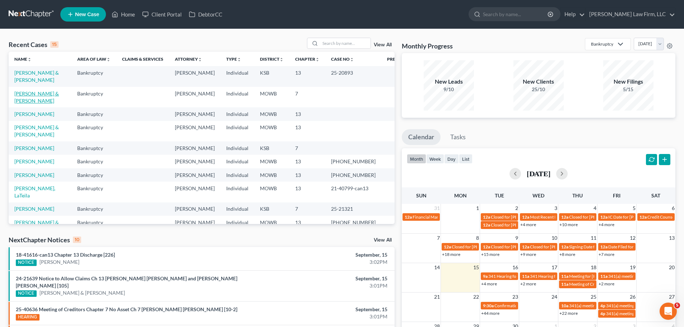
click at [59, 91] on link "[PERSON_NAME] & [PERSON_NAME]" at bounding box center [36, 96] width 45 height 13
select select "0"
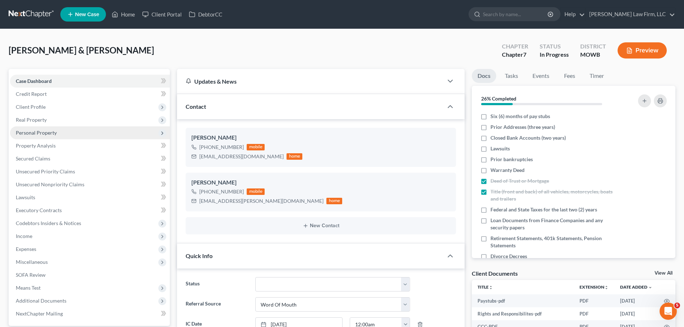
click at [56, 129] on span "Personal Property" at bounding box center [90, 132] width 160 height 13
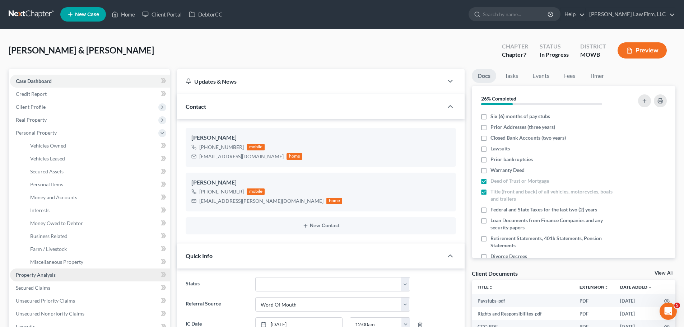
click at [38, 272] on span "Property Analysis" at bounding box center [36, 275] width 40 height 6
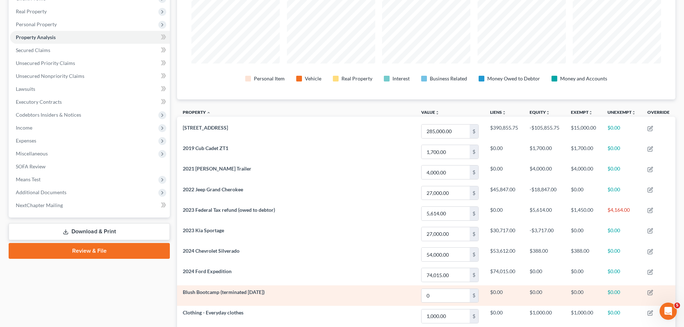
scroll to position [108, 0]
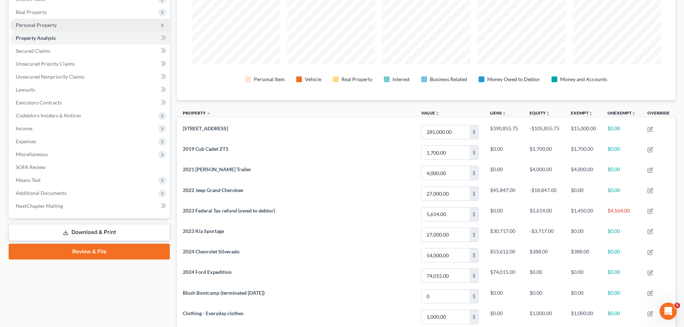
click at [57, 25] on span "Personal Property" at bounding box center [90, 25] width 160 height 13
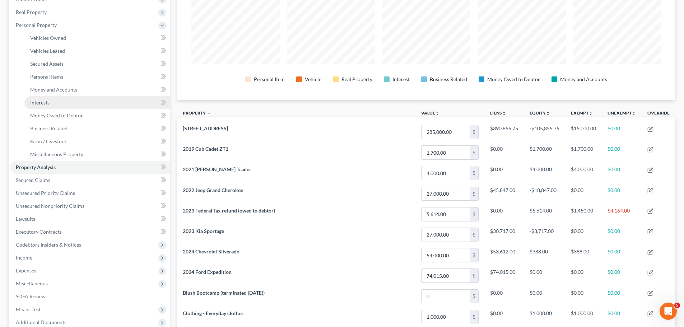
click at [78, 105] on link "Interests" at bounding box center [96, 102] width 145 height 13
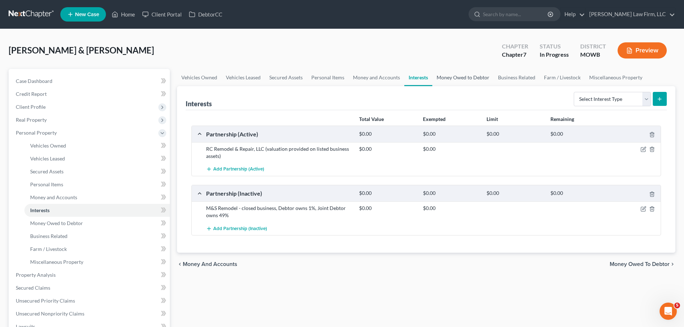
click at [454, 79] on link "Money Owed to Debtor" at bounding box center [462, 77] width 61 height 17
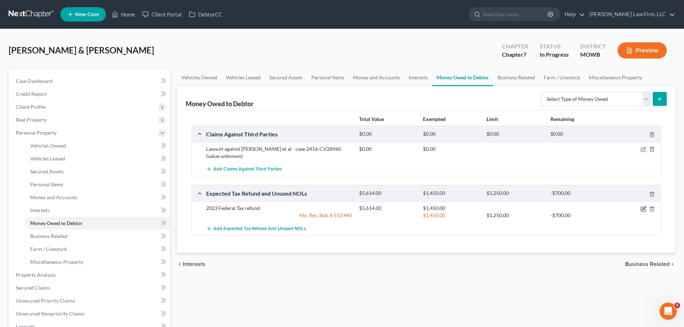
click at [643, 209] on icon "button" at bounding box center [643, 209] width 6 height 6
select select "0"
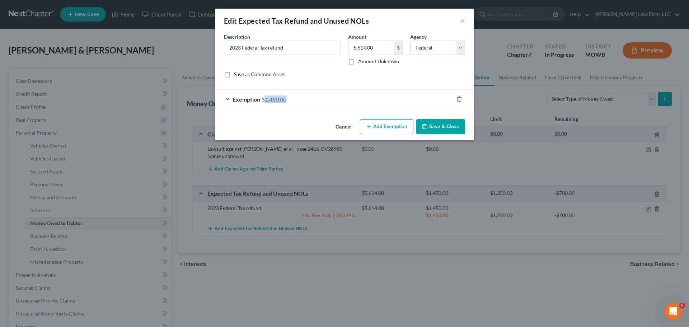
drag, startPoint x: 310, startPoint y: 92, endPoint x: 265, endPoint y: 102, distance: 45.7
click at [265, 102] on div "Exemption $1,450.00" at bounding box center [334, 99] width 238 height 19
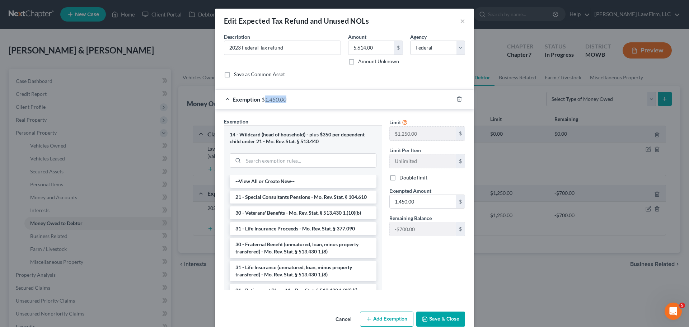
copy span "1,450.00"
click at [457, 97] on icon "button" at bounding box center [460, 99] width 6 height 6
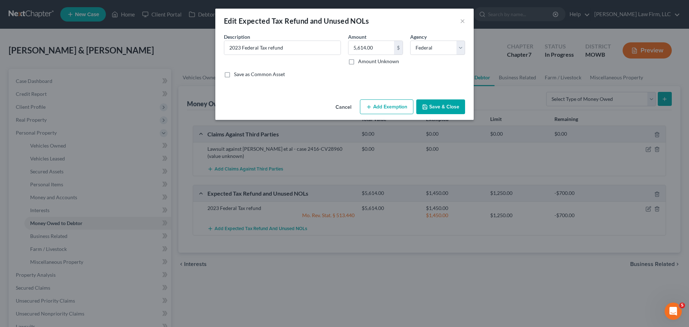
click at [442, 109] on button "Save & Close" at bounding box center [440, 106] width 49 height 15
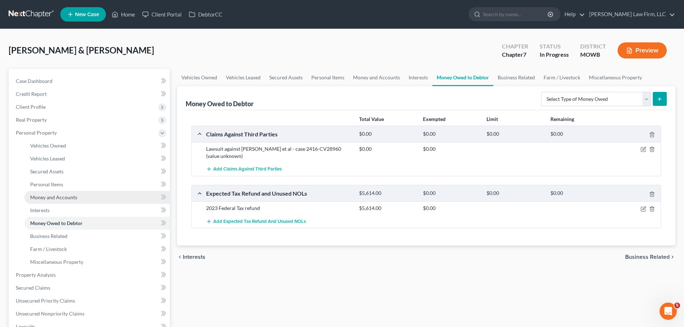
click at [73, 199] on span "Money and Accounts" at bounding box center [53, 197] width 47 height 6
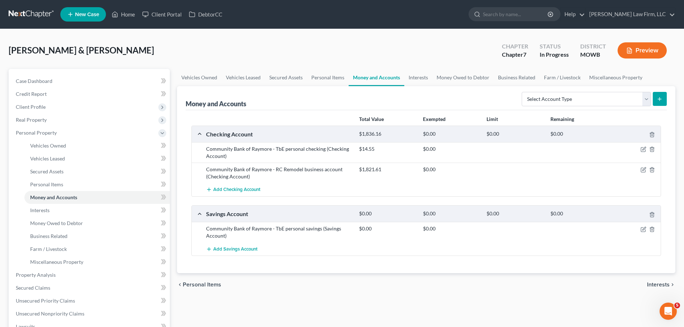
click at [645, 166] on div at bounding box center [635, 169] width 51 height 7
click at [645, 168] on icon "button" at bounding box center [643, 169] width 3 height 3
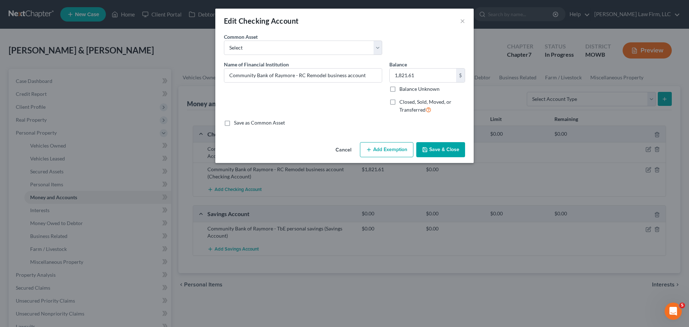
click at [401, 151] on button "Add Exemption" at bounding box center [386, 149] width 53 height 15
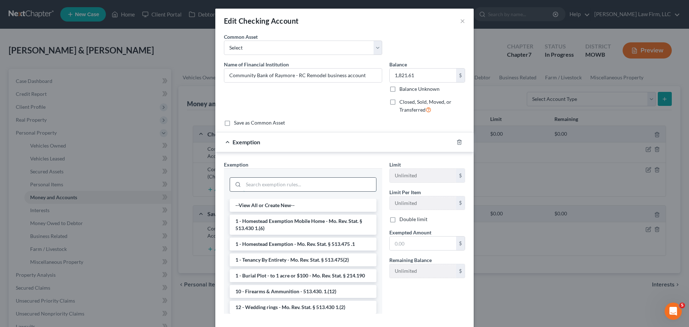
click at [285, 185] on input "search" at bounding box center [309, 185] width 133 height 14
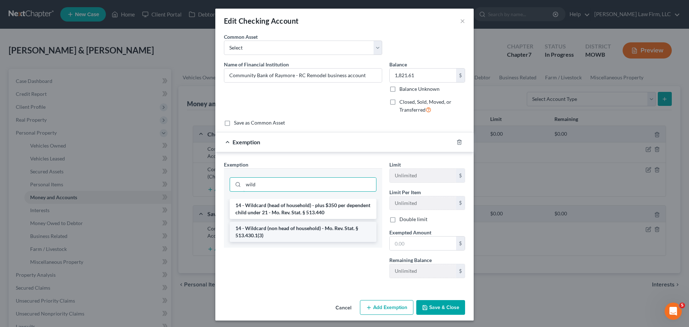
type input "wild"
click at [304, 229] on li "14 - Wildcard (non head of household) - Mo. Rev. Stat. § 513.430.1(3)" at bounding box center [303, 232] width 147 height 20
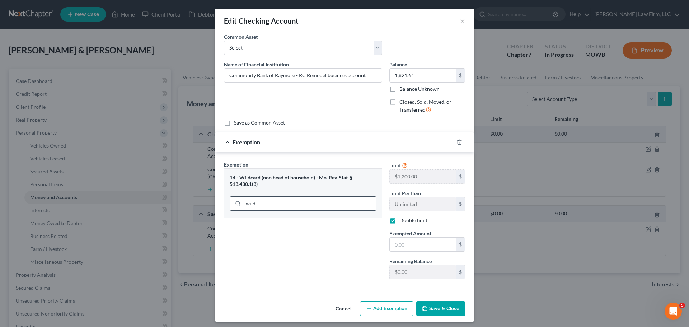
click at [278, 203] on input "wild" at bounding box center [309, 204] width 133 height 14
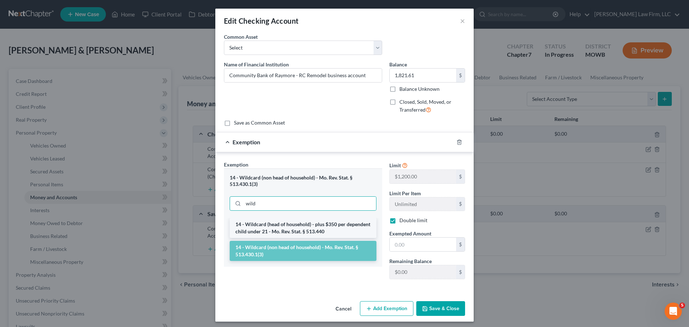
click at [288, 223] on li "14 - Wildcard (head of household) - plus $350 per dependent child under 21 - Mo…" at bounding box center [303, 228] width 147 height 20
checkbox input "false"
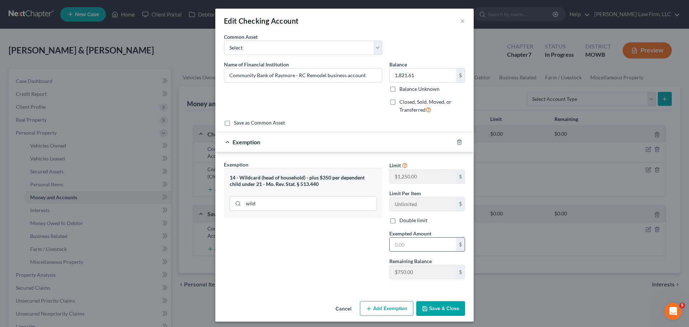
click at [433, 244] on input "text" at bounding box center [423, 245] width 66 height 14
paste input "1,450.00"
type input "1,450.00"
click at [445, 309] on button "Save & Close" at bounding box center [440, 308] width 49 height 15
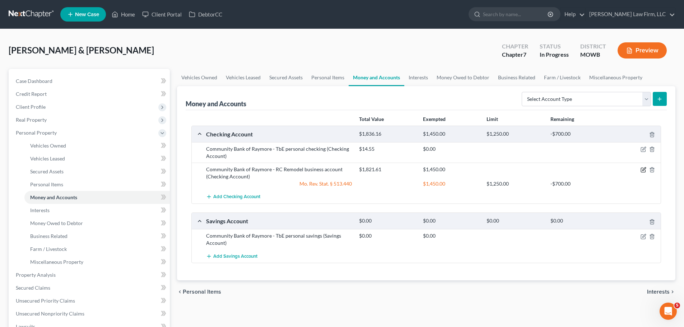
click at [643, 171] on icon "button" at bounding box center [643, 169] width 3 height 3
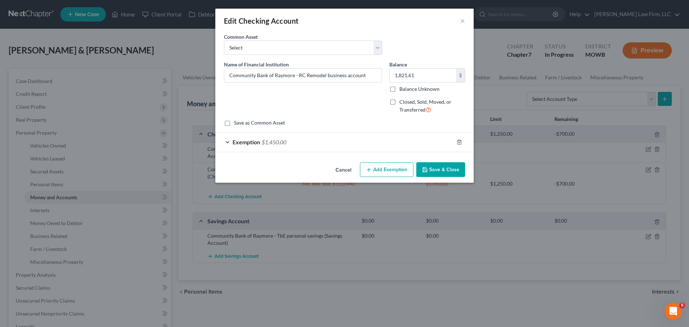
drag, startPoint x: 400, startPoint y: 76, endPoint x: 567, endPoint y: 65, distance: 167.3
click at [400, 75] on input "1,821.61" at bounding box center [423, 76] width 66 height 14
type input "1,421.61"
click at [445, 171] on button "Save & Close" at bounding box center [440, 169] width 49 height 15
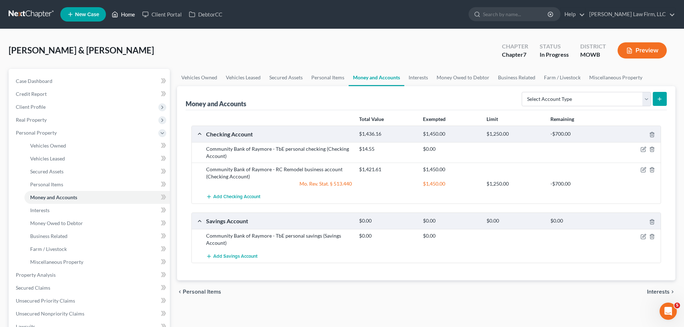
click at [122, 15] on link "Home" at bounding box center [123, 14] width 31 height 13
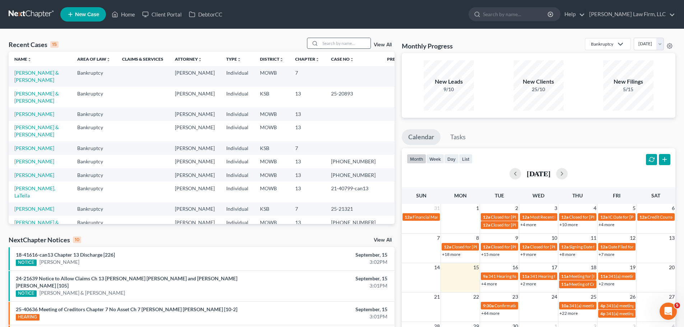
click at [336, 44] on input "search" at bounding box center [345, 43] width 50 height 10
type input "[PERSON_NAME]"
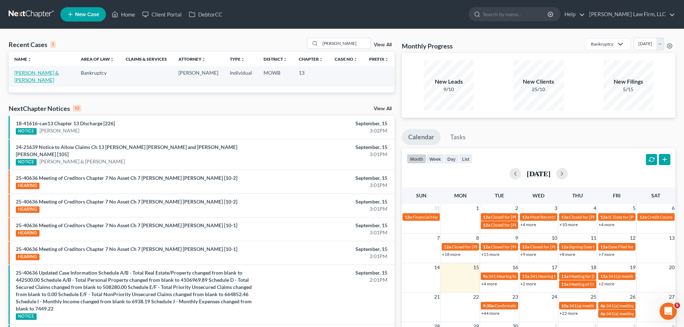
click at [48, 71] on link "[PERSON_NAME] & [PERSON_NAME]" at bounding box center [36, 76] width 45 height 13
select select "4"
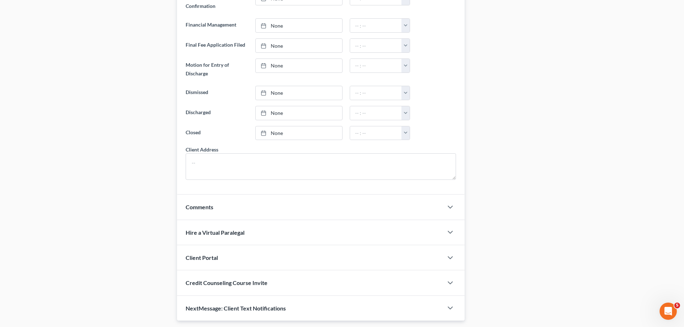
scroll to position [488, 0]
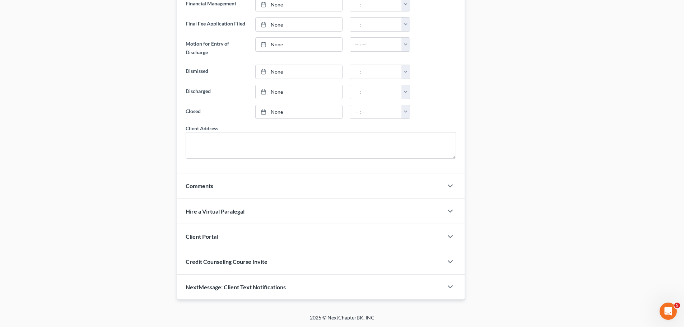
click at [283, 286] on span "NextMessage: Client Text Notifications" at bounding box center [236, 287] width 100 height 7
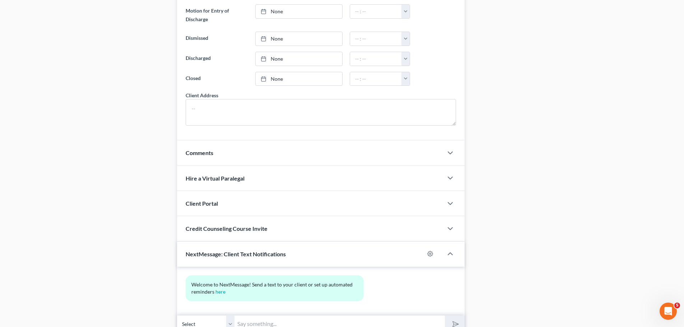
scroll to position [554, 0]
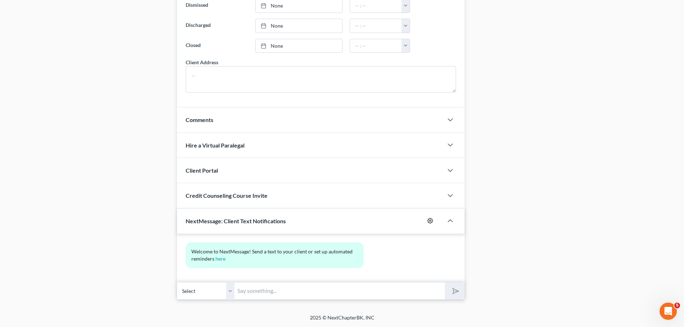
click at [431, 220] on icon "button" at bounding box center [430, 221] width 6 height 6
select select "4"
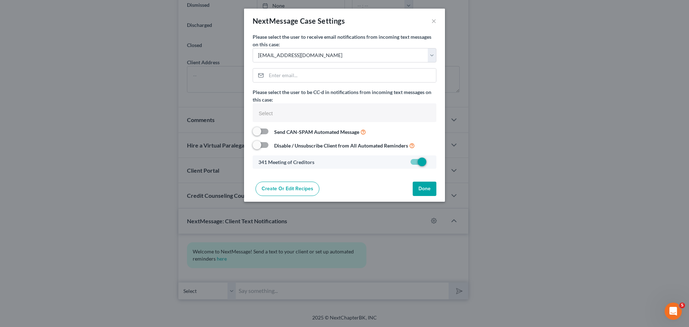
click at [431, 185] on button "Done" at bounding box center [425, 189] width 24 height 14
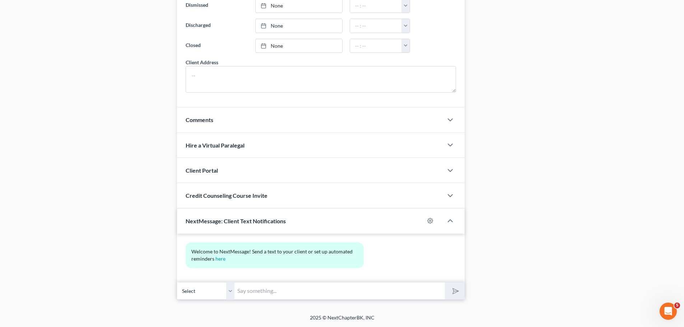
click at [248, 292] on input "text" at bounding box center [339, 291] width 210 height 18
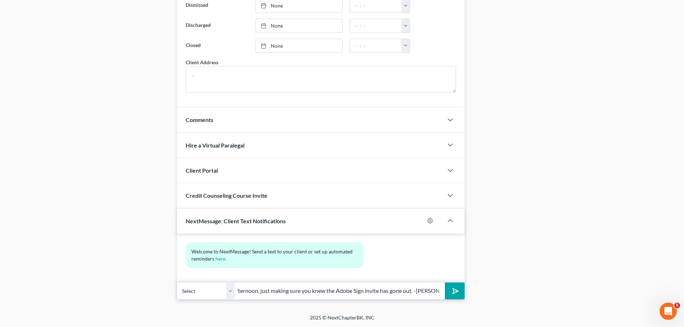
scroll to position [0, 28]
click at [445, 283] on button "submit" at bounding box center [455, 291] width 20 height 17
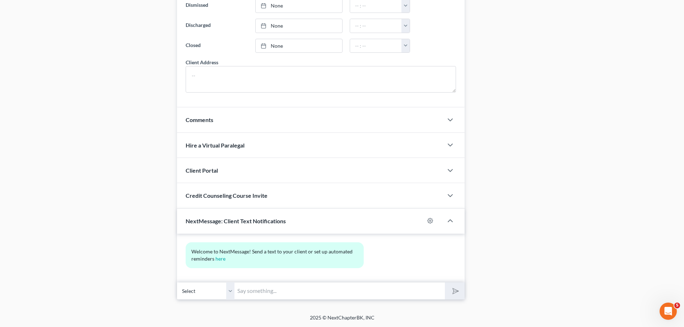
scroll to position [0, 0]
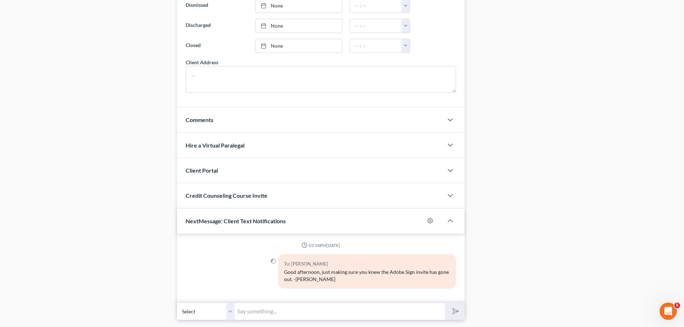
click at [231, 293] on div at bounding box center [228, 274] width 93 height 40
click at [231, 313] on select "Select +1 (816) 876-5420 - Timothy Hurse +1 (816) 699-5356 - Ashley Hurse" at bounding box center [205, 312] width 57 height 18
click at [177, 303] on select "Select +1 (816) 876-5420 - Timothy Hurse +1 (816) 699-5356 - Ashley Hurse" at bounding box center [205, 312] width 57 height 18
click at [252, 311] on input "text" at bounding box center [339, 312] width 210 height 18
paste input "Good afternoon, just making sure you knew the Adobe Sign invite has gone out. -…"
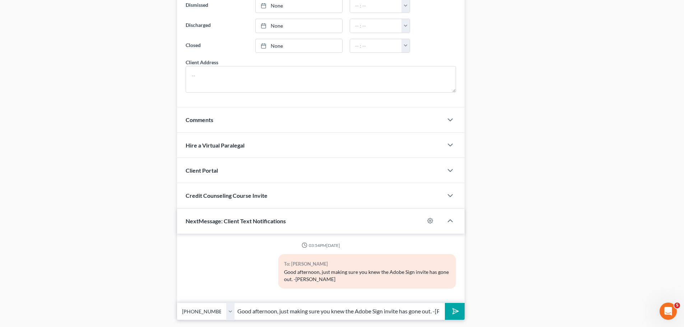
drag, startPoint x: 230, startPoint y: 311, endPoint x: 448, endPoint y: 310, distance: 218.3
click at [230, 311] on select "Select +1 (816) 876-5420 - Timothy Hurse +1 (816) 699-5356 - Ashley Hurse" at bounding box center [205, 312] width 57 height 18
click at [229, 311] on select "Select +1 (816) 876-5420 - Timothy Hurse +1 (816) 699-5356 - Ashley Hurse" at bounding box center [205, 312] width 57 height 18
drag, startPoint x: 448, startPoint y: 310, endPoint x: 478, endPoint y: 298, distance: 31.6
click at [449, 310] on button "submit" at bounding box center [455, 311] width 20 height 17
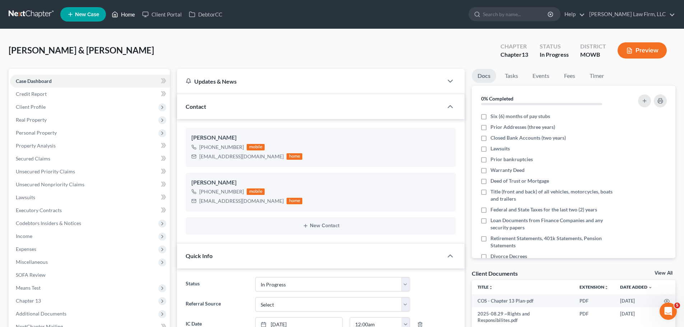
click at [134, 12] on link "Home" at bounding box center [123, 14] width 31 height 13
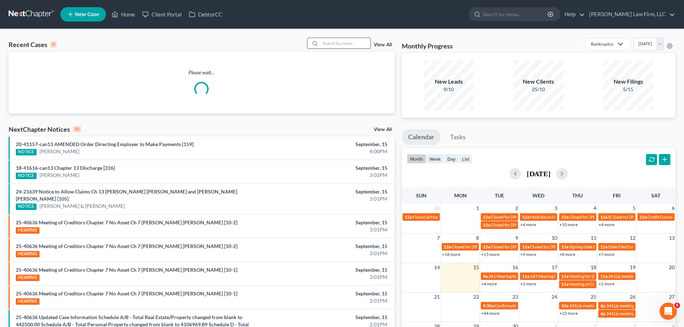
click at [344, 45] on input "search" at bounding box center [345, 43] width 50 height 10
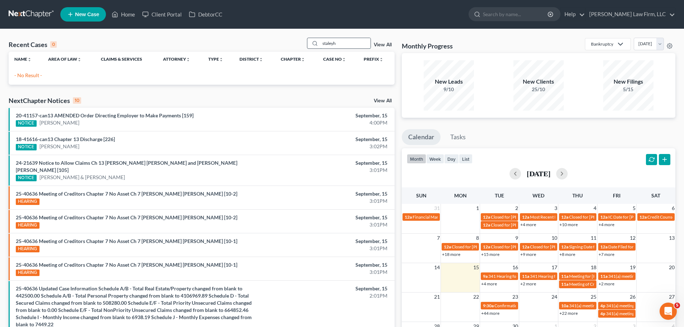
click at [346, 44] on input "staleyh" at bounding box center [345, 43] width 50 height 10
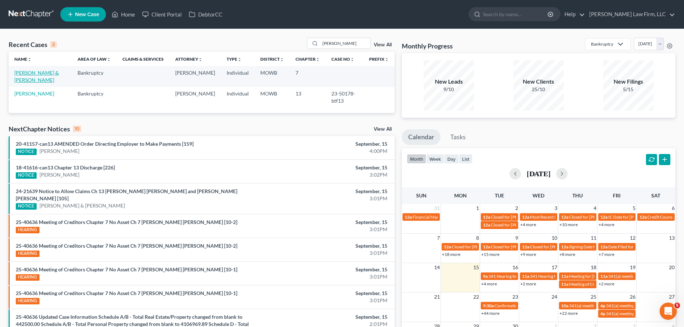
click at [45, 74] on link "[PERSON_NAME] & [PERSON_NAME]" at bounding box center [36, 76] width 45 height 13
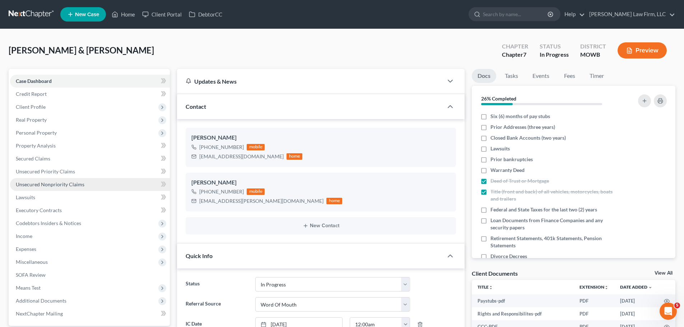
click at [74, 182] on span "Unsecured Nonpriority Claims" at bounding box center [50, 184] width 69 height 6
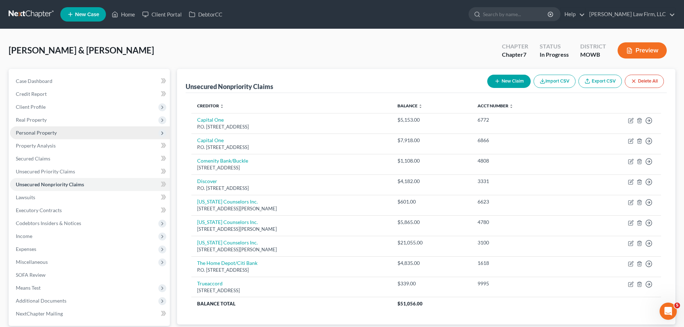
click at [58, 130] on span "Personal Property" at bounding box center [90, 132] width 160 height 13
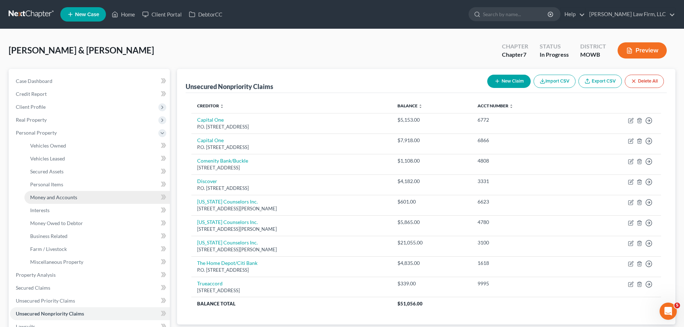
click at [76, 195] on link "Money and Accounts" at bounding box center [96, 197] width 145 height 13
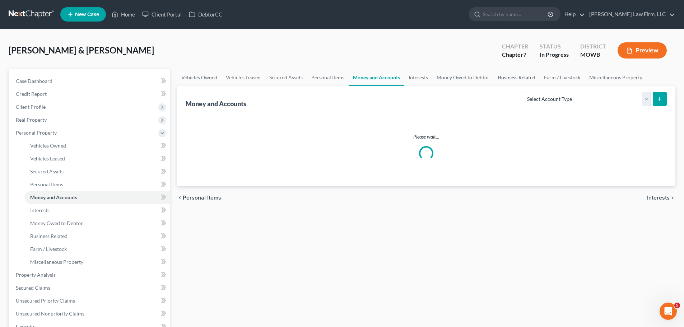
click at [505, 79] on link "Business Related" at bounding box center [517, 77] width 46 height 17
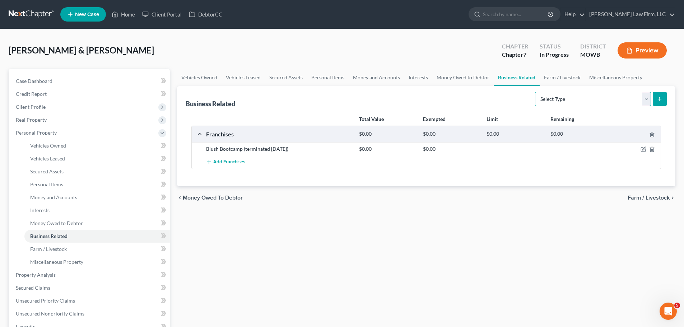
click at [647, 99] on select "Select Type Customer Lists Franchises Inventory Licenses Machinery Office Equip…" at bounding box center [593, 99] width 116 height 14
click at [656, 48] on button "Preview" at bounding box center [641, 50] width 49 height 16
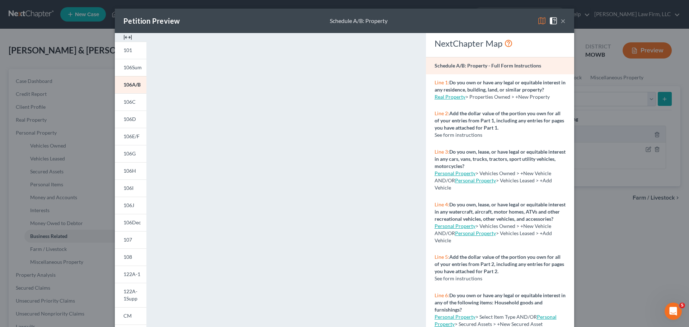
drag, startPoint x: 133, startPoint y: 85, endPoint x: 10, endPoint y: 66, distance: 125.0
click at [133, 85] on span "106A/B" at bounding box center [131, 84] width 17 height 6
click at [561, 20] on button "×" at bounding box center [563, 21] width 5 height 9
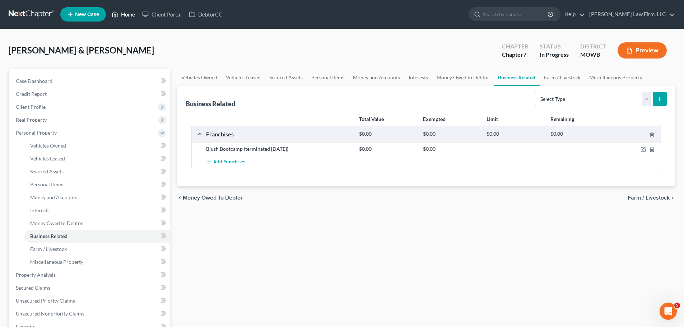
click at [132, 13] on link "Home" at bounding box center [123, 14] width 31 height 13
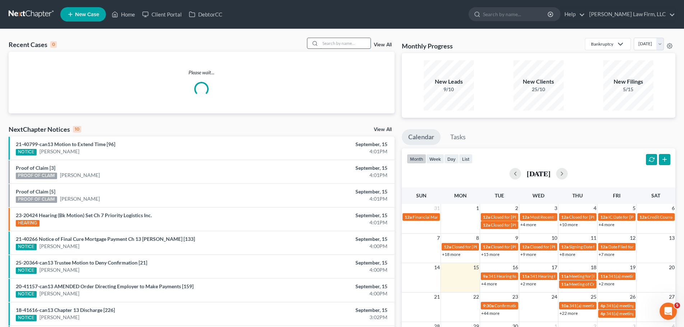
click at [352, 42] on input "search" at bounding box center [345, 43] width 50 height 10
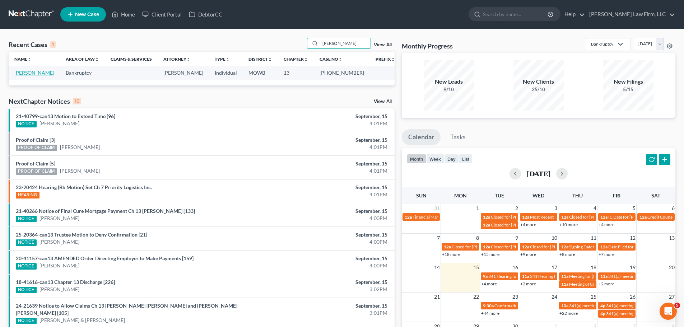
click at [48, 73] on link "Sudduth, Mitchell" at bounding box center [34, 73] width 40 height 6
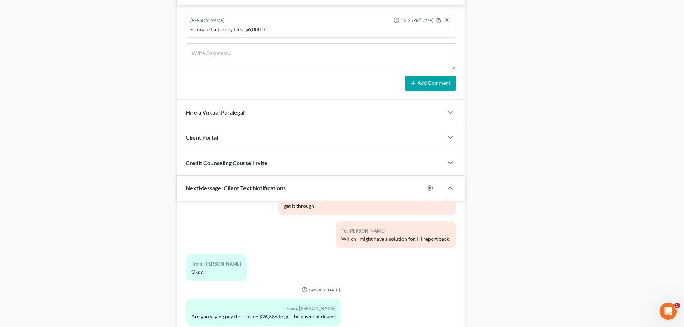
scroll to position [698, 0]
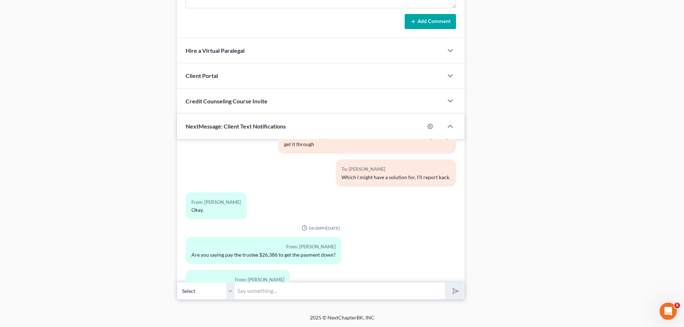
click at [285, 295] on input "text" at bounding box center [339, 291] width 210 height 18
click at [445, 283] on button "submit" at bounding box center [455, 291] width 20 height 17
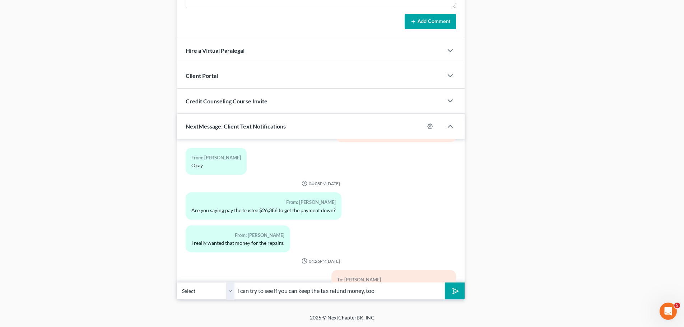
click at [445, 283] on button "submit" at bounding box center [455, 291] width 20 height 17
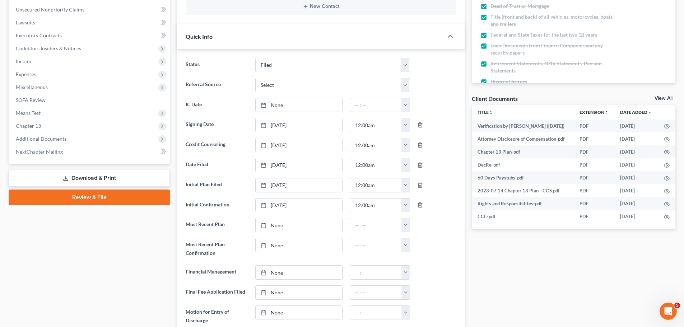
scroll to position [0, 0]
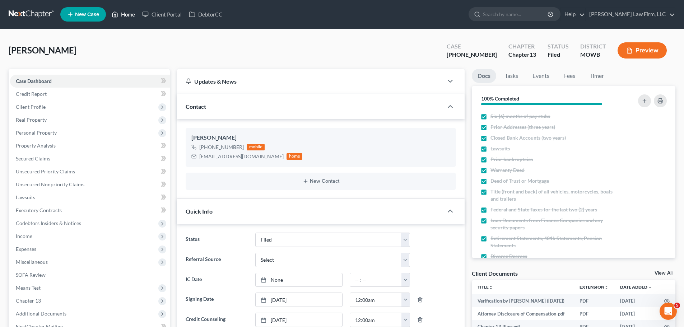
click at [122, 18] on link "Home" at bounding box center [123, 14] width 31 height 13
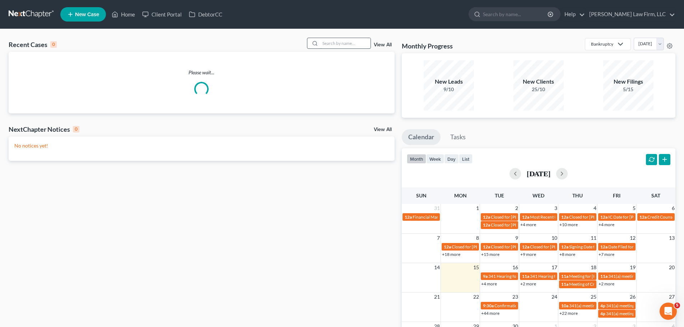
click at [339, 44] on input "search" at bounding box center [345, 43] width 50 height 10
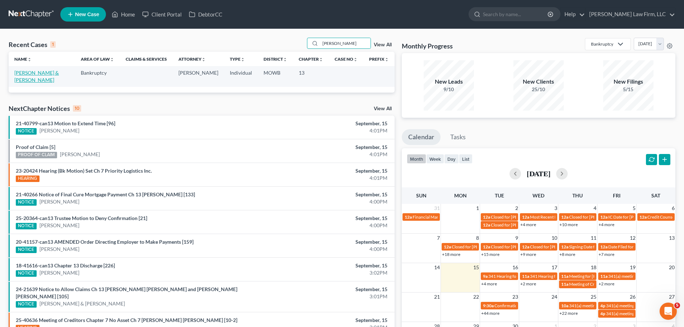
click at [43, 74] on link "[PERSON_NAME] & [PERSON_NAME]" at bounding box center [36, 76] width 45 height 13
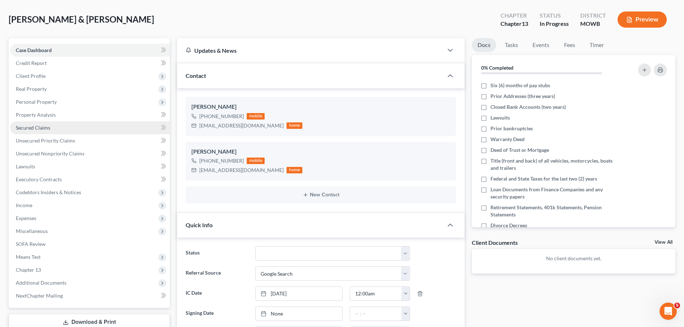
scroll to position [72, 0]
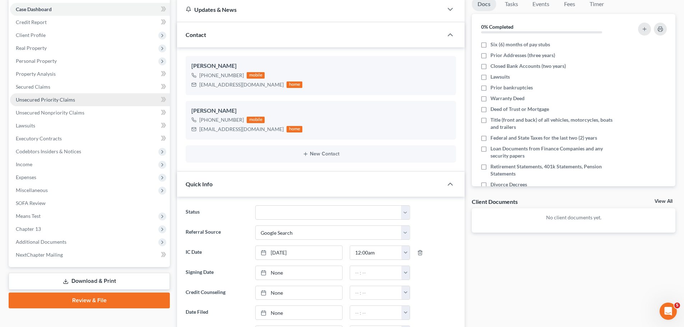
click at [79, 105] on link "Unsecured Priority Claims" at bounding box center [90, 99] width 160 height 13
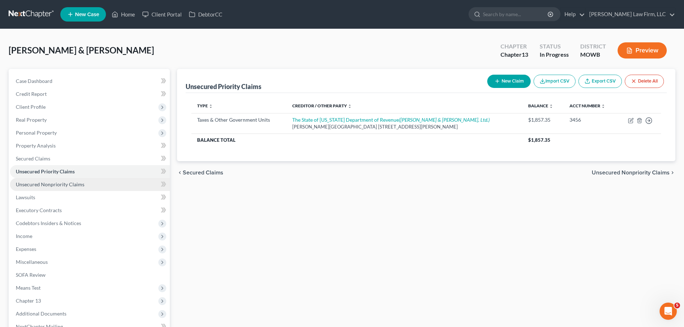
click at [67, 185] on span "Unsecured Nonpriority Claims" at bounding box center [50, 184] width 69 height 6
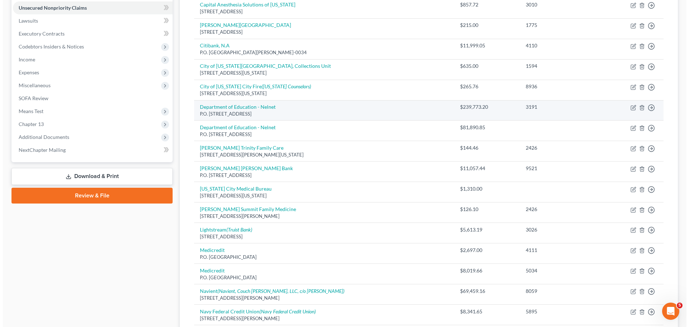
scroll to position [215, 0]
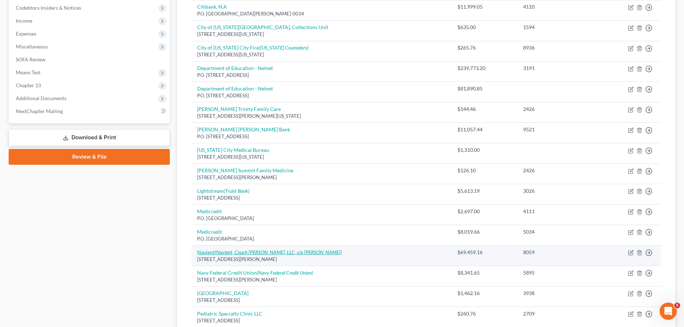
click at [275, 253] on icon "(Navient, Couch Lambert, LLC, c/o John Rowatt)" at bounding box center [278, 252] width 127 height 6
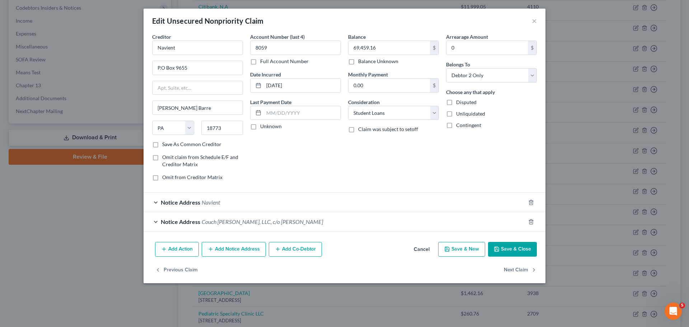
click at [247, 225] on div "Notice Address Couch Lambert, LLC, c/o John Rowatt" at bounding box center [335, 221] width 382 height 19
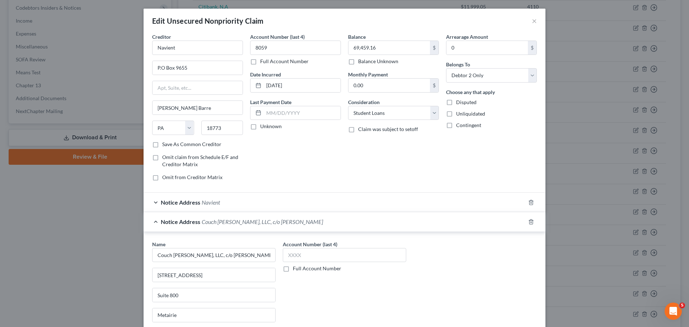
click at [257, 199] on div "Notice Address Navient" at bounding box center [335, 202] width 382 height 19
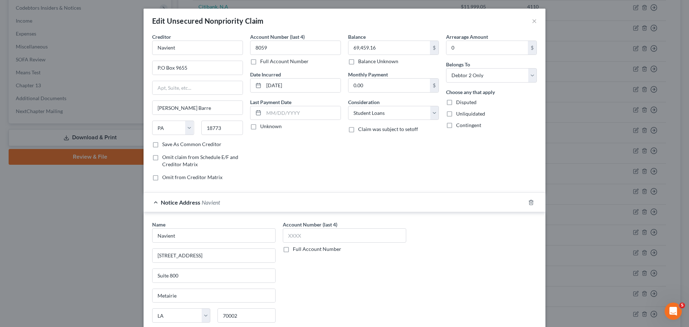
click at [325, 201] on div "Notice Address Navient" at bounding box center [335, 202] width 382 height 19
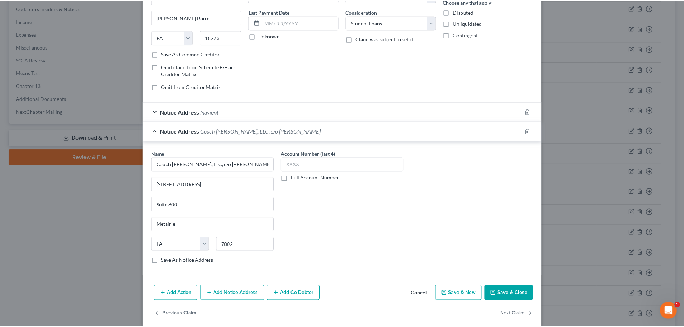
scroll to position [100, 0]
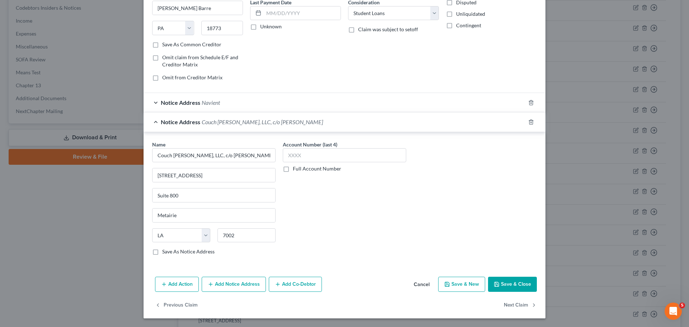
click at [513, 289] on button "Save & Close" at bounding box center [512, 284] width 49 height 15
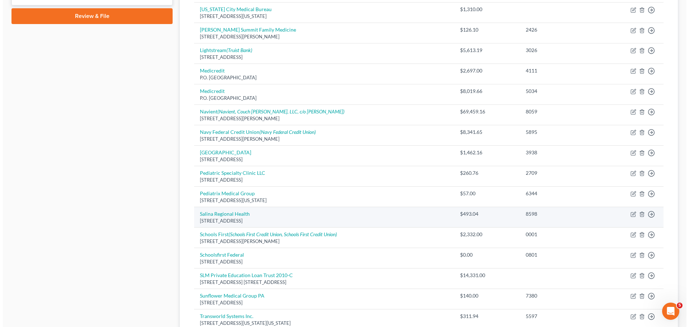
scroll to position [359, 0]
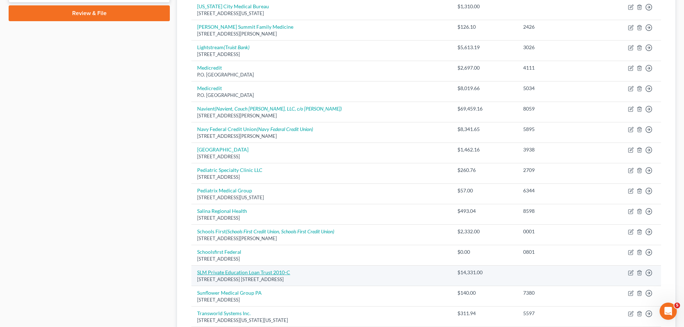
click at [277, 269] on link "SLM Private Education Loan Trust 2010-C" at bounding box center [243, 272] width 93 height 6
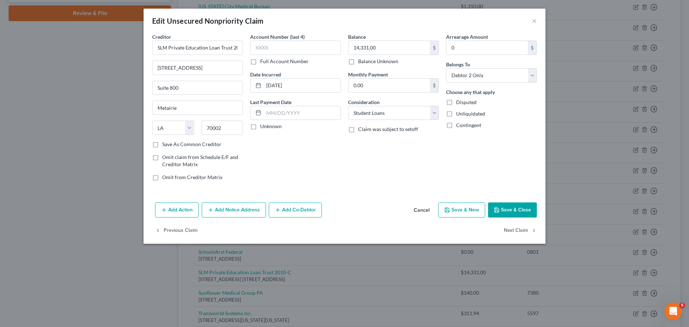
click at [241, 208] on button "Add Notice Address" at bounding box center [234, 209] width 64 height 15
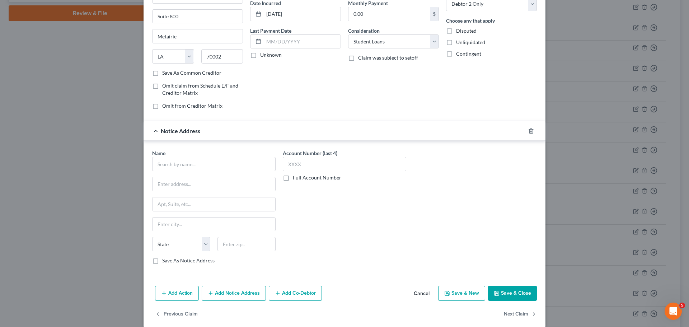
scroll to position [72, 0]
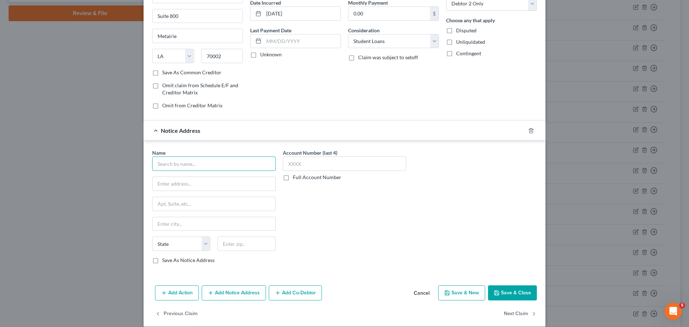
click at [209, 163] on input "text" at bounding box center [213, 164] width 123 height 14
click at [420, 291] on button "Cancel" at bounding box center [421, 293] width 27 height 14
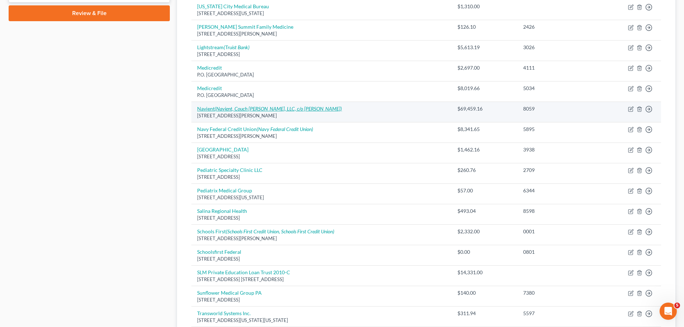
click at [274, 106] on icon "(Navient, Couch Lambert, LLC, c/o John Rowatt)" at bounding box center [278, 109] width 127 height 6
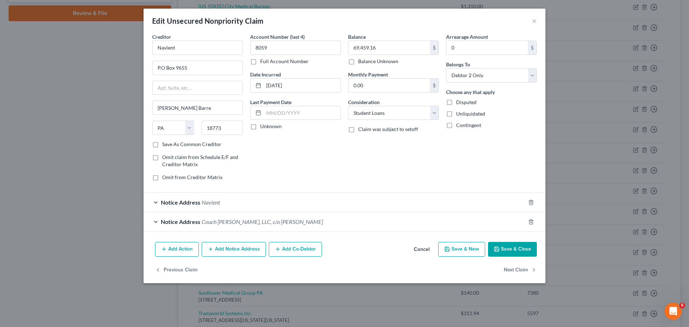
click at [313, 221] on div "Notice Address Couch Lambert, LLC, c/o John Rowatt" at bounding box center [335, 221] width 382 height 19
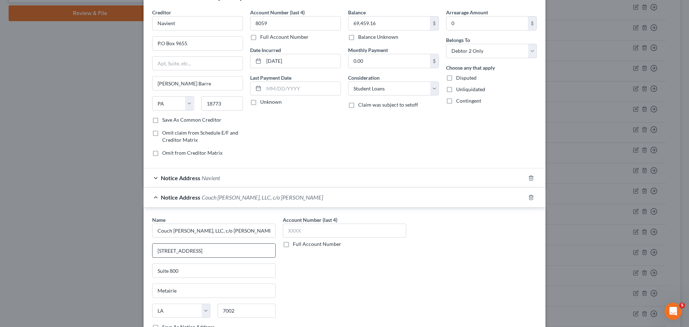
scroll to position [36, 0]
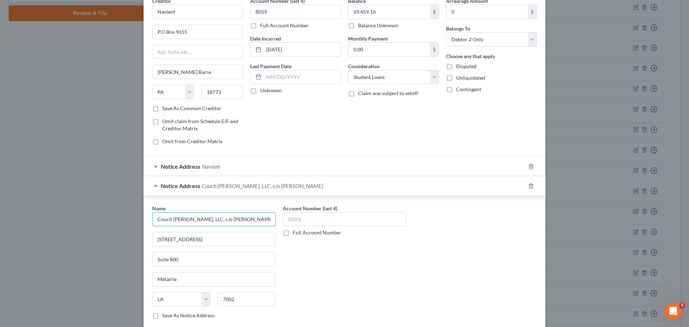
drag, startPoint x: 260, startPoint y: 219, endPoint x: 125, endPoint y: 220, distance: 134.3
click at [125, 220] on div "Edit Unsecured Nonpriority Claim × Creditor * Navient P.O Box 9655 Wilkes Barre…" at bounding box center [344, 163] width 689 height 327
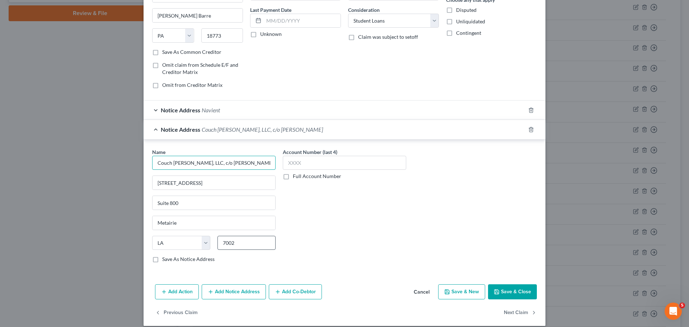
scroll to position [100, 0]
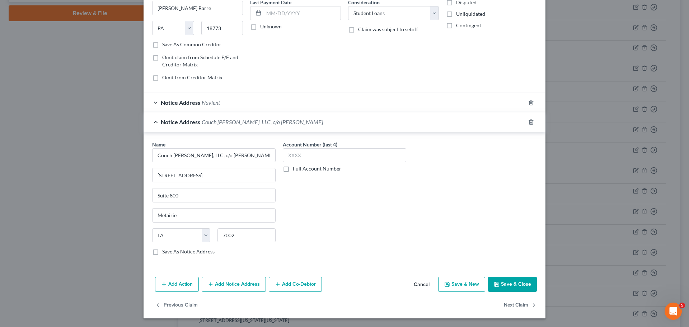
click at [162, 254] on label "Save As Notice Address" at bounding box center [188, 251] width 52 height 7
click at [165, 253] on input "Save As Notice Address" at bounding box center [167, 250] width 5 height 5
click at [509, 282] on button "Save & Close" at bounding box center [512, 284] width 49 height 15
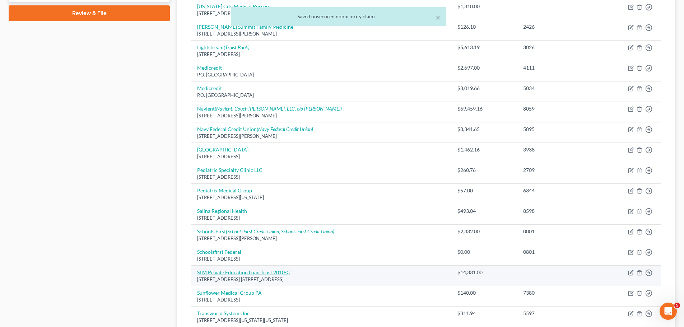
click at [233, 270] on link "SLM Private Education Loan Trust 2010-C" at bounding box center [243, 272] width 93 height 6
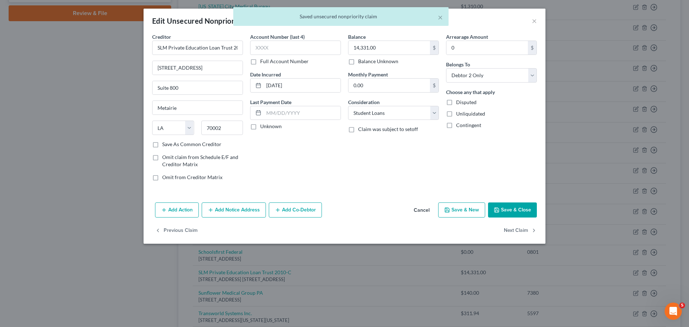
click at [238, 210] on button "Add Notice Address" at bounding box center [234, 209] width 64 height 15
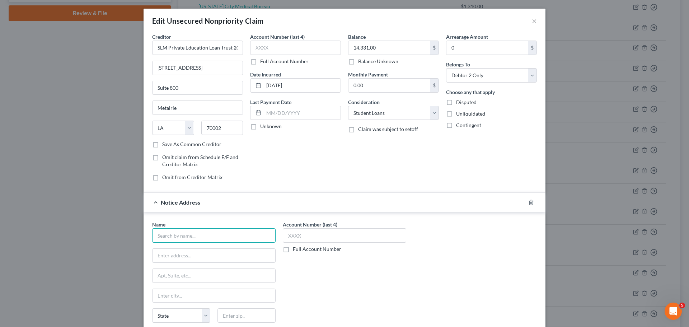
click at [175, 237] on input "text" at bounding box center [213, 235] width 123 height 14
paste input "Couch Lambert, LLC, c/o John Rowatt"
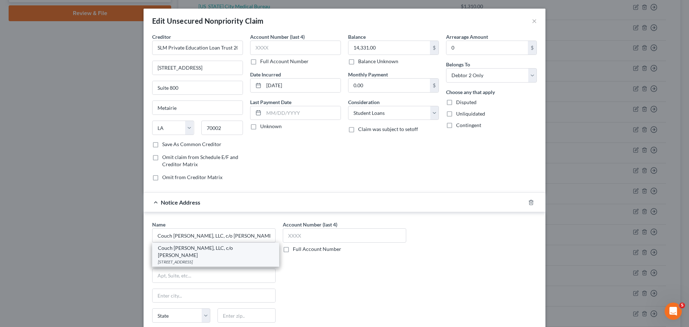
click at [227, 259] on div "3501 N. Causeway Suite 800, Metairie, LA 7002" at bounding box center [216, 262] width 116 height 6
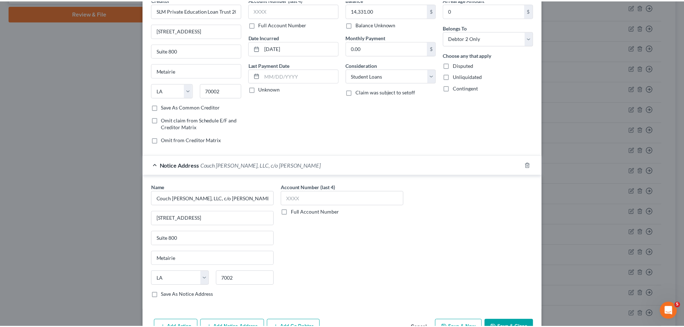
scroll to position [80, 0]
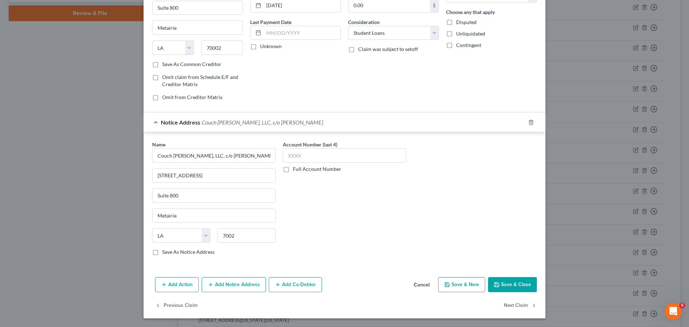
click at [513, 273] on div "Creditor * SLM Private Education Loan Trust 2010-C 3501 N. Causeway Blvd. Suite…" at bounding box center [345, 113] width 402 height 321
click at [511, 284] on button "Save & Close" at bounding box center [512, 284] width 49 height 15
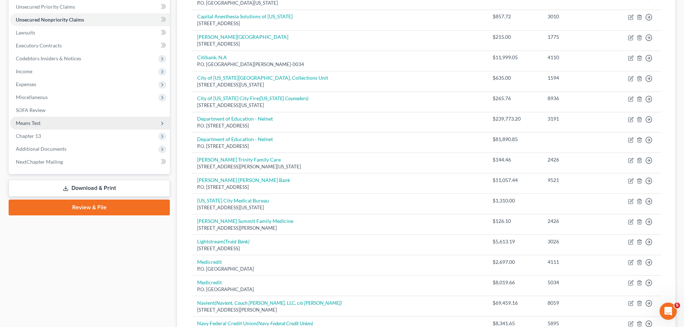
scroll to position [0, 0]
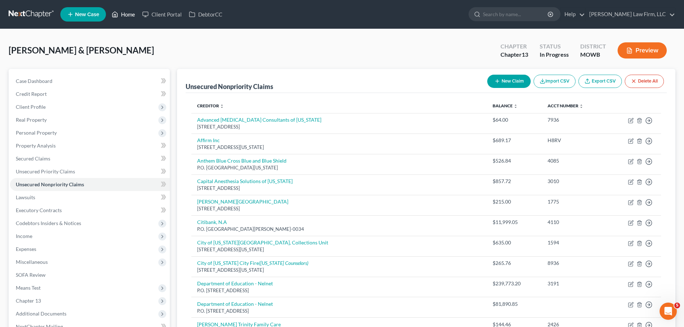
drag, startPoint x: 122, startPoint y: 19, endPoint x: 231, endPoint y: 28, distance: 109.5
click at [122, 19] on link "Home" at bounding box center [123, 14] width 31 height 13
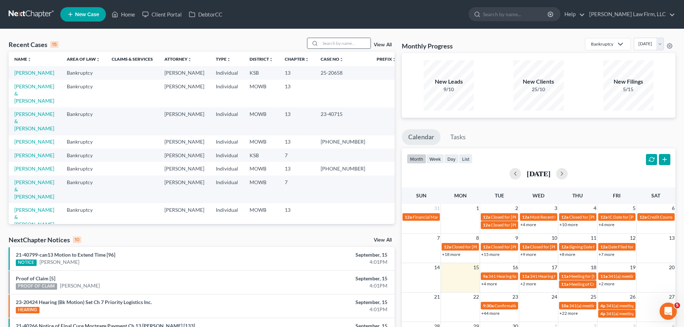
click at [349, 47] on input "search" at bounding box center [345, 43] width 50 height 10
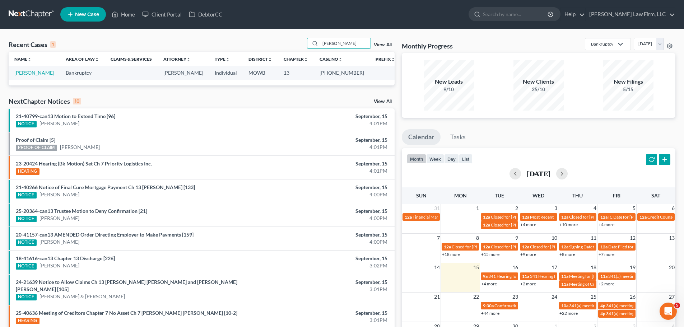
click at [49, 68] on td "Sudduth, Mitchell" at bounding box center [34, 72] width 51 height 13
click at [45, 74] on link "Sudduth, Mitchell" at bounding box center [34, 73] width 40 height 6
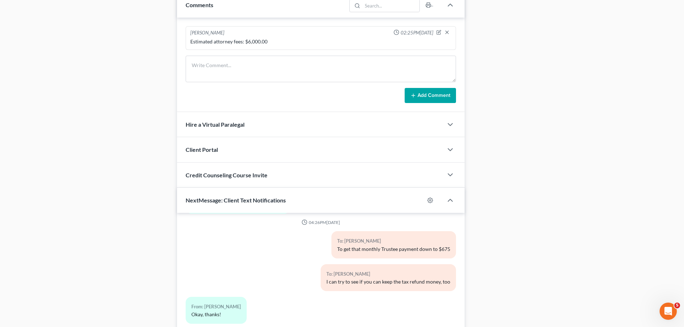
scroll to position [698, 0]
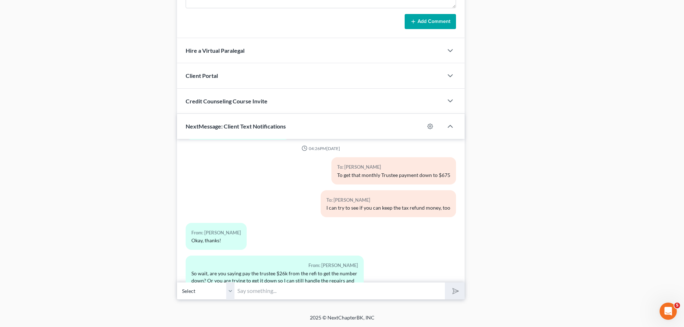
drag, startPoint x: 282, startPoint y: 287, endPoint x: 401, endPoint y: 210, distance: 142.3
click at [282, 287] on input "text" at bounding box center [339, 291] width 210 height 18
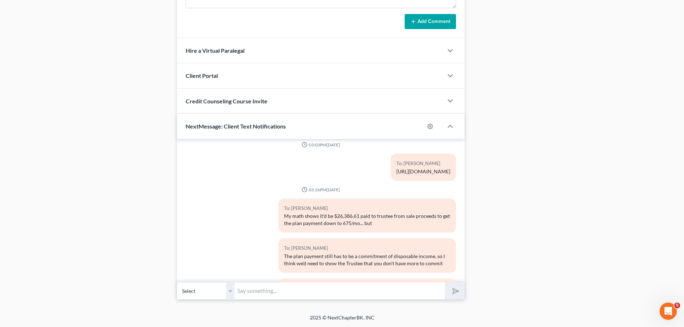
scroll to position [3966, 0]
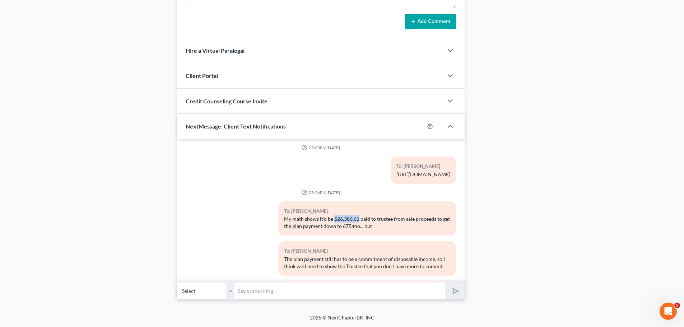
drag, startPoint x: 333, startPoint y: 183, endPoint x: 357, endPoint y: 183, distance: 24.4
click at [357, 215] on div "My math shows it'd be $26,386.61 paid to trustee from sale proceeds to get the …" at bounding box center [367, 222] width 166 height 14
copy div "$26,386.61"
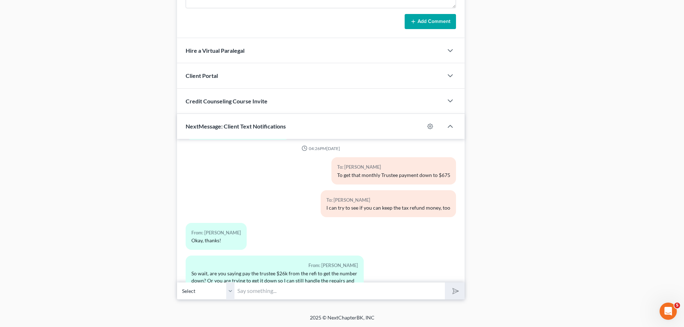
click at [285, 290] on input "text" at bounding box center [339, 291] width 210 height 18
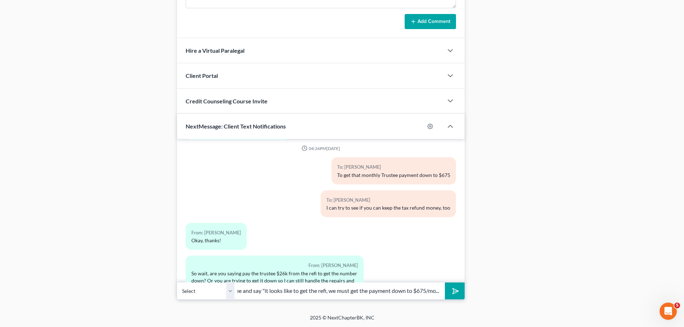
scroll to position [0, 110]
click at [445, 283] on button "submit" at bounding box center [455, 291] width 20 height 17
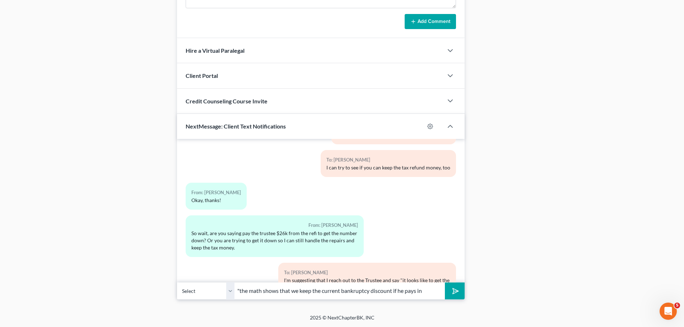
paste input "$26,386.61"
click at [445, 283] on button "submit" at bounding box center [455, 291] width 20 height 17
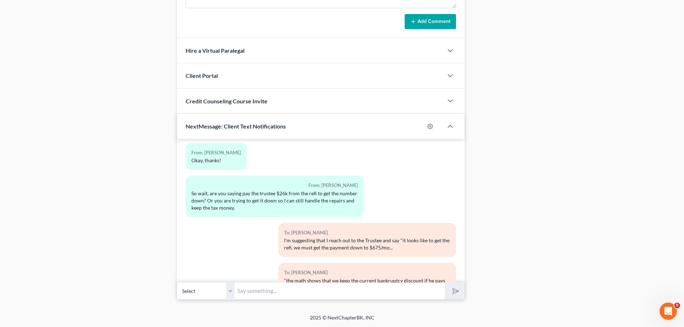
click at [390, 286] on input "text" at bounding box center [339, 291] width 210 height 18
click at [445, 283] on button "submit" at bounding box center [455, 291] width 20 height 17
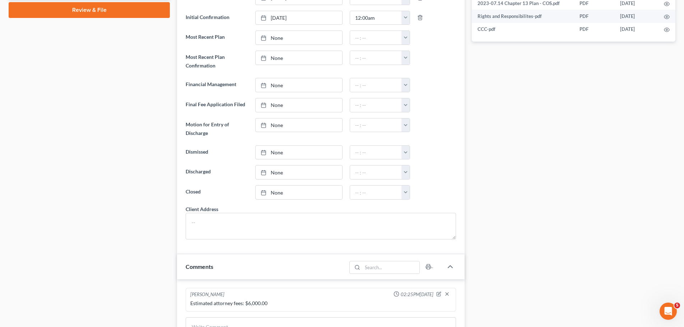
scroll to position [0, 0]
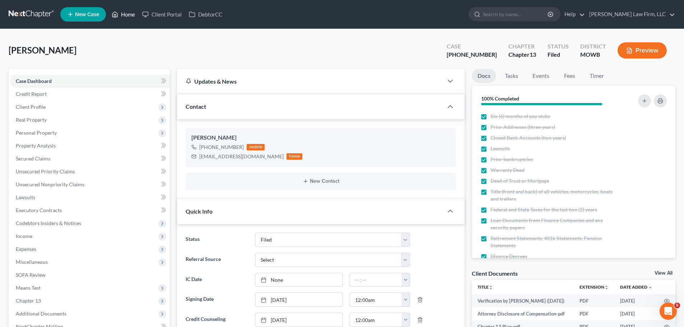
click at [124, 14] on link "Home" at bounding box center [123, 14] width 31 height 13
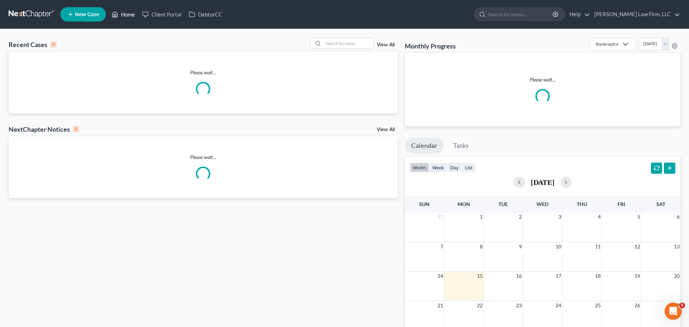
click at [128, 13] on link "Home" at bounding box center [123, 14] width 31 height 13
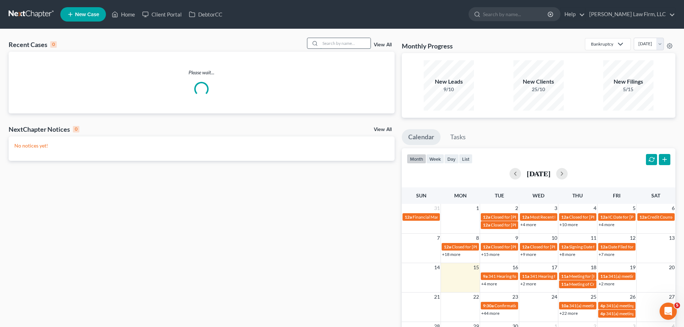
click at [332, 42] on input "search" at bounding box center [345, 43] width 50 height 10
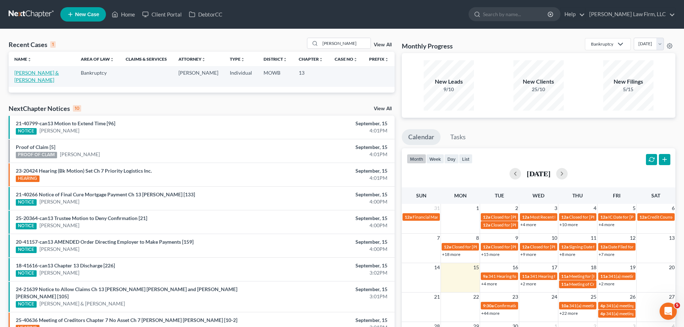
click at [39, 74] on link "[PERSON_NAME] & [PERSON_NAME]" at bounding box center [36, 76] width 45 height 13
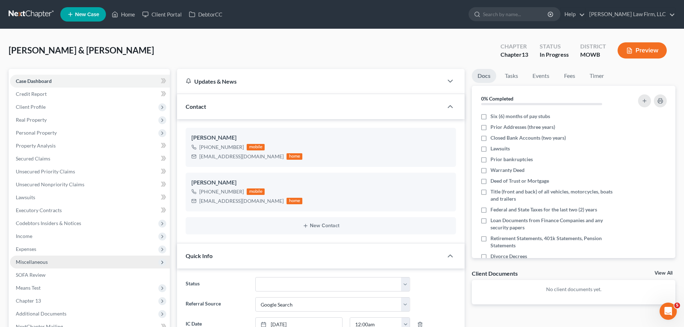
drag, startPoint x: 37, startPoint y: 247, endPoint x: 40, endPoint y: 257, distance: 10.7
click at [37, 247] on span "Expenses" at bounding box center [90, 249] width 160 height 13
click at [47, 264] on link "Home" at bounding box center [96, 262] width 145 height 13
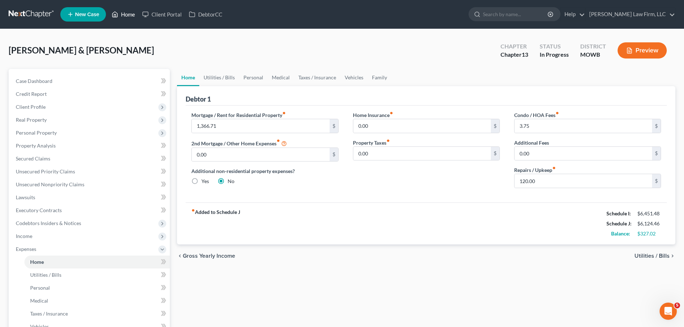
click at [134, 17] on link "Home" at bounding box center [123, 14] width 31 height 13
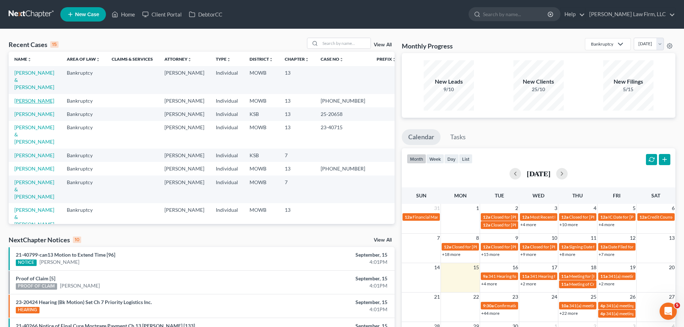
click at [47, 98] on link "Sudduth, Mitchell" at bounding box center [34, 101] width 40 height 6
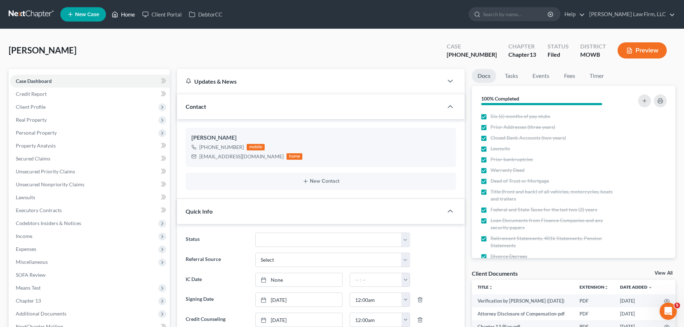
click at [128, 14] on link "Home" at bounding box center [123, 14] width 31 height 13
